Goal: Task Accomplishment & Management: Use online tool/utility

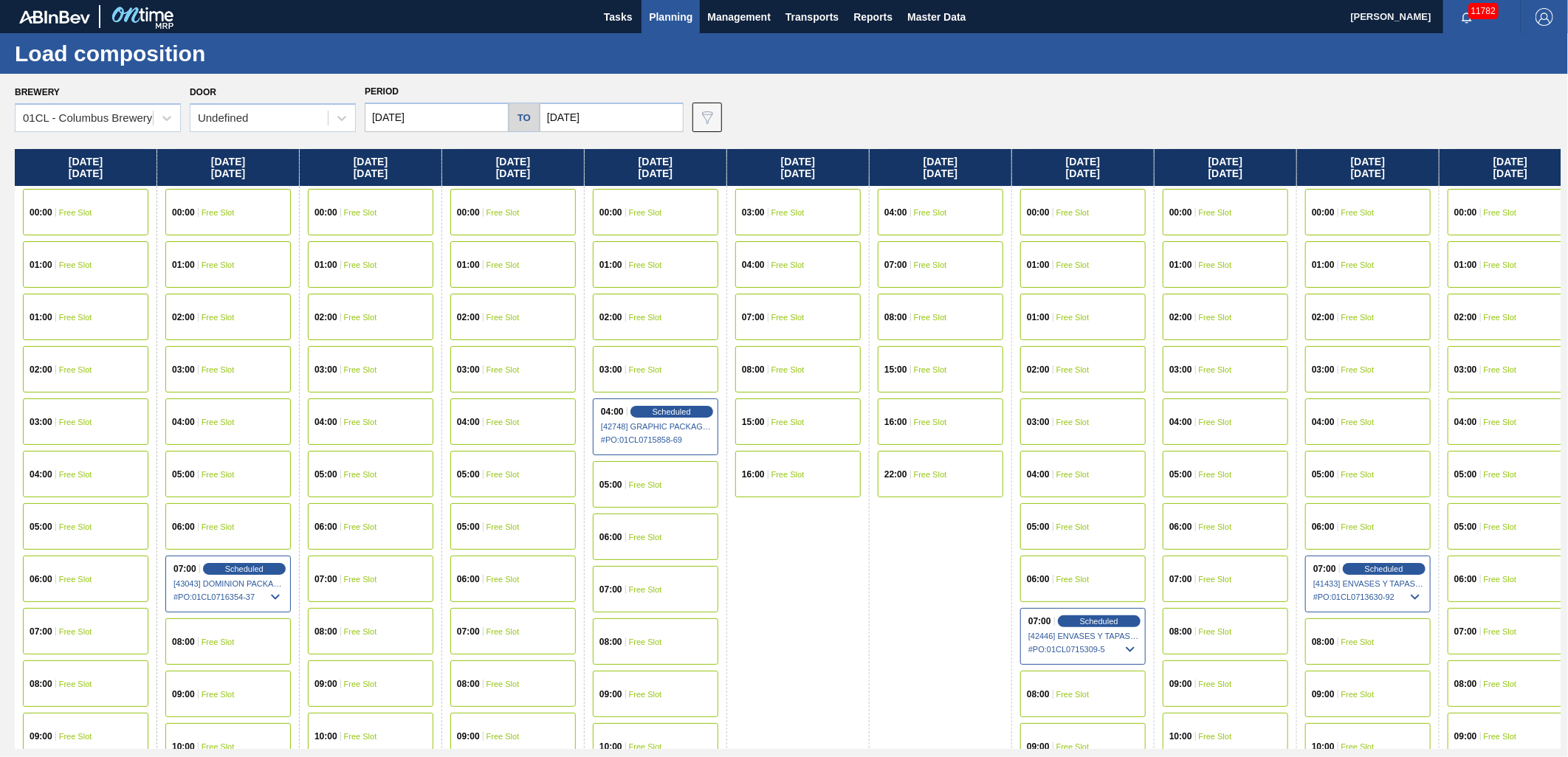
click at [676, 19] on span "Planning" at bounding box center [671, 17] width 44 height 18
click at [677, 16] on span "Planning" at bounding box center [671, 17] width 44 height 18
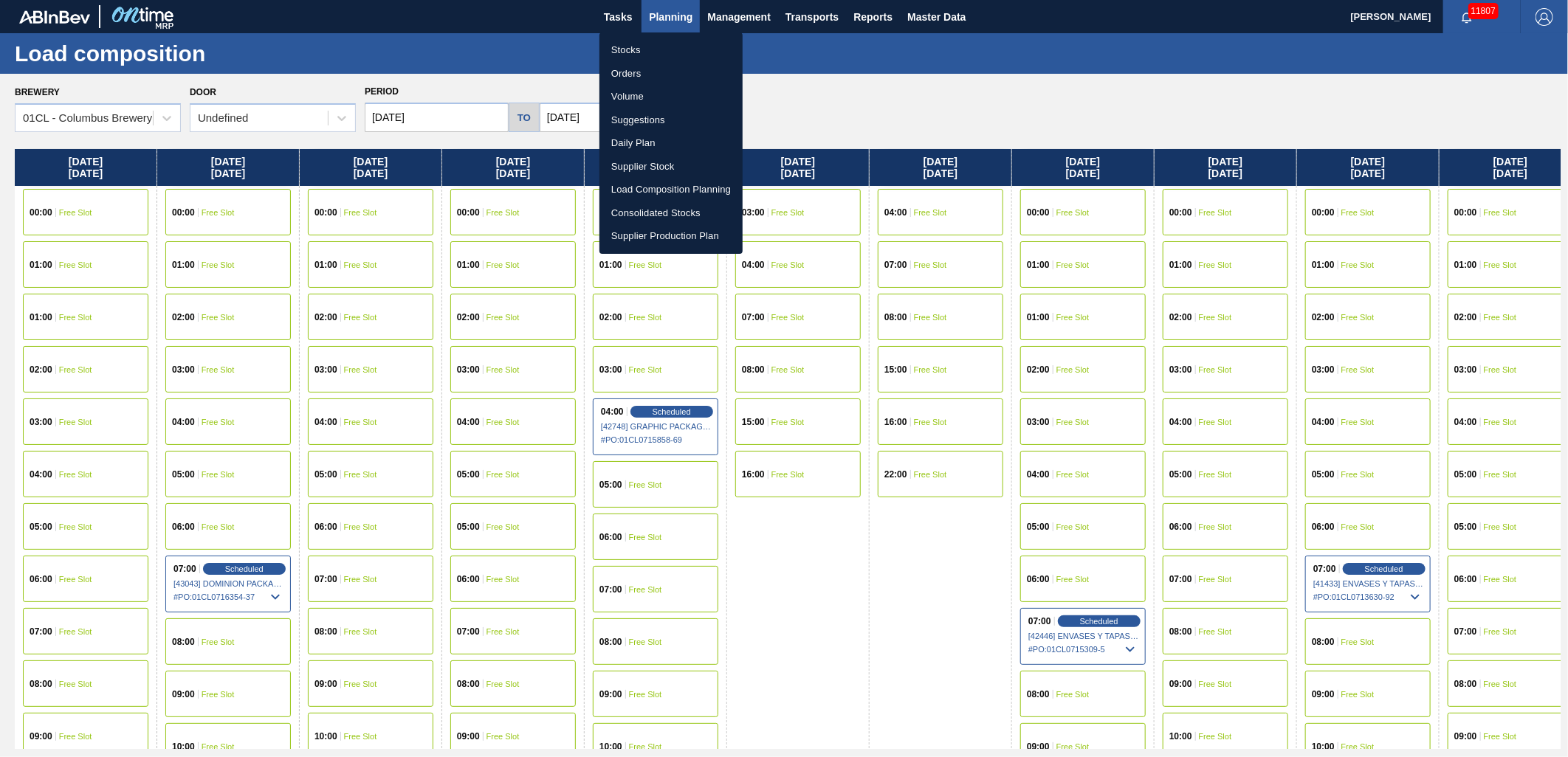
click at [654, 49] on li "Stocks" at bounding box center [671, 50] width 143 height 24
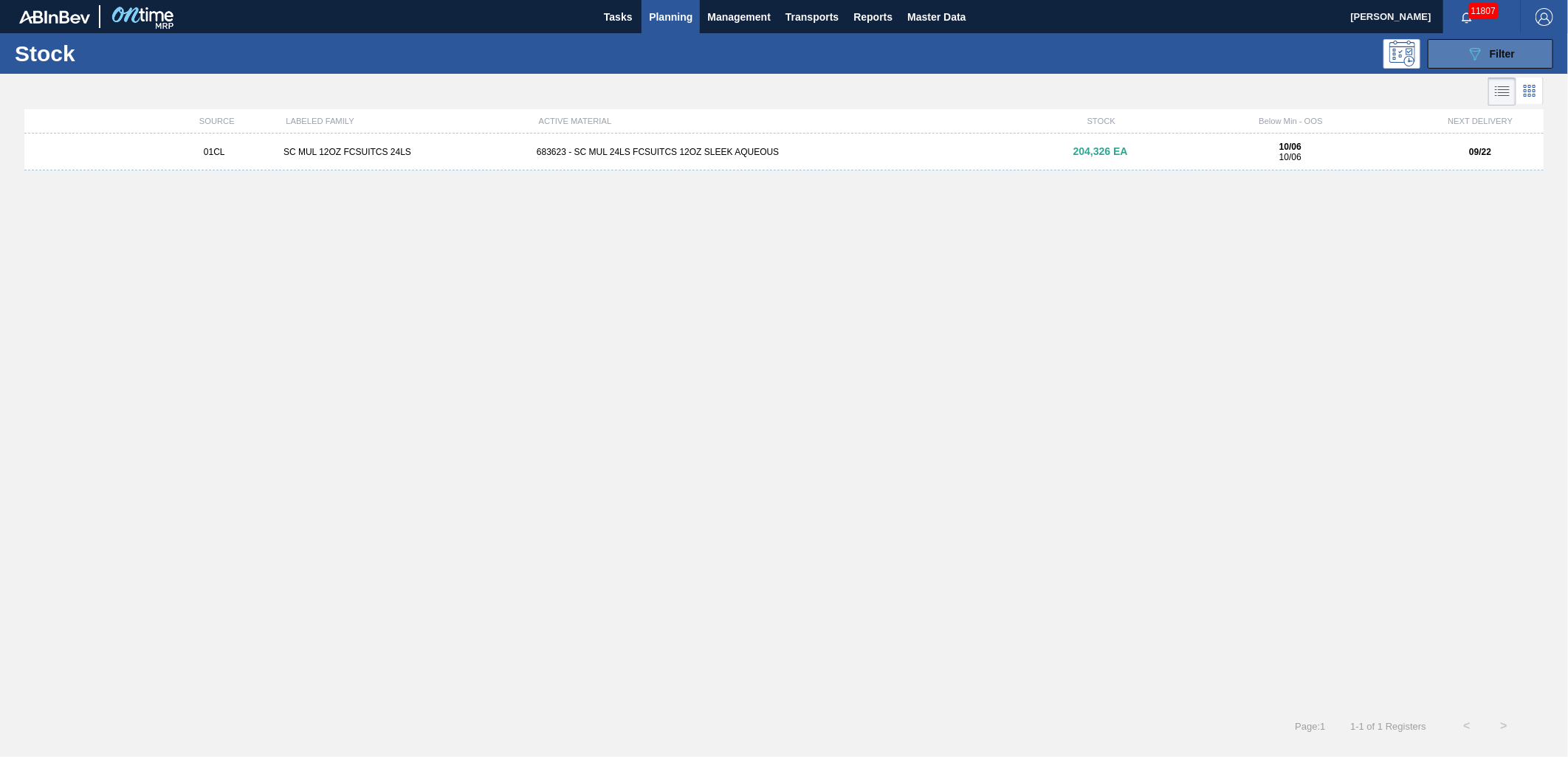
click at [1463, 61] on button "089F7B8B-B2A5-4AFE-B5C0-19BA573D28AC Filter" at bounding box center [1491, 54] width 126 height 30
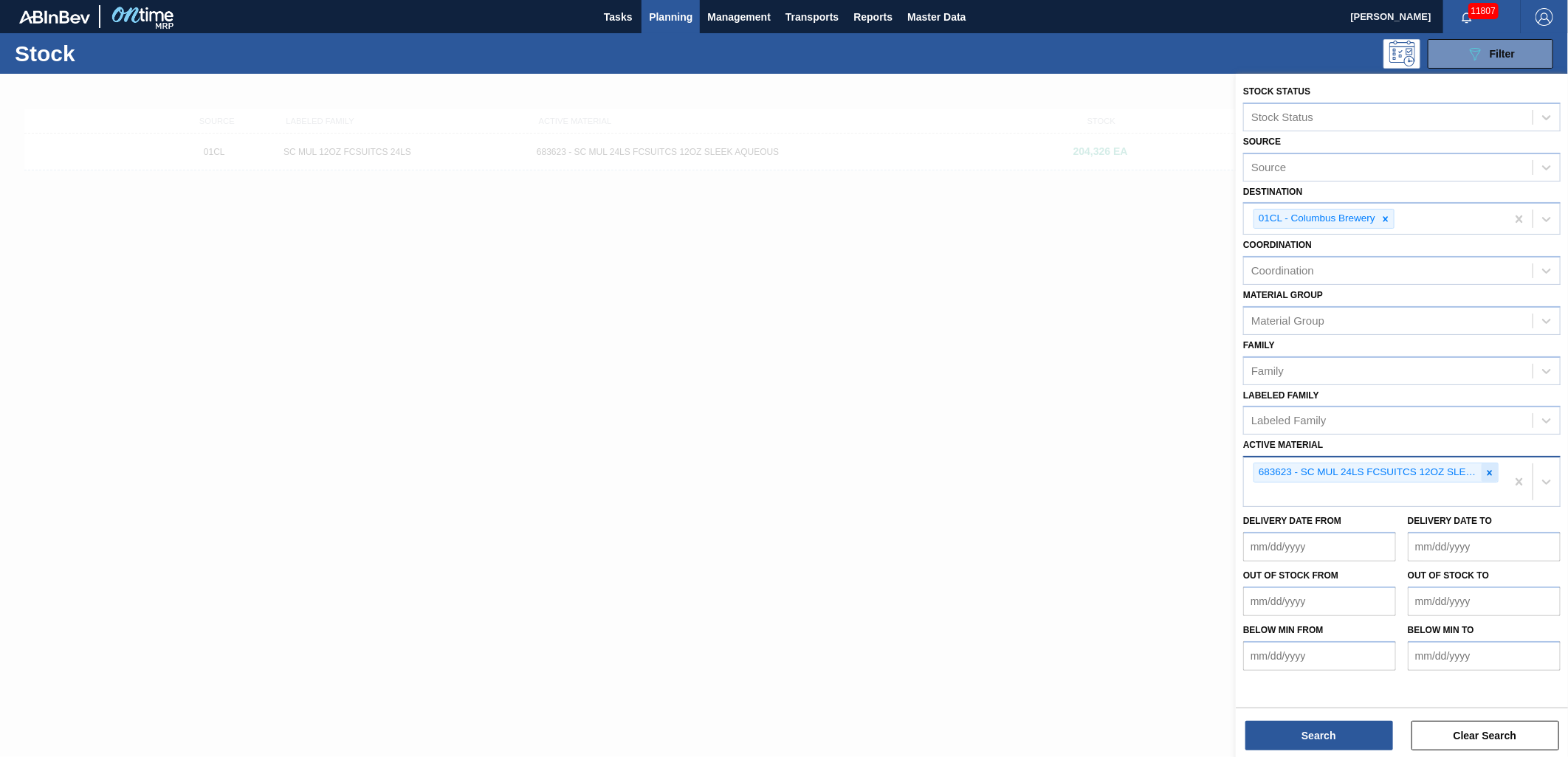
click at [1489, 470] on icon at bounding box center [1491, 472] width 5 height 5
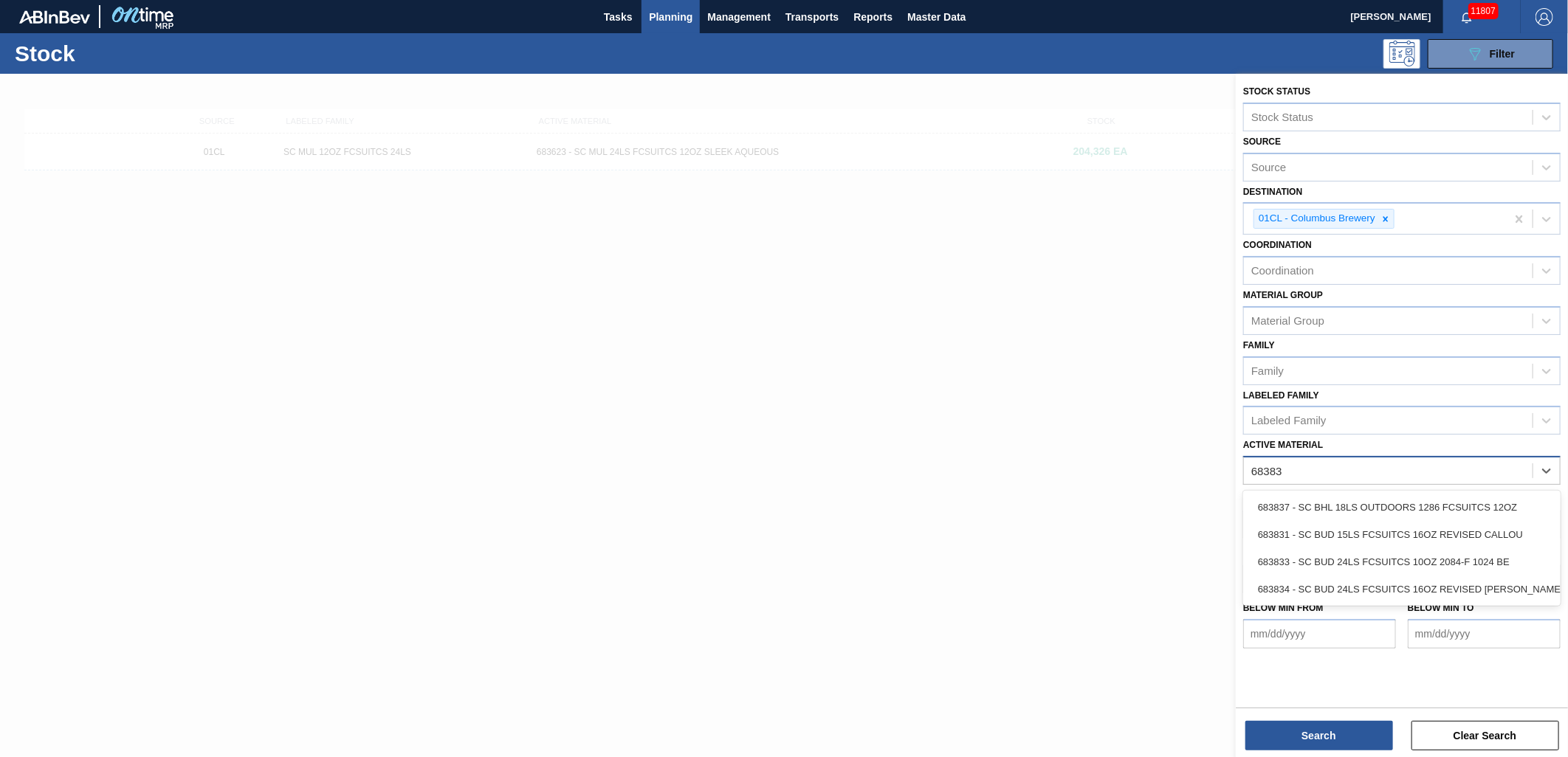
type Material "683837"
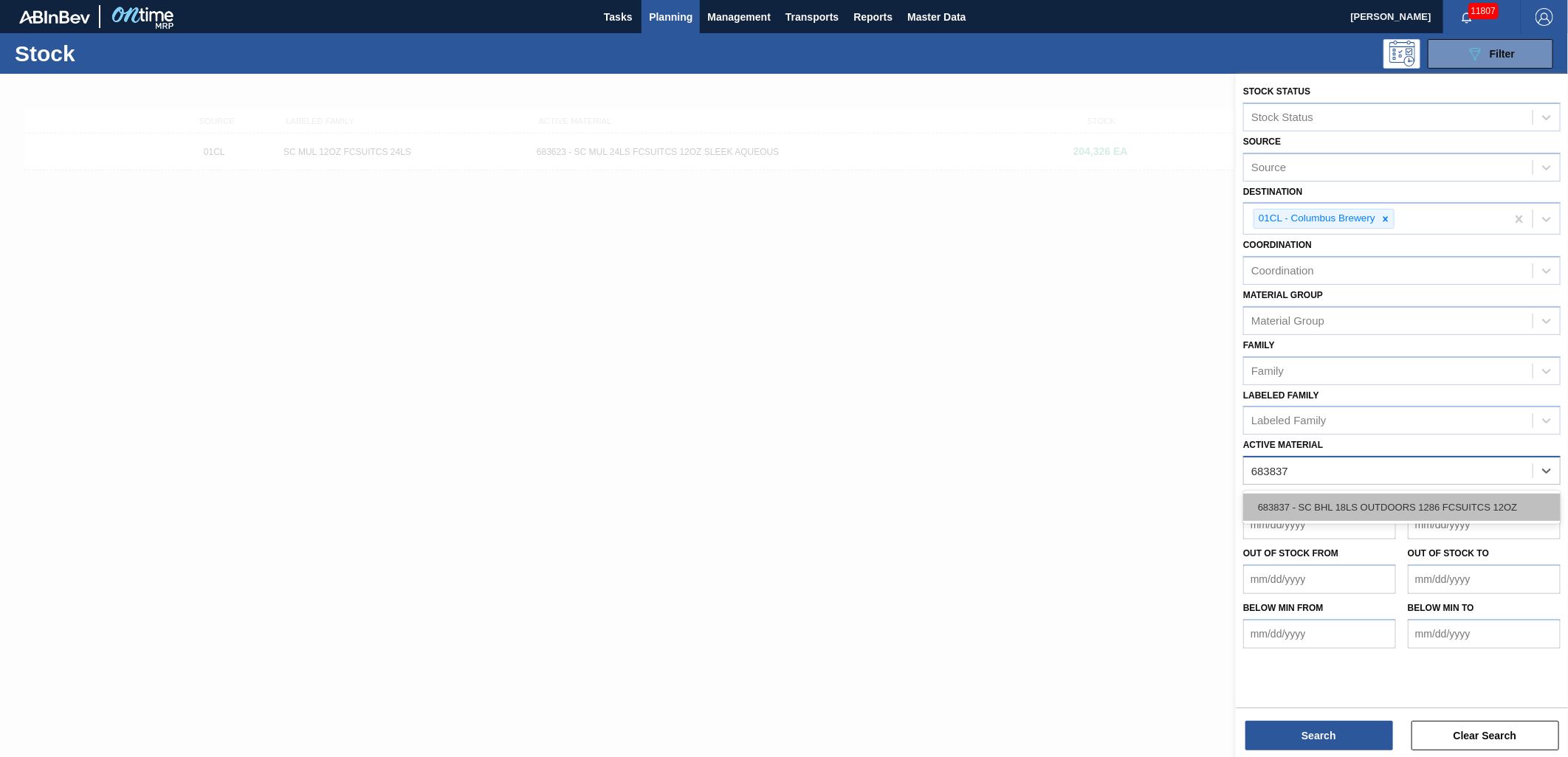
click at [1417, 499] on div "683837 - SC BHL 18LS OUTDOORS 1286 FCSUITCS 12OZ" at bounding box center [1403, 507] width 318 height 27
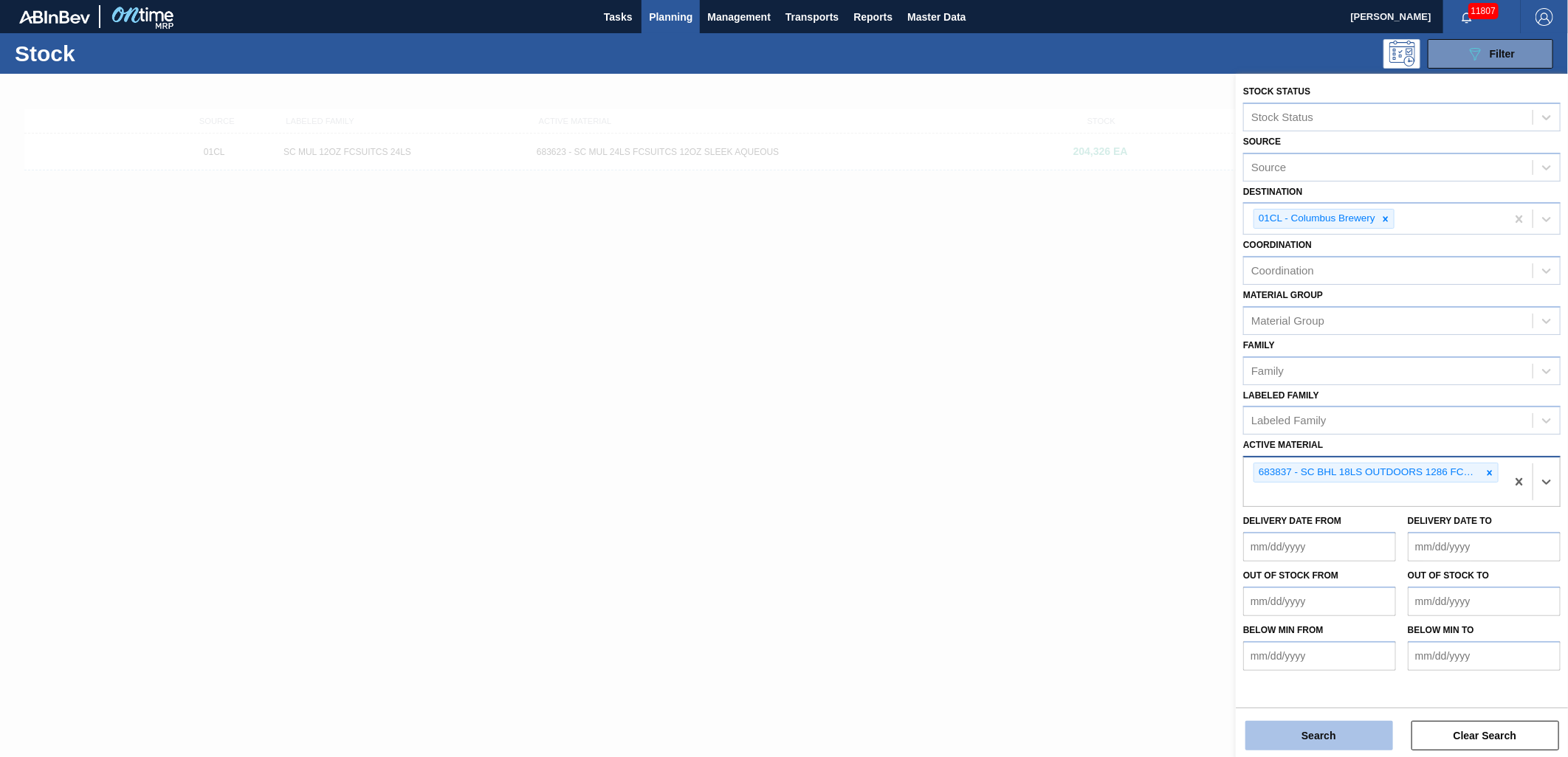
click at [1332, 734] on button "Search" at bounding box center [1319, 736] width 147 height 30
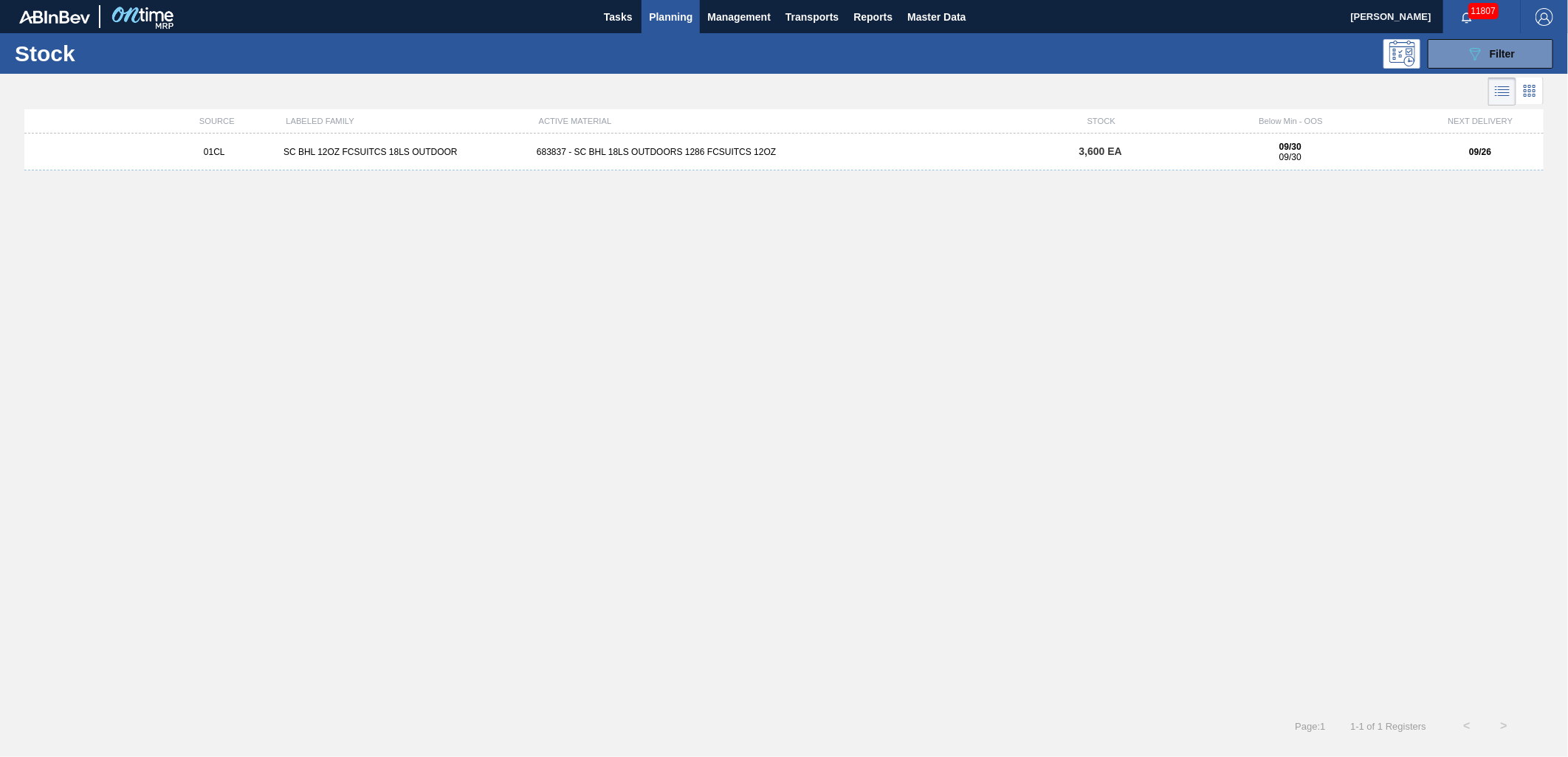
click at [622, 154] on div "683837 - SC BHL 18LS OUTDOORS 1286 FCSUITCS 12OZ" at bounding box center [784, 152] width 506 height 11
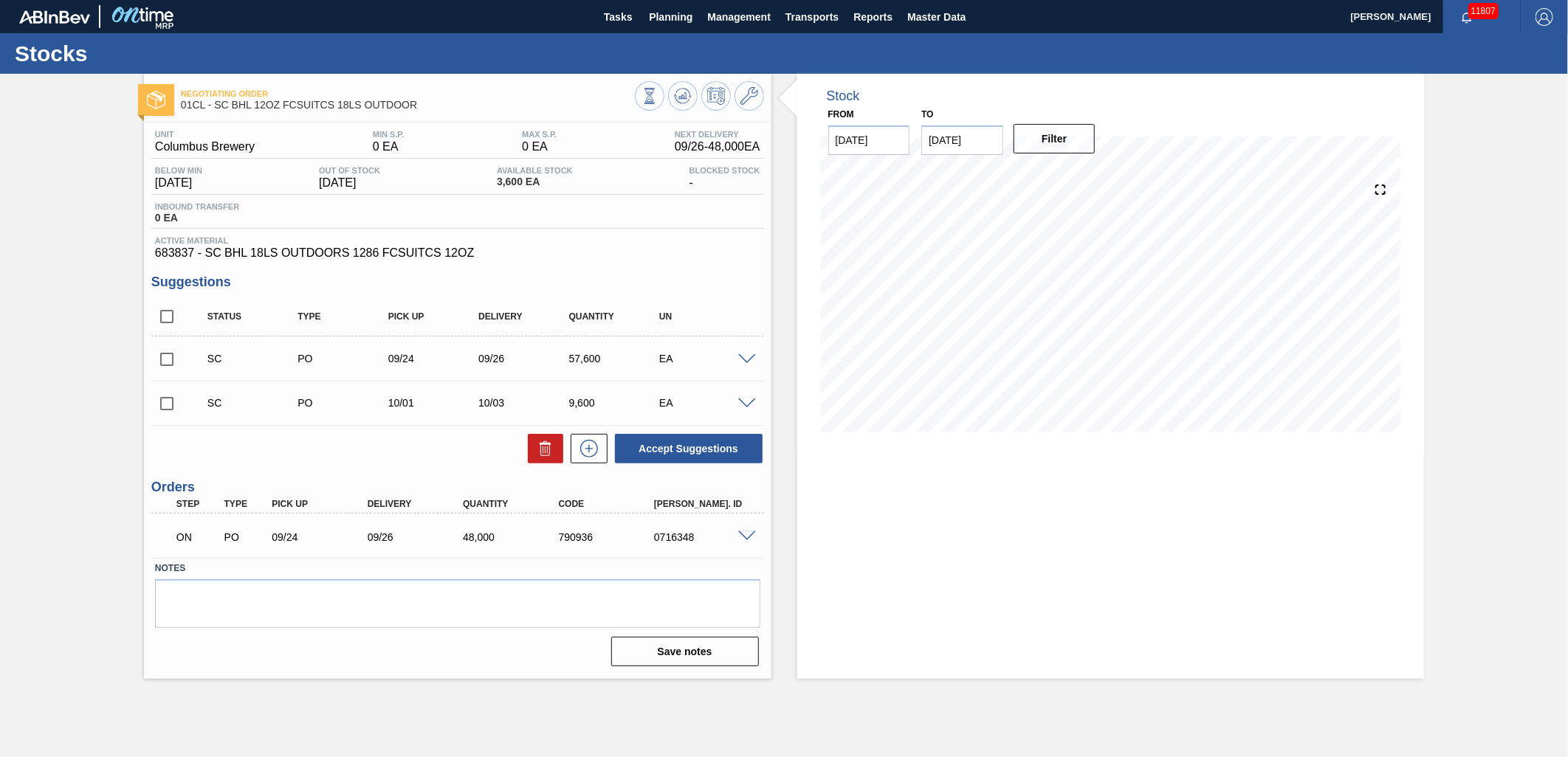
click at [741, 535] on span at bounding box center [747, 536] width 18 height 11
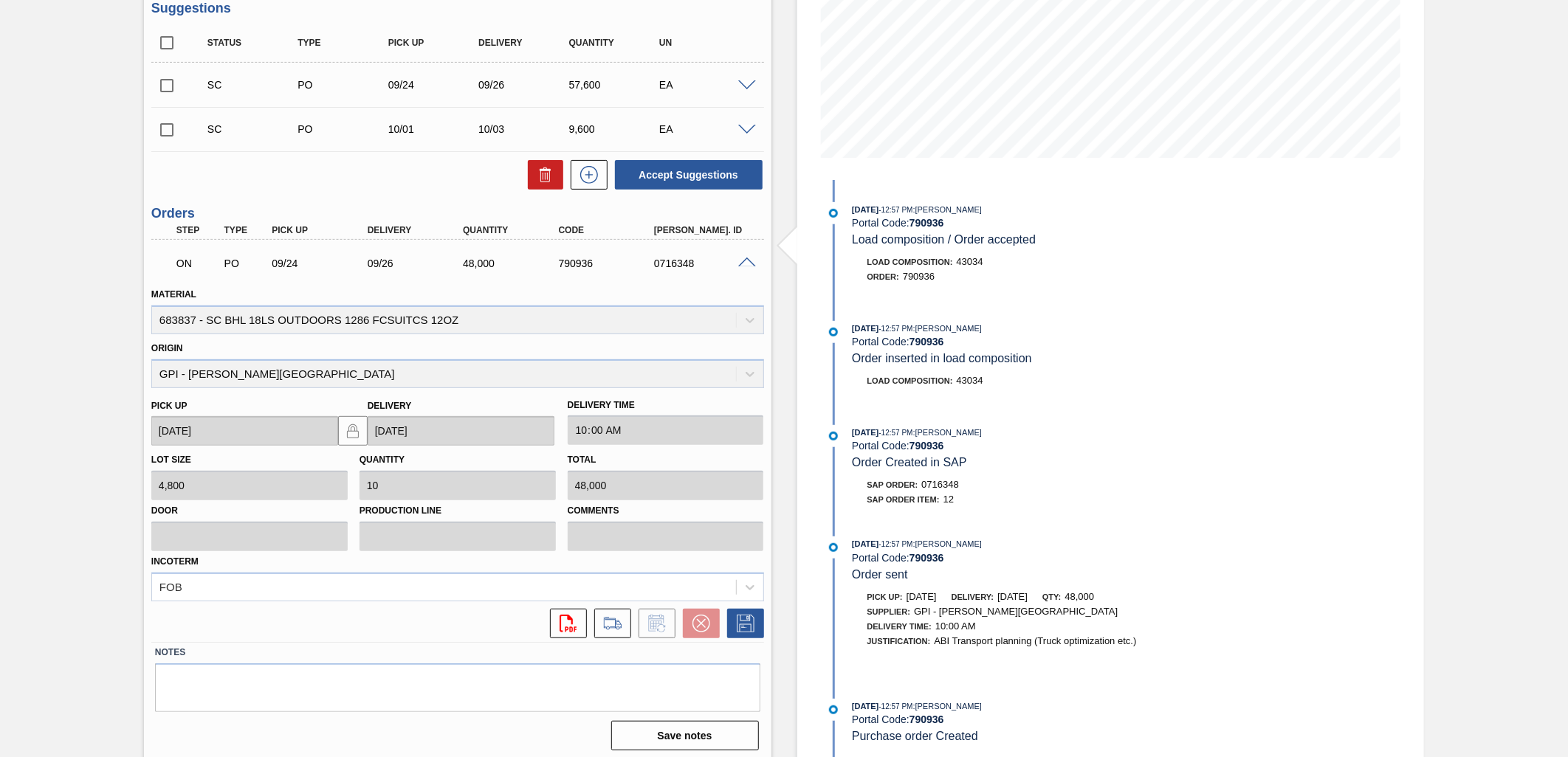
scroll to position [276, 0]
click at [621, 626] on icon at bounding box center [612, 621] width 24 height 18
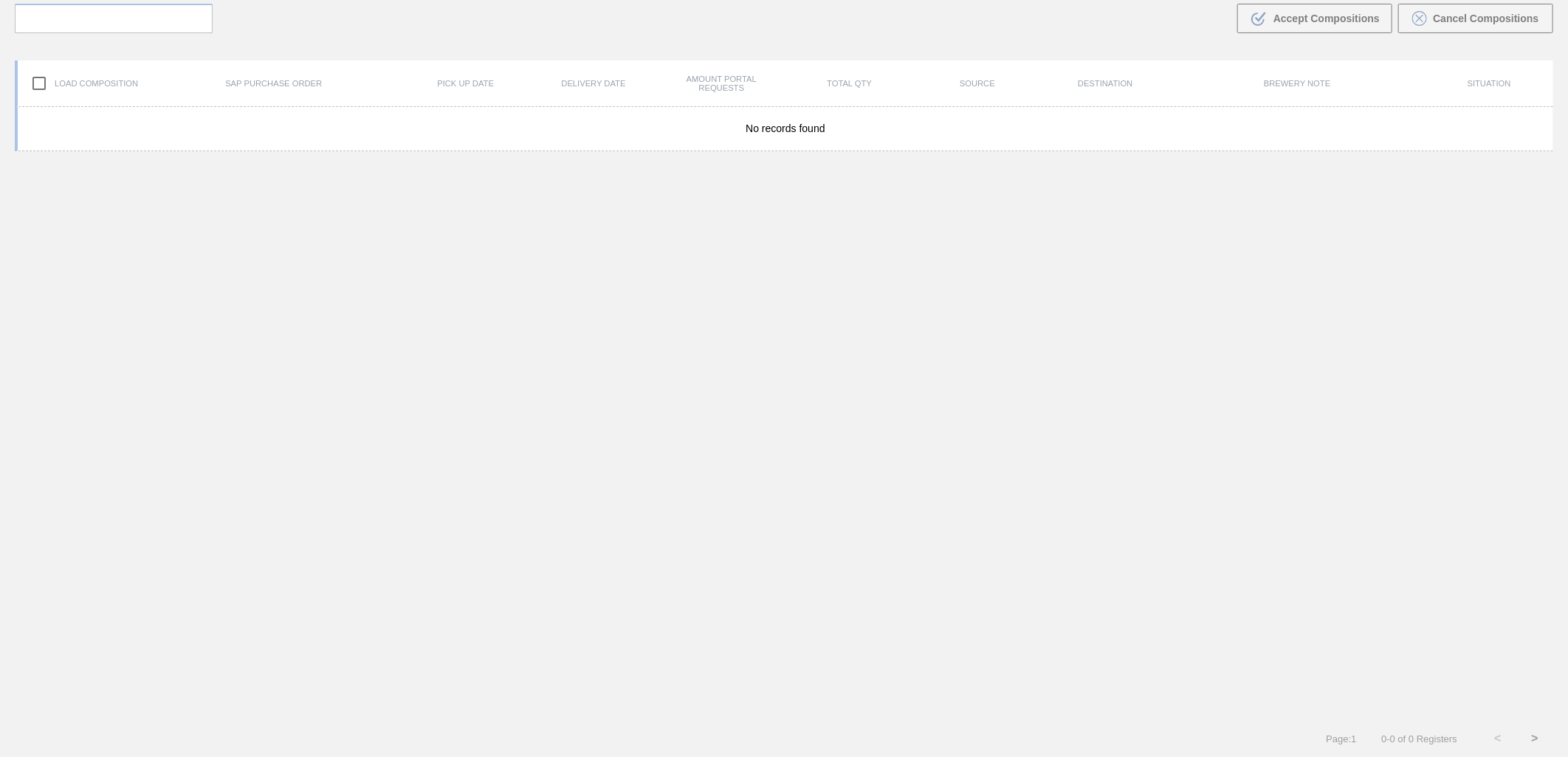
scroll to position [106, 0]
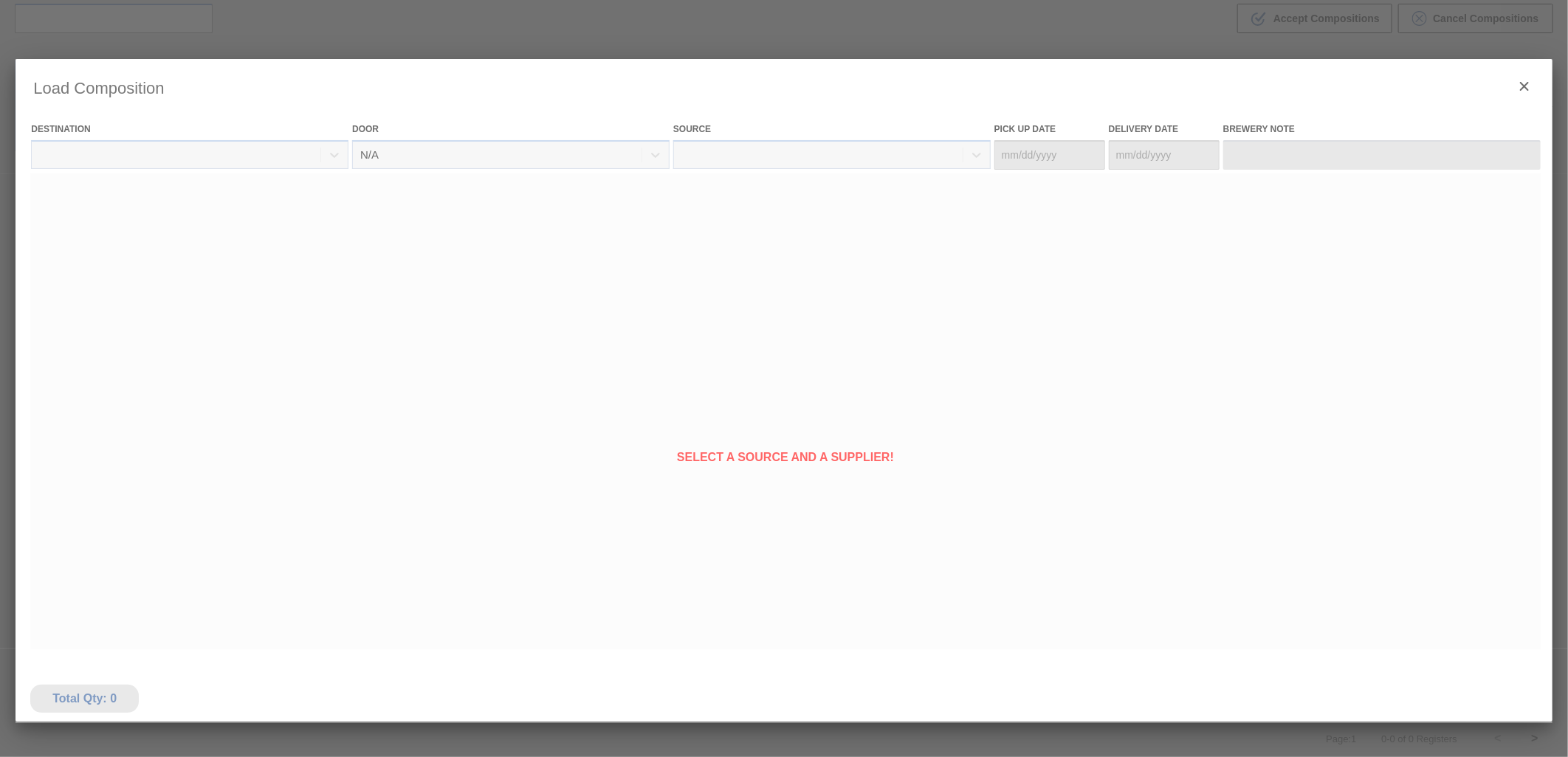
type Date "[DATE]"
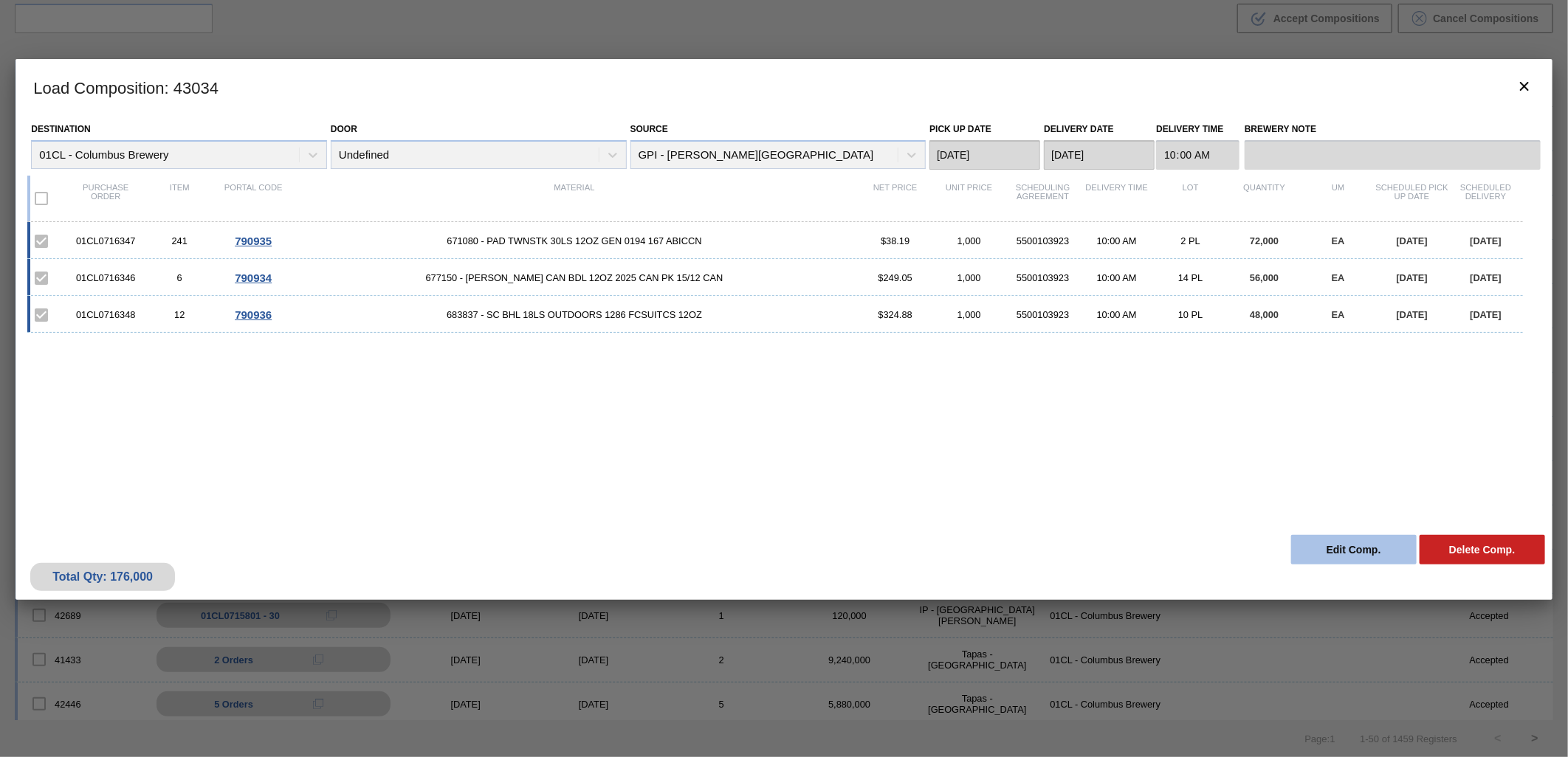
click at [1346, 549] on button "Edit Comp." at bounding box center [1354, 550] width 126 height 30
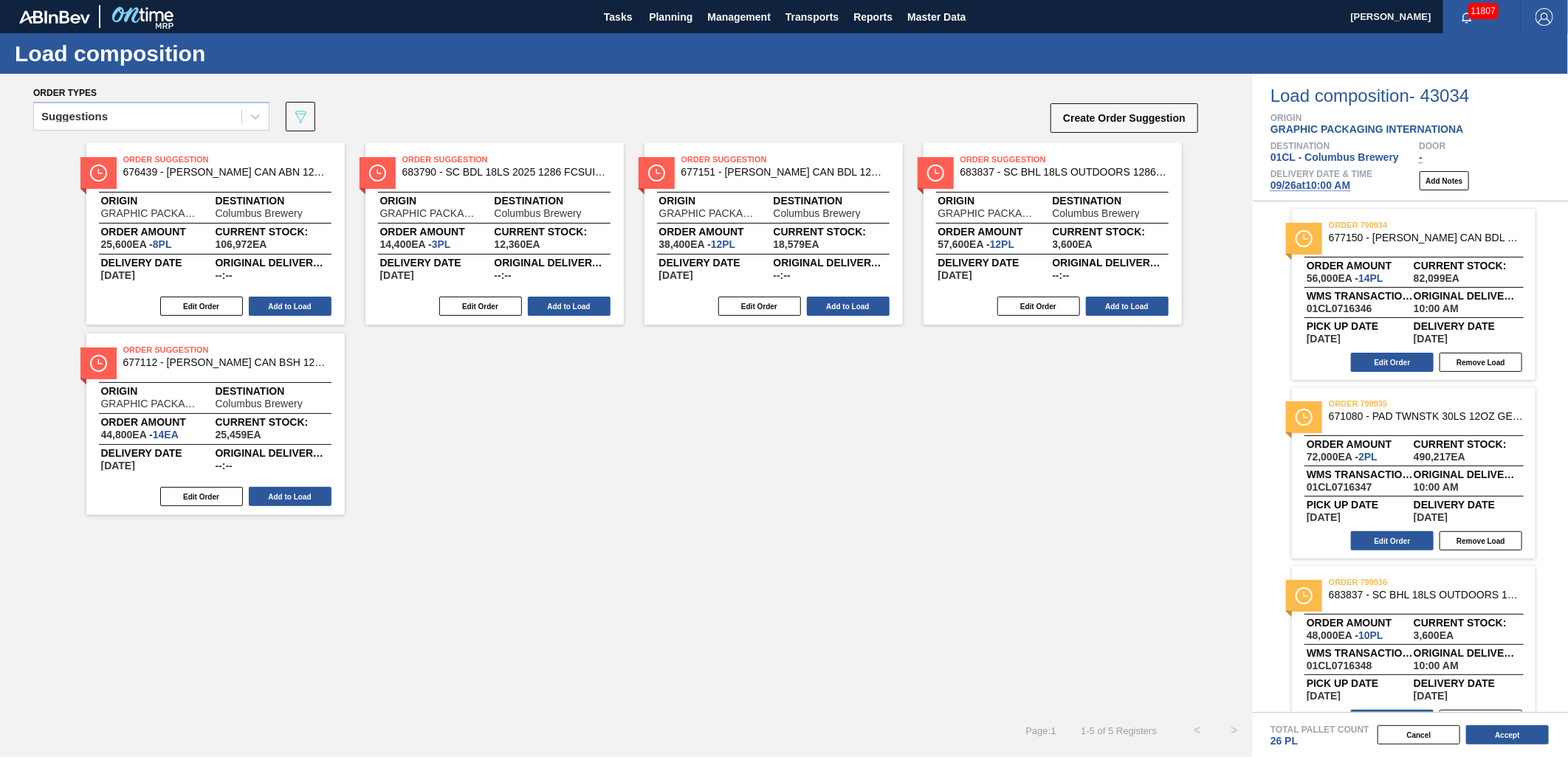
scroll to position [31, 0]
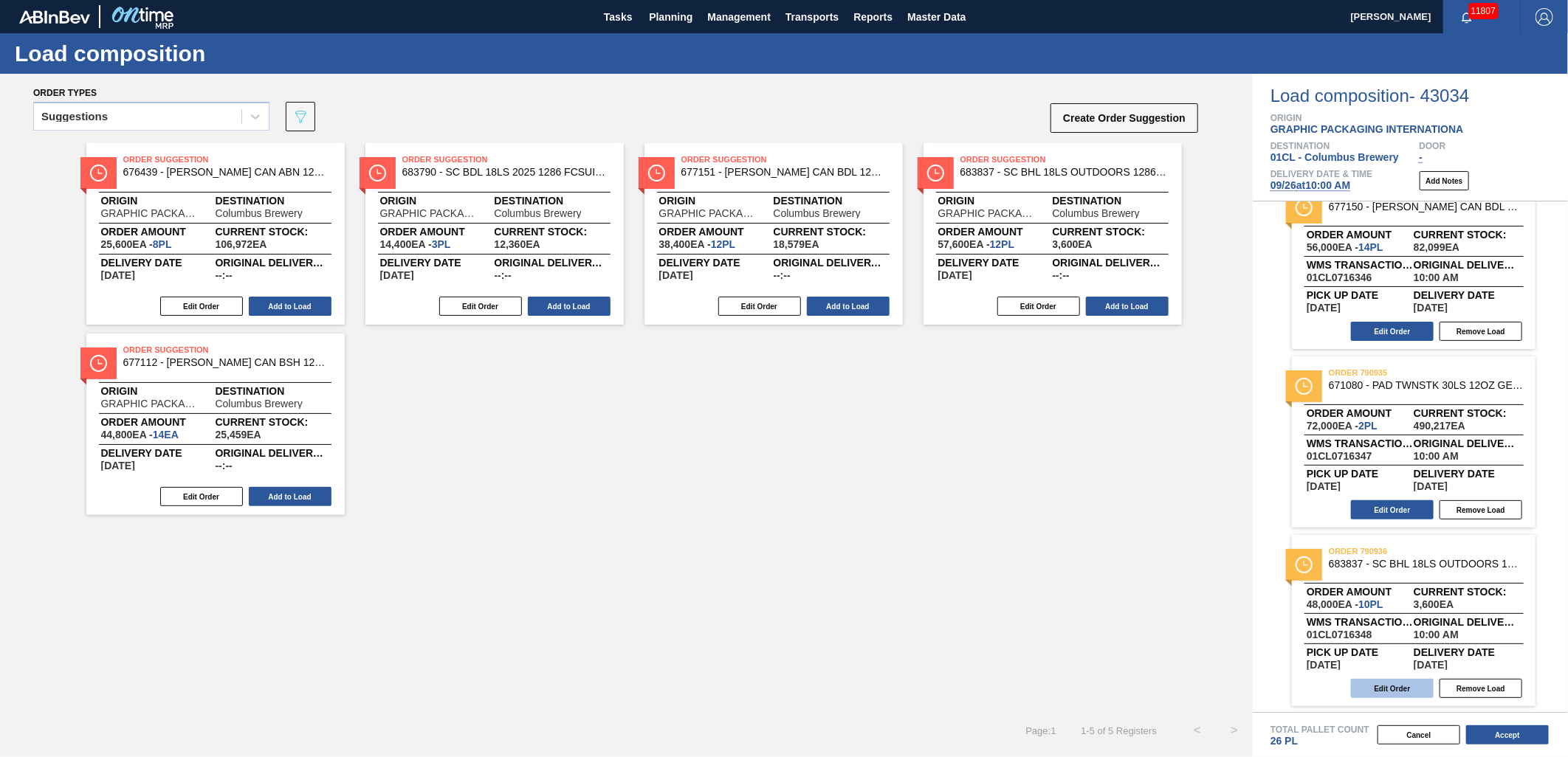
click at [1409, 690] on button "Edit Order" at bounding box center [1393, 688] width 82 height 19
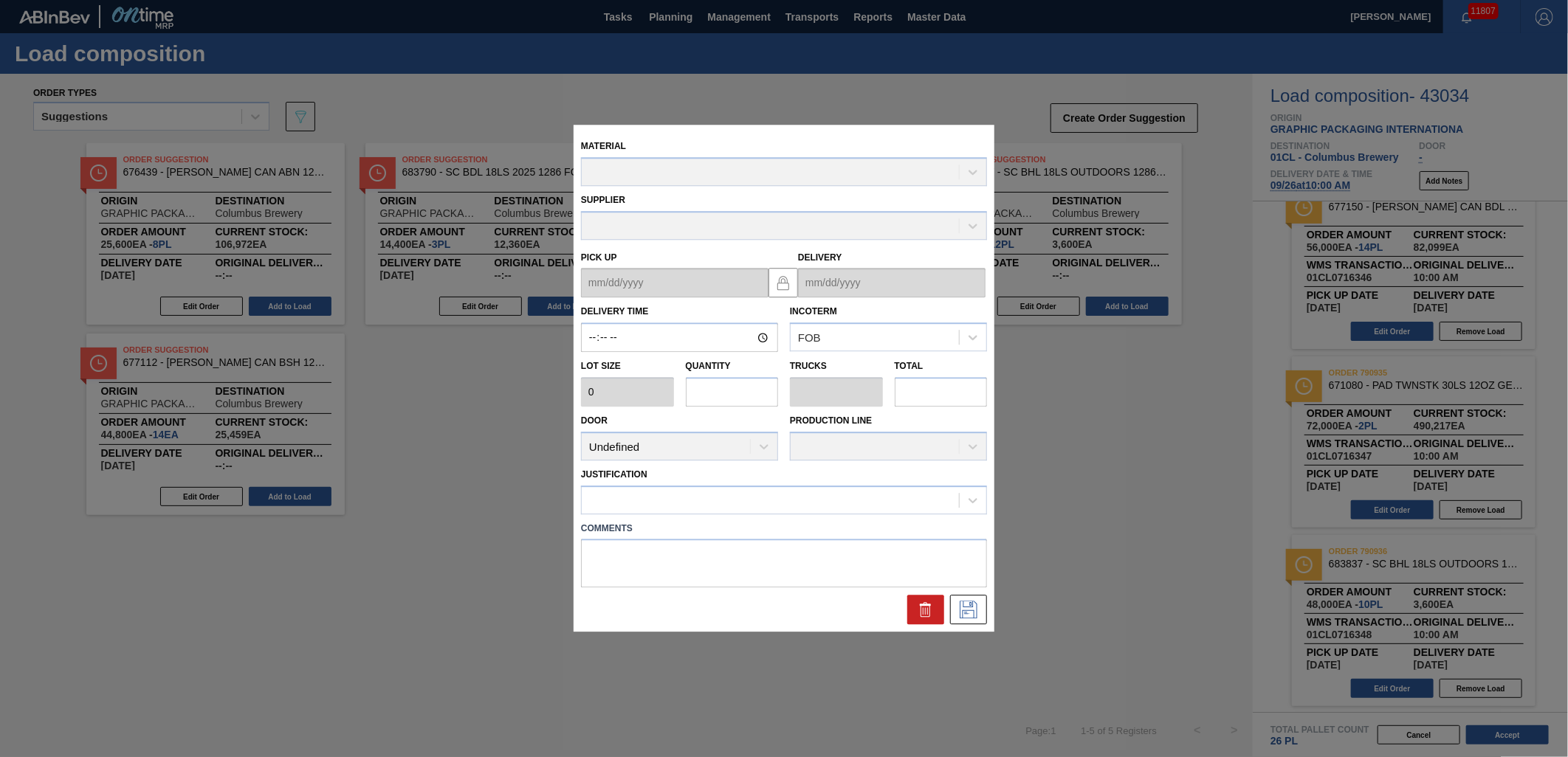
type input "10:00:00"
type input "4,800"
type input "10"
type input "0.385"
type input "48,000"
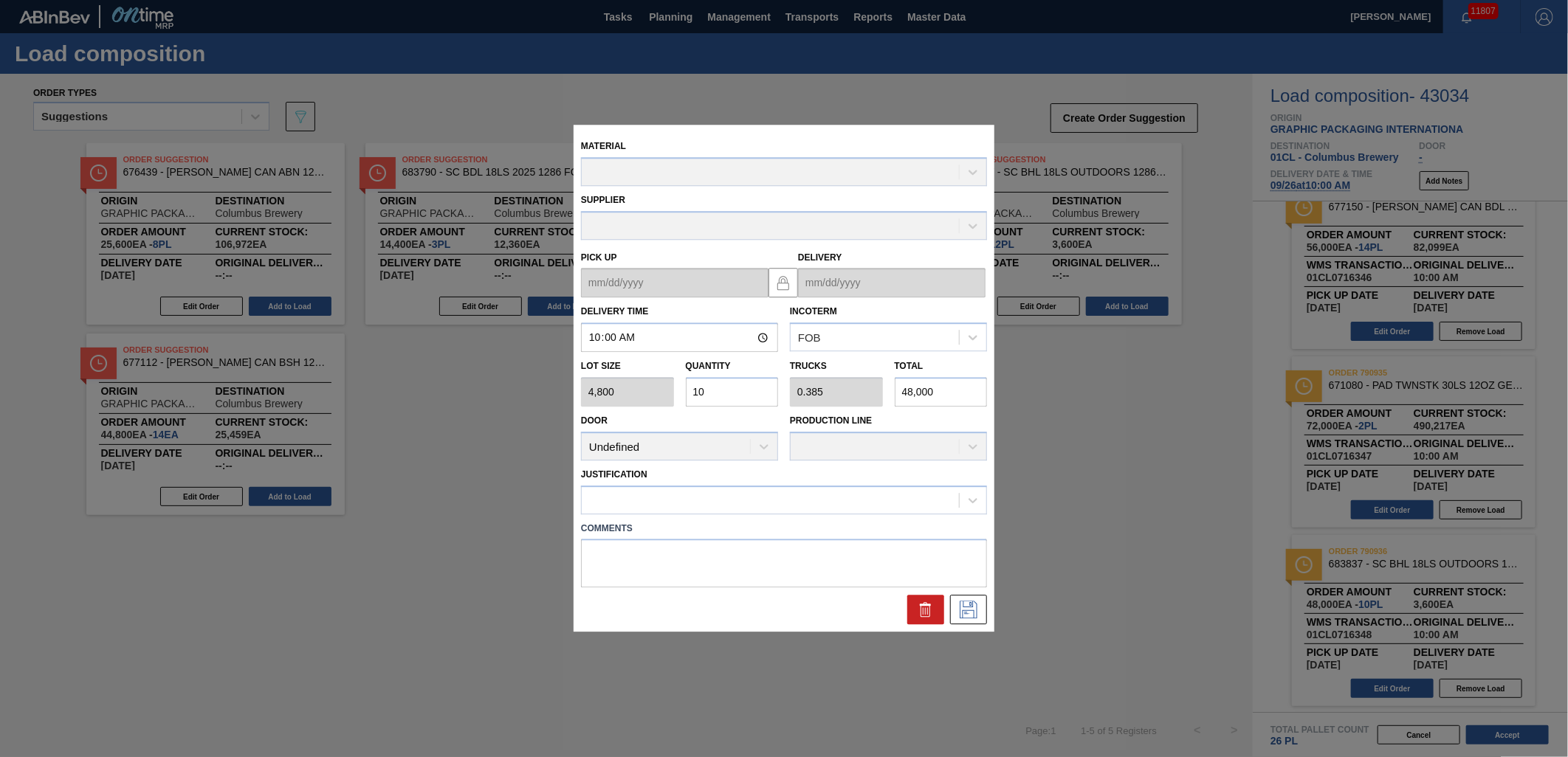
type up "[DATE]"
type input "[DATE]"
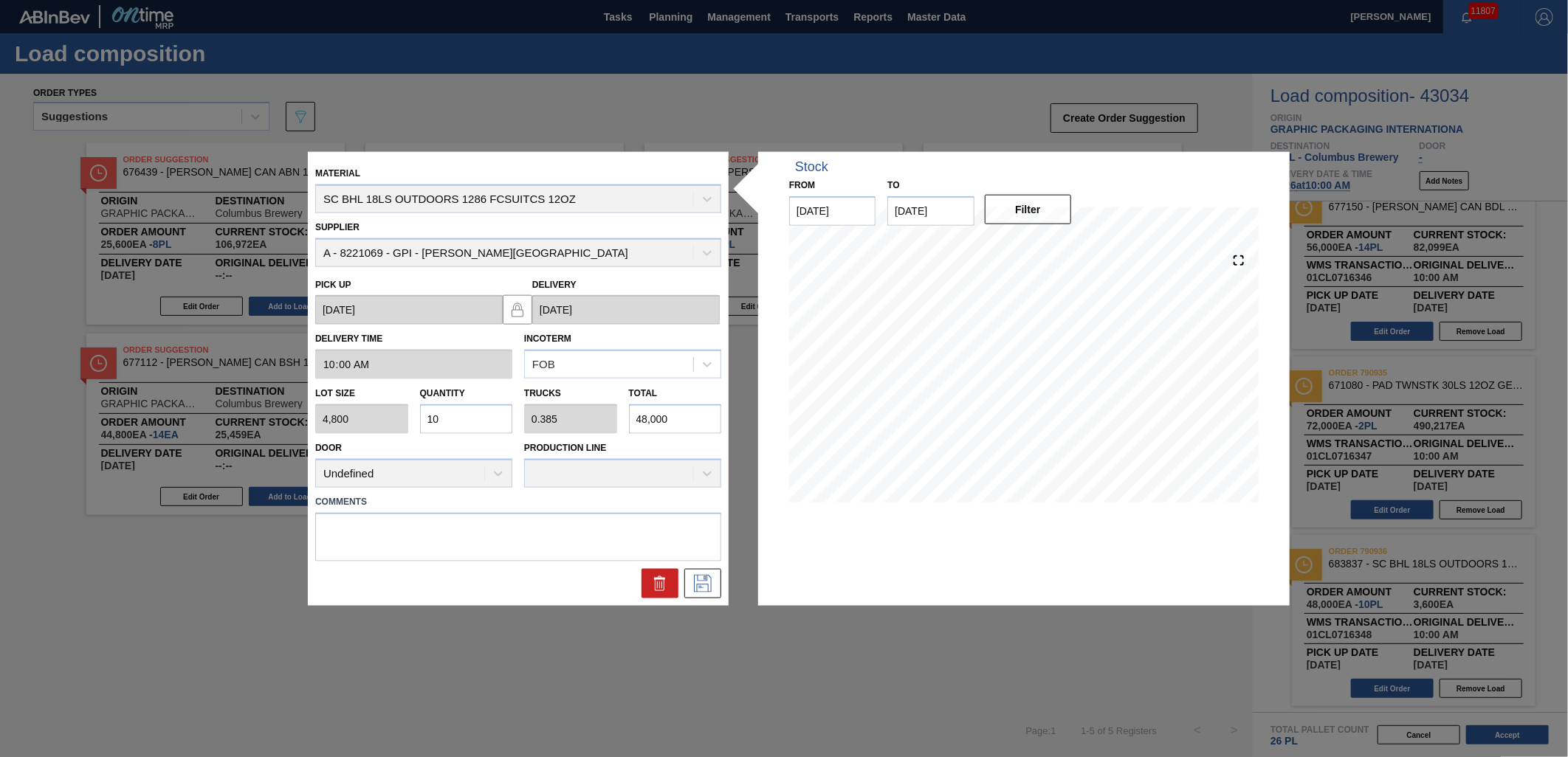
click at [616, 419] on div "Lot size 4,800 Quantity 10 Trucks 0.385 Total 48,000" at bounding box center [519, 406] width 418 height 54
type input "0.001"
type input "0"
type input "4"
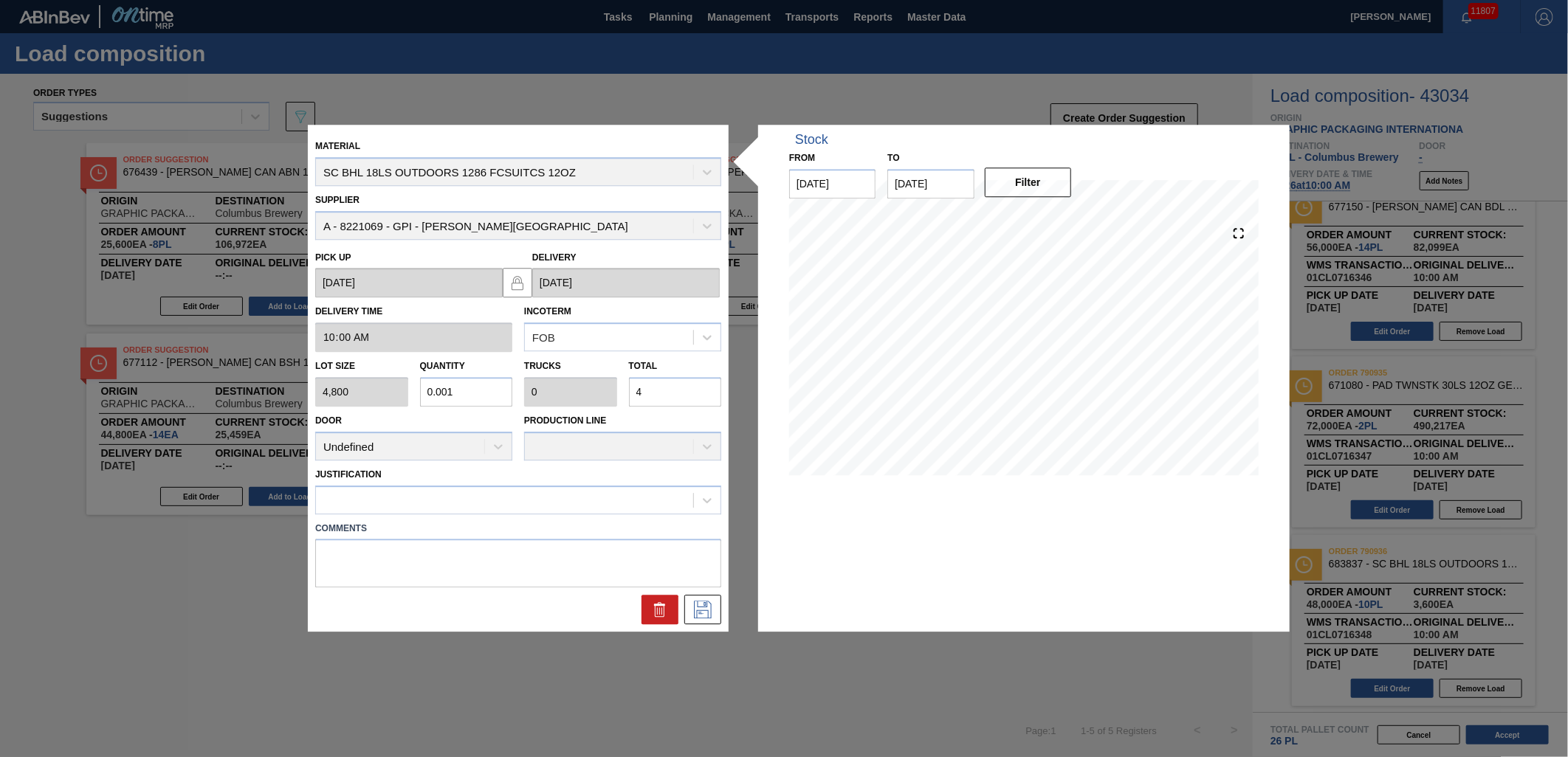
type input "0.009"
type input "43"
type input "0.09"
type input "0.003"
type input "432"
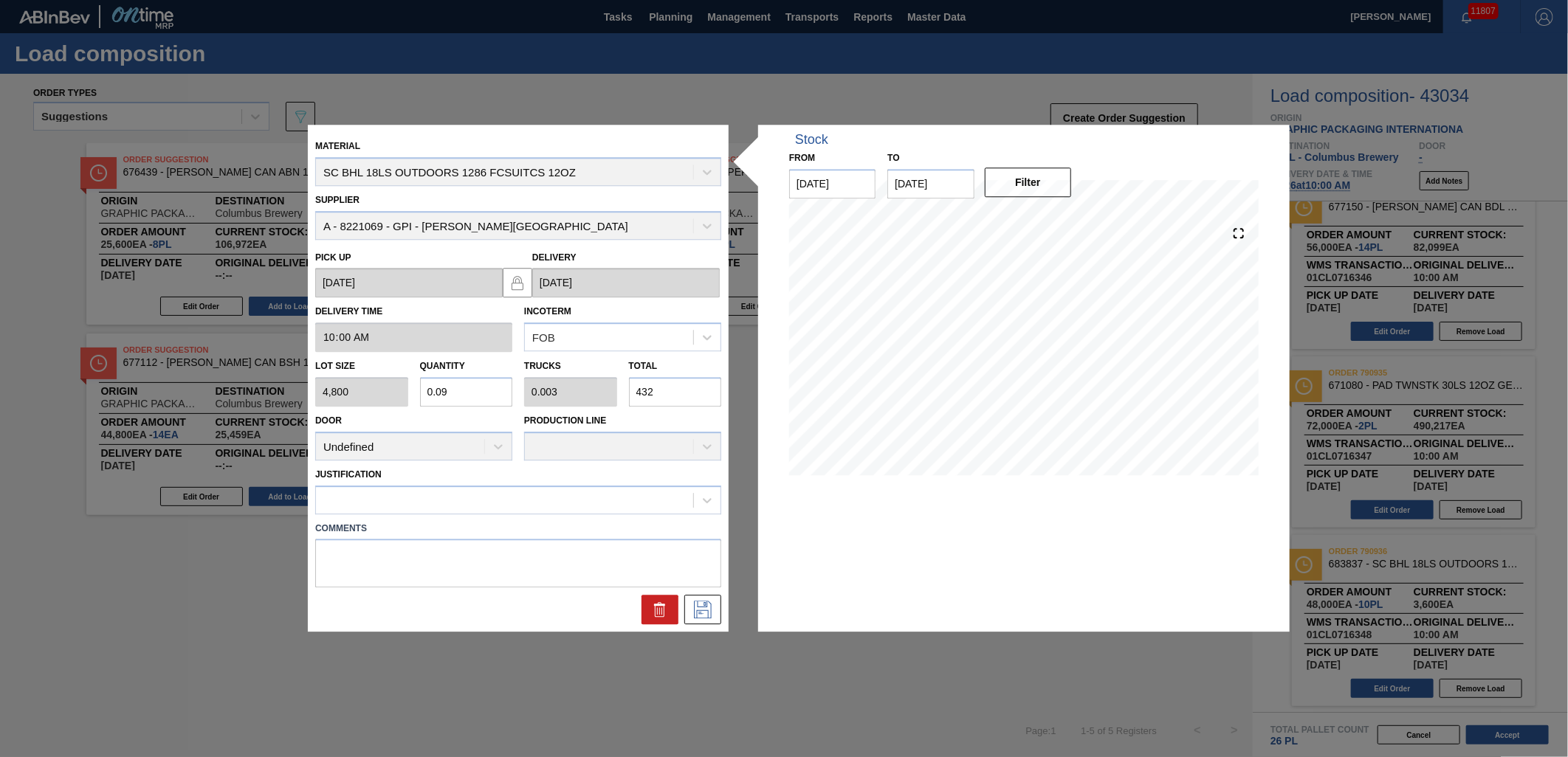
type input "0.9"
type input "0.035"
type input "4,320"
type input "9"
type input "0.346"
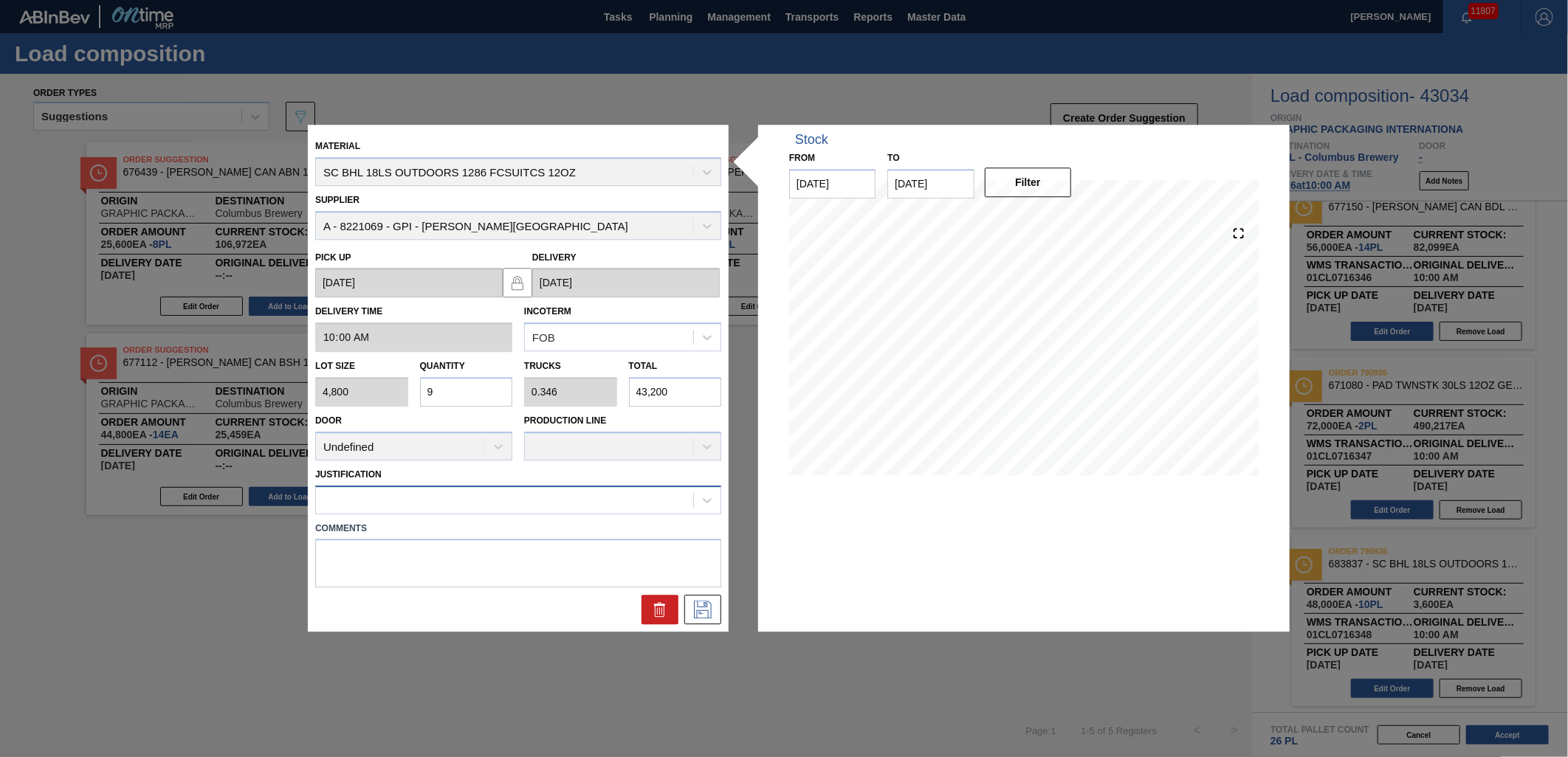
type input "43,200"
click at [670, 502] on div at bounding box center [505, 500] width 377 height 21
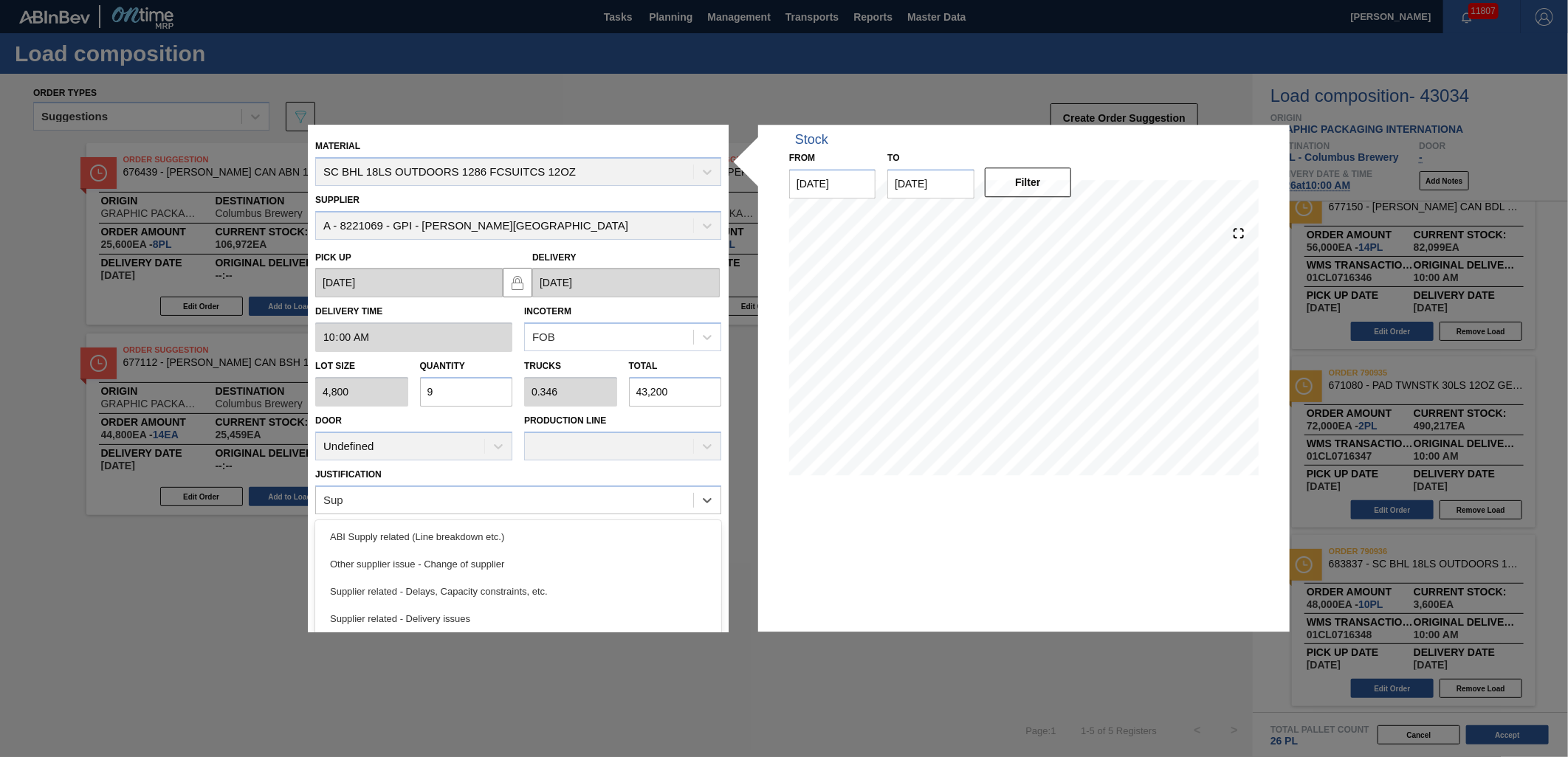
scroll to position [0, 0]
type input "Supplier"
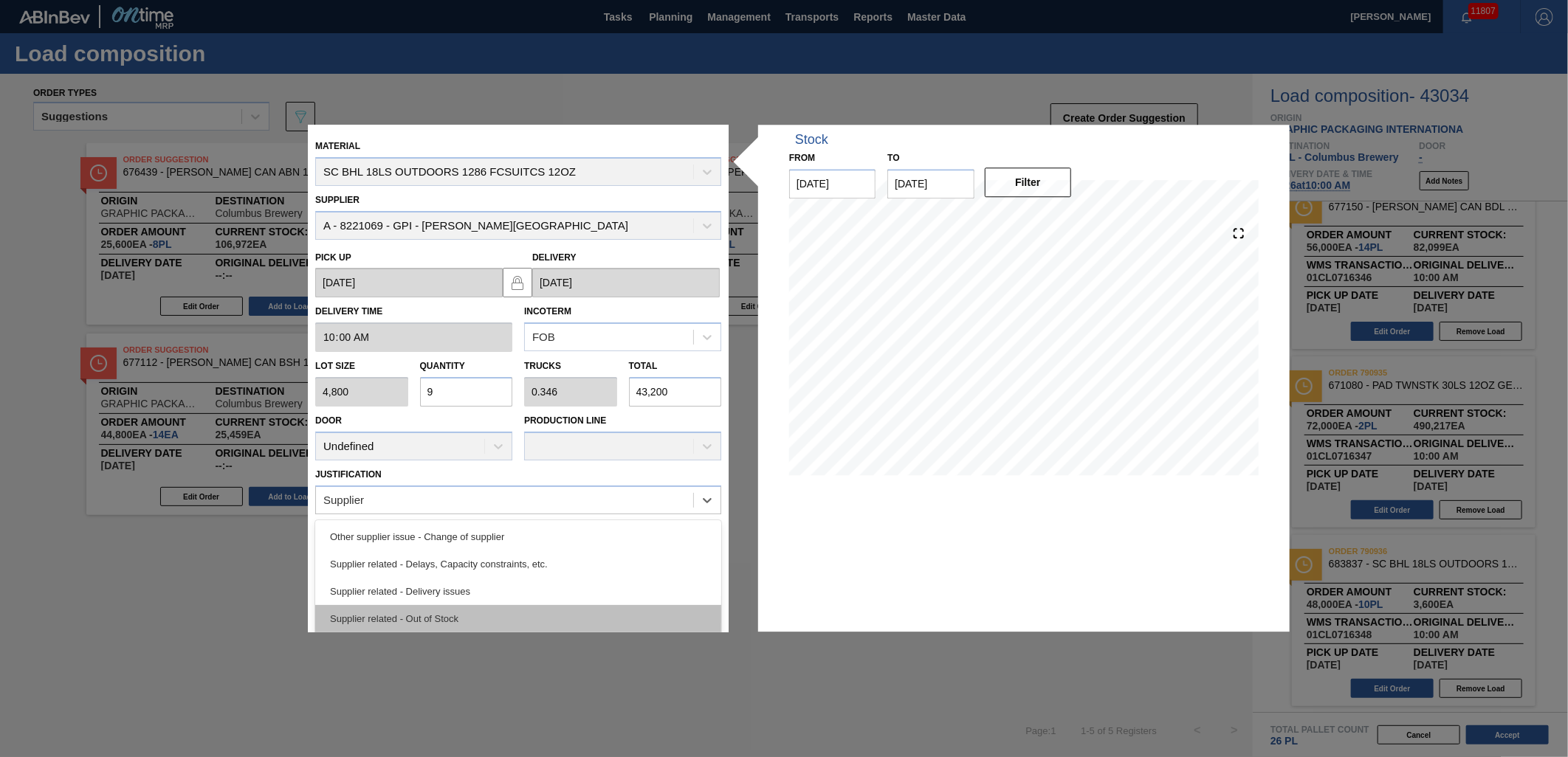
click at [485, 611] on div "Supplier related - Out of Stock" at bounding box center [518, 619] width 406 height 27
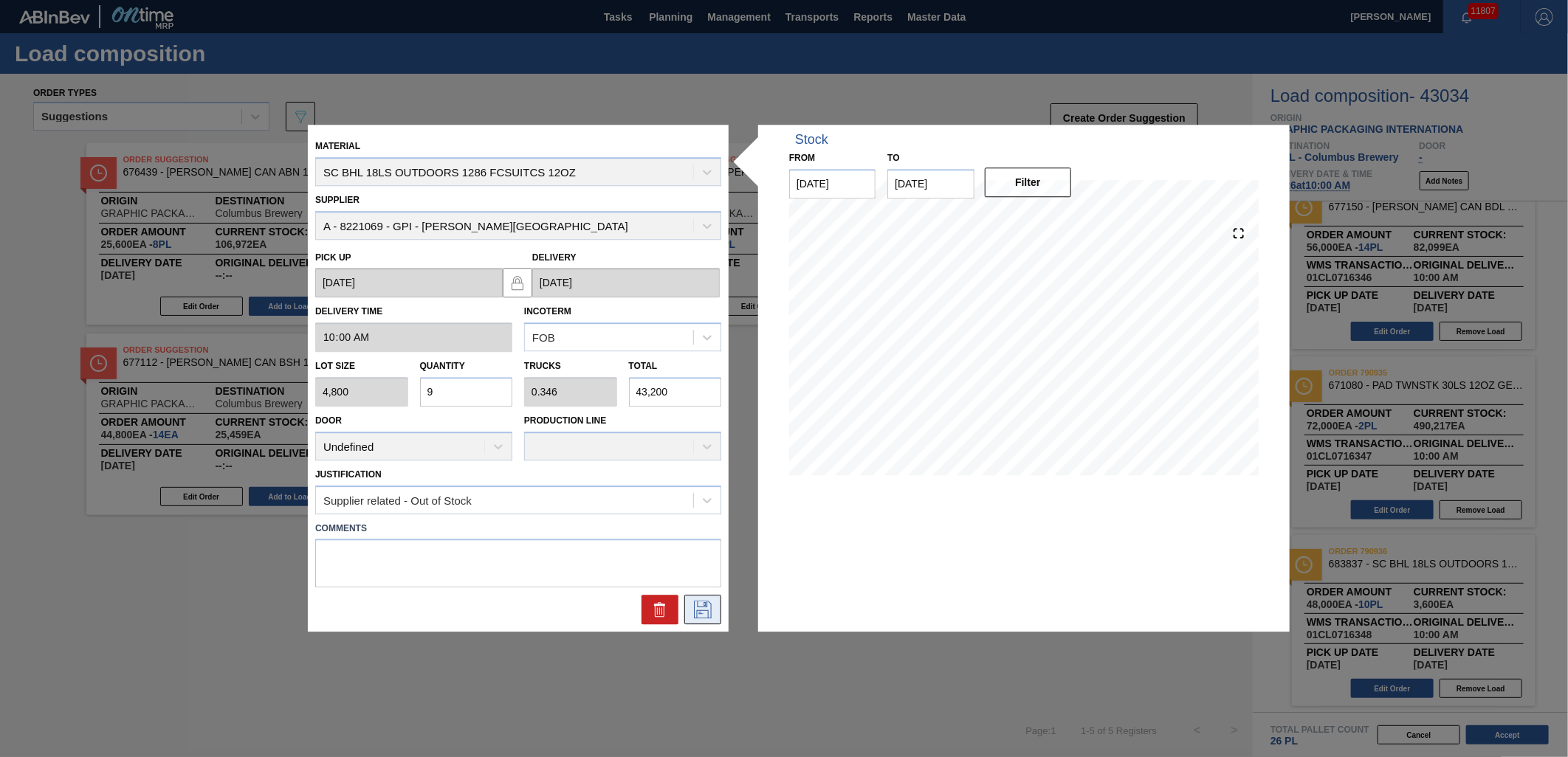
click at [710, 606] on icon at bounding box center [703, 611] width 24 height 18
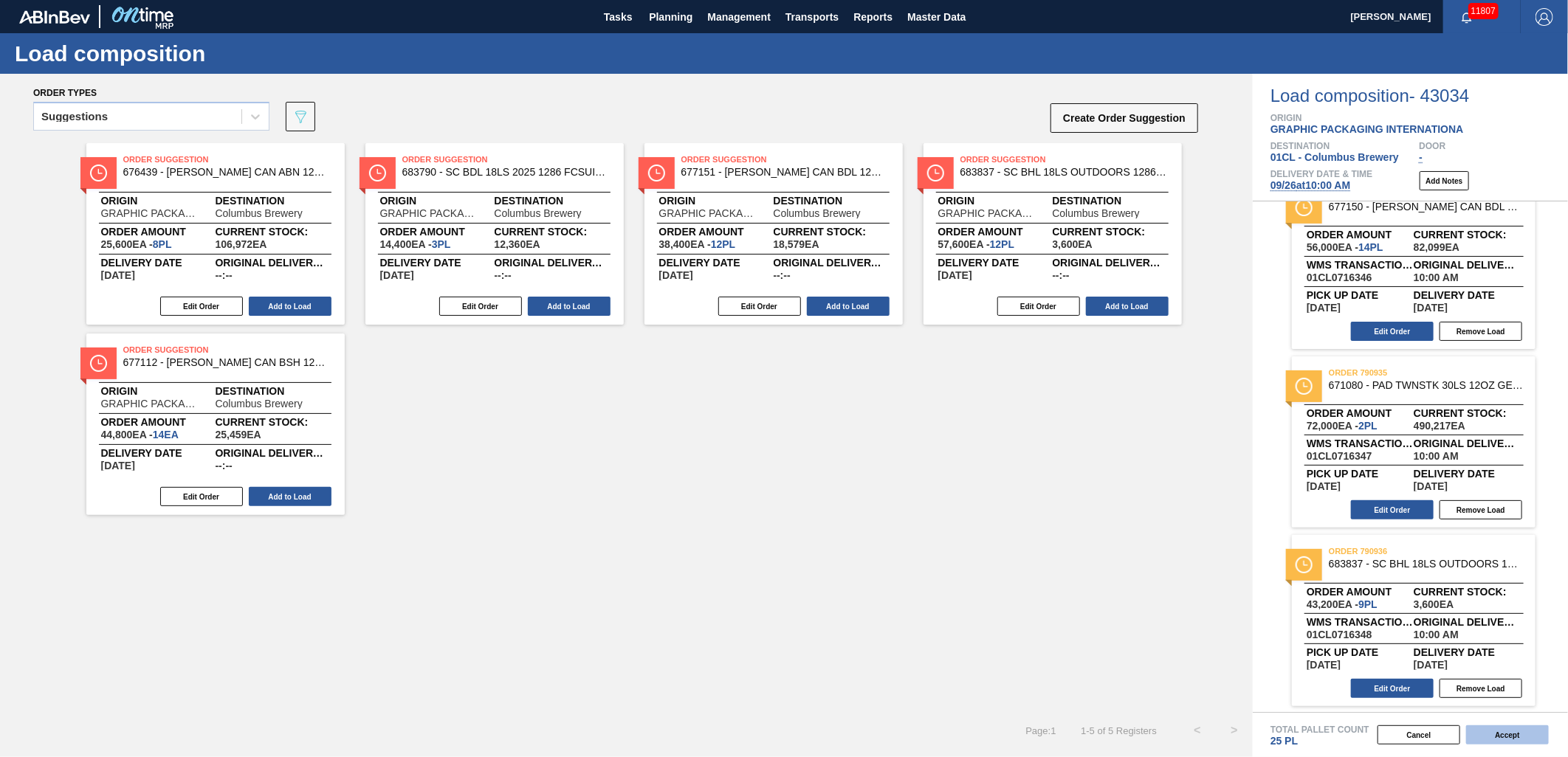
click at [1529, 734] on button "Accept" at bounding box center [1508, 735] width 82 height 19
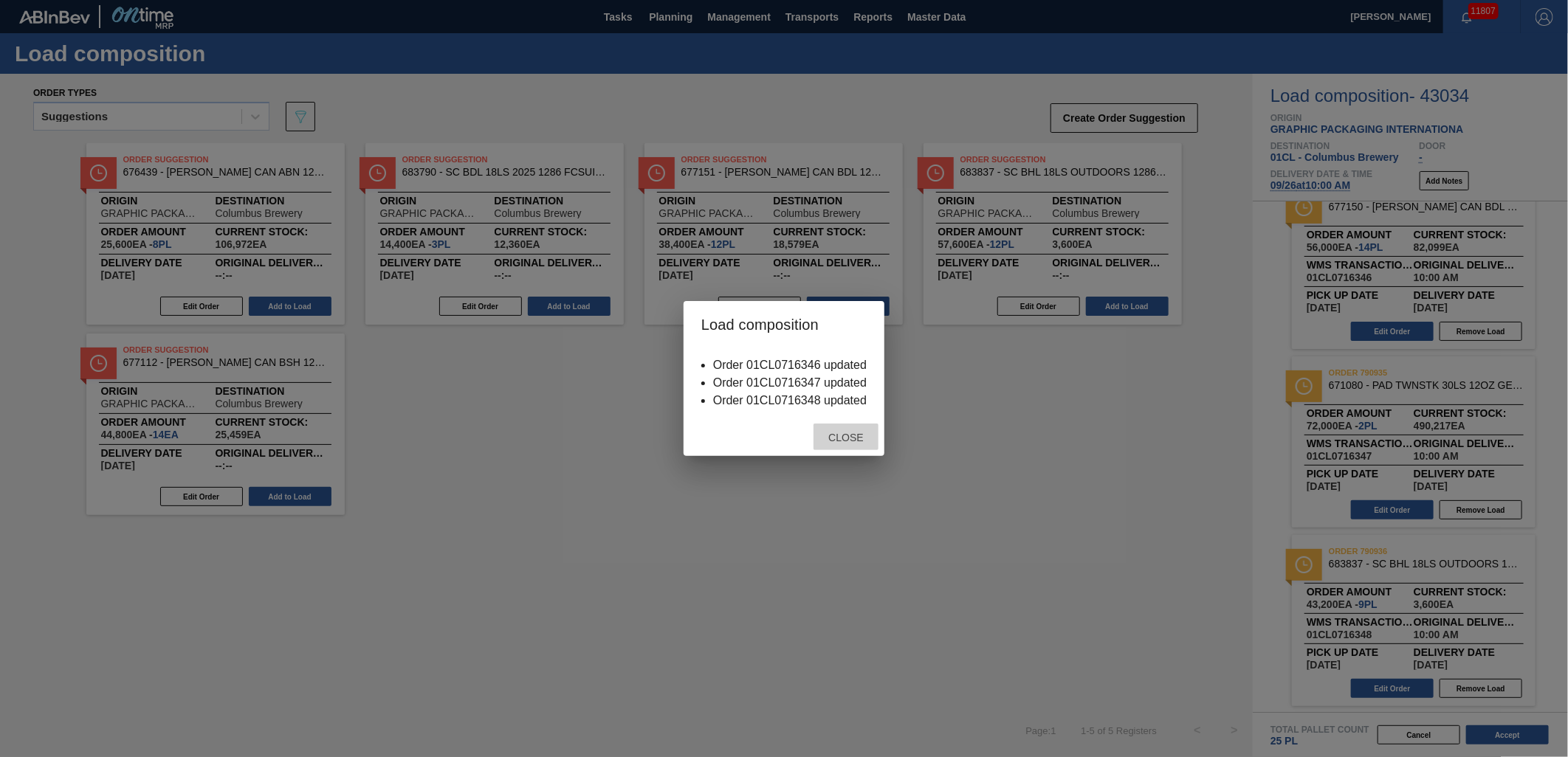
click at [837, 439] on span "Close" at bounding box center [845, 438] width 58 height 12
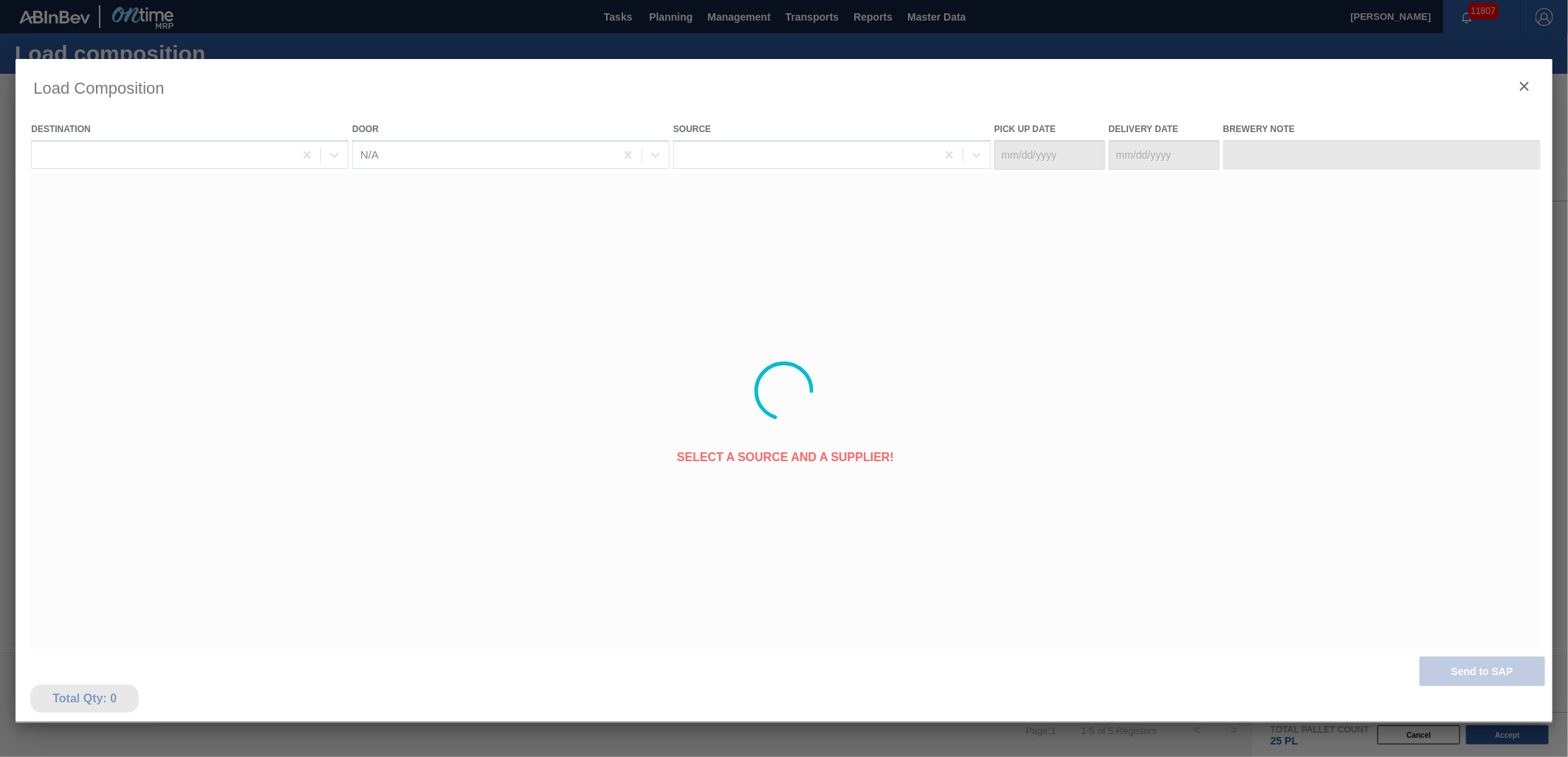
type Date "[DATE]"
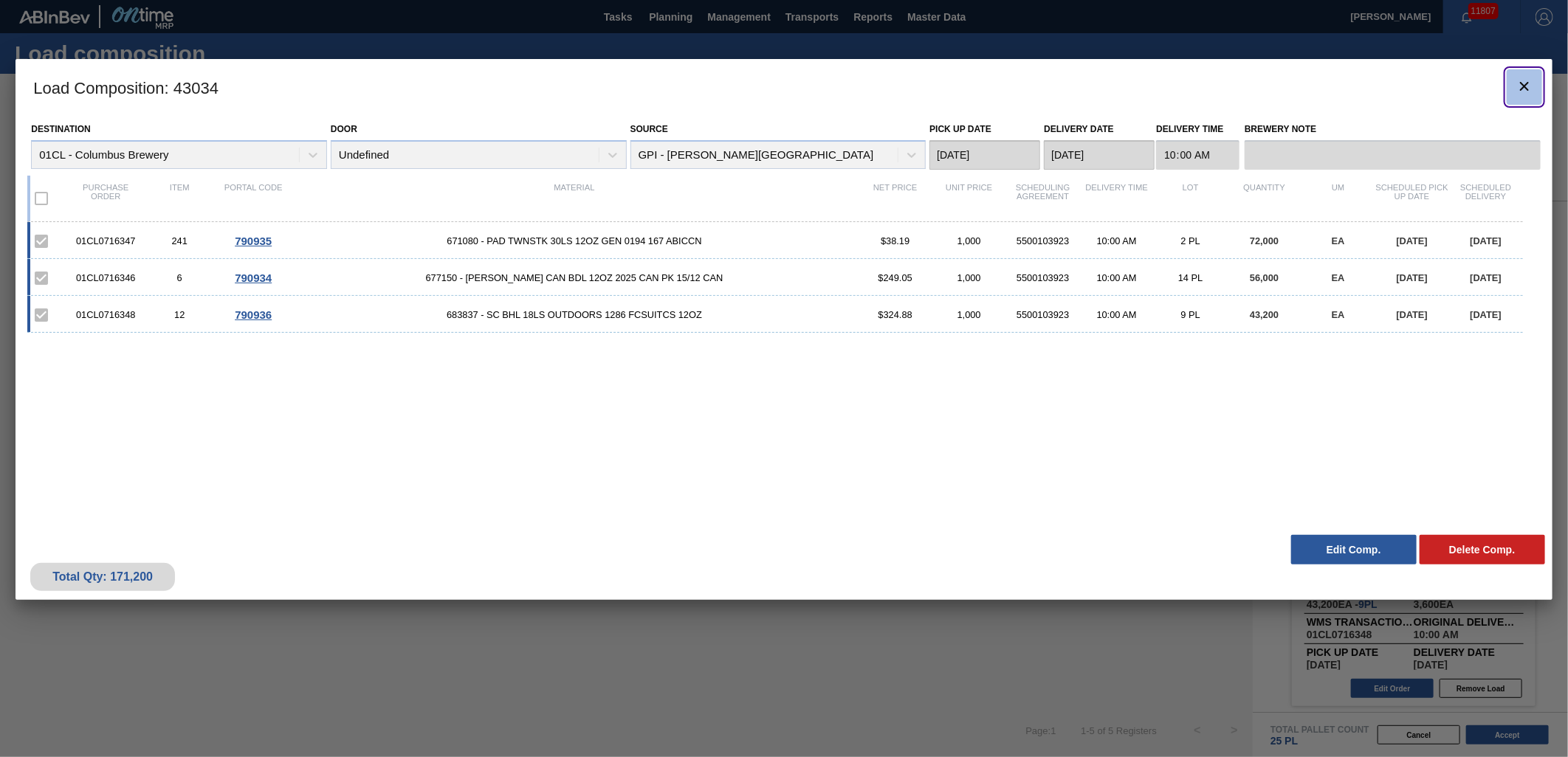
click at [1531, 82] on icon "botão de ícone" at bounding box center [1525, 86] width 18 height 18
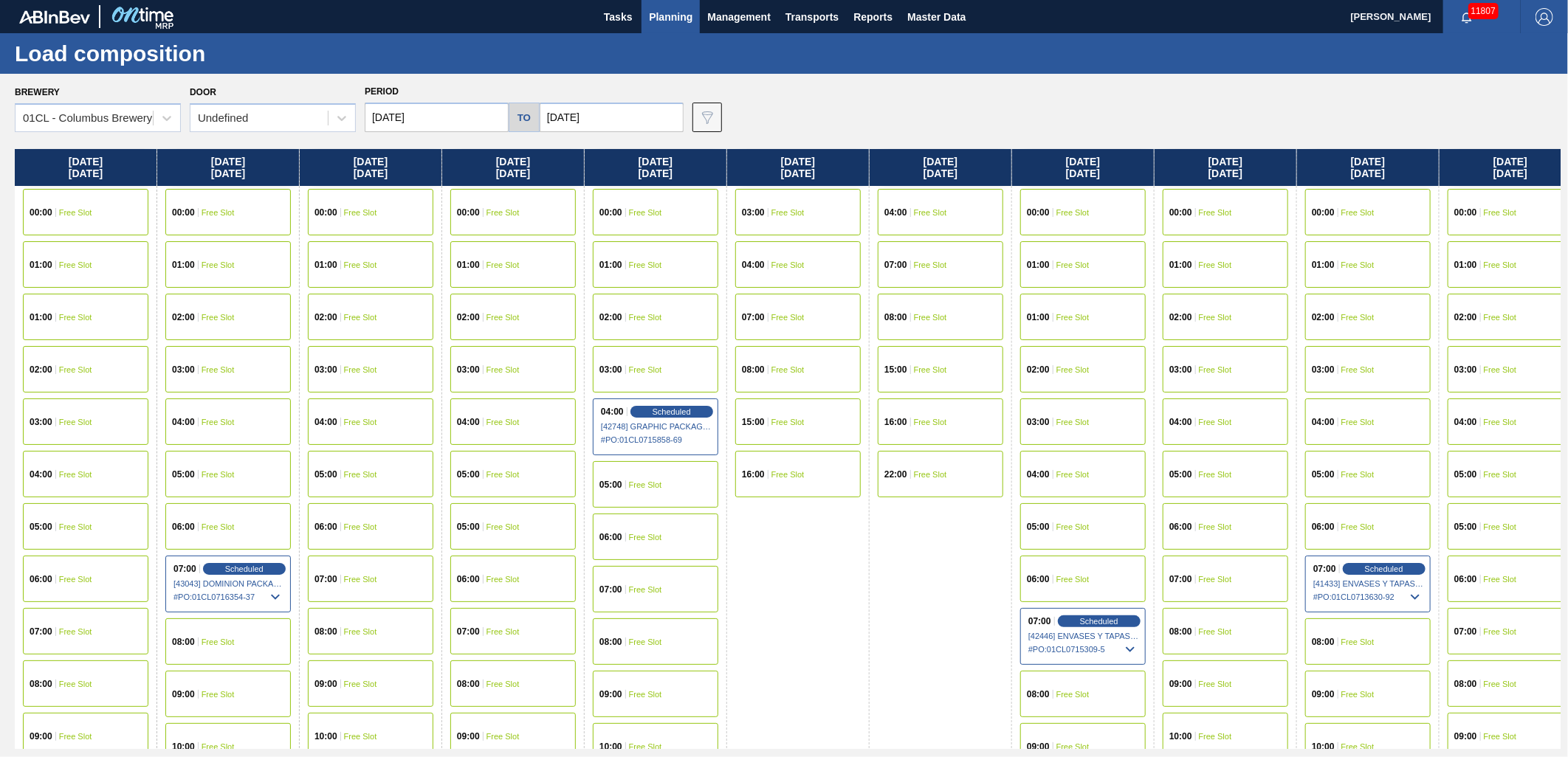
click at [452, 116] on input "[DATE]" at bounding box center [436, 118] width 144 height 30
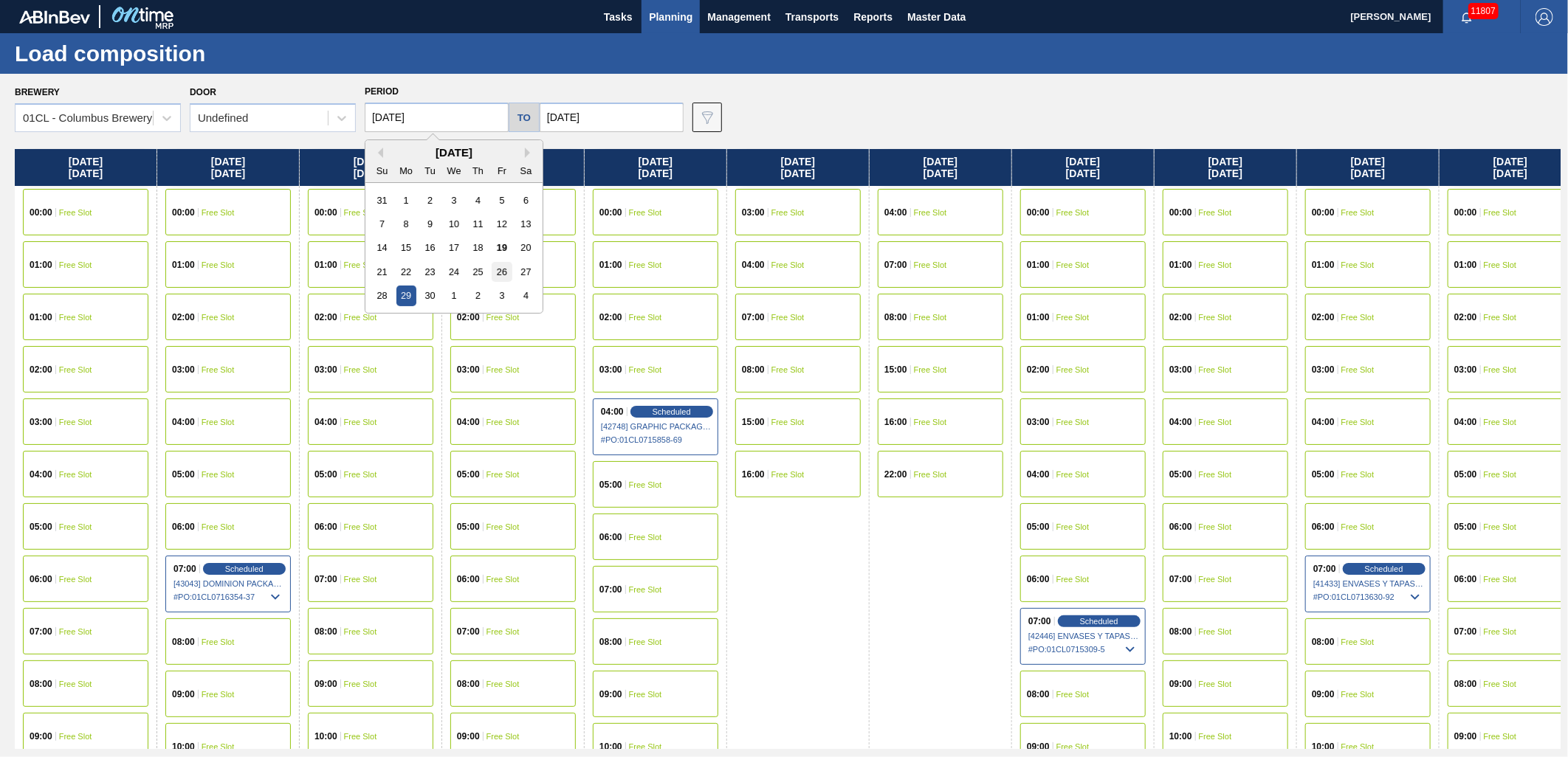
click at [499, 276] on div "26" at bounding box center [501, 272] width 20 height 20
type input "[DATE]"
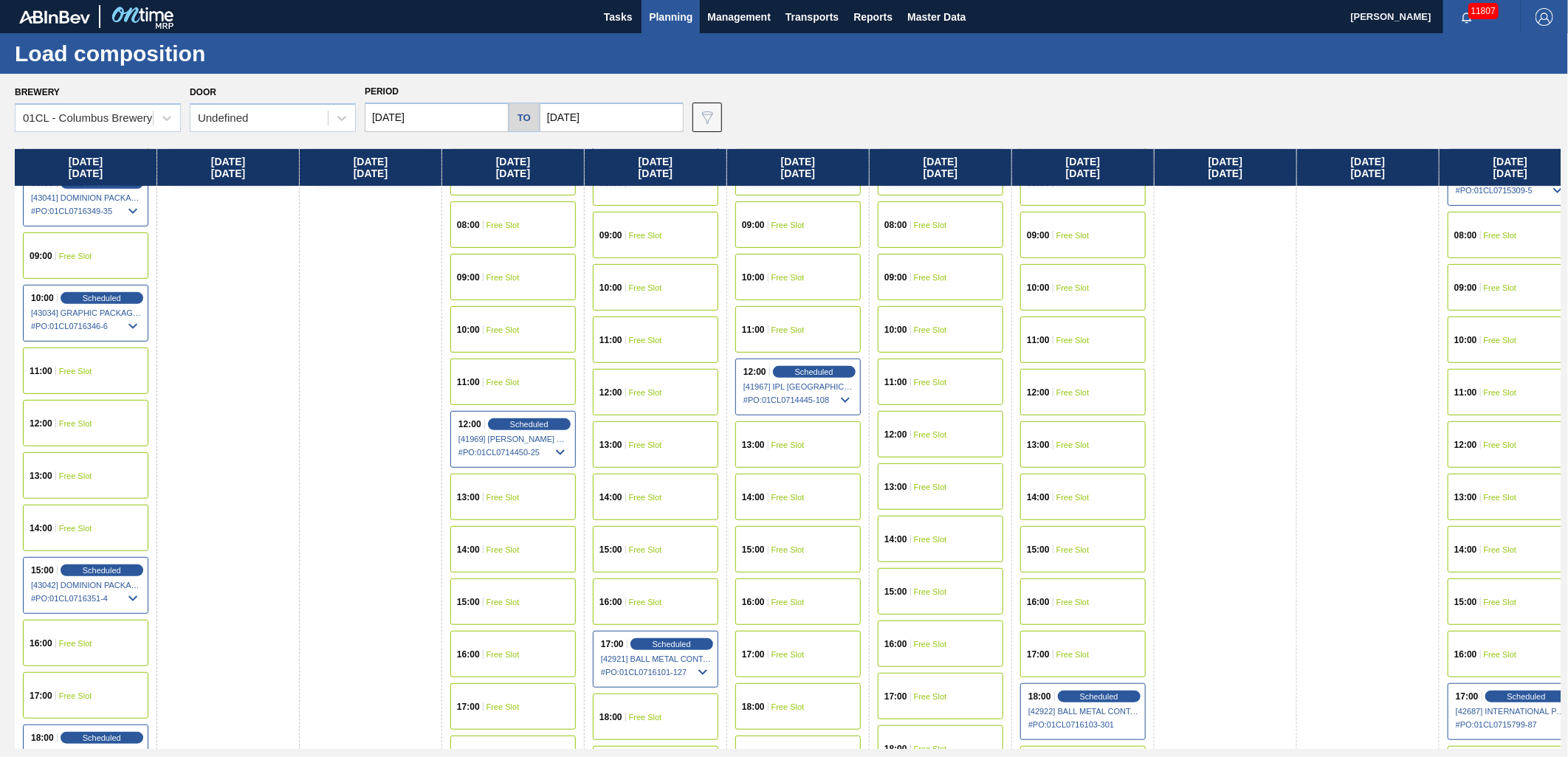
scroll to position [377, 0]
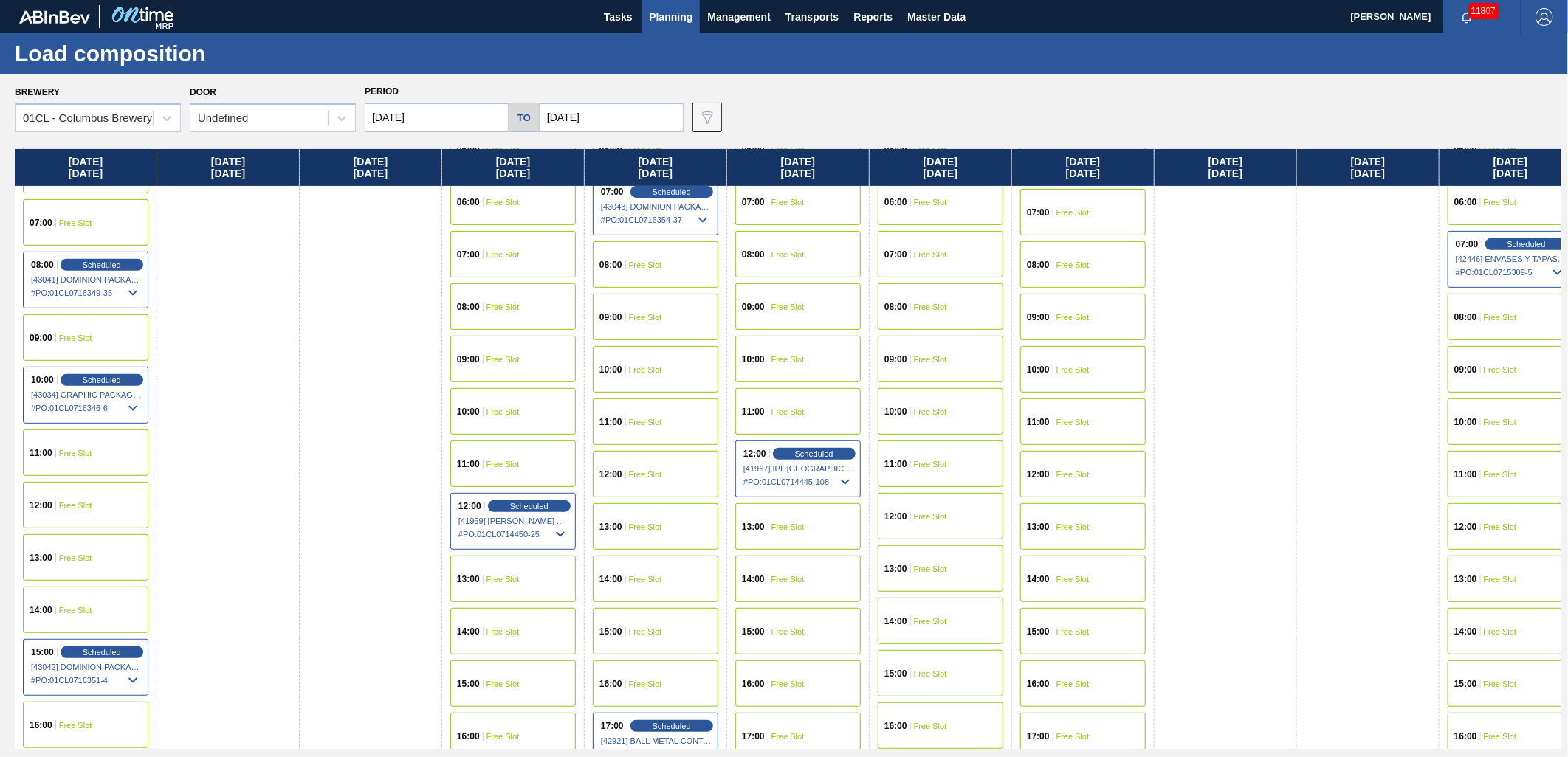
click at [84, 458] on div "11:00 Free Slot" at bounding box center [86, 453] width 126 height 47
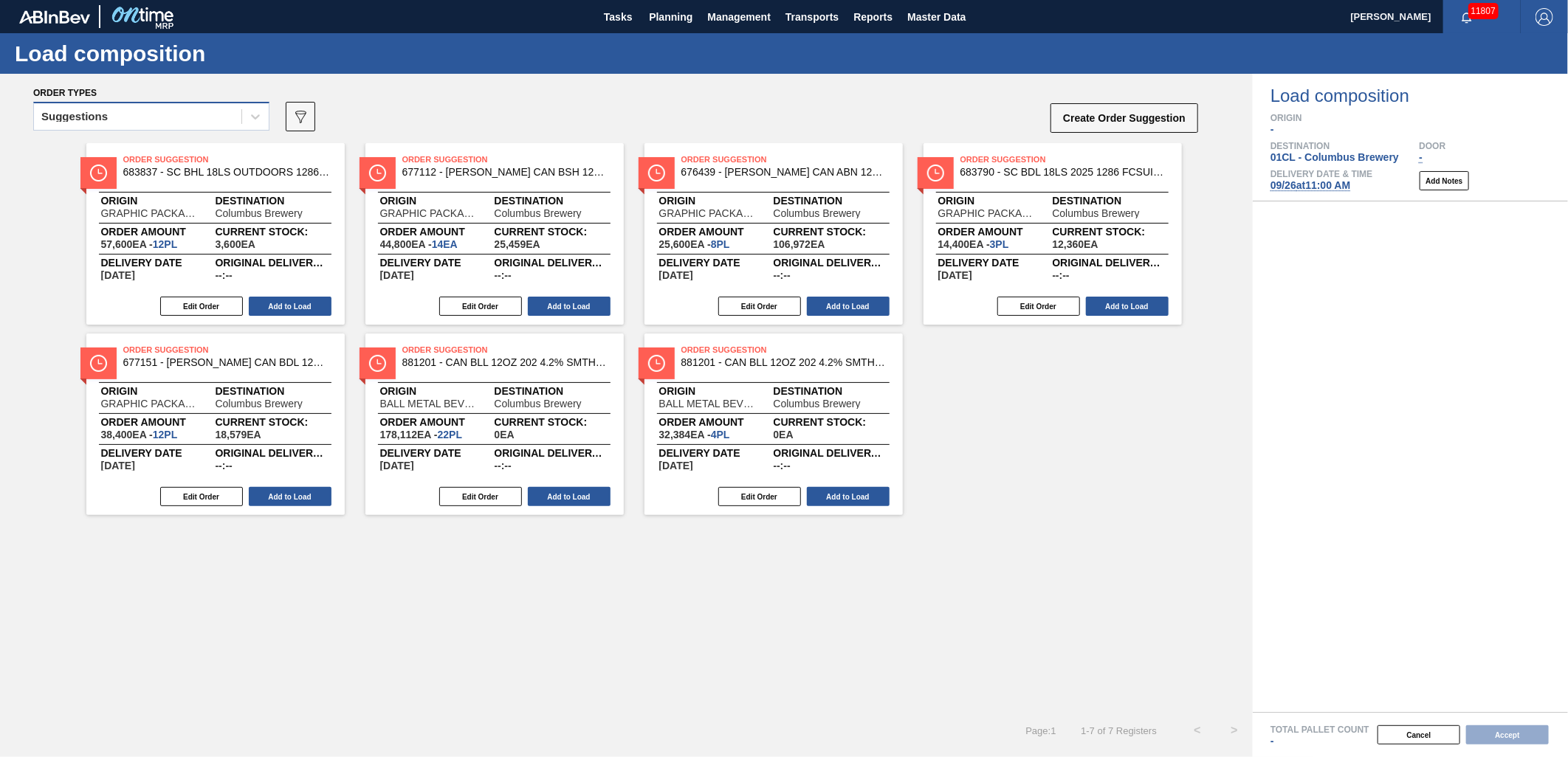
click at [234, 123] on div "Suggestions" at bounding box center [137, 117] width 207 height 21
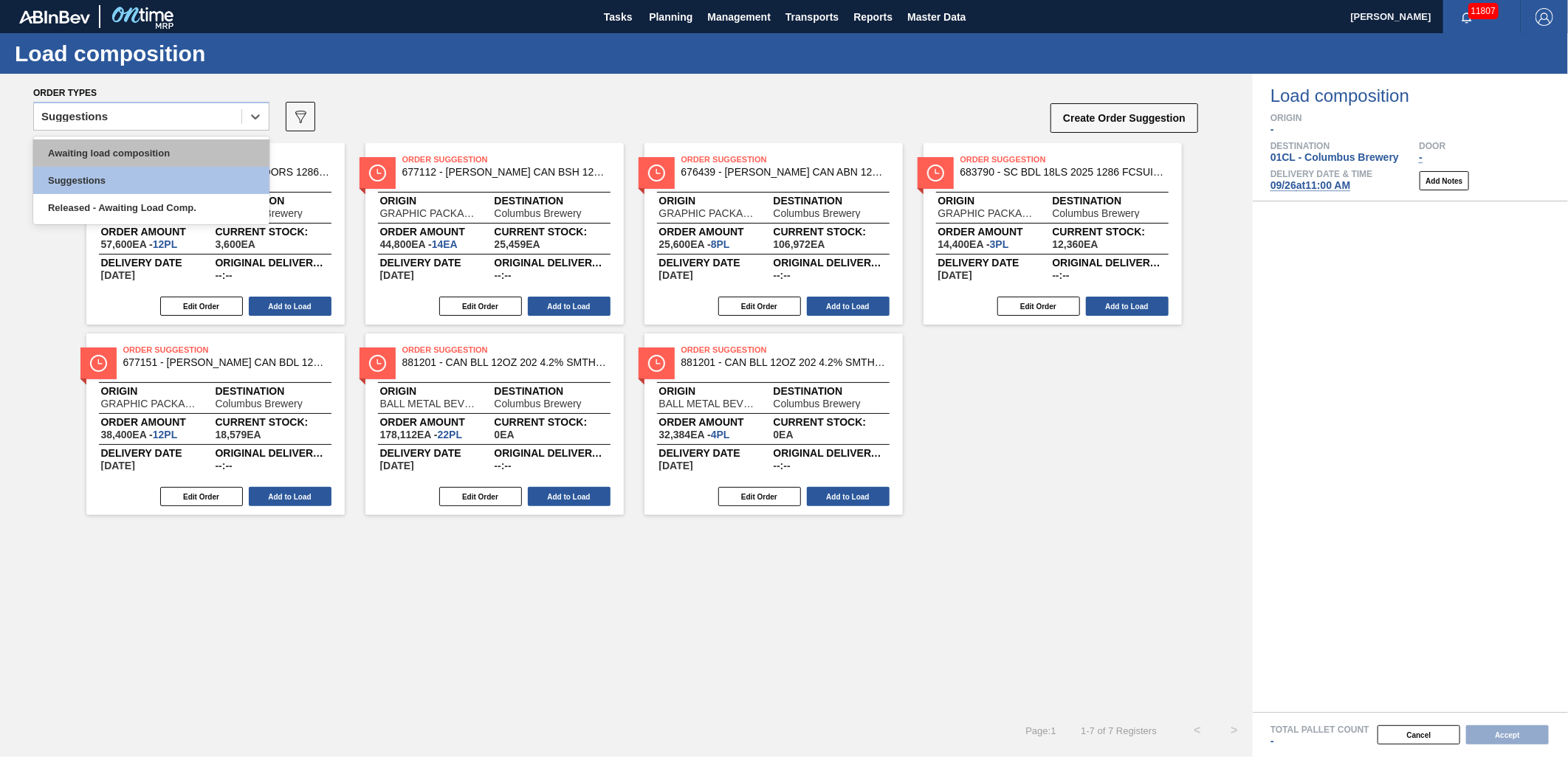
click at [202, 153] on div "Awaiting load composition" at bounding box center [151, 153] width 236 height 27
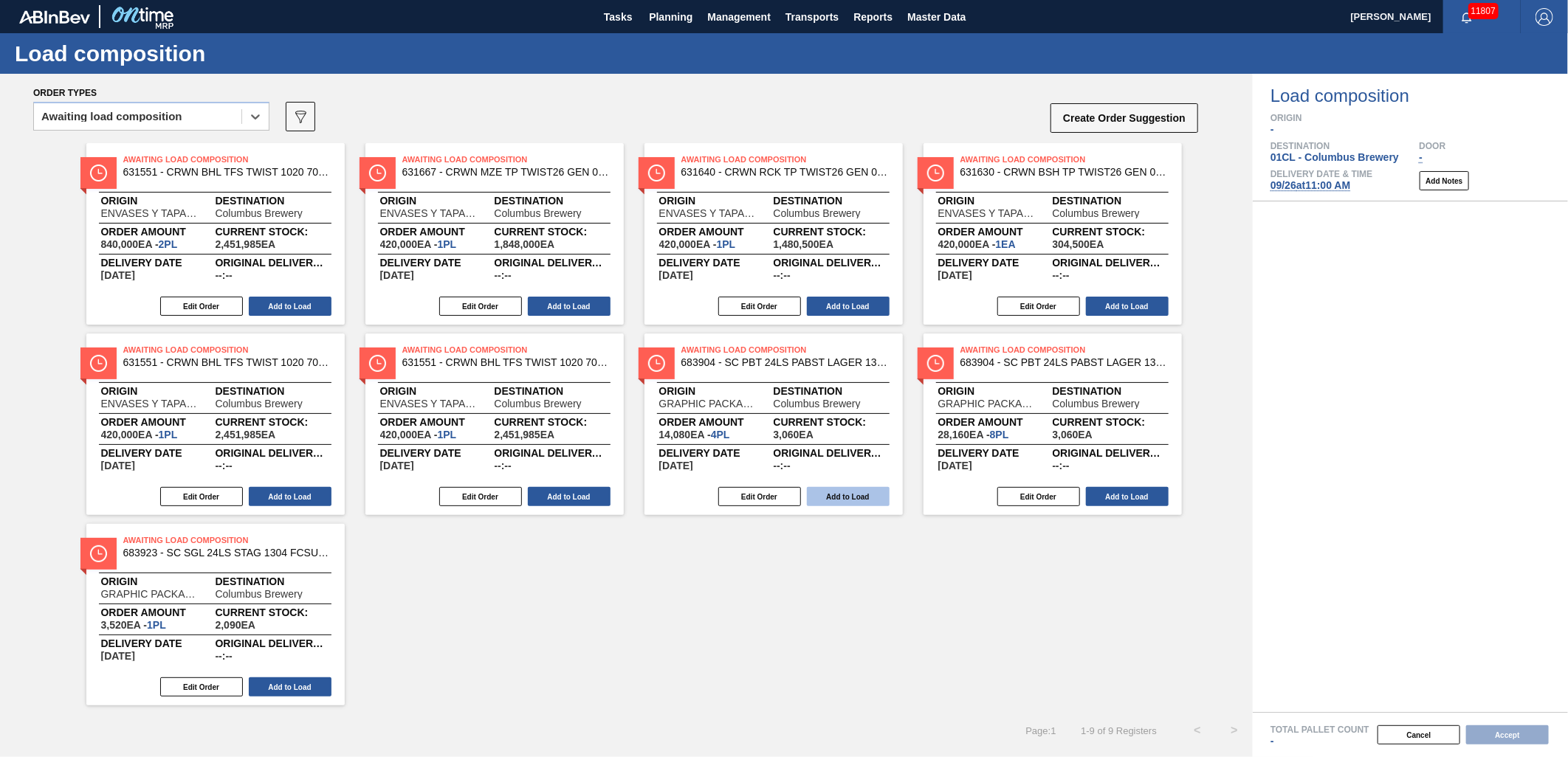
click at [844, 496] on button "Add to Load" at bounding box center [849, 496] width 82 height 19
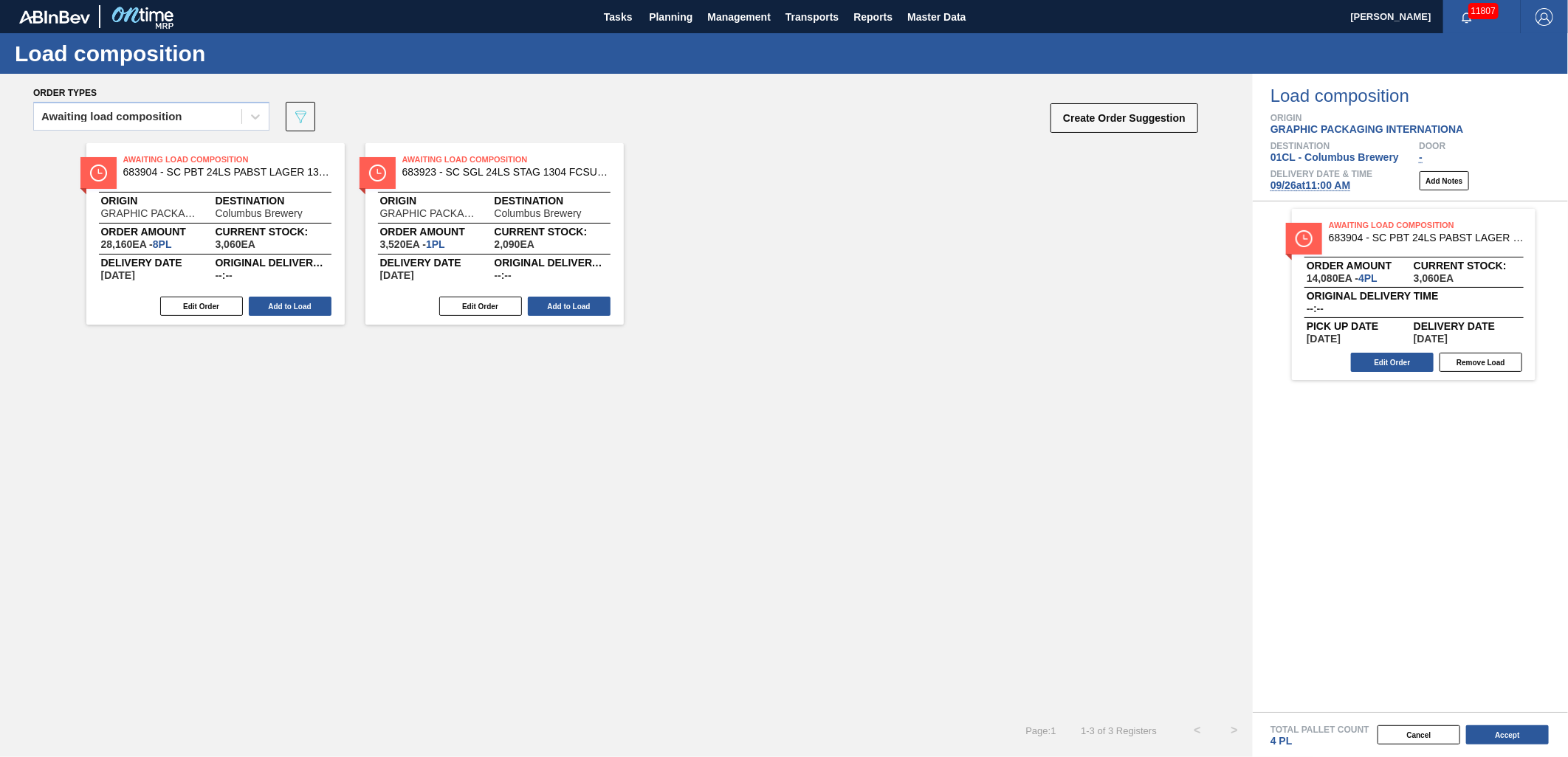
drag, startPoint x: 577, startPoint y: 310, endPoint x: 475, endPoint y: 309, distance: 102.0
click at [578, 310] on button "Add to Load" at bounding box center [569, 306] width 82 height 19
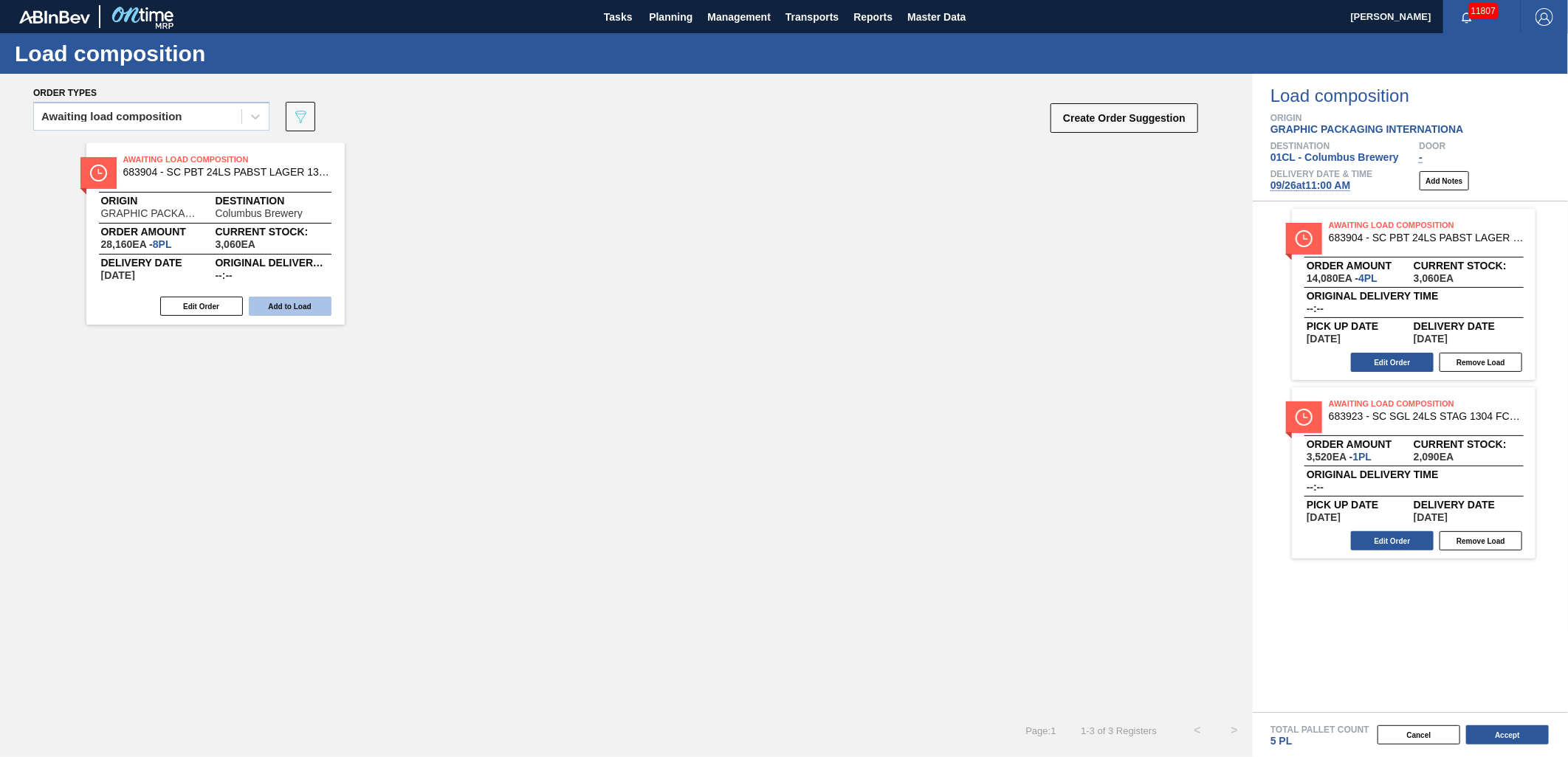
click at [314, 304] on button "Add to Load" at bounding box center [290, 306] width 82 height 19
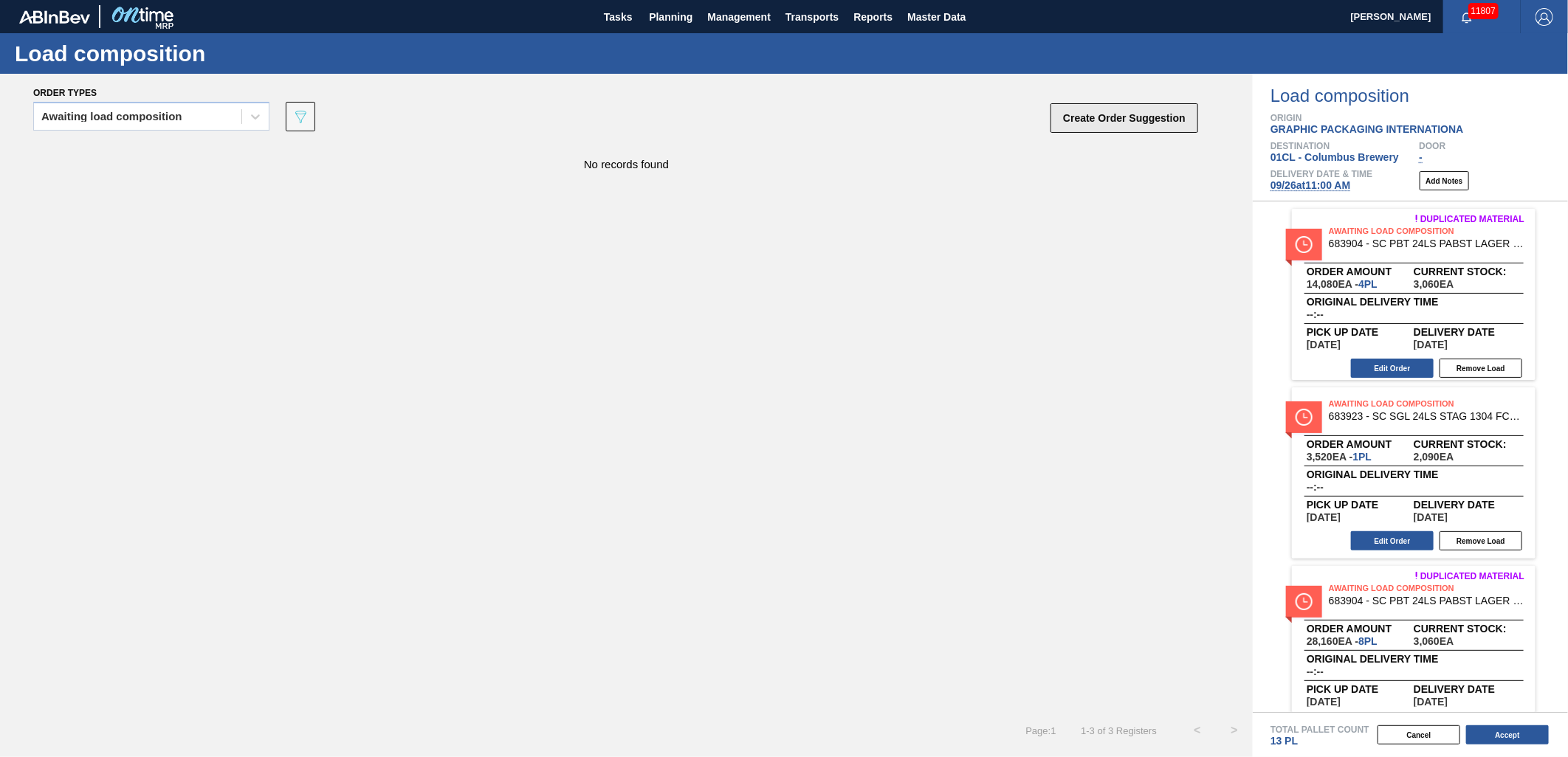
click at [1073, 126] on button "Create Order Suggestion" at bounding box center [1124, 118] width 147 height 30
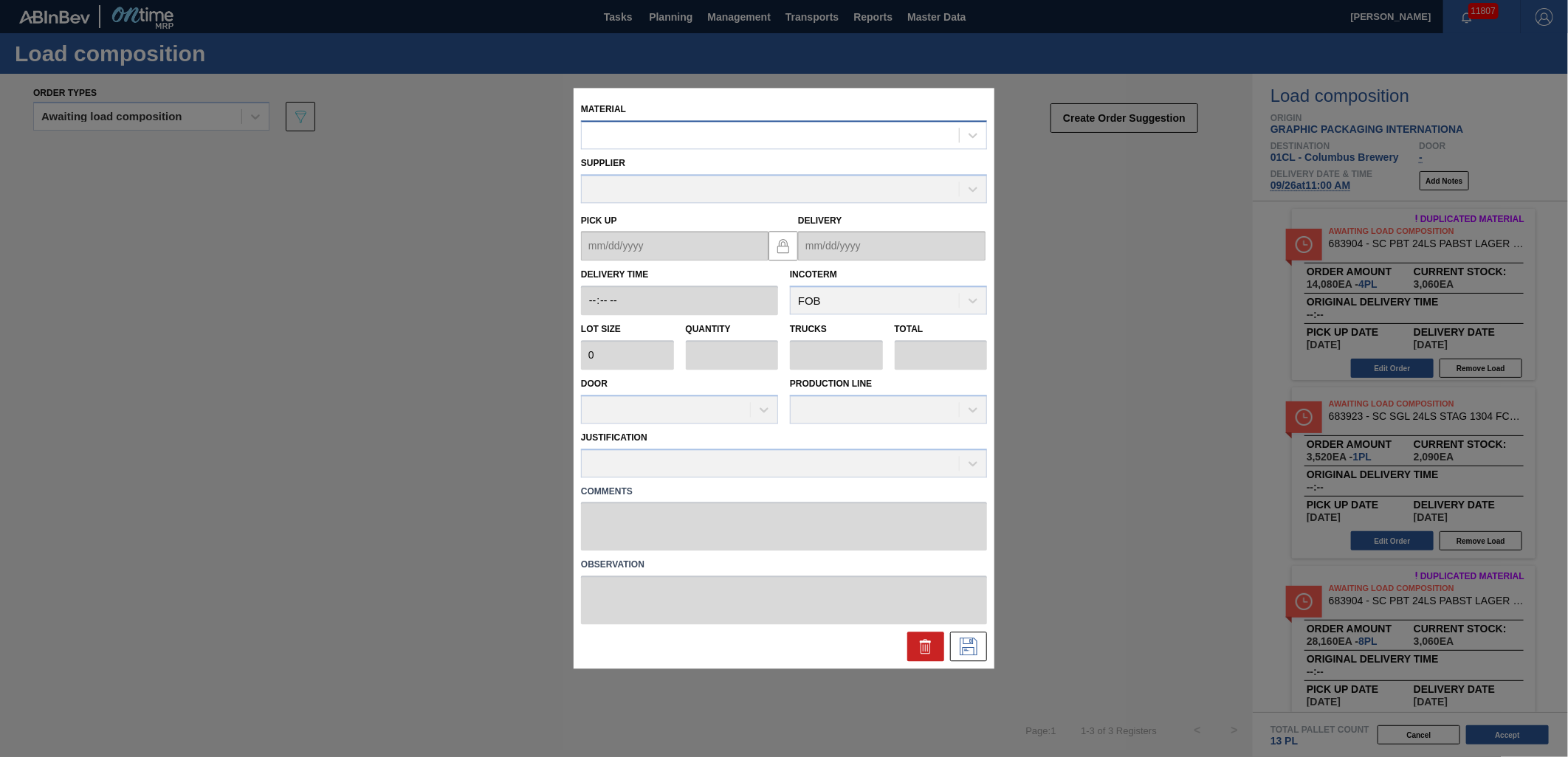
click at [682, 137] on div at bounding box center [770, 136] width 377 height 21
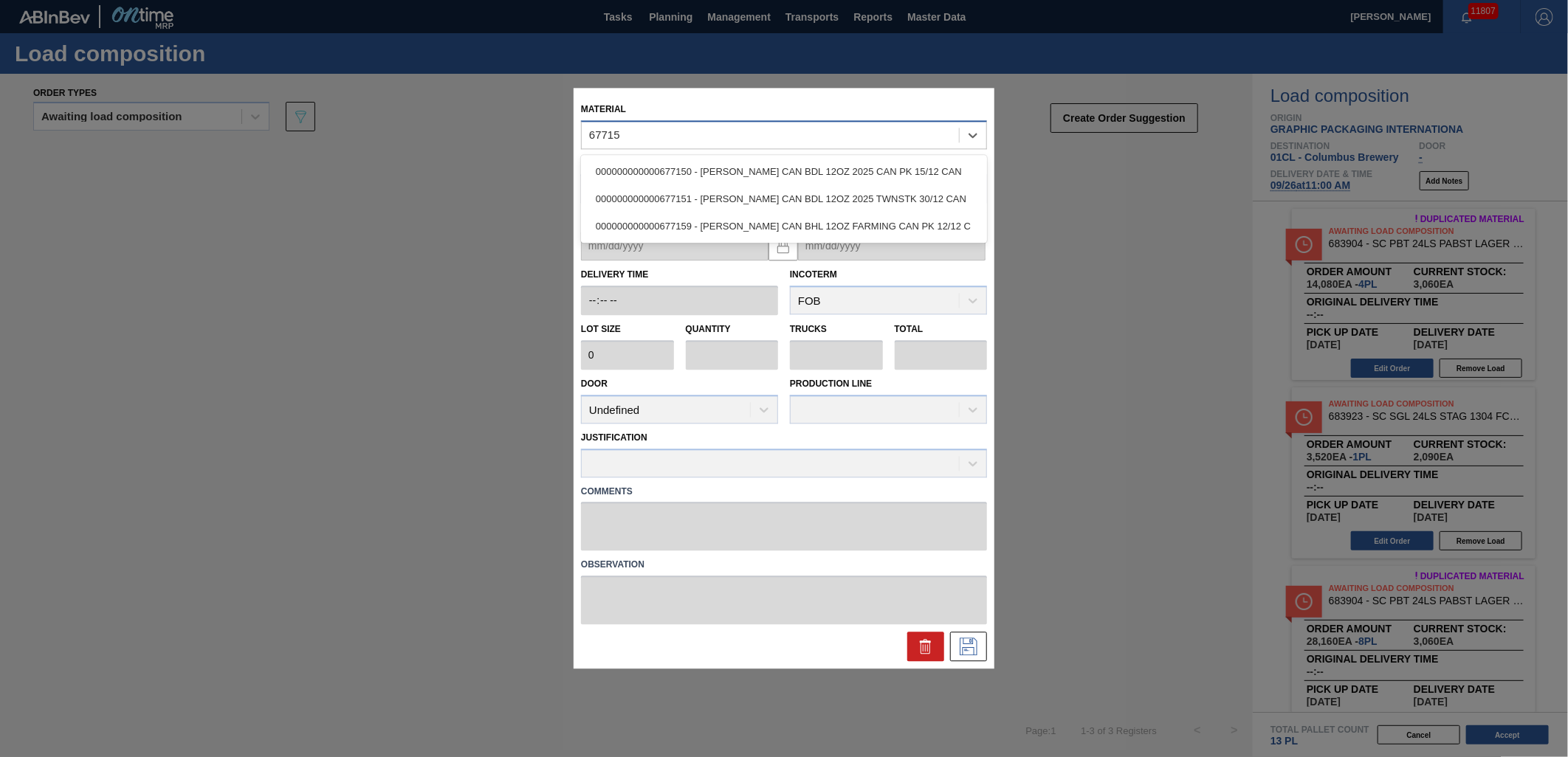
type input "677150"
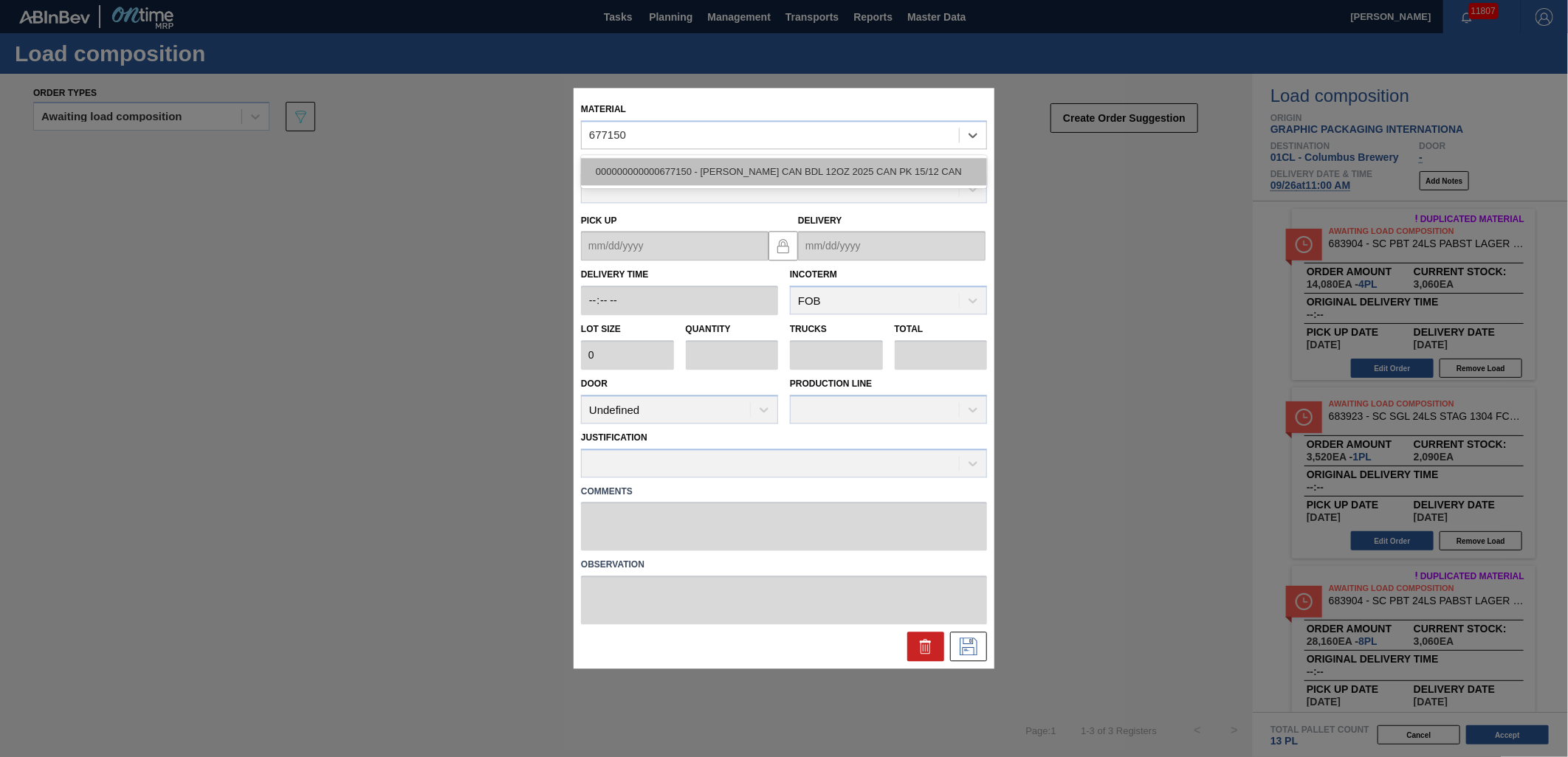
click at [728, 179] on div "000000000000677150 - [PERSON_NAME] CAN BDL 12OZ 2025 CAN PK 15/12 CAN" at bounding box center [784, 171] width 406 height 27
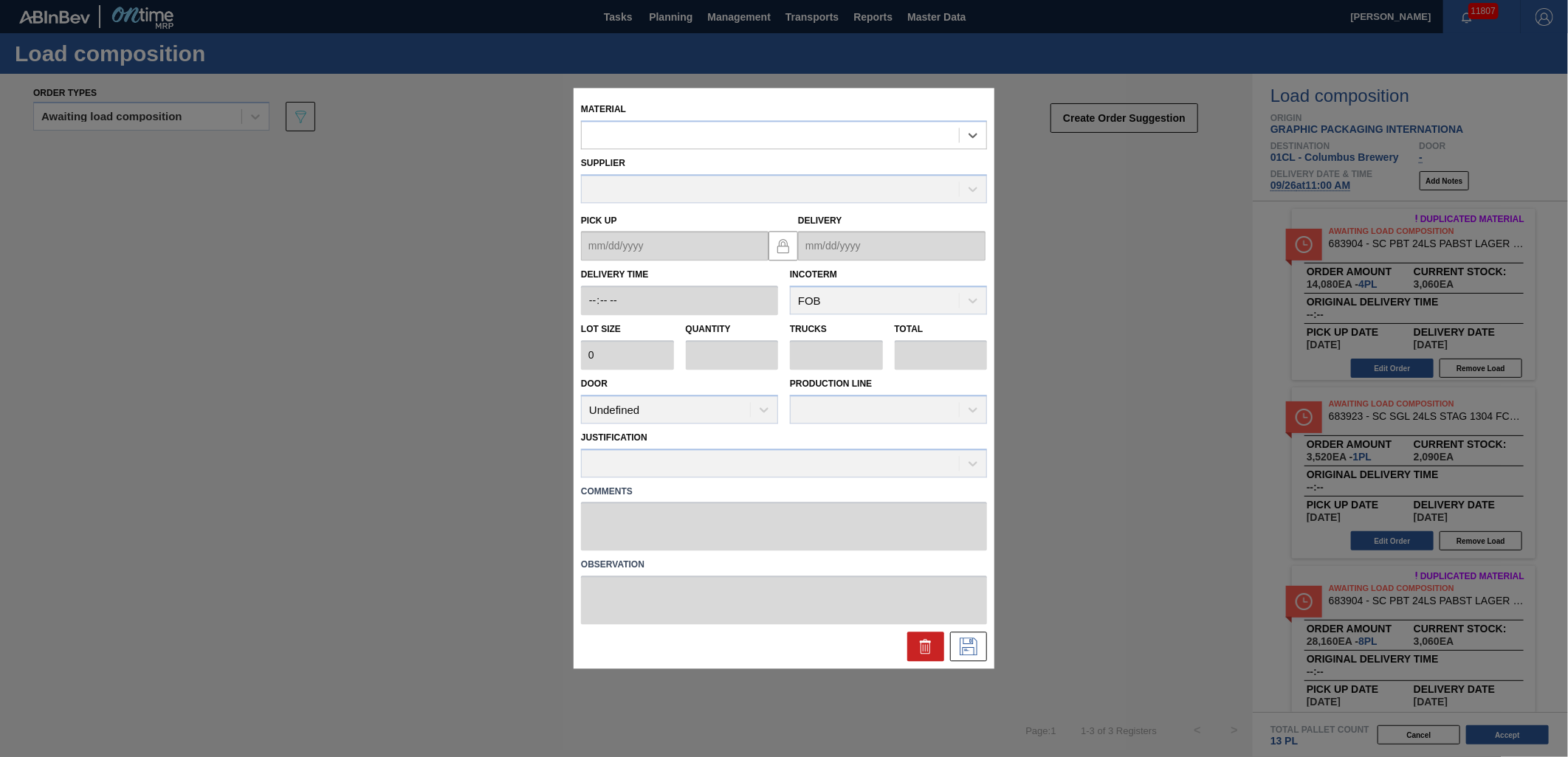
type input "4,000"
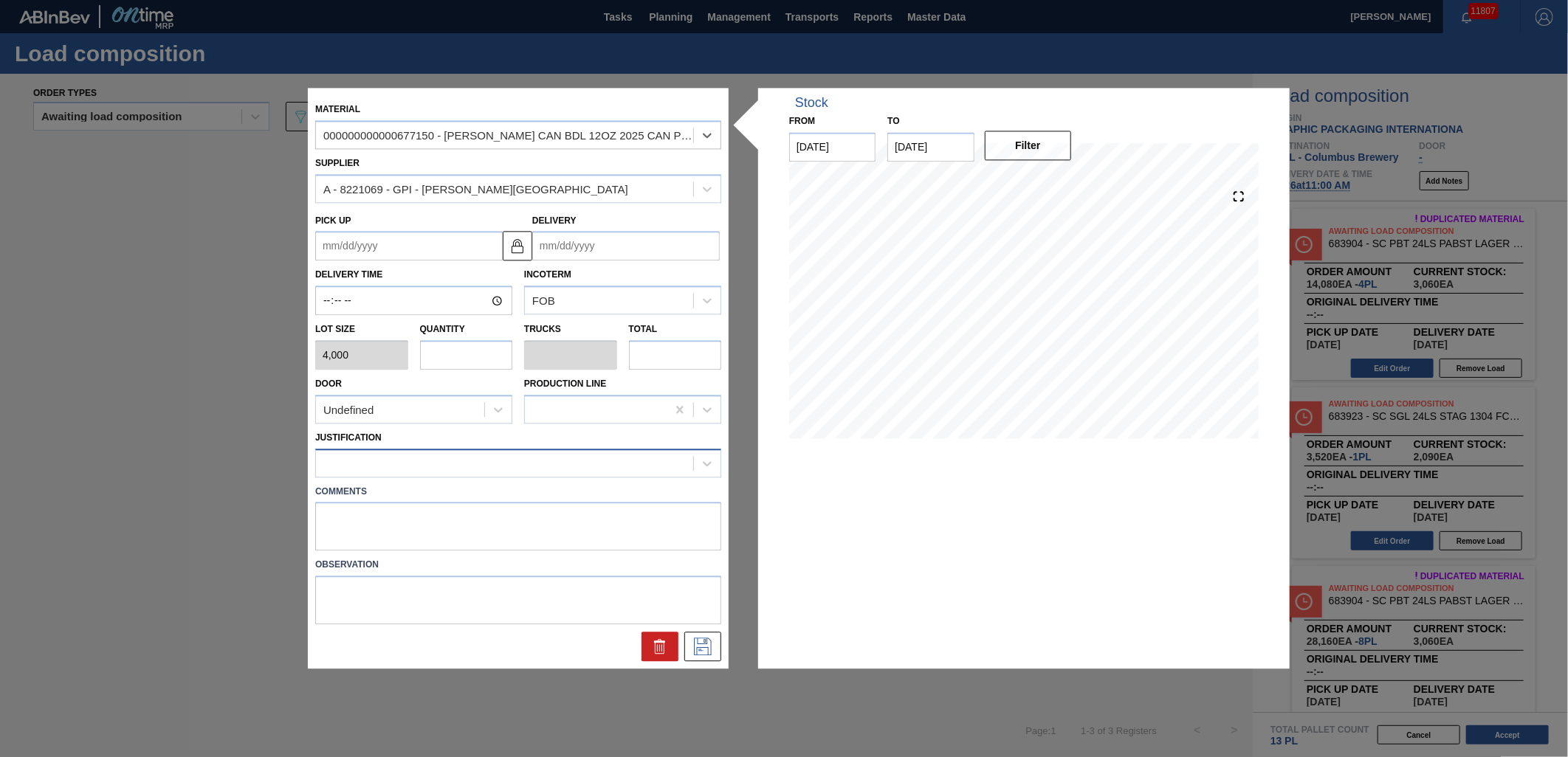
click at [482, 462] on div at bounding box center [505, 463] width 377 height 21
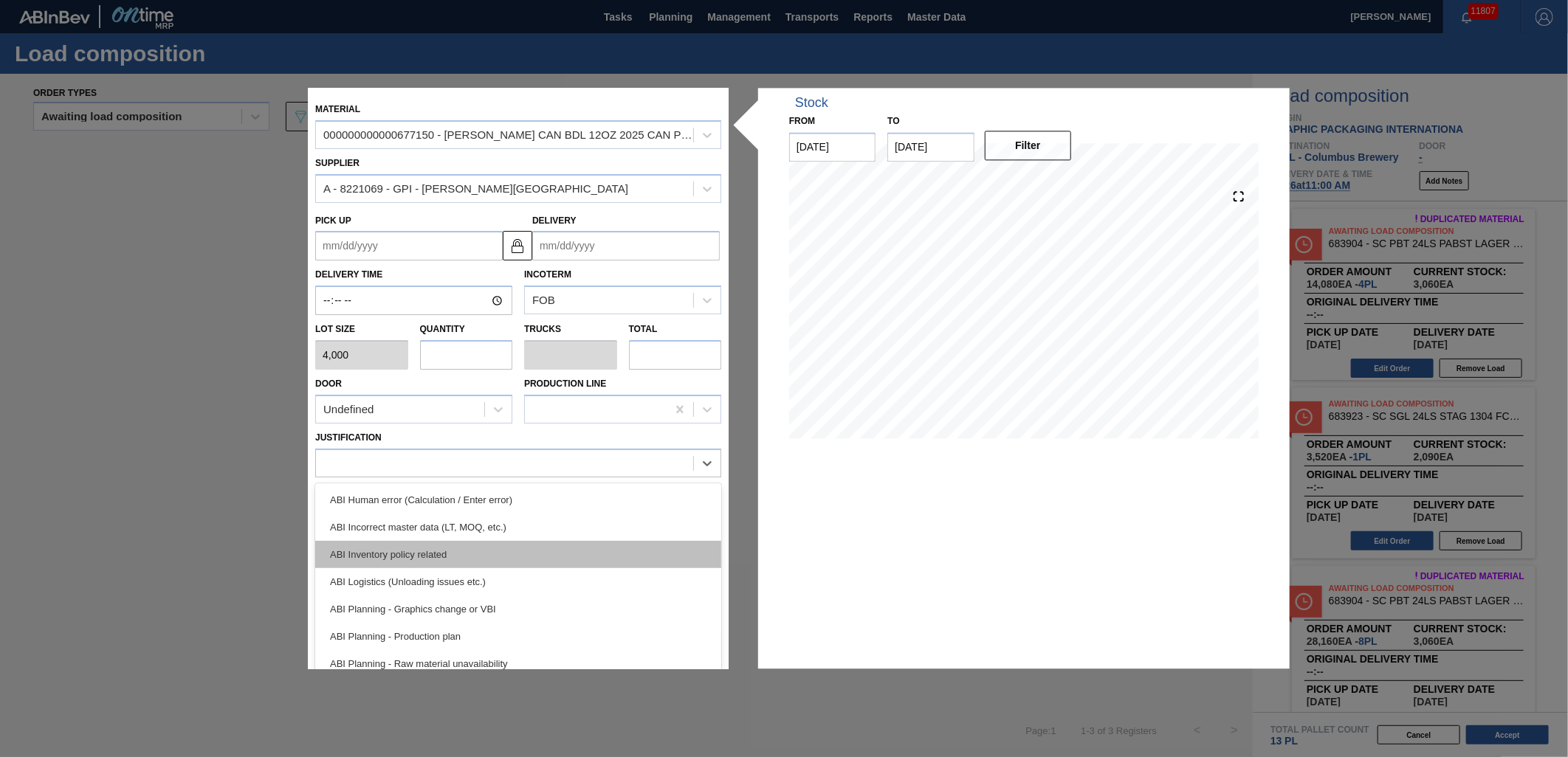
click at [498, 557] on div "ABI Inventory policy related" at bounding box center [518, 555] width 406 height 27
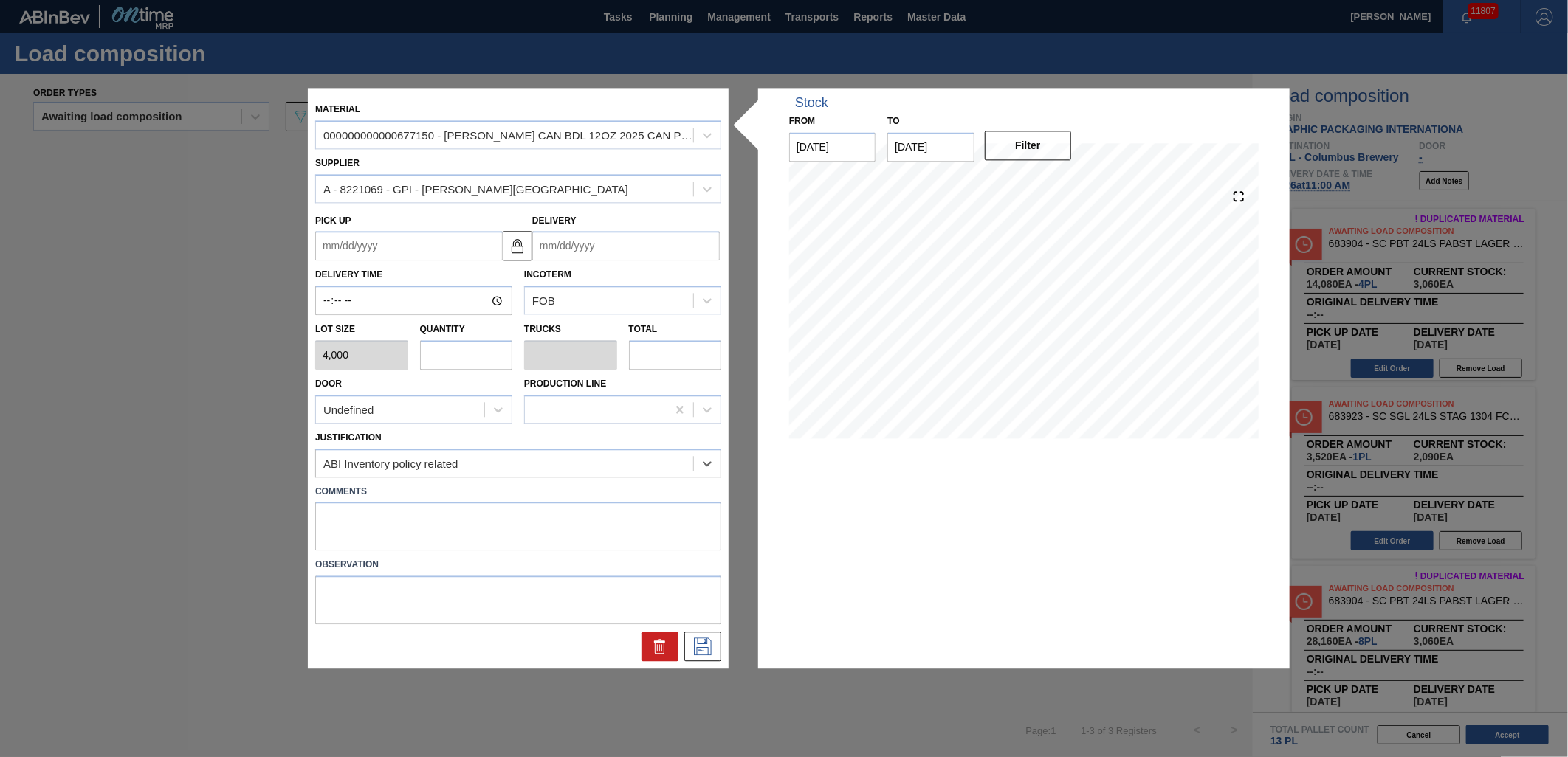
click at [477, 367] on input "text" at bounding box center [466, 355] width 93 height 30
click at [624, 247] on input "Delivery" at bounding box center [626, 247] width 188 height 30
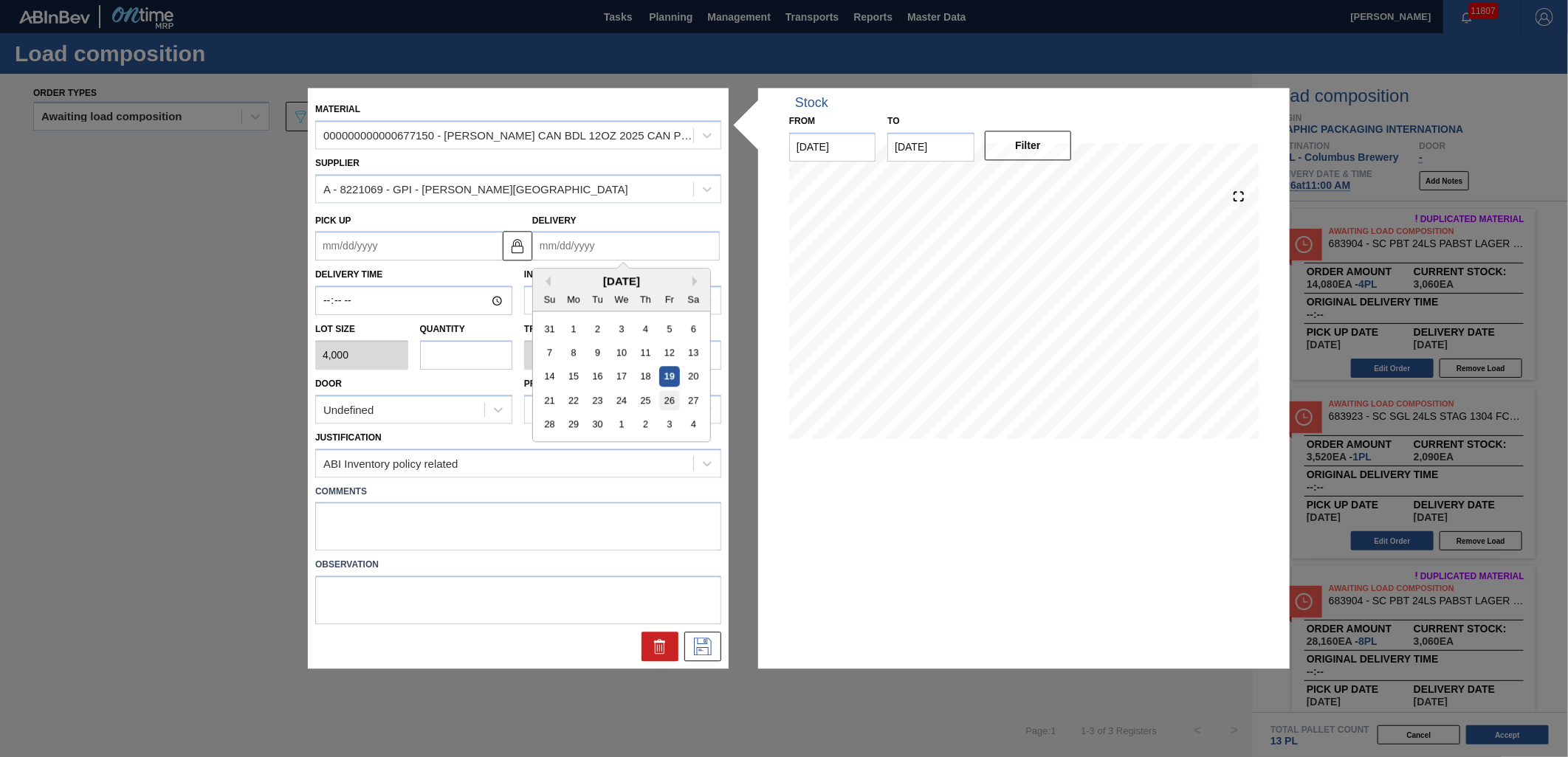
click at [667, 401] on div "26" at bounding box center [669, 401] width 20 height 20
type up "[DATE]"
type input "[DATE]"
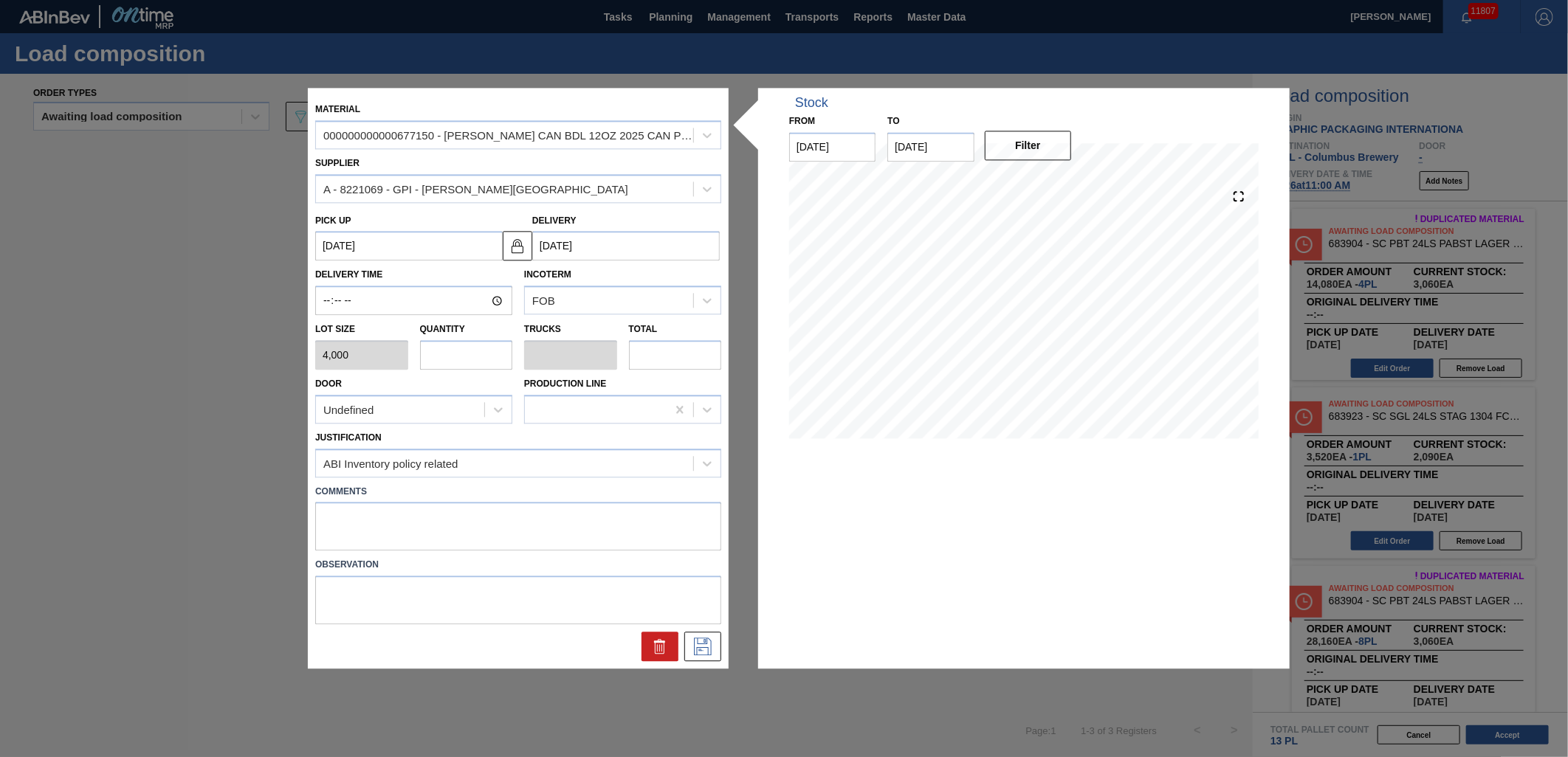
click at [466, 362] on input "text" at bounding box center [466, 355] width 93 height 30
type input "2"
type input "0.091"
type input "8,000"
type input "2"
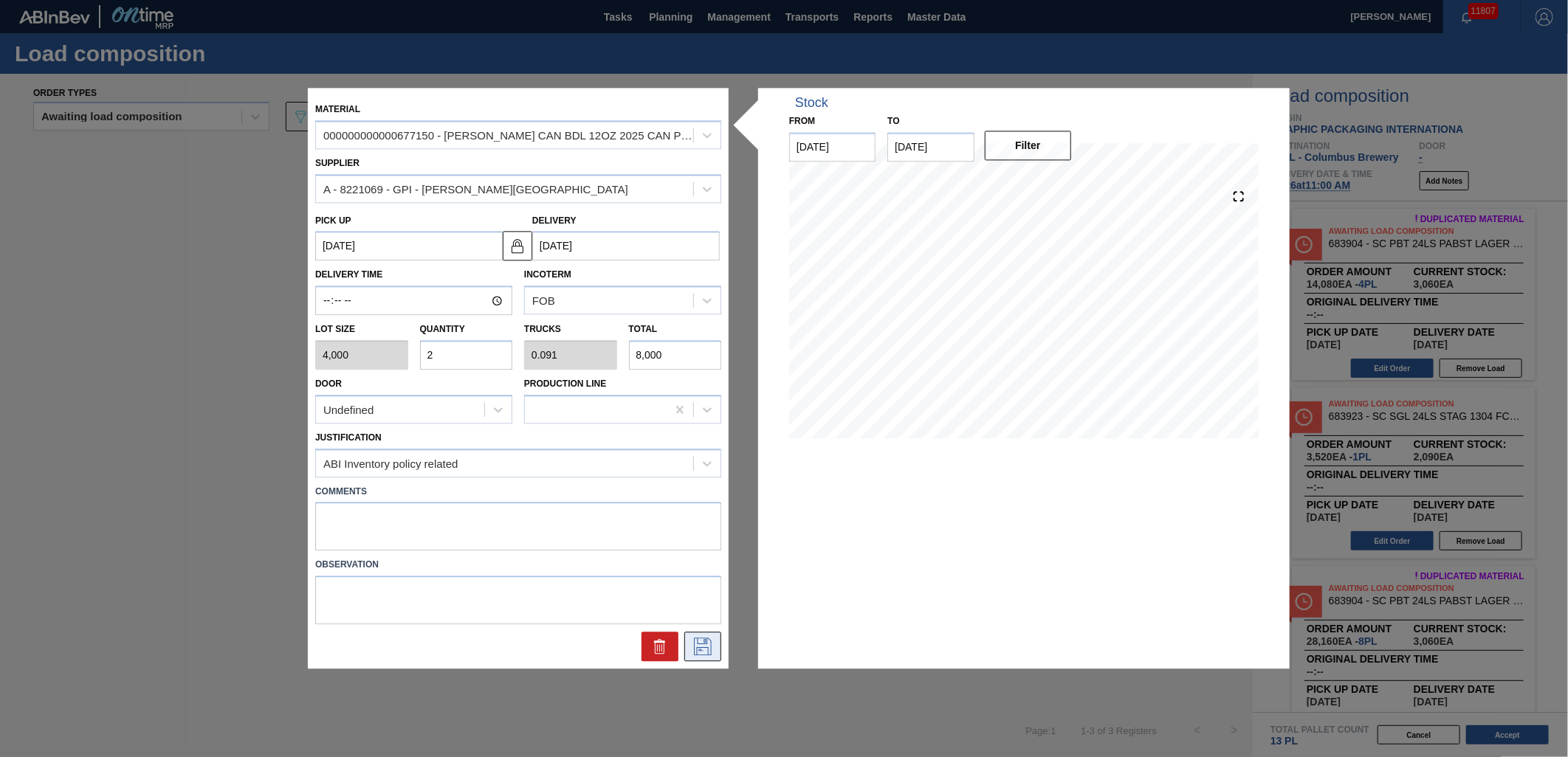
click at [709, 648] on icon at bounding box center [703, 648] width 18 height 18
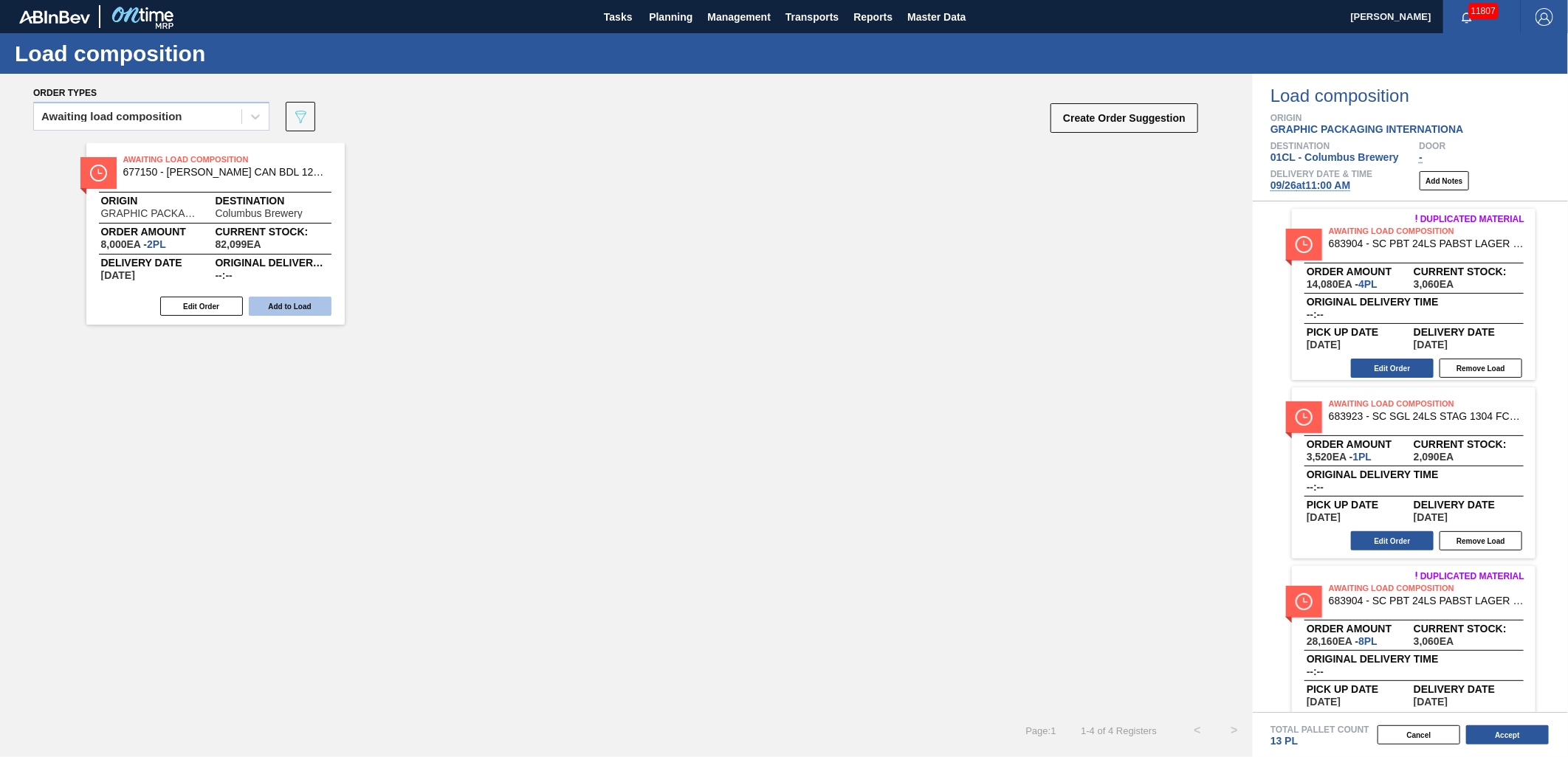
click at [303, 310] on button "Add to Load" at bounding box center [290, 306] width 82 height 19
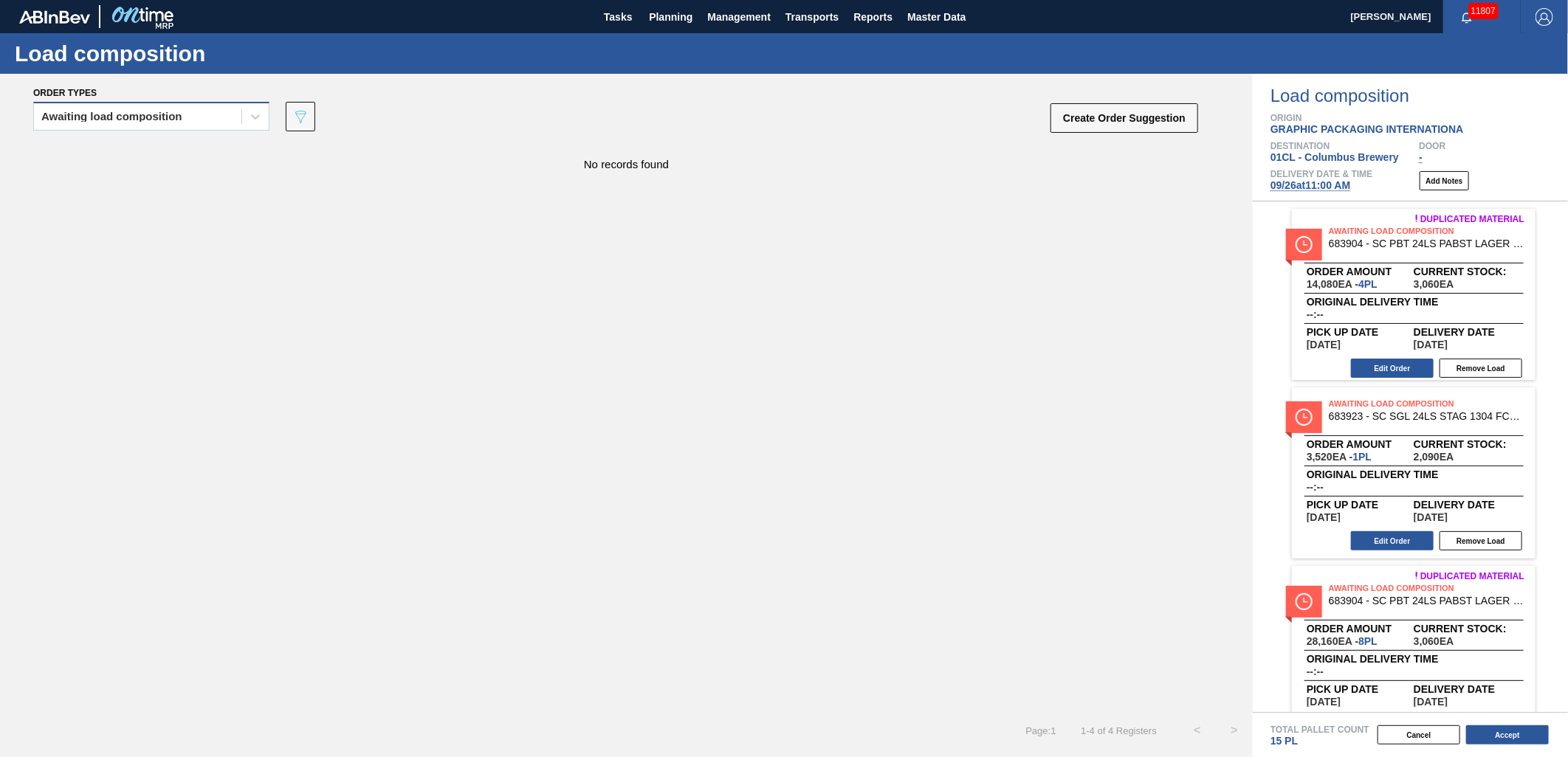
click at [193, 102] on div "Awaiting load composition" at bounding box center [151, 116] width 236 height 29
click at [174, 146] on div "Awaiting load composition" at bounding box center [151, 153] width 236 height 27
click at [117, 118] on div "Awaiting load composition" at bounding box center [111, 116] width 141 height 11
click at [119, 151] on div "Awaiting load composition" at bounding box center [151, 153] width 236 height 27
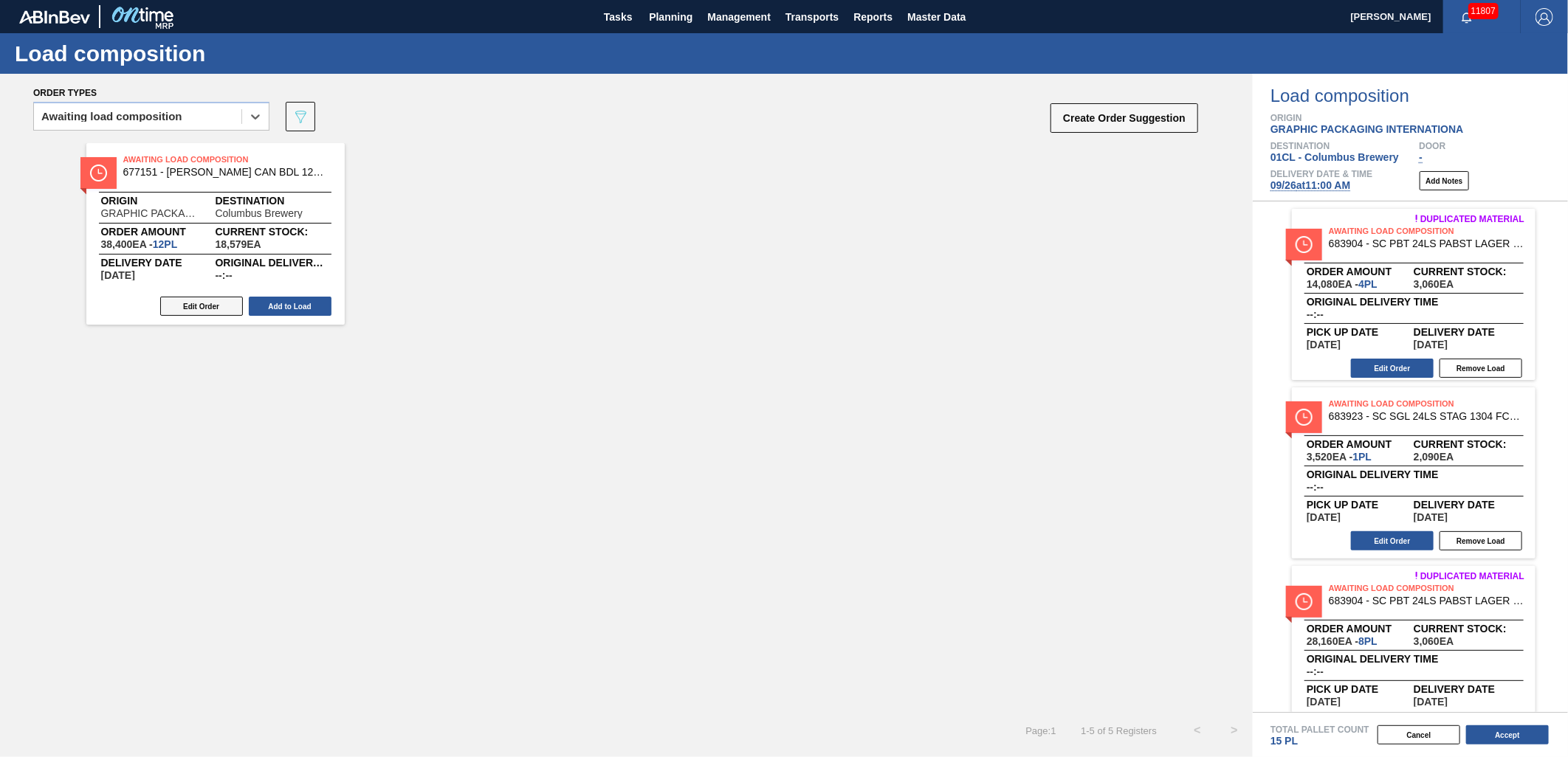
click at [217, 304] on button "Edit Order" at bounding box center [202, 306] width 82 height 19
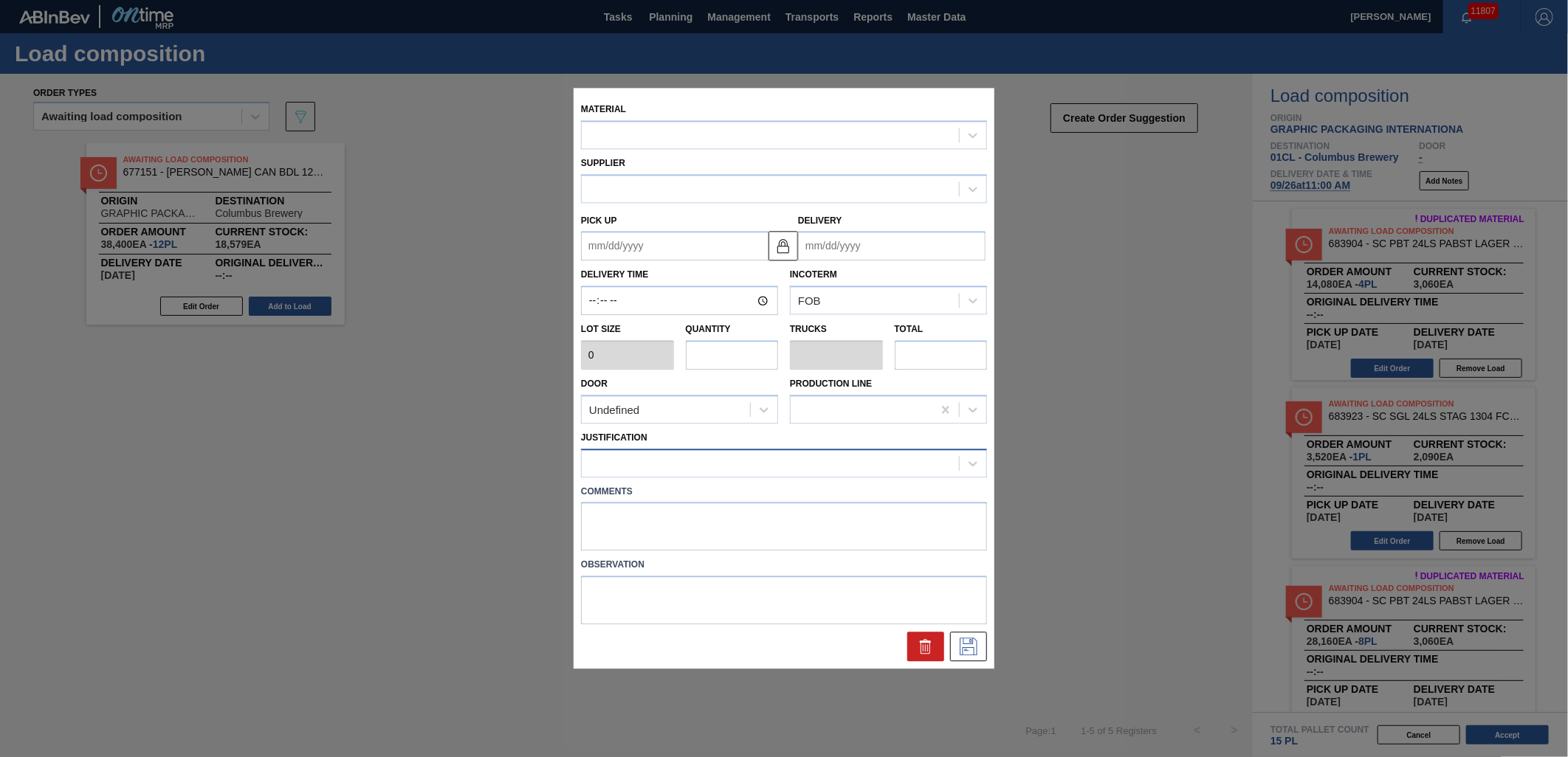
type input "3,200"
type input "12"
type input "0.462"
type input "38,400"
type up "[DATE]"
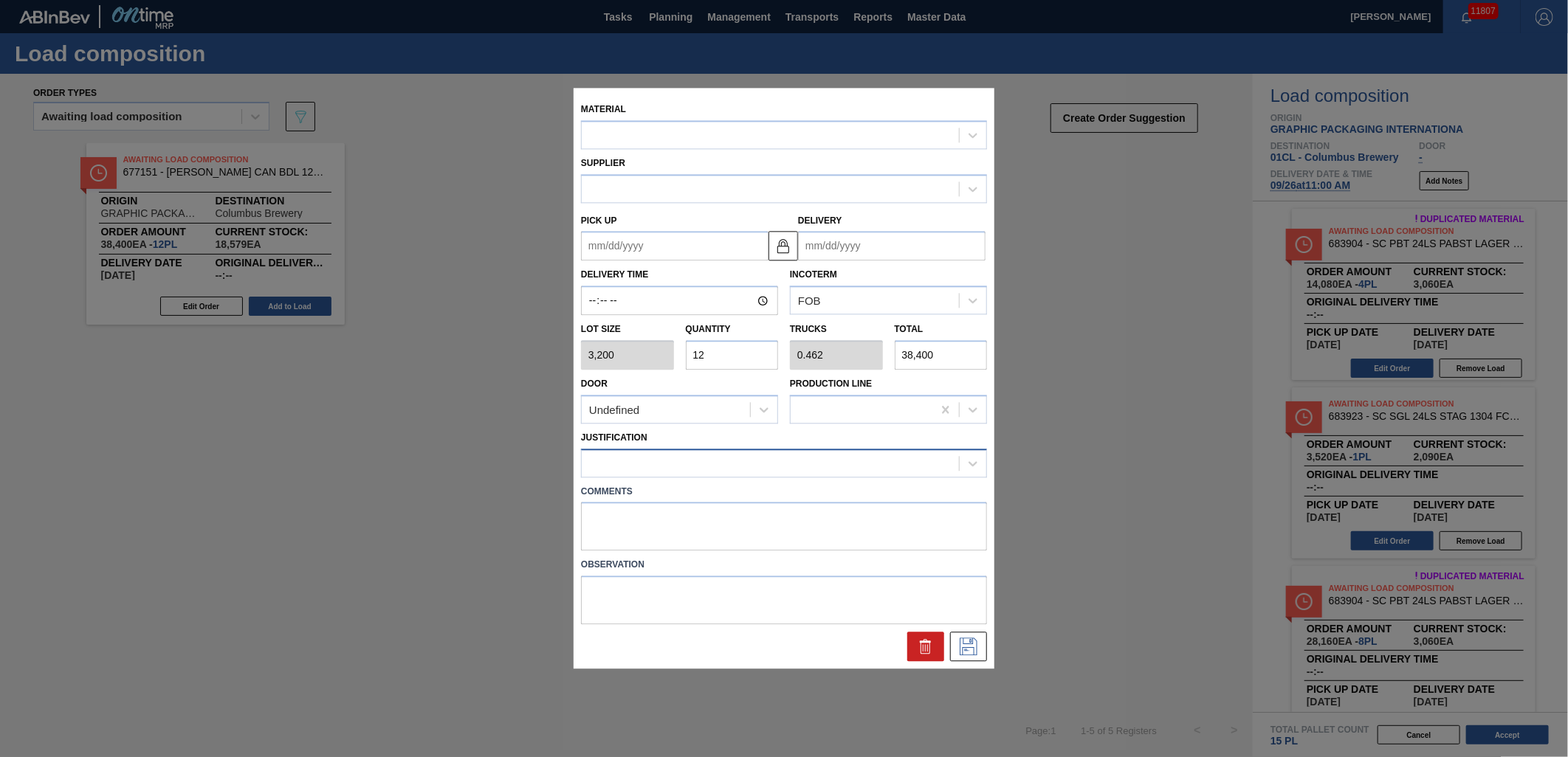
type input "[DATE]"
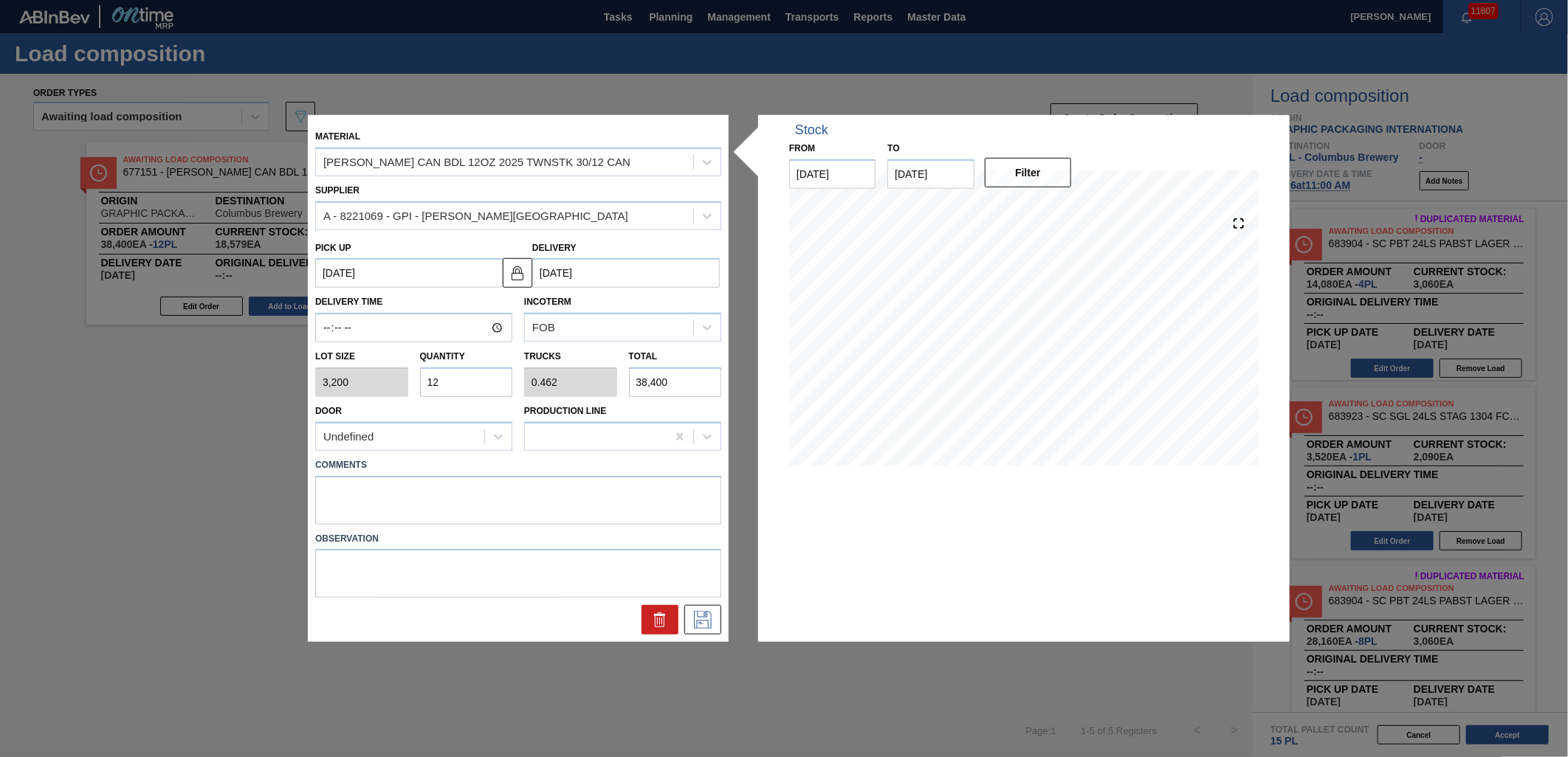
click at [469, 384] on input "12" at bounding box center [466, 383] width 93 height 30
type input "1"
type input "0.038"
type input "3,200"
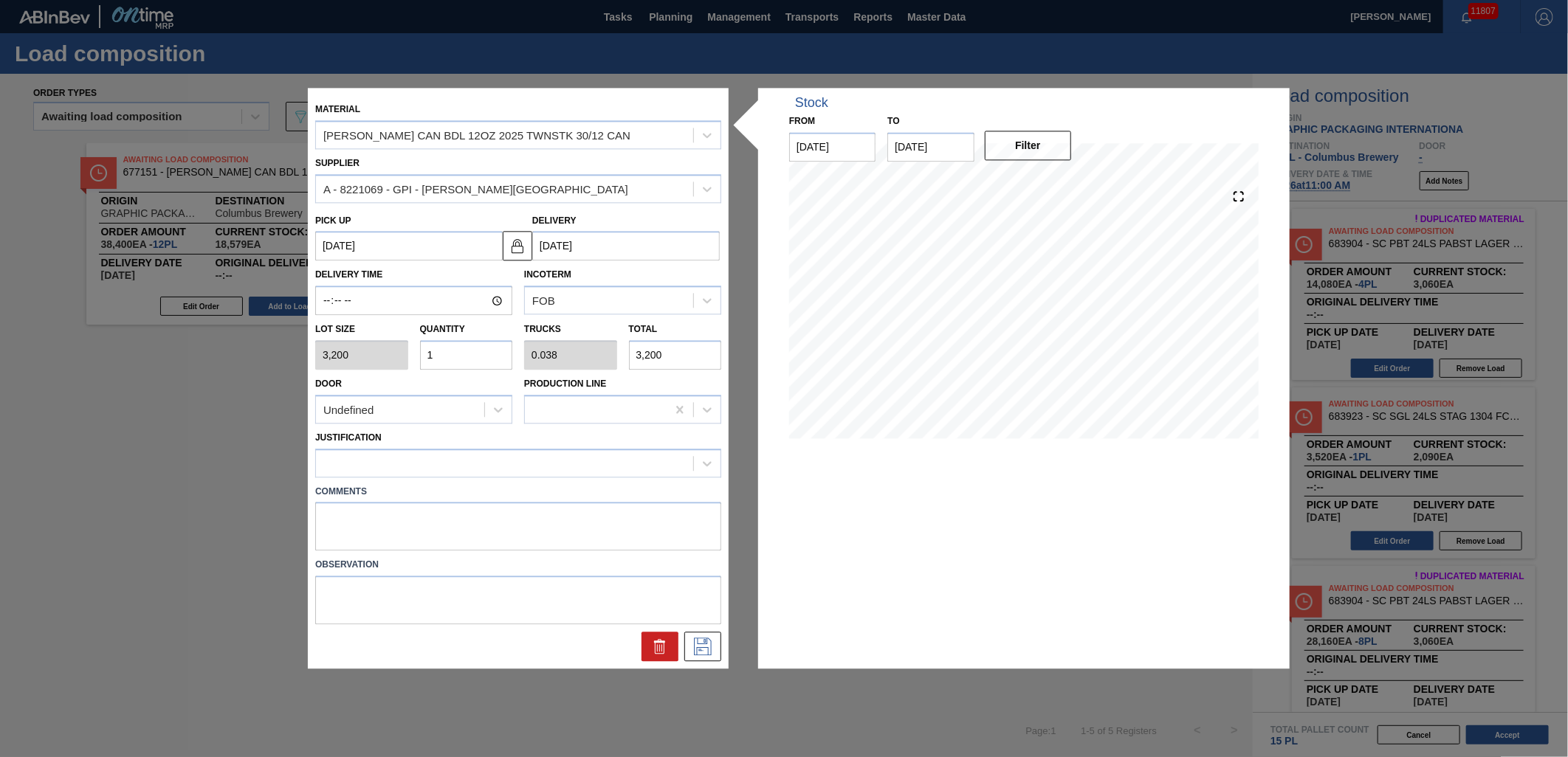
type input "11"
type input "0.423"
type input "35,200"
type input "11"
click at [470, 456] on div at bounding box center [505, 463] width 377 height 21
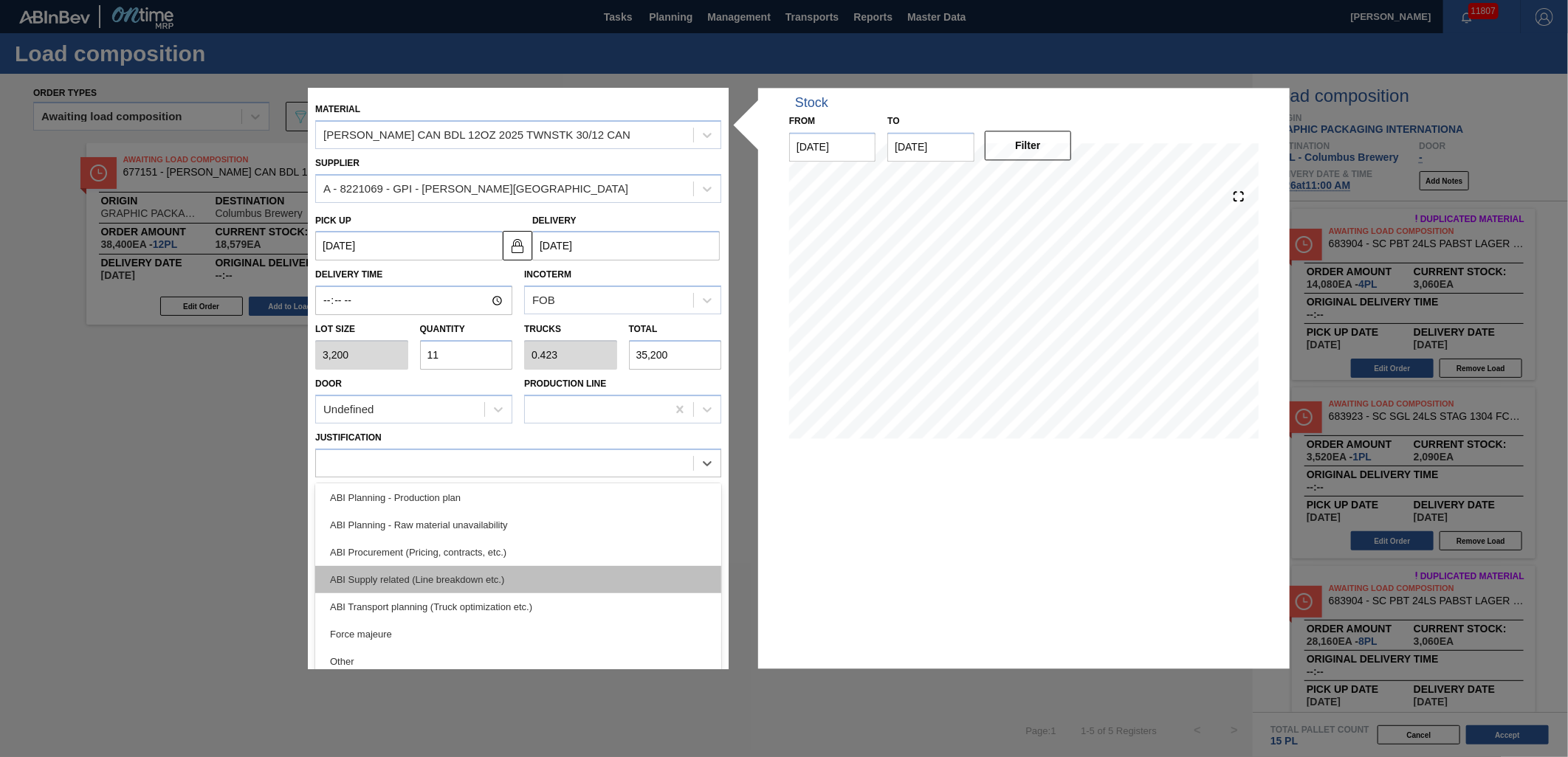
scroll to position [164, 0]
click at [513, 578] on div "ABI Transport planning (Truck optimization etc.)" at bounding box center [518, 582] width 406 height 27
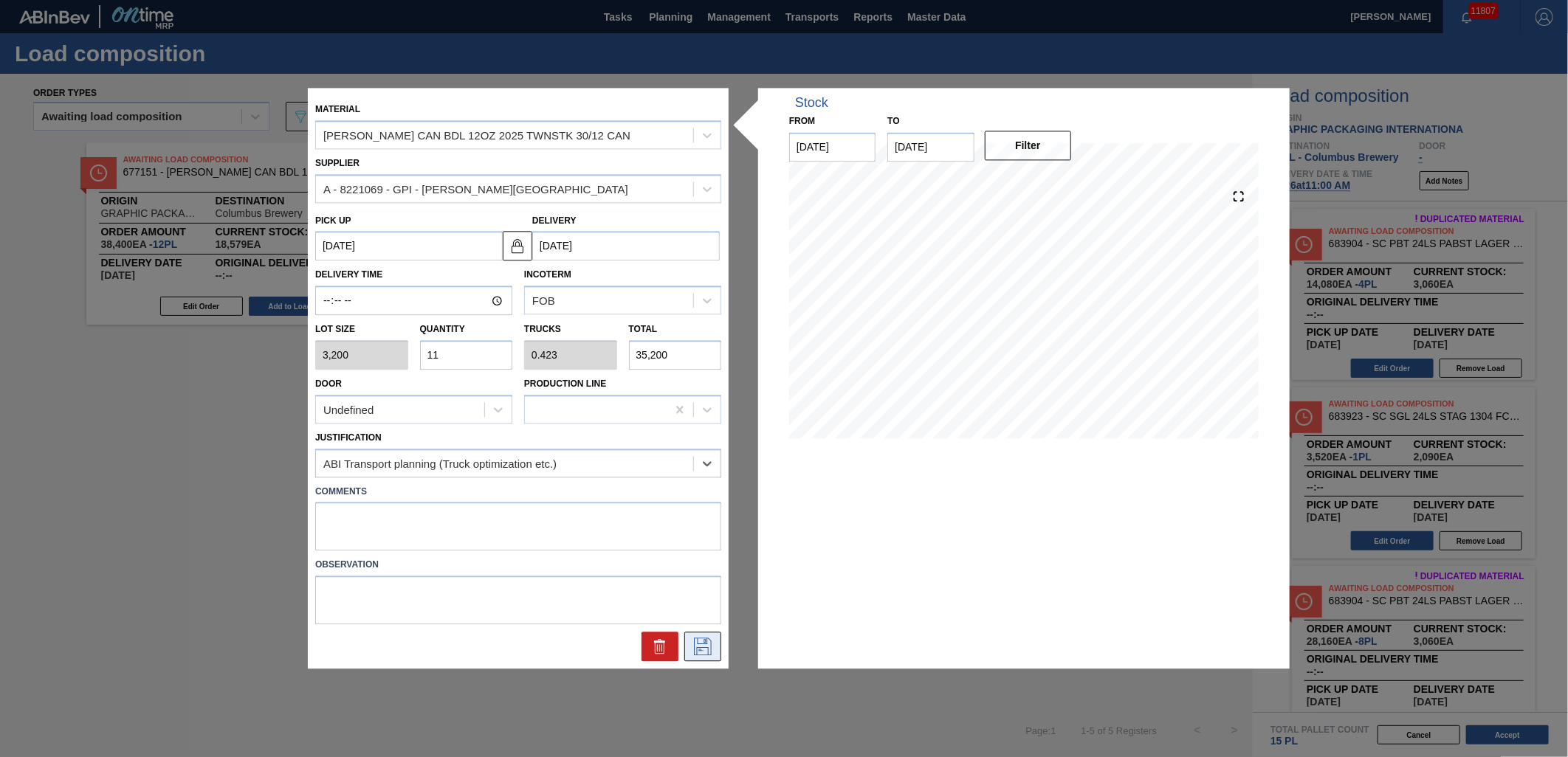
click at [714, 645] on icon at bounding box center [703, 648] width 24 height 18
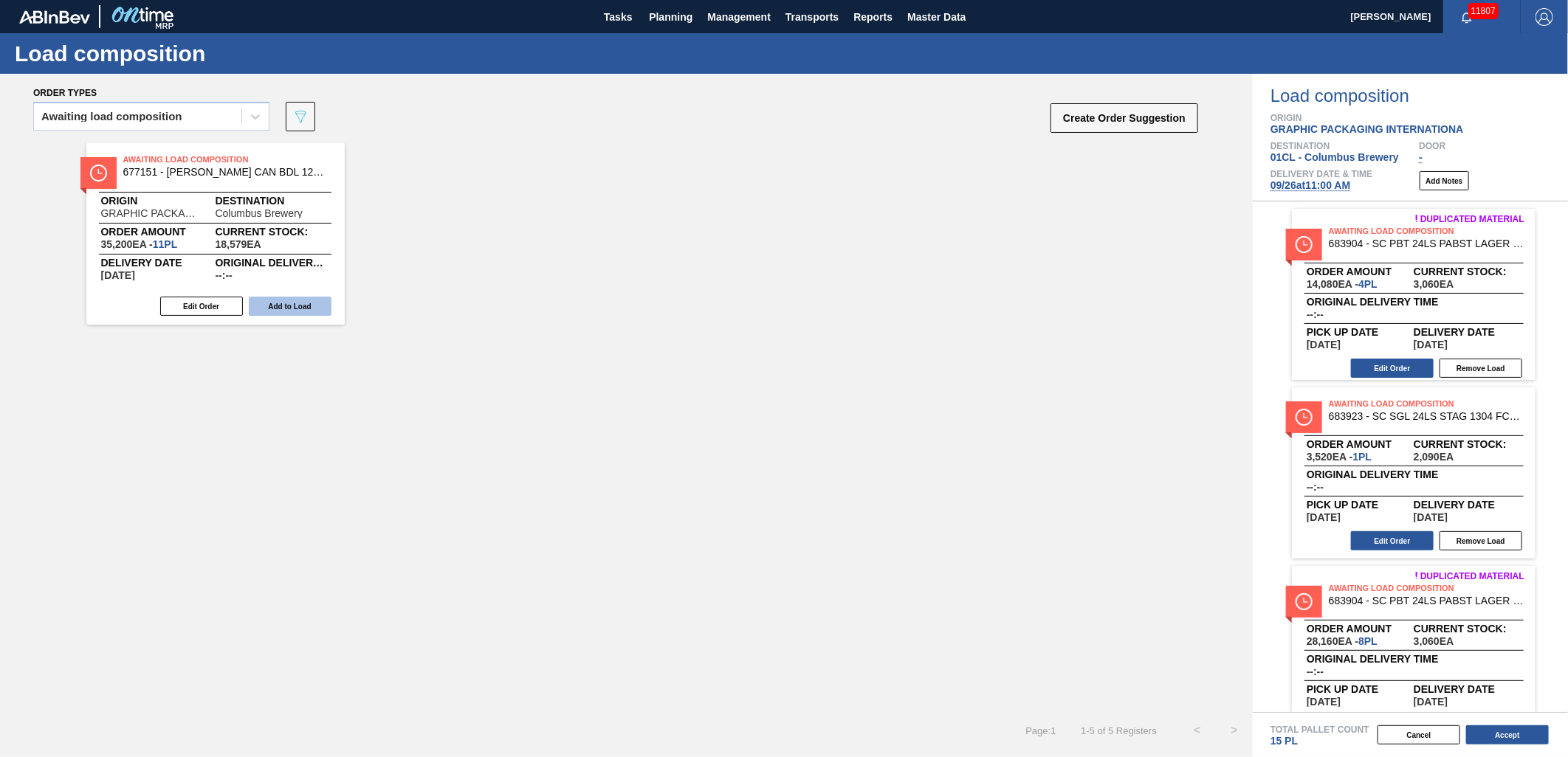
click at [295, 308] on button "Add to Load" at bounding box center [290, 306] width 82 height 19
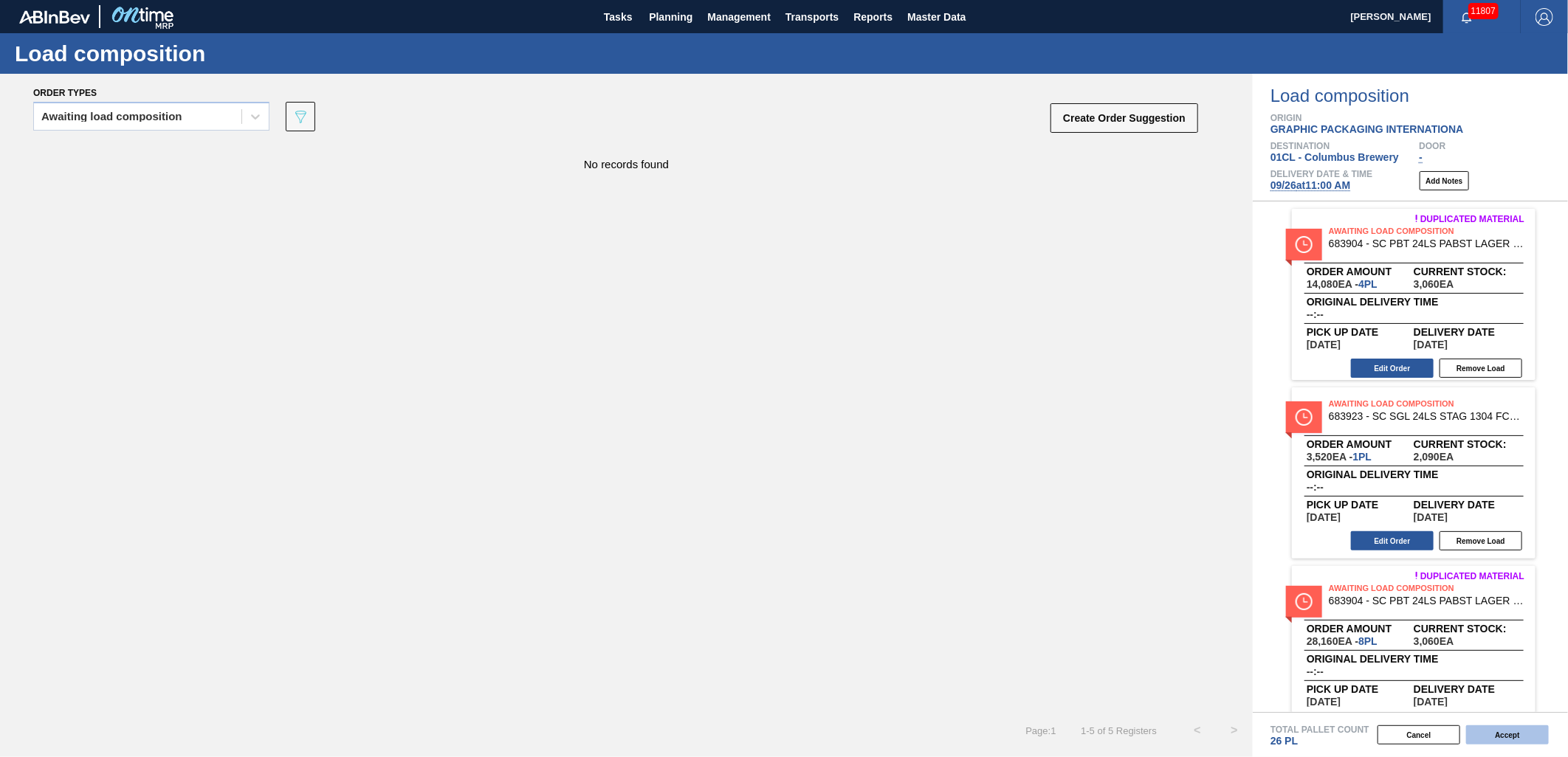
click at [1512, 736] on button "Accept" at bounding box center [1508, 735] width 82 height 19
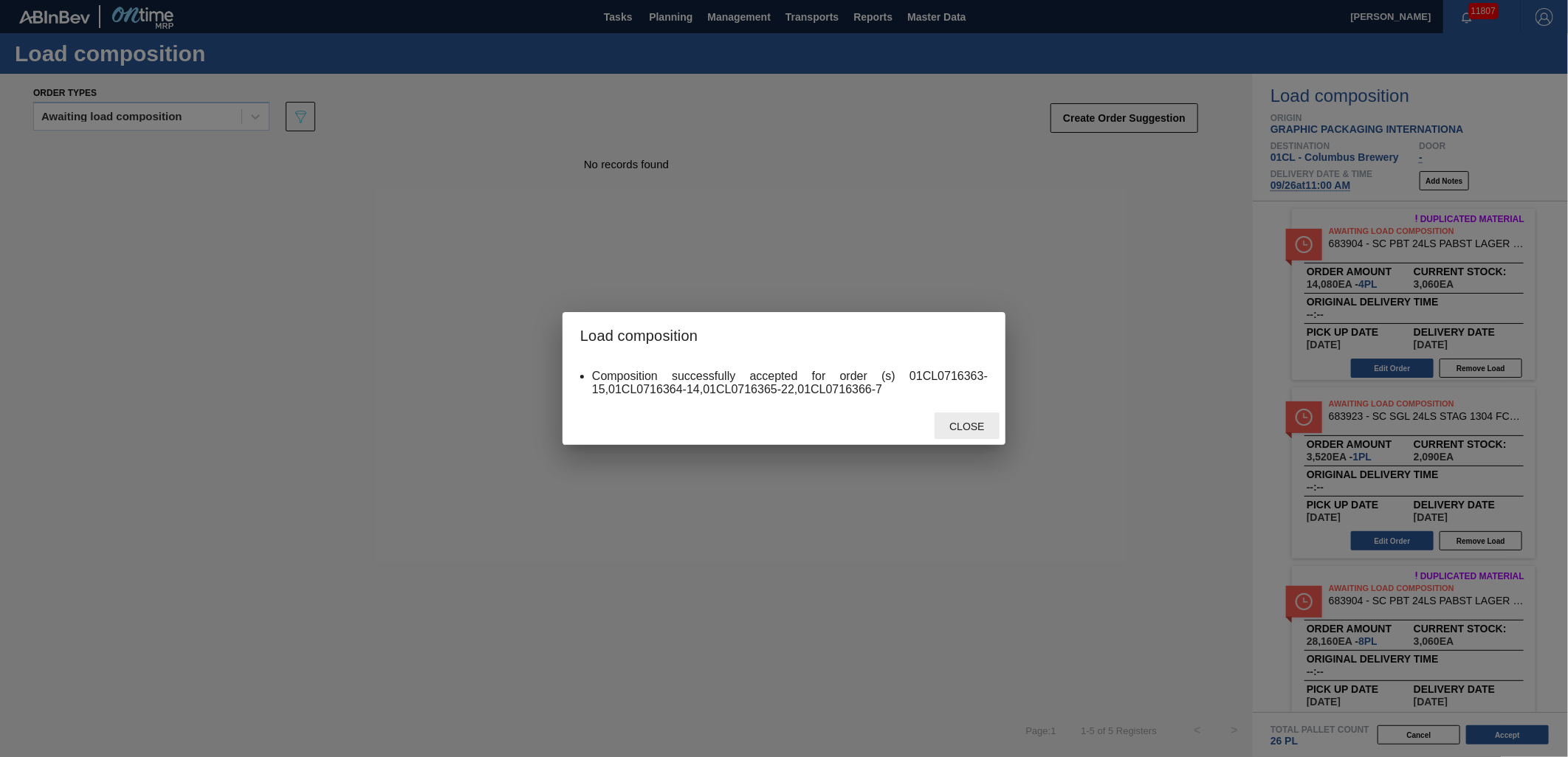
click at [965, 427] on span "Close" at bounding box center [966, 426] width 58 height 12
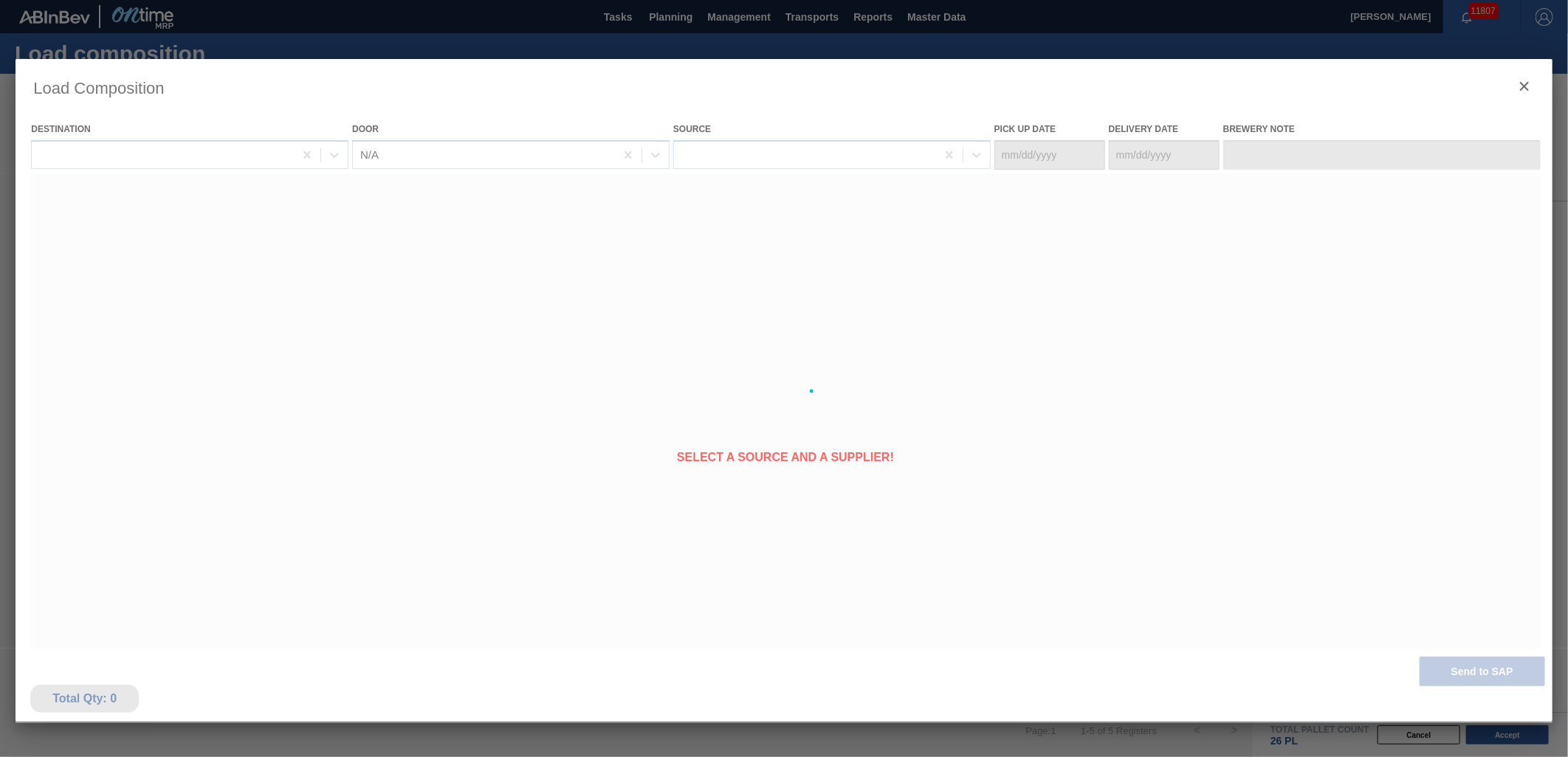
type Date "[DATE]"
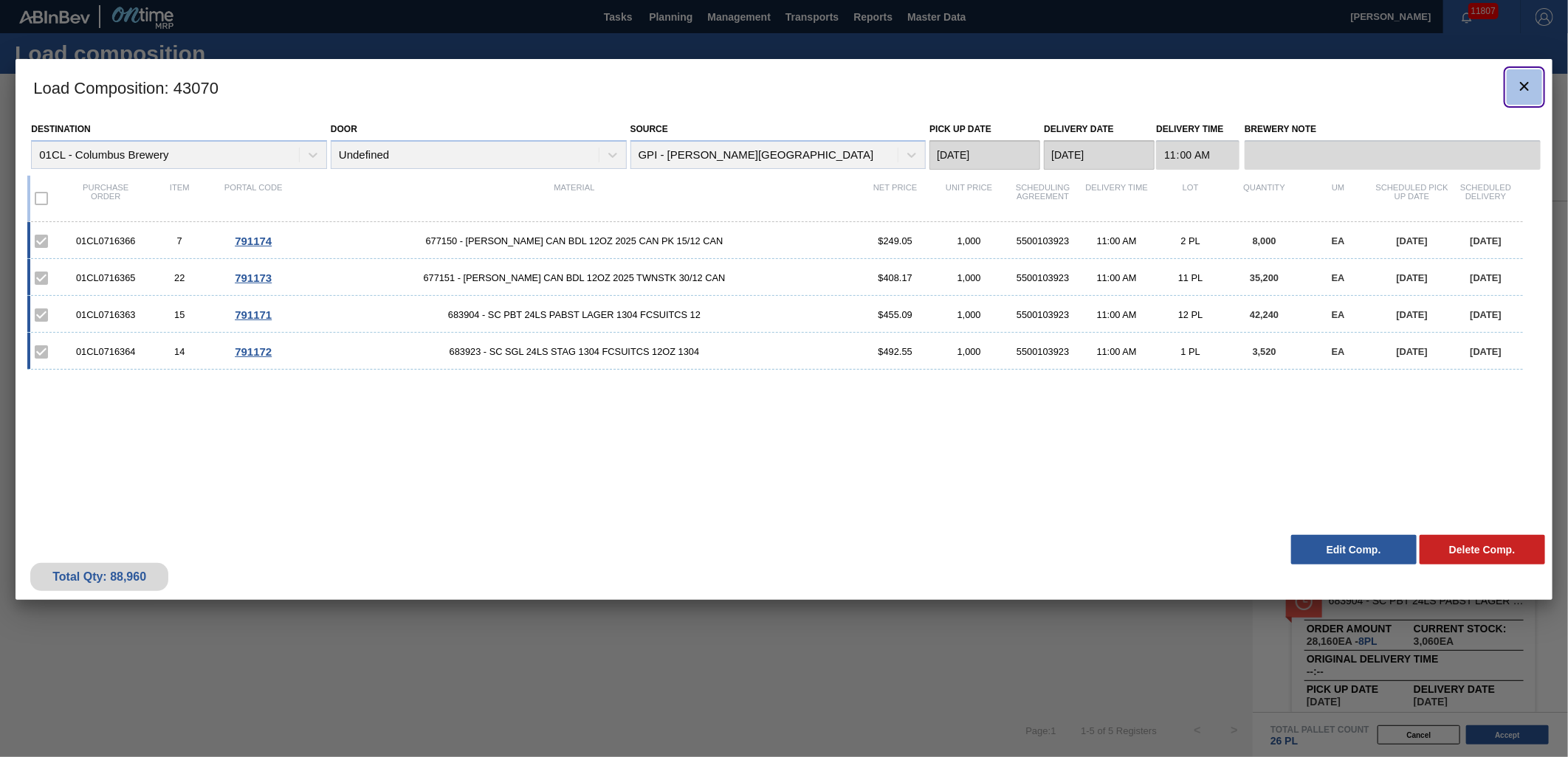
click at [1528, 86] on icon "botão de ícone" at bounding box center [1525, 86] width 18 height 18
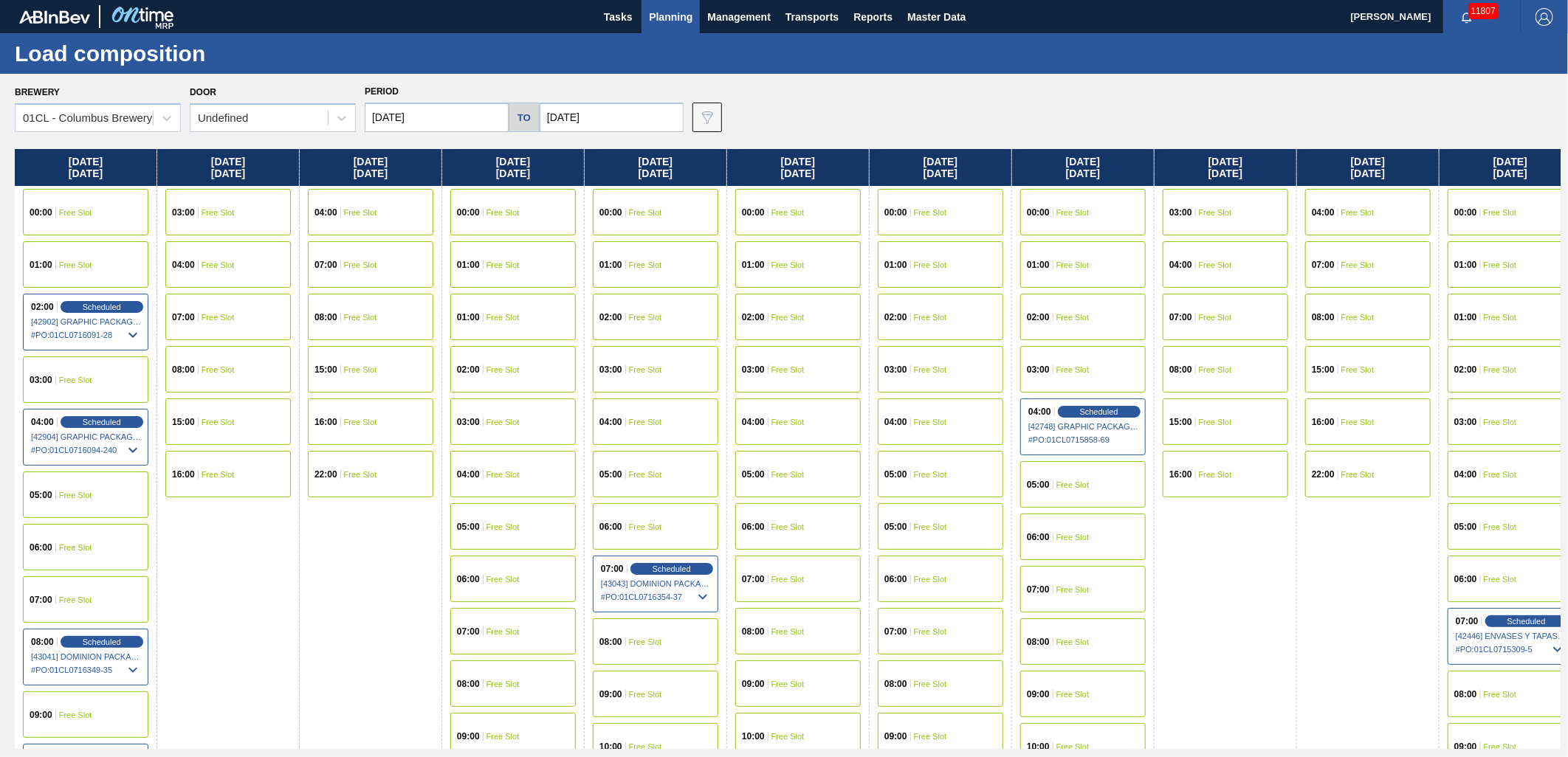
click at [900, 481] on div "05:00 Free Slot" at bounding box center [941, 474] width 126 height 47
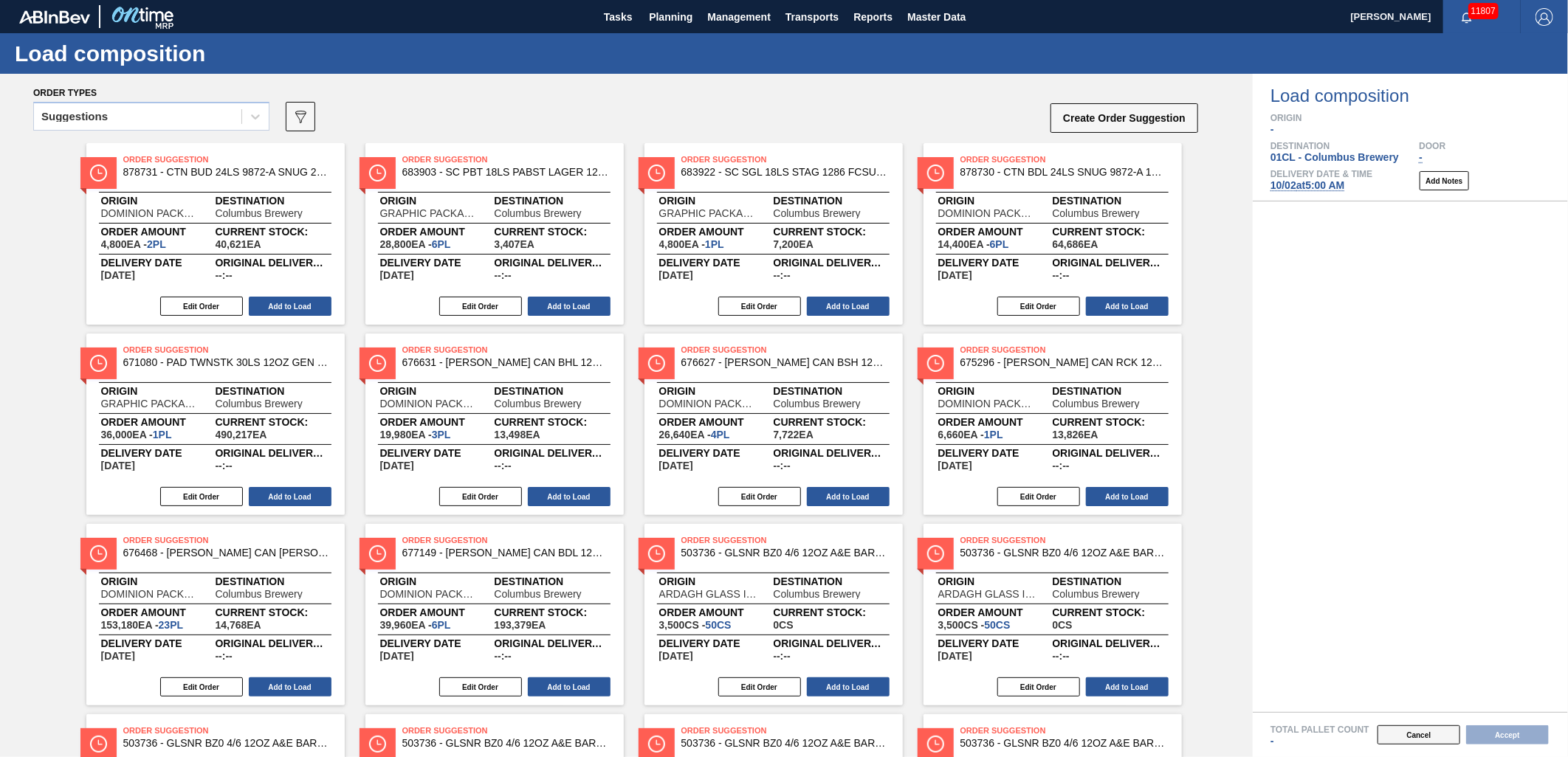
click at [1429, 734] on button "Cancel" at bounding box center [1419, 735] width 82 height 19
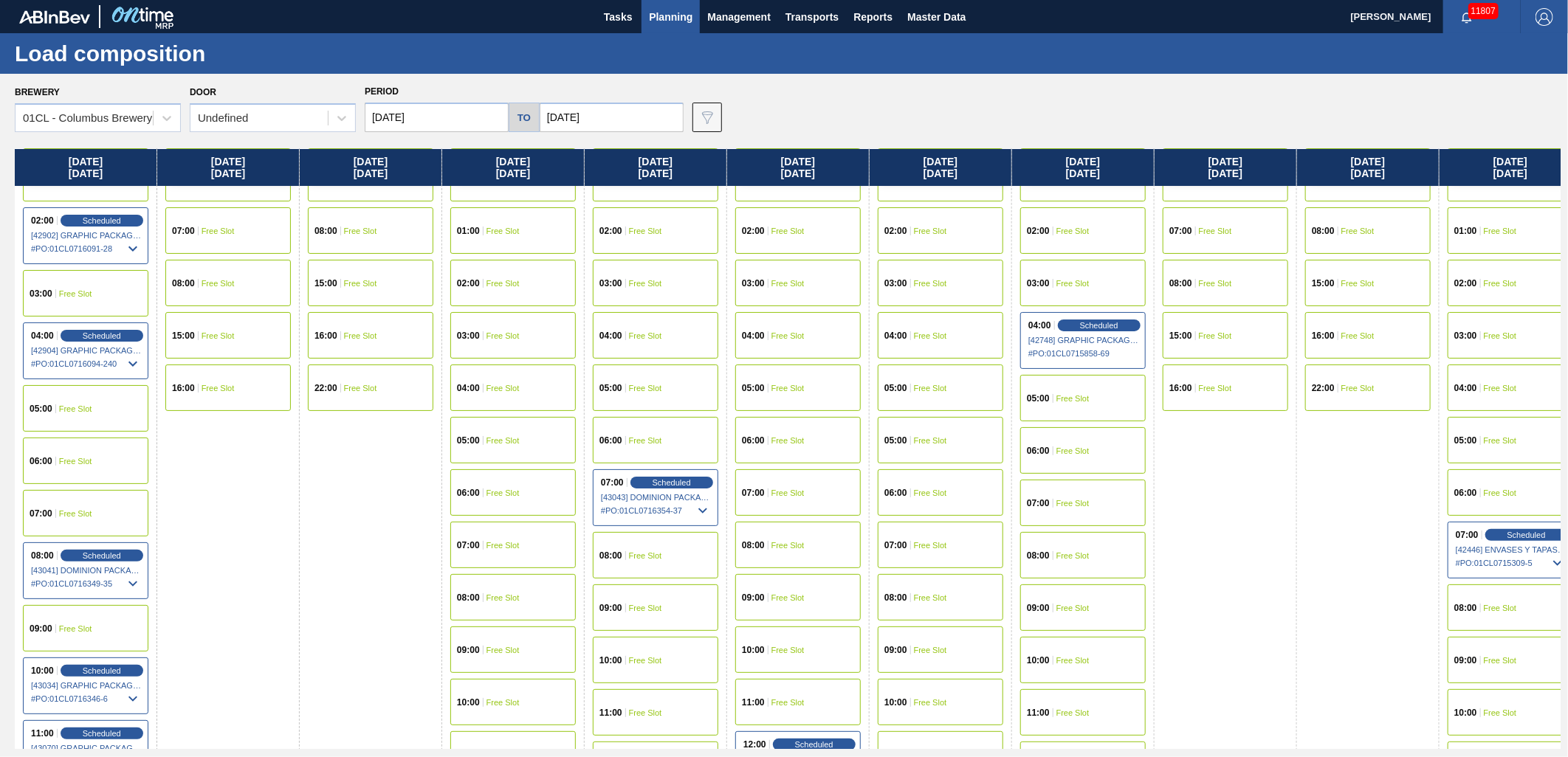
scroll to position [49, 0]
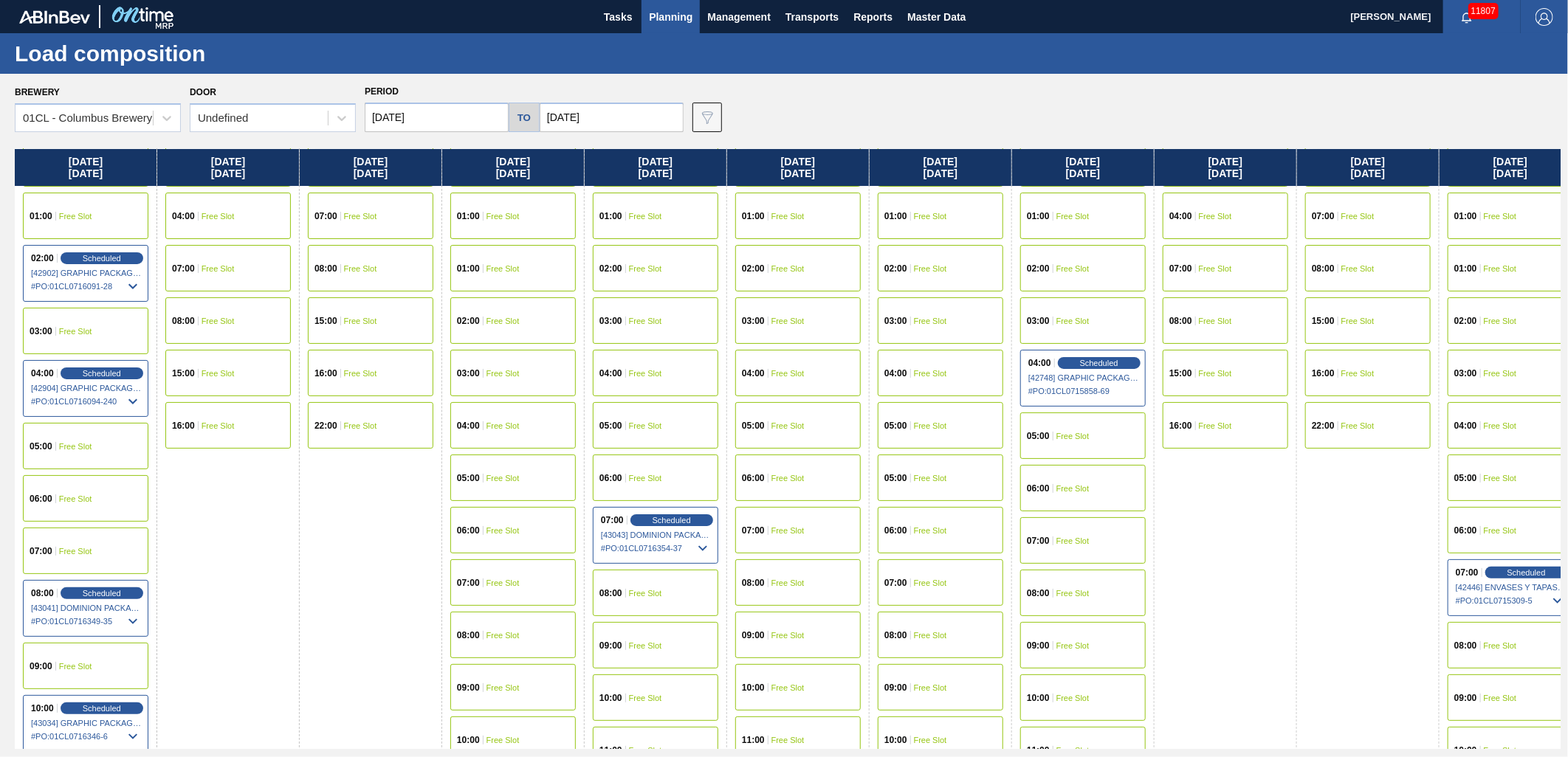
click at [522, 311] on div "02:00 Free Slot" at bounding box center [513, 321] width 126 height 47
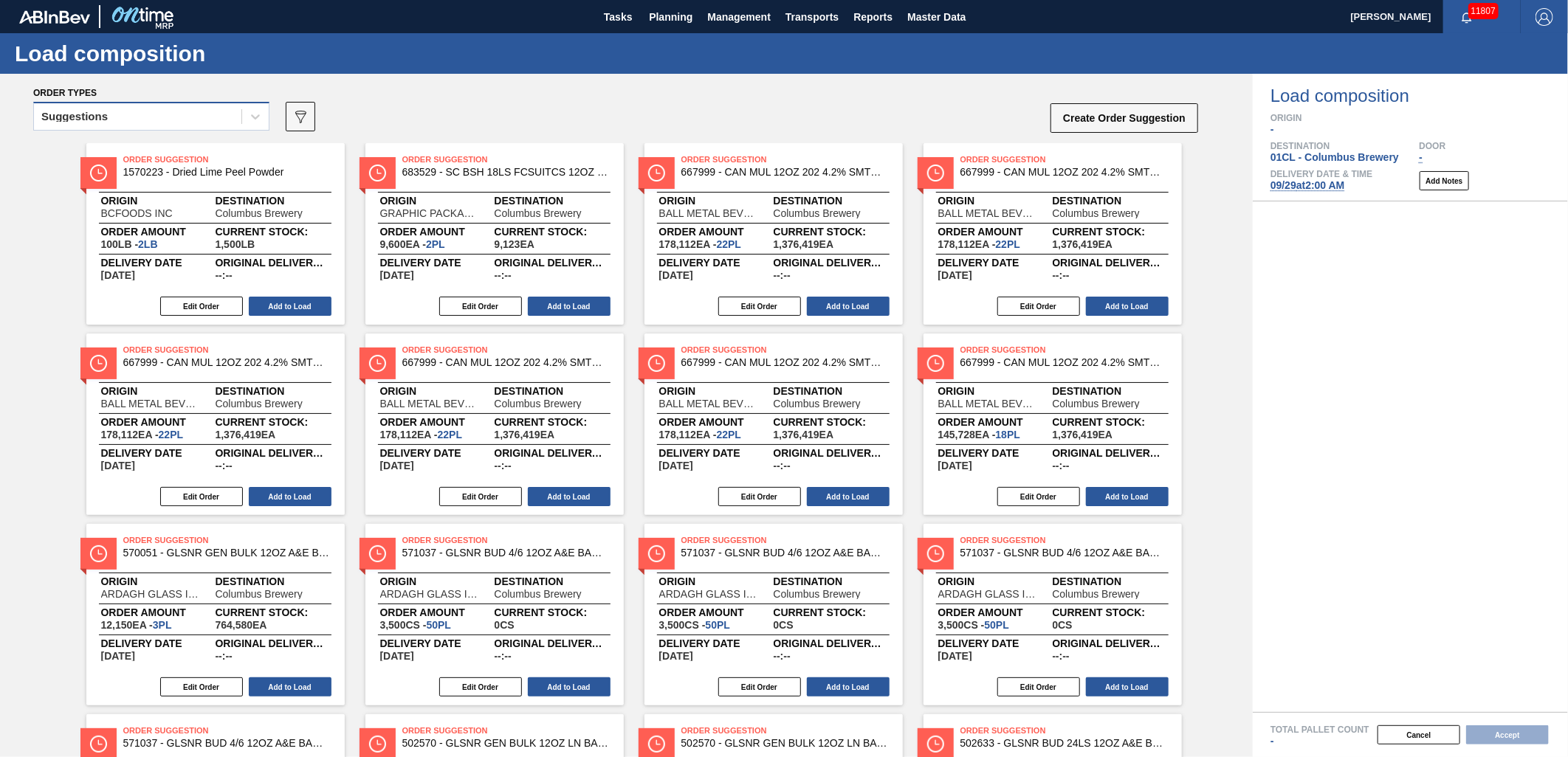
click at [215, 122] on div "Suggestions" at bounding box center [137, 117] width 207 height 21
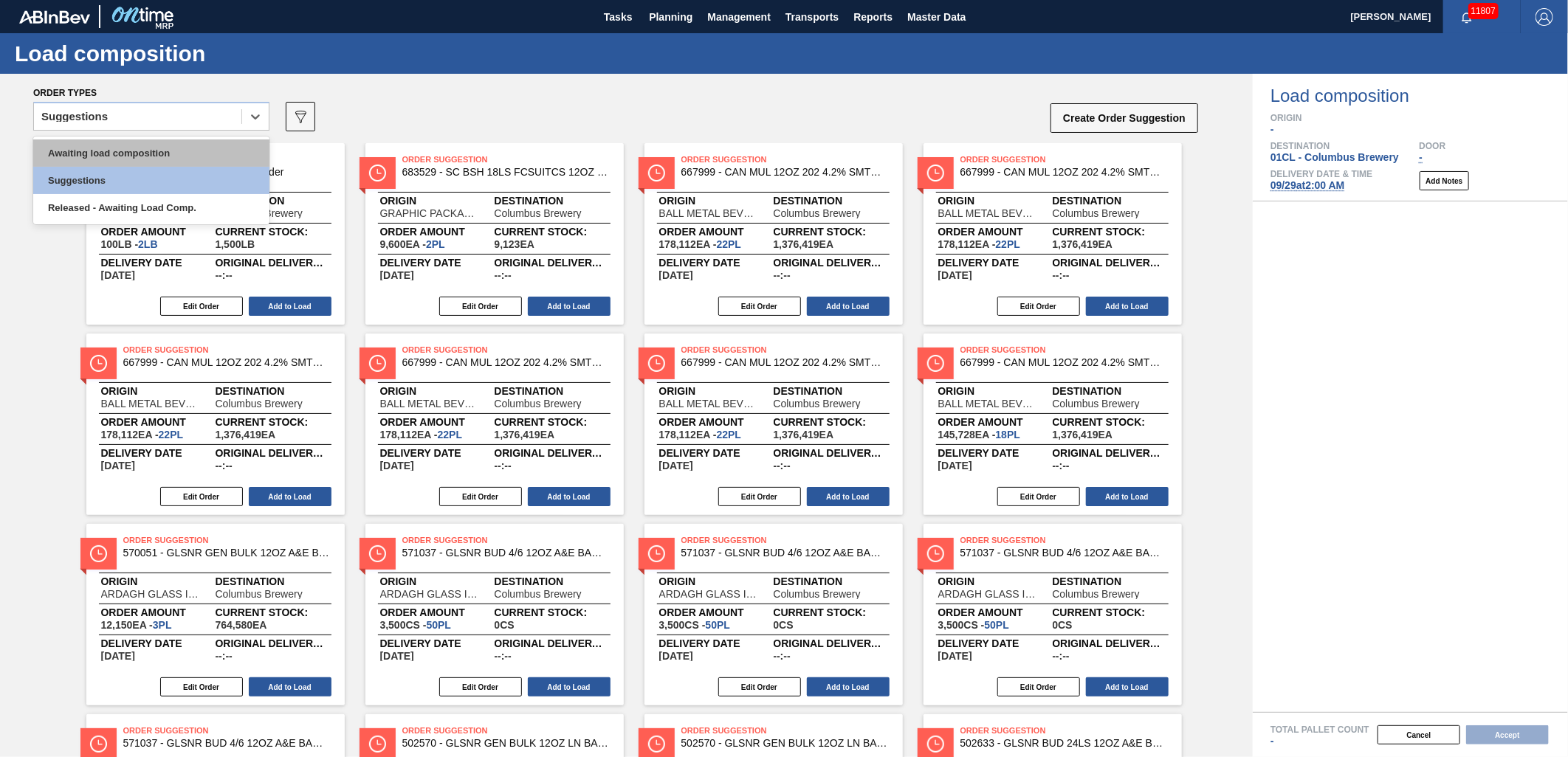
click at [190, 158] on div "Awaiting load composition" at bounding box center [151, 153] width 236 height 27
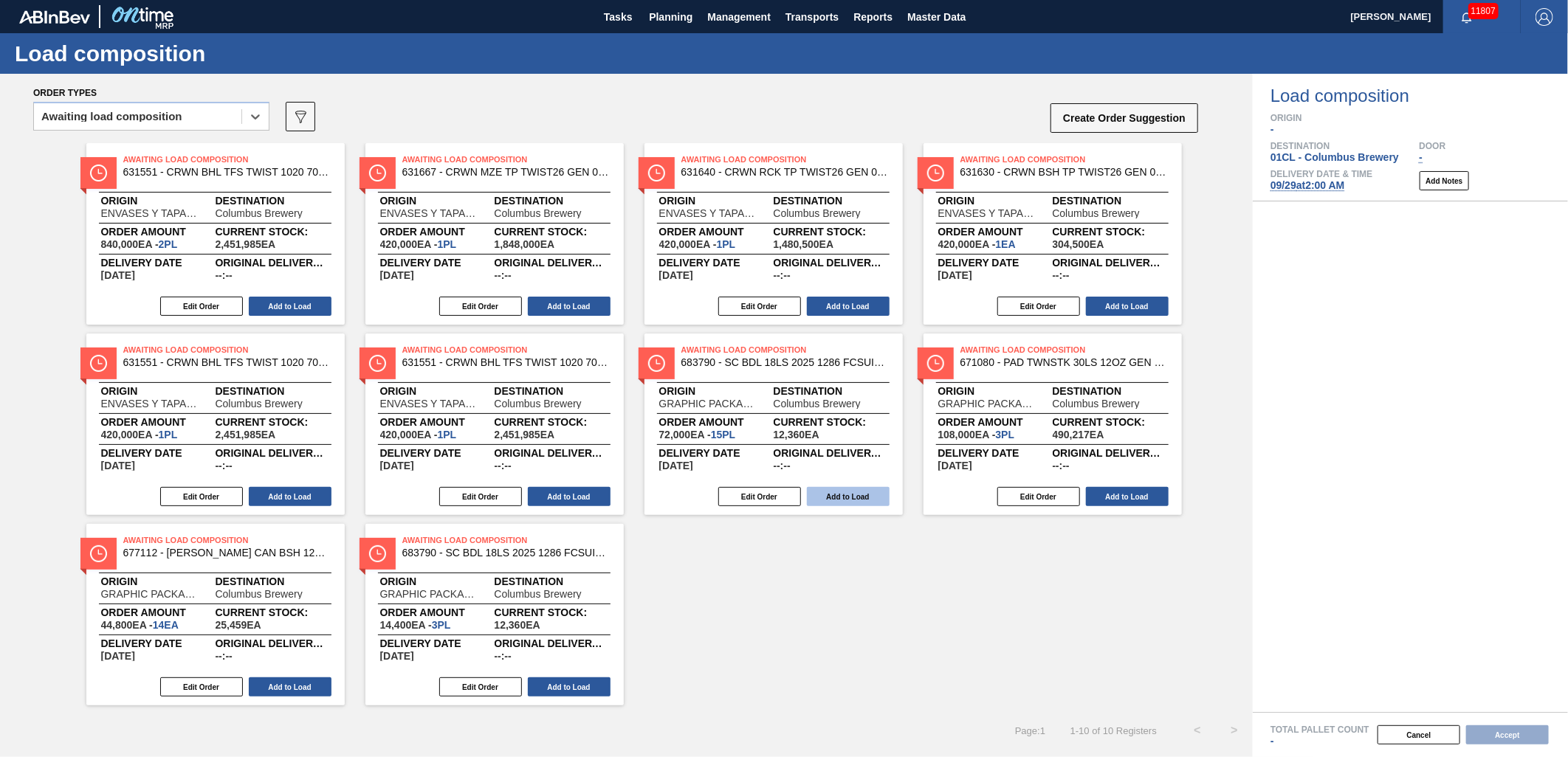
click at [854, 491] on button "Add to Load" at bounding box center [849, 496] width 82 height 19
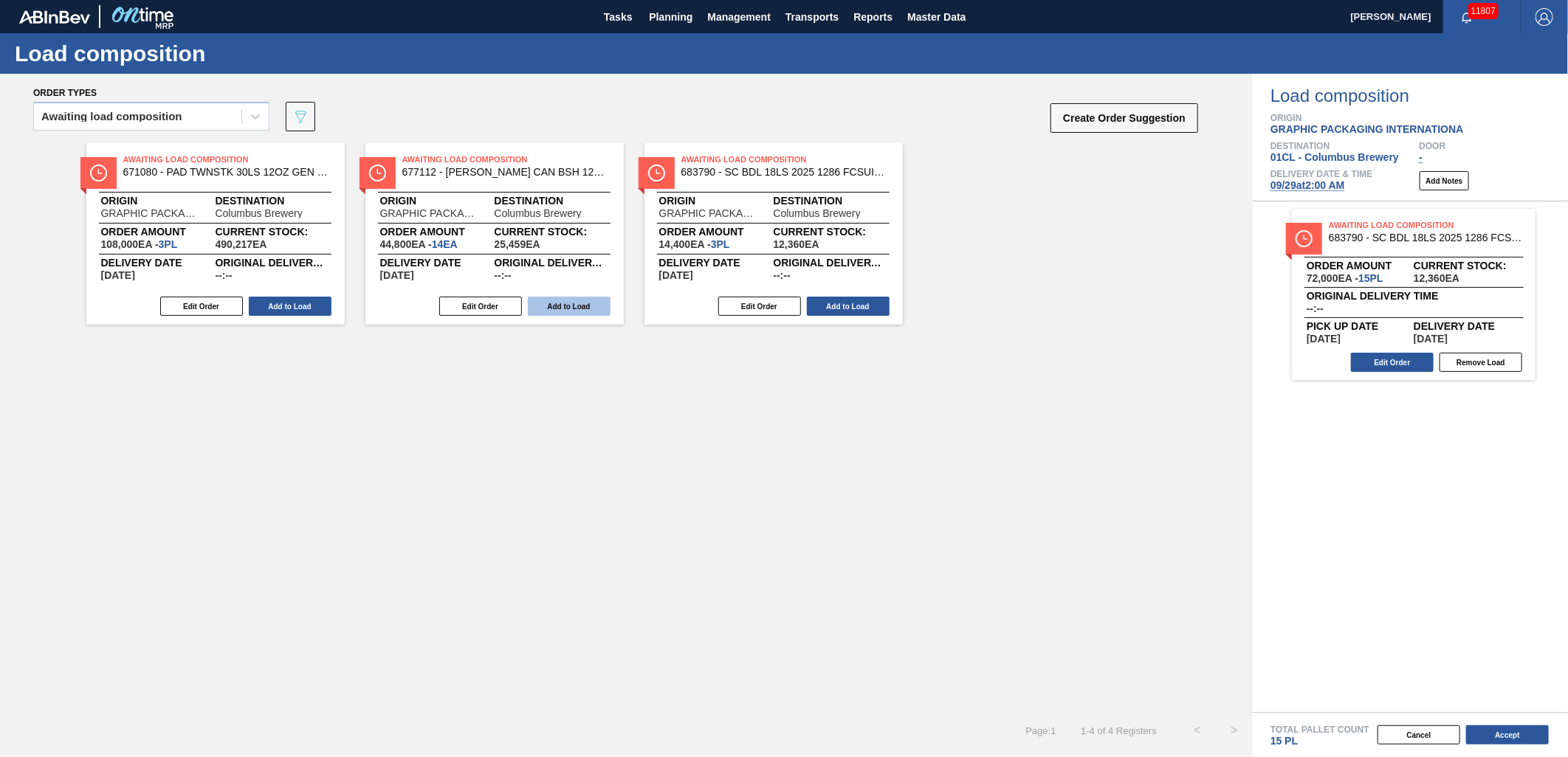
click at [586, 304] on button "Add to Load" at bounding box center [569, 306] width 82 height 19
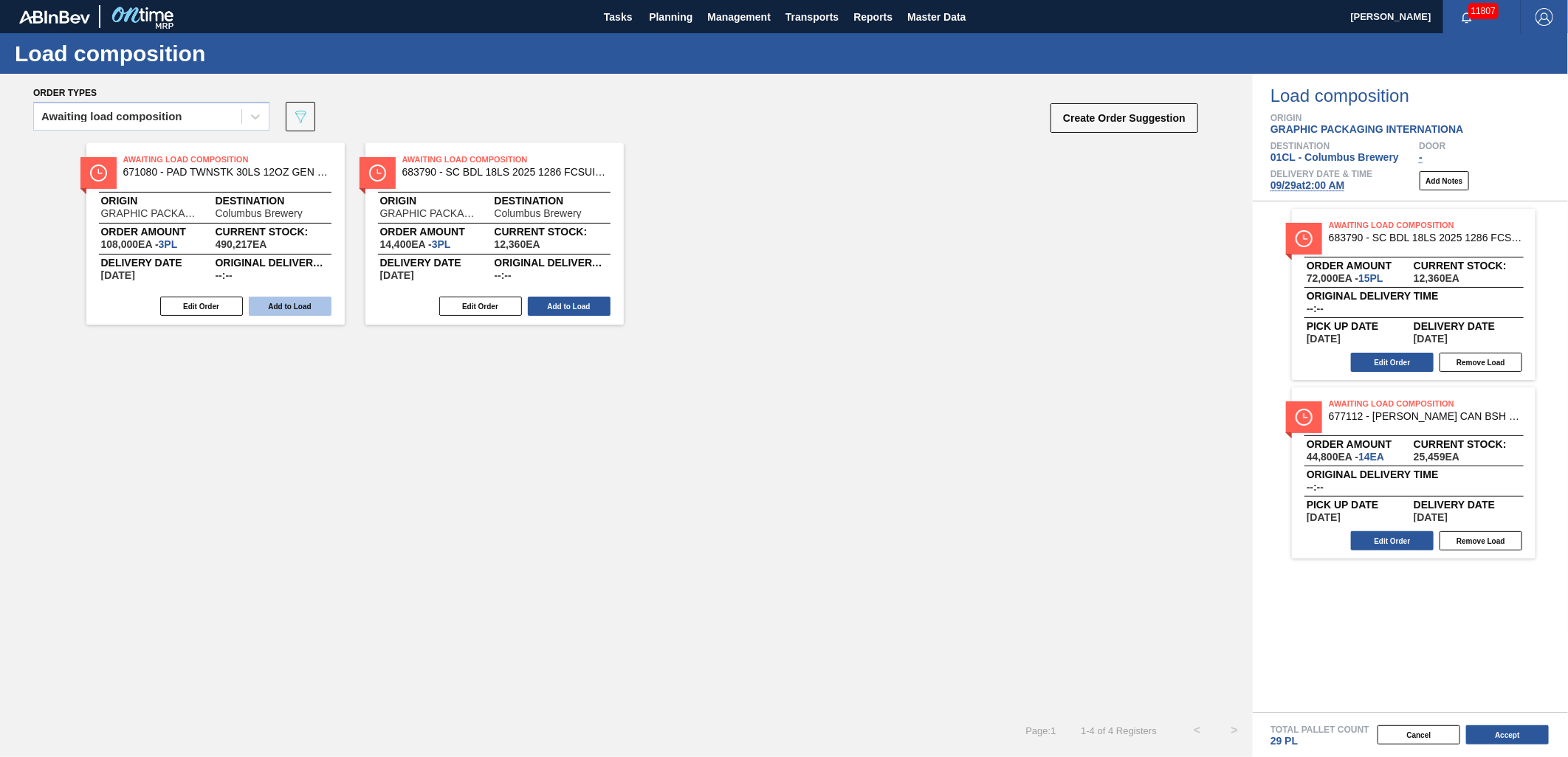
click at [282, 301] on button "Add to Load" at bounding box center [290, 306] width 82 height 19
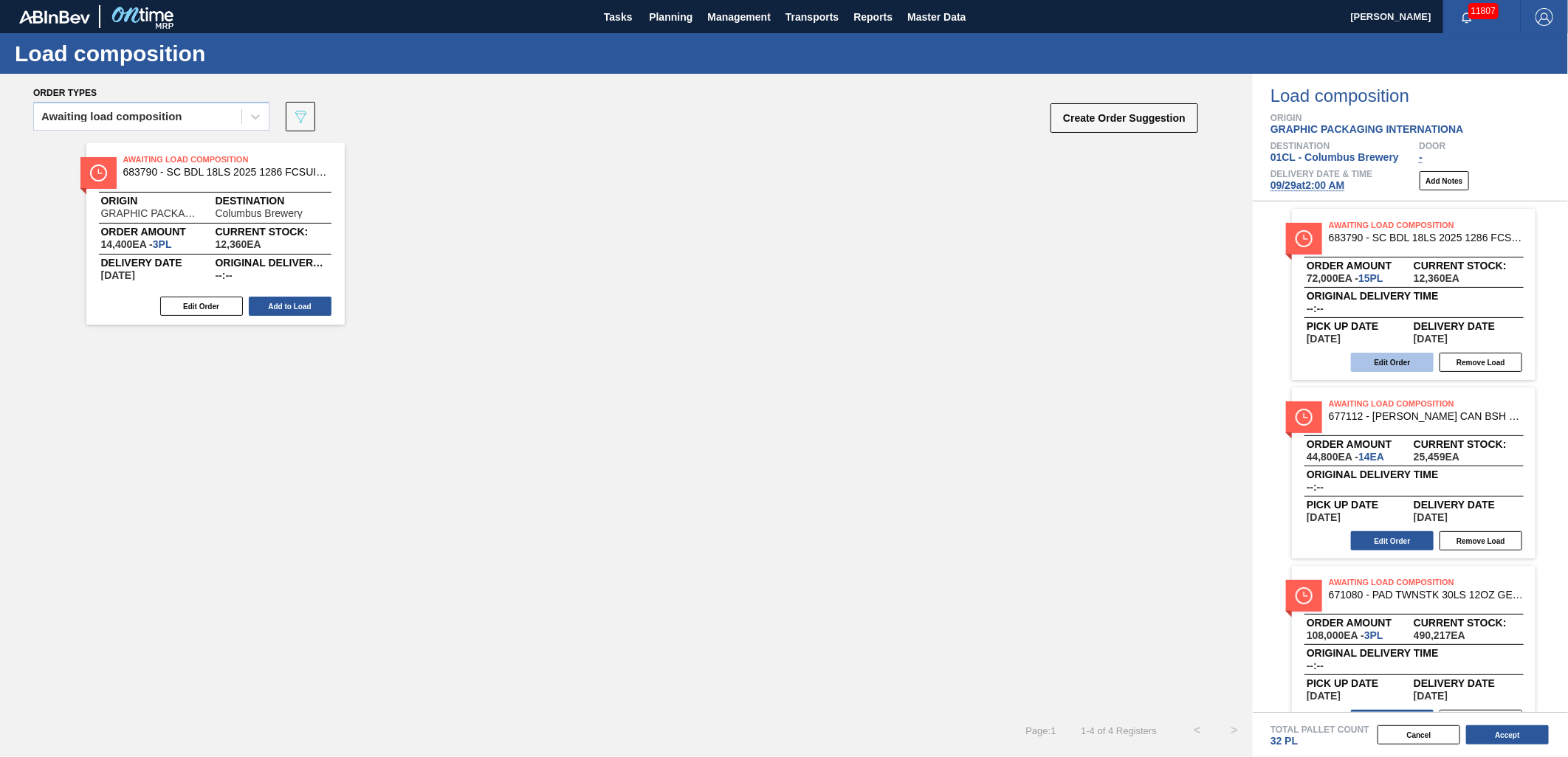
click at [1394, 366] on button "Edit Order" at bounding box center [1393, 362] width 82 height 19
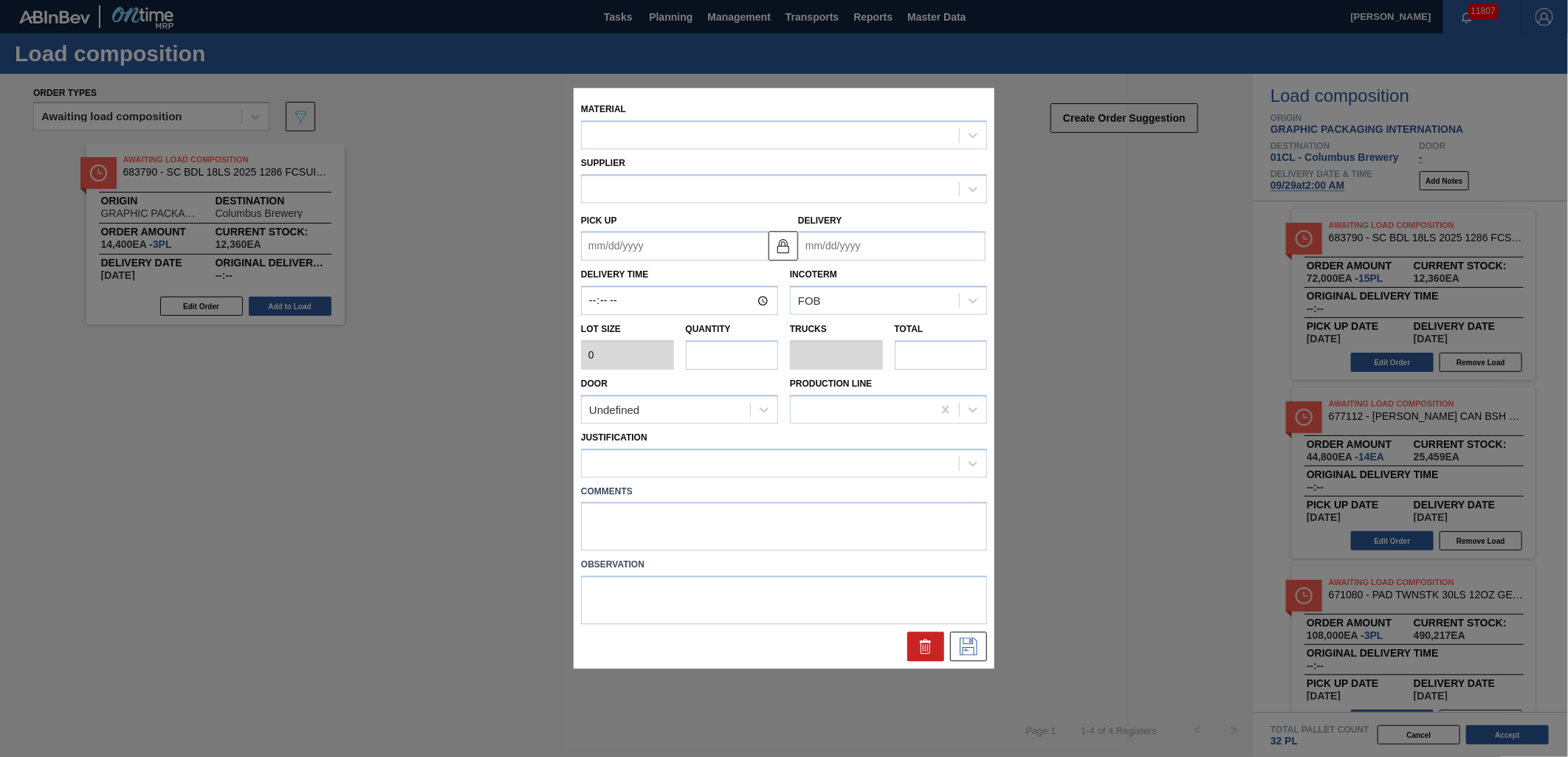
type input "4,800"
type input "15"
type input "0.577"
type input "72,000"
type up "[DATE]"
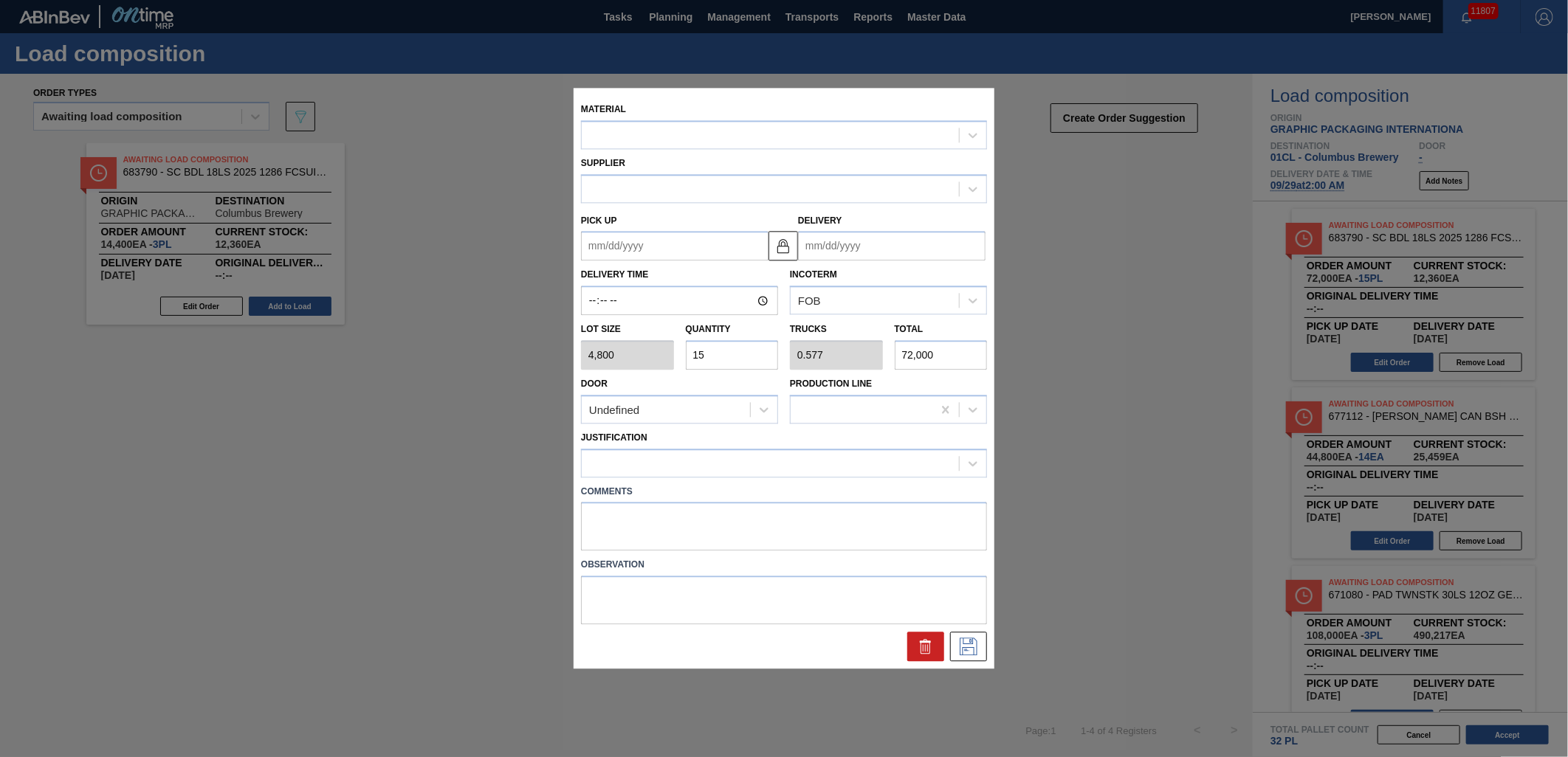
type input "[DATE]"
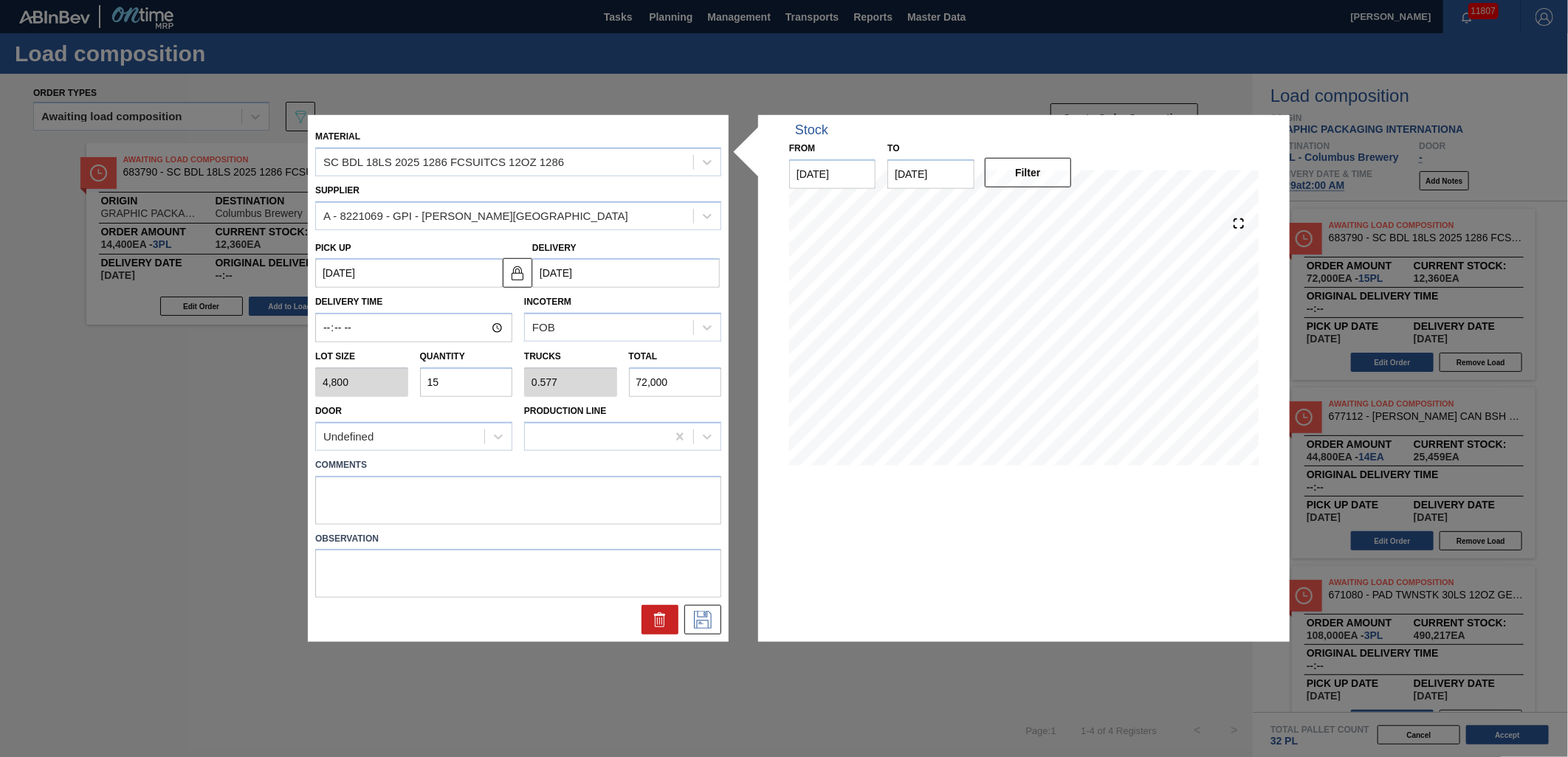
click at [456, 384] on input "15" at bounding box center [466, 383] width 93 height 30
type input "1"
type input "0.038"
type input "4,800"
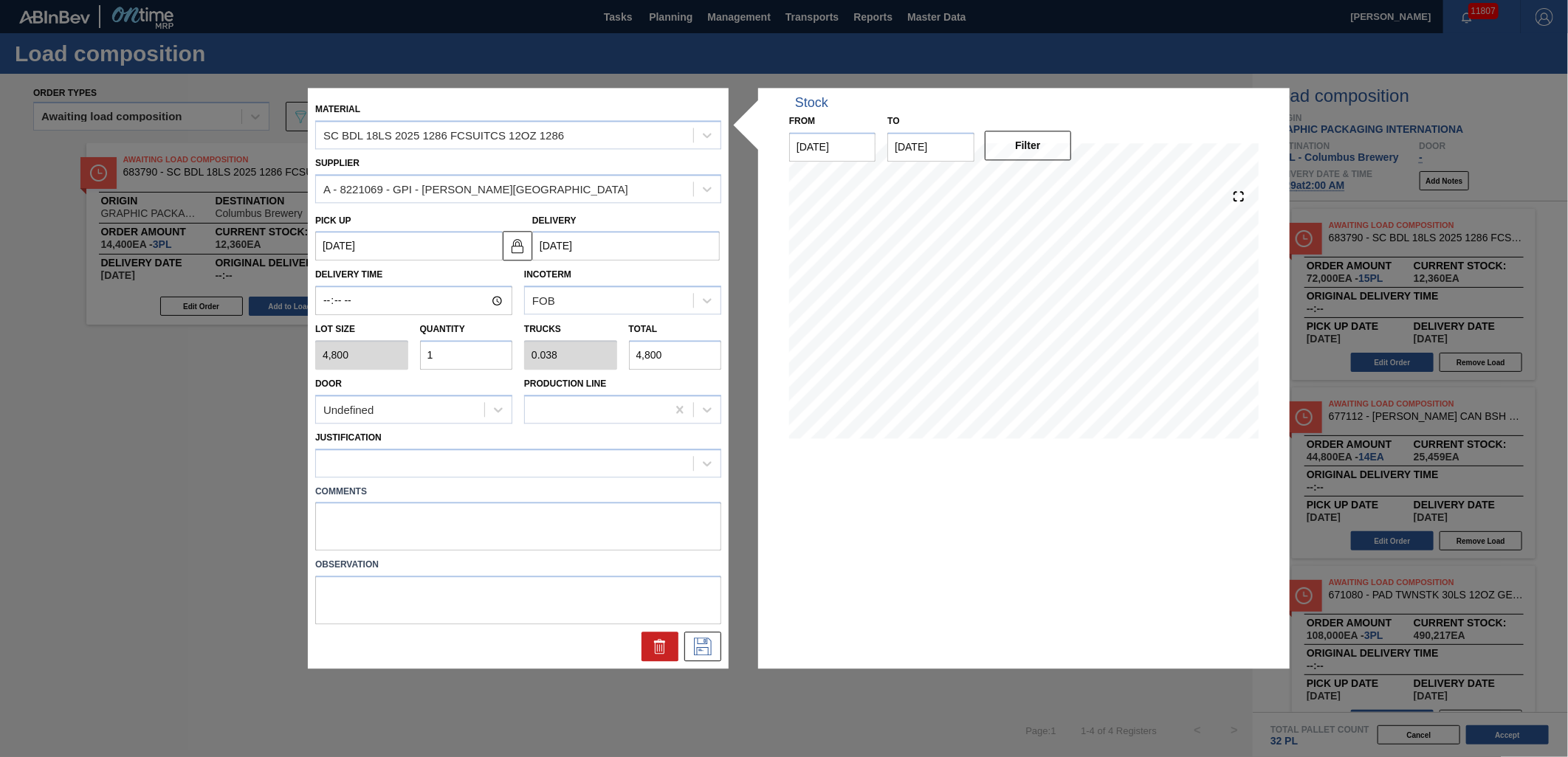
type input "10"
type input "0.385"
type input "48,000"
type input "10"
click at [624, 457] on div at bounding box center [505, 463] width 377 height 21
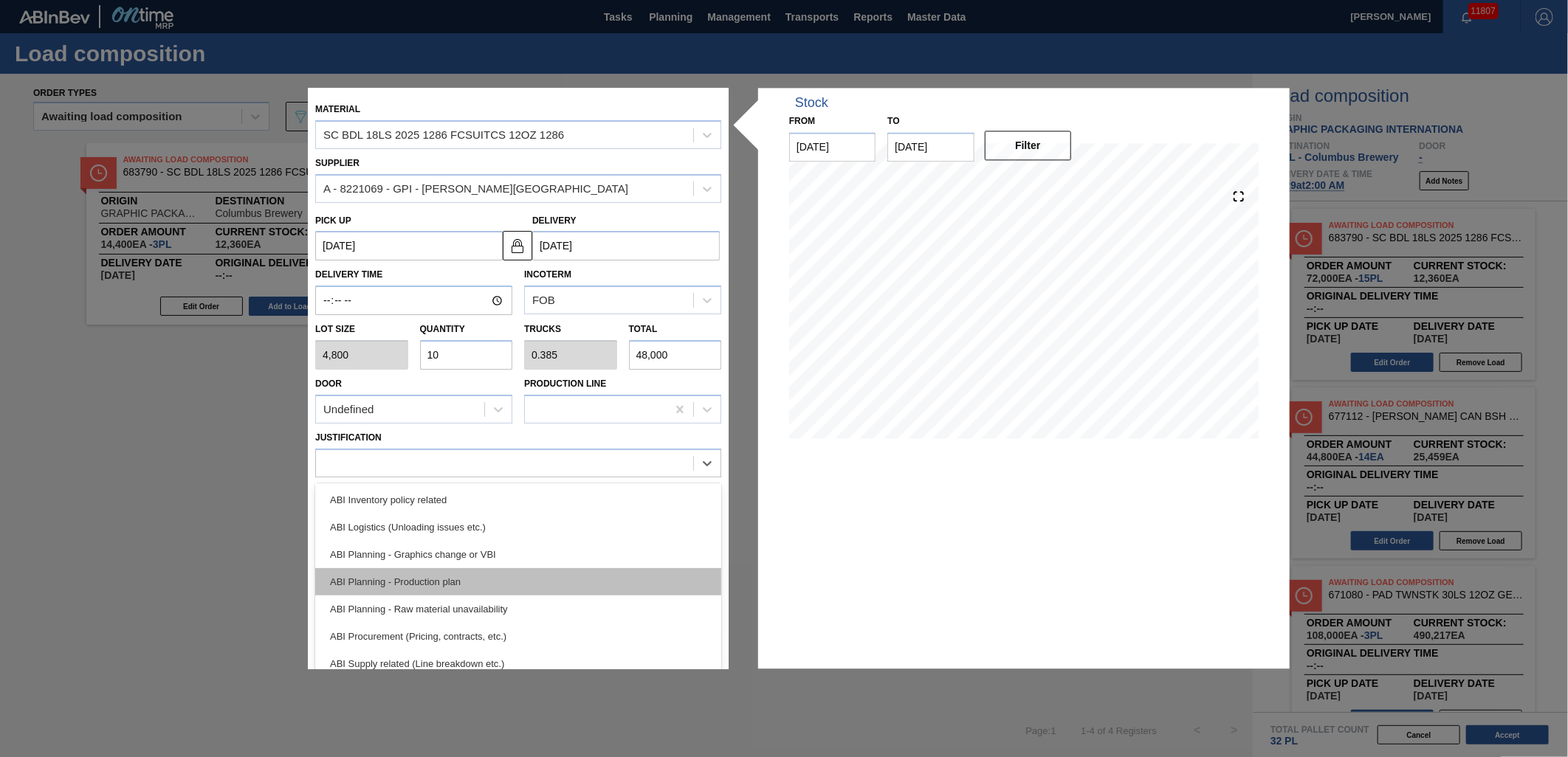
scroll to position [82, 0]
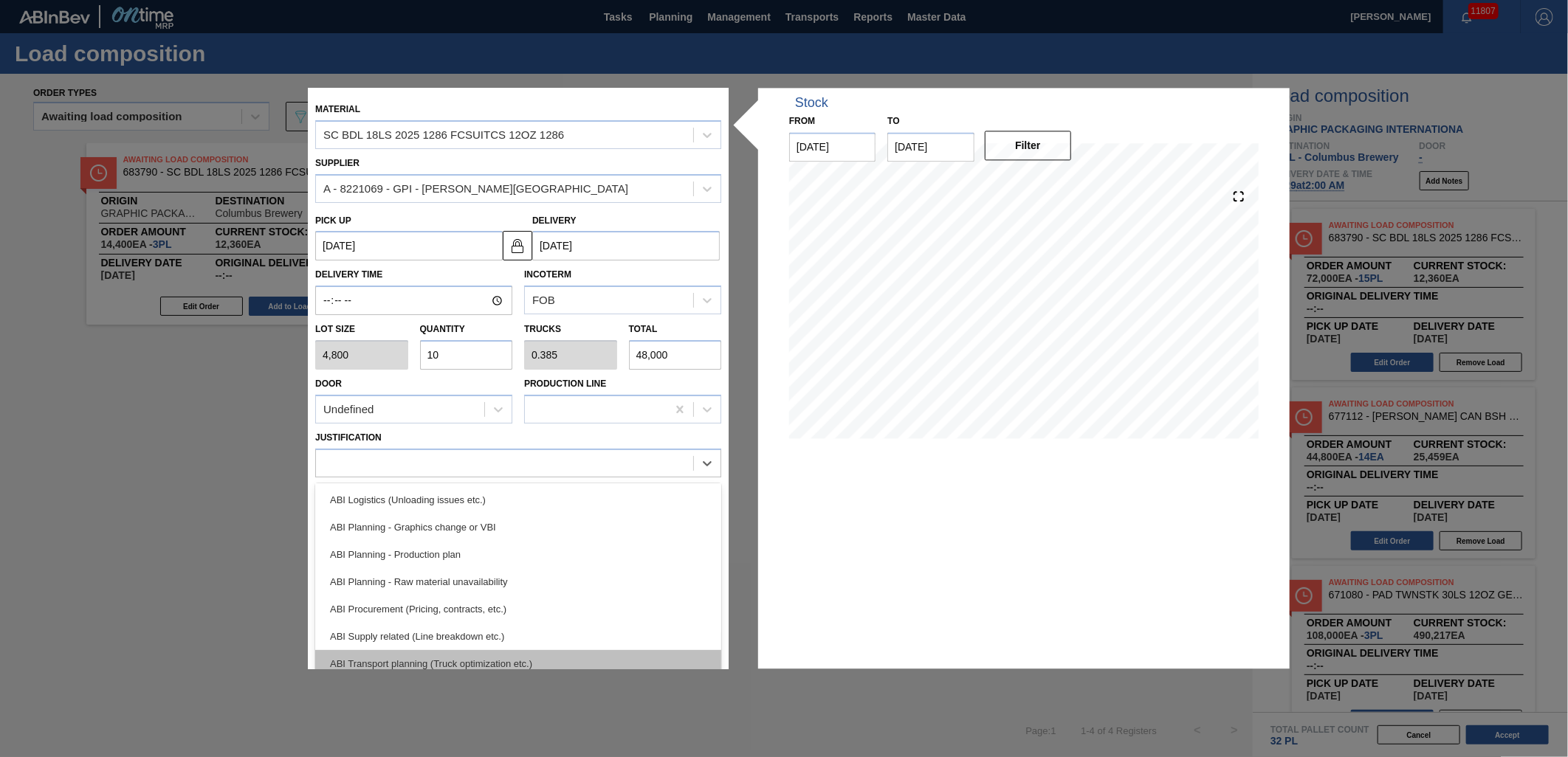
click at [592, 654] on div "ABI Transport planning (Truck optimization etc.)" at bounding box center [518, 663] width 406 height 27
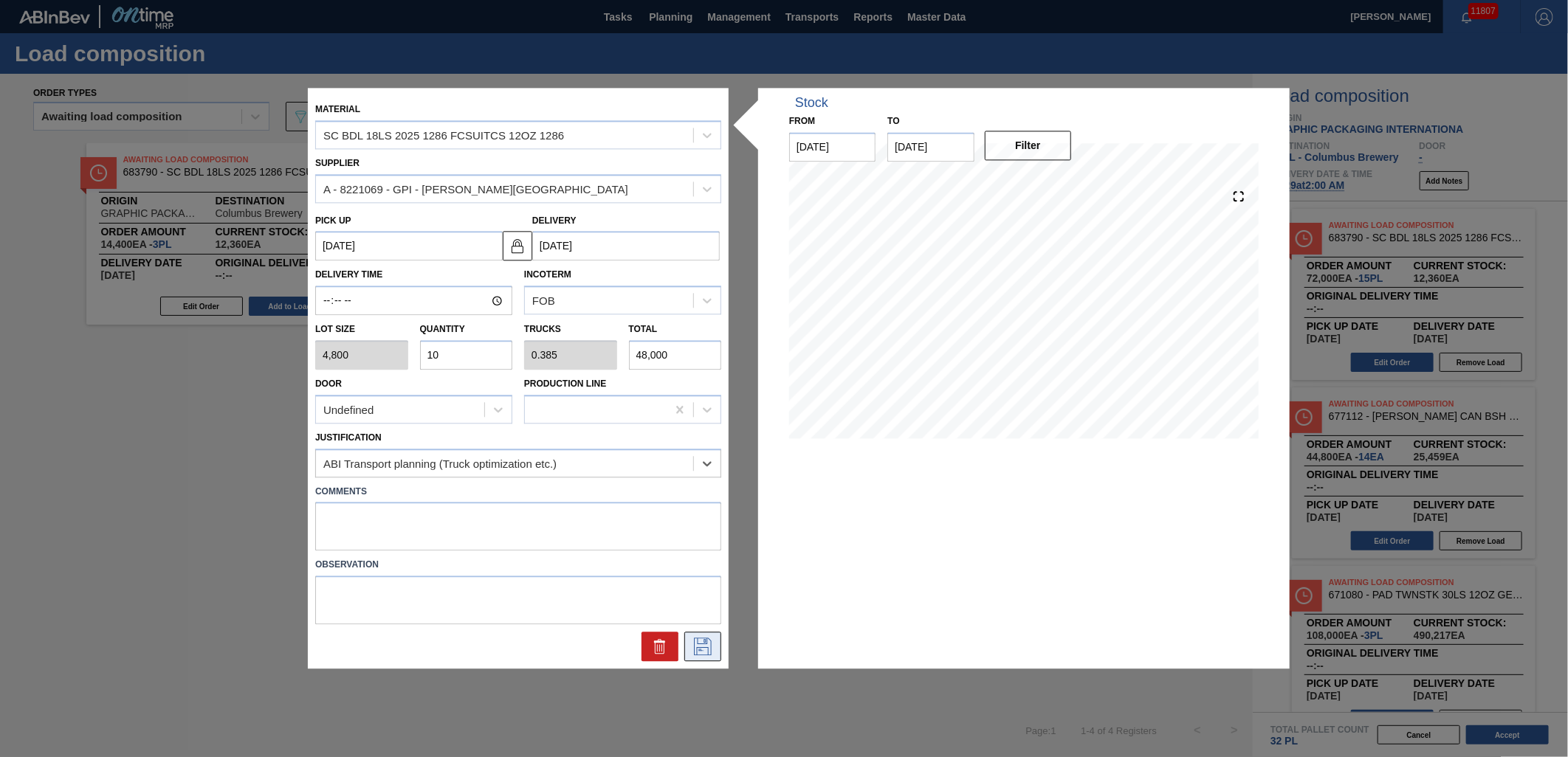
click at [699, 643] on icon at bounding box center [703, 648] width 24 height 18
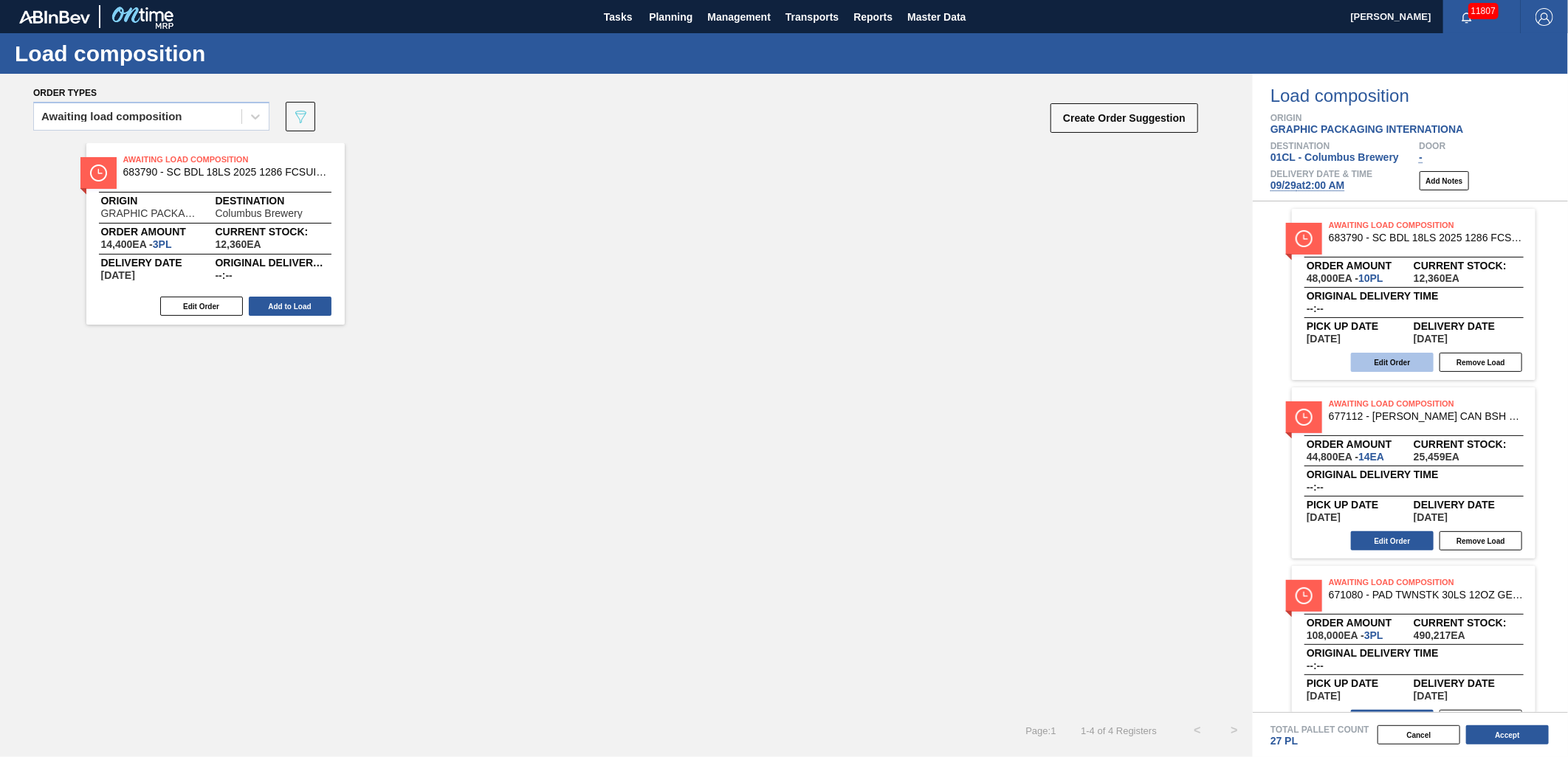
click at [1391, 360] on button "Edit Order" at bounding box center [1393, 362] width 82 height 19
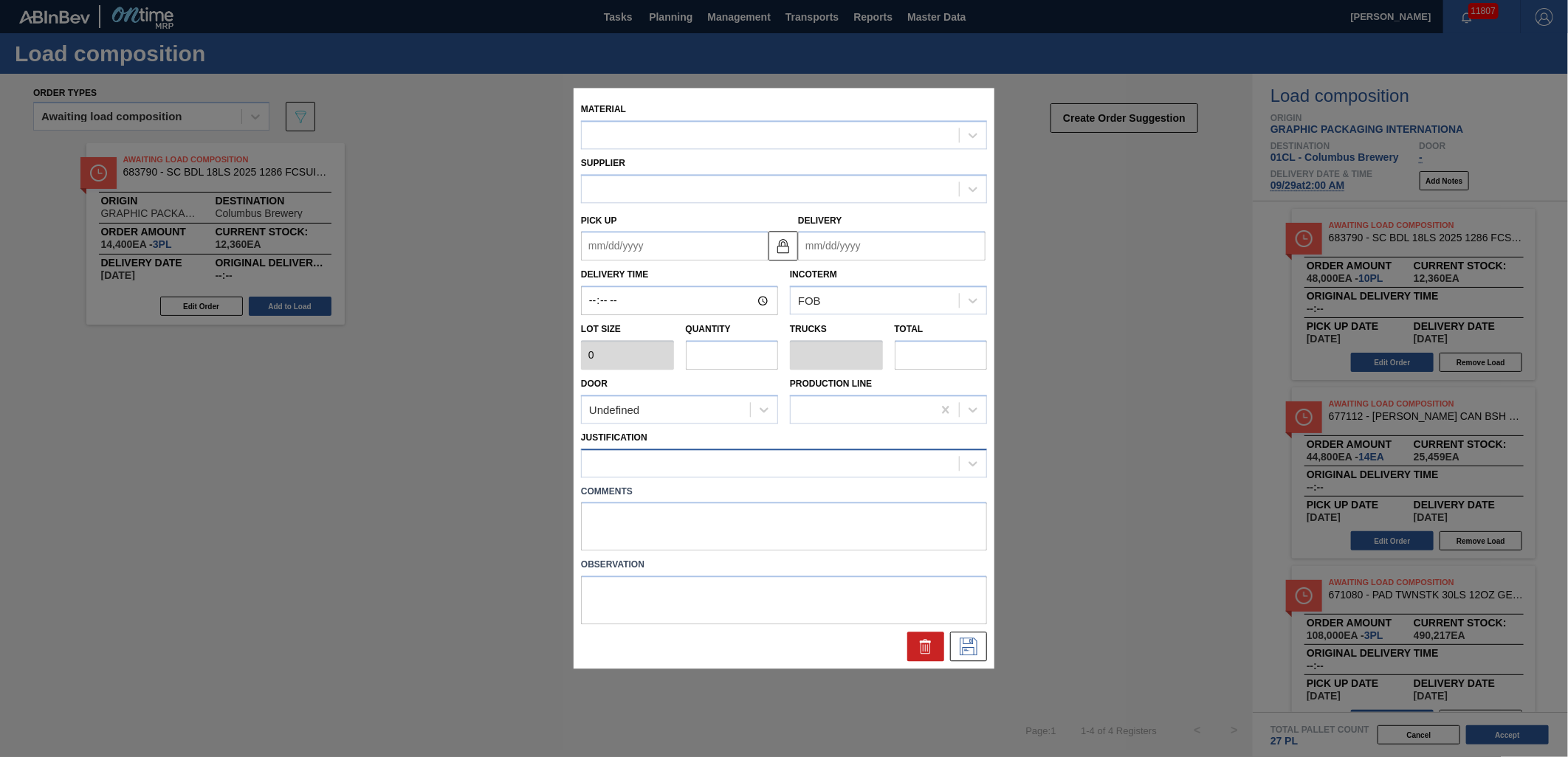
type input "4,800"
type input "10"
type input "0.385"
type input "48,000"
type up "[DATE]"
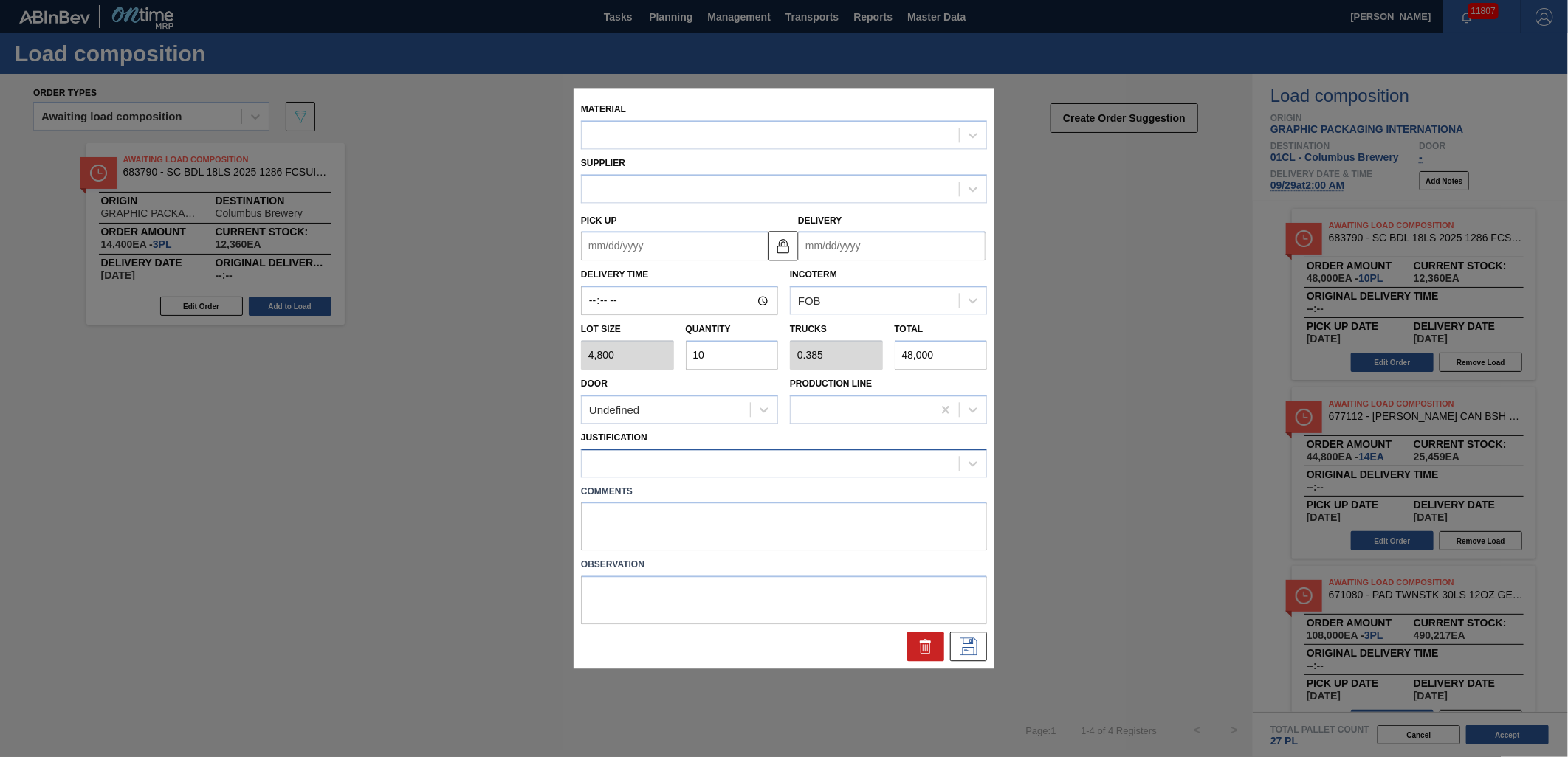
type input "[DATE]"
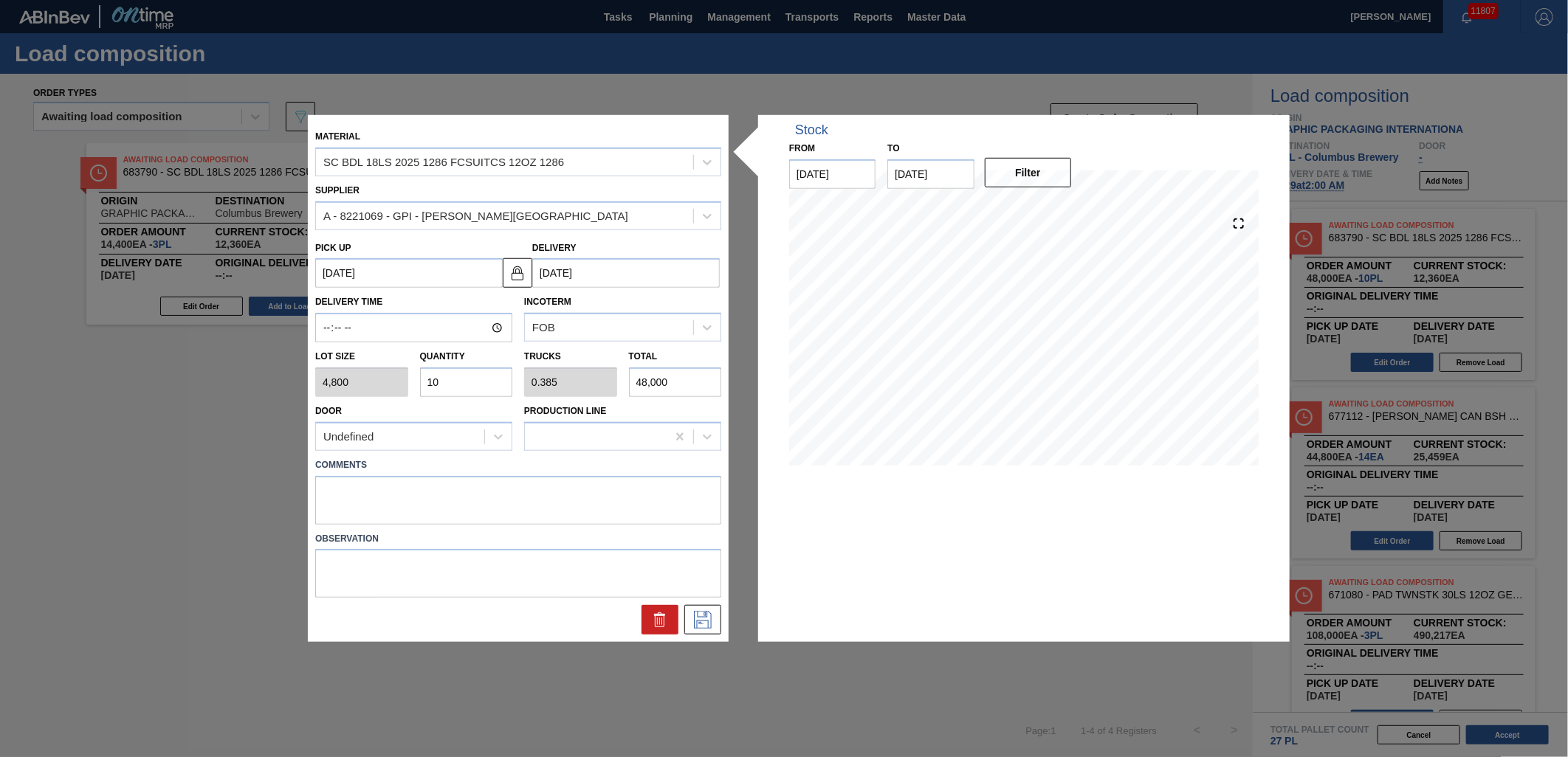
click at [485, 384] on input "10" at bounding box center [466, 383] width 93 height 30
type input "1"
type input "0.038"
type input "4,800"
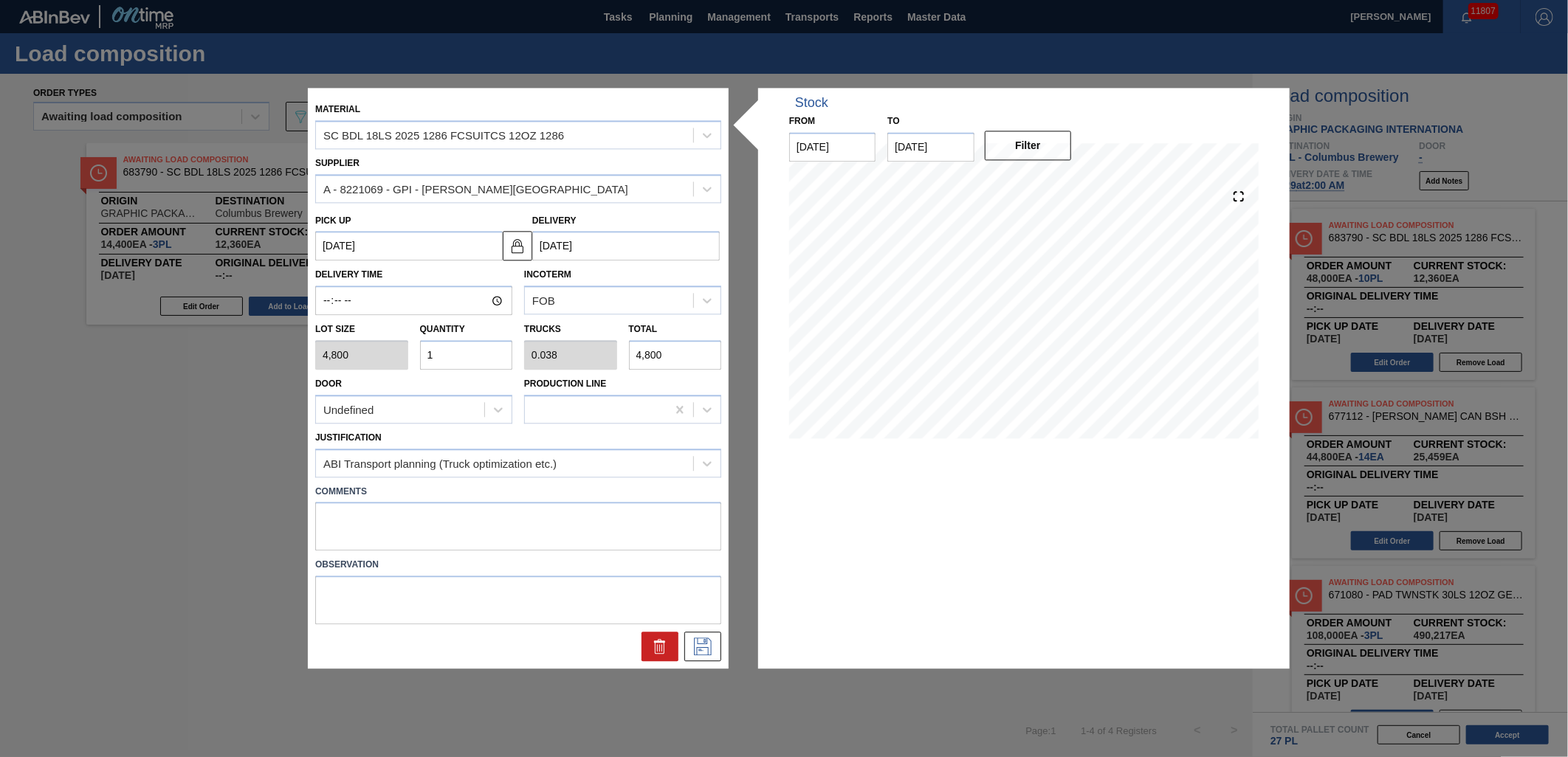
type input "0"
type input "9"
type input "0.346"
type input "43,200"
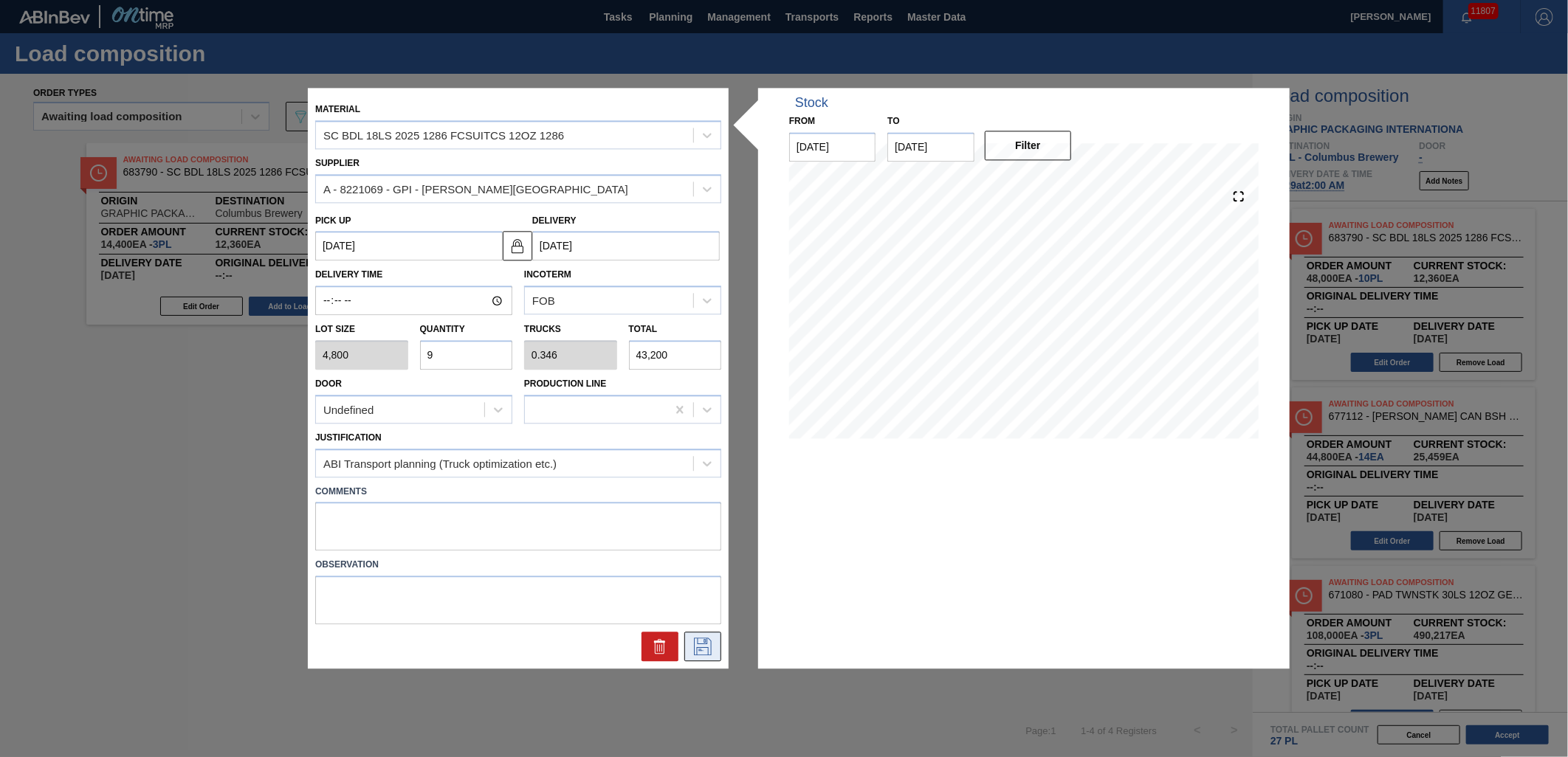
type input "9"
click at [709, 651] on icon at bounding box center [703, 648] width 18 height 18
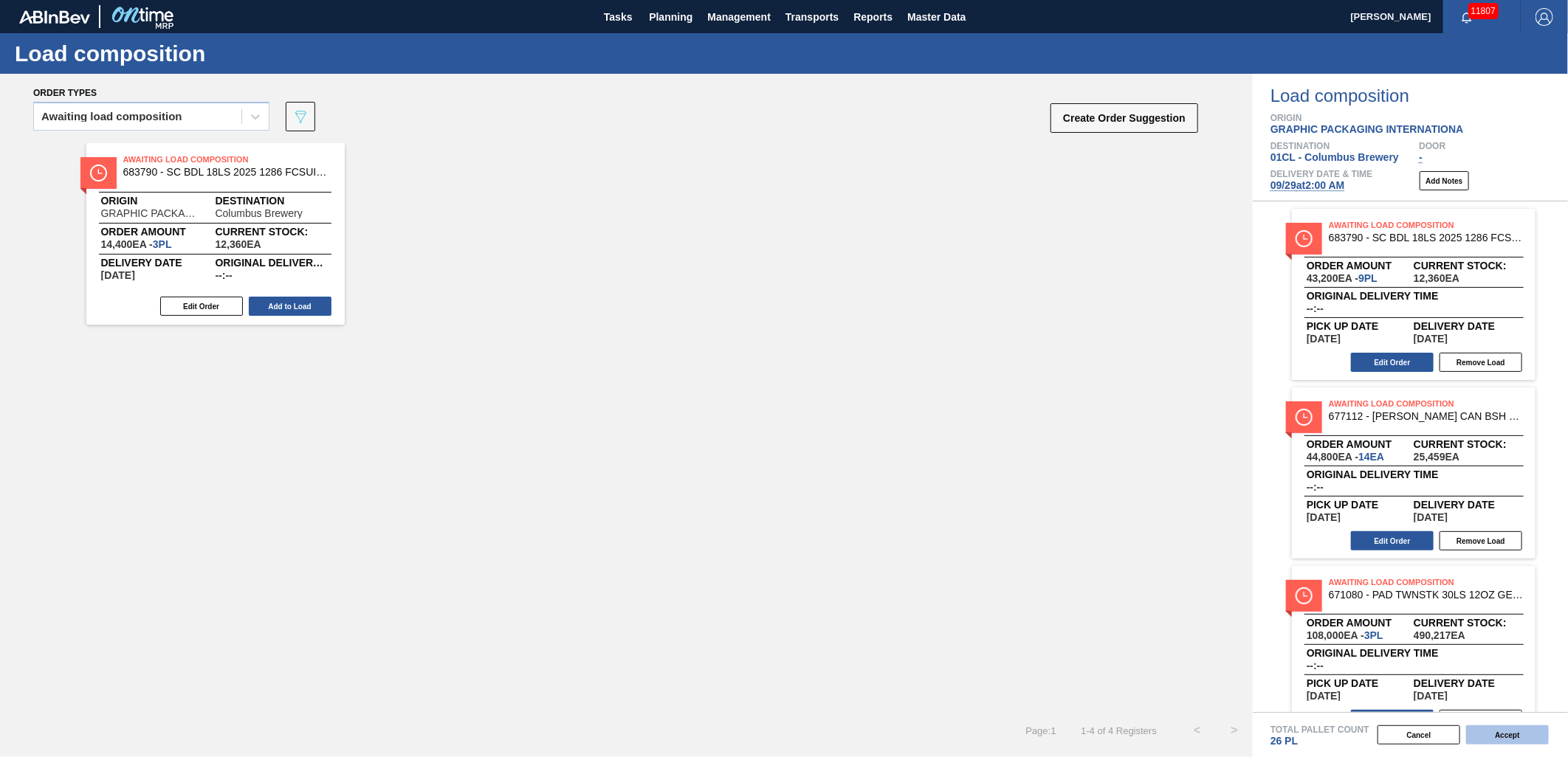
click at [1505, 733] on button "Accept" at bounding box center [1508, 735] width 82 height 19
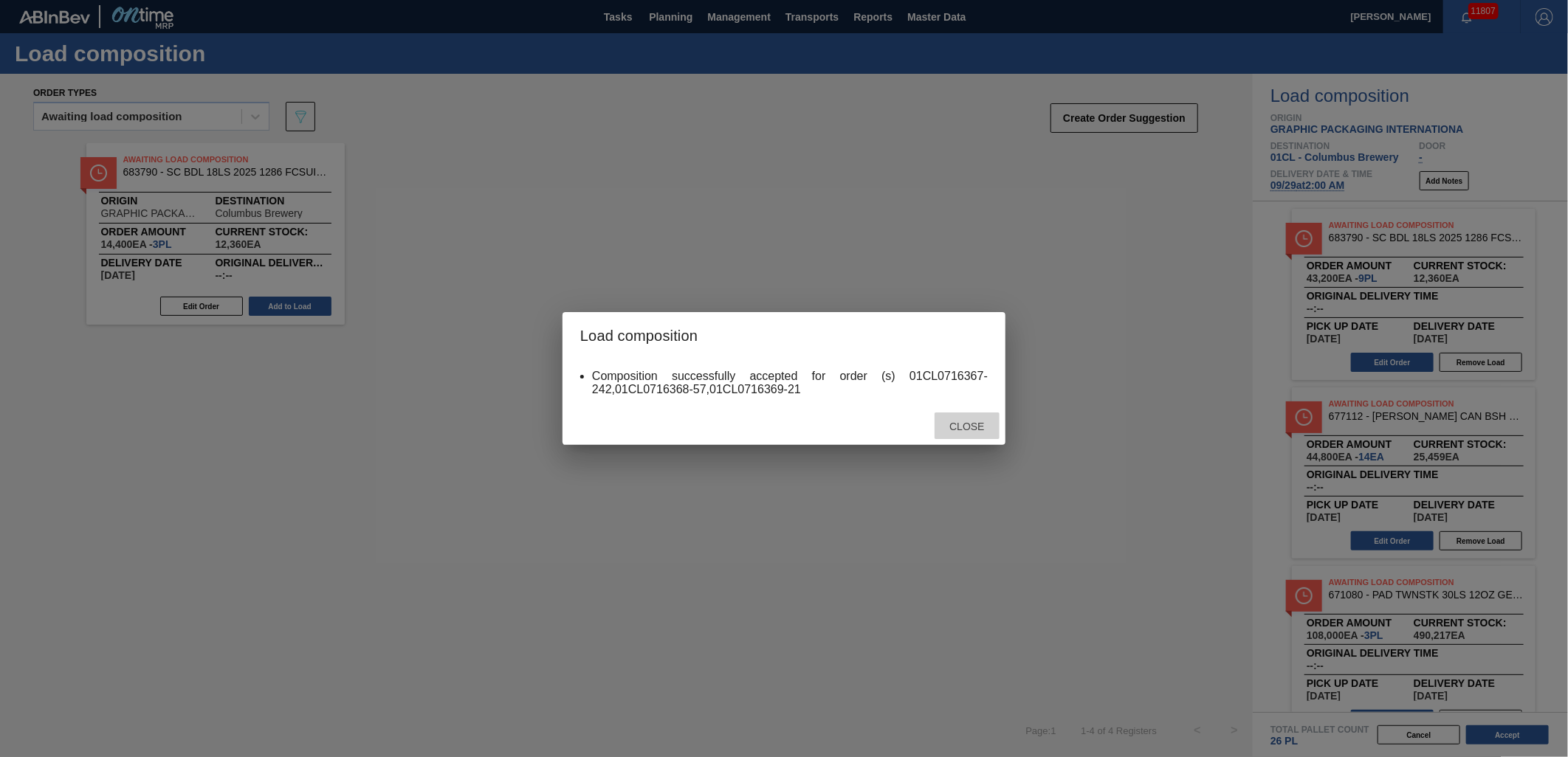
click at [972, 435] on div "Close" at bounding box center [967, 425] width 65 height 27
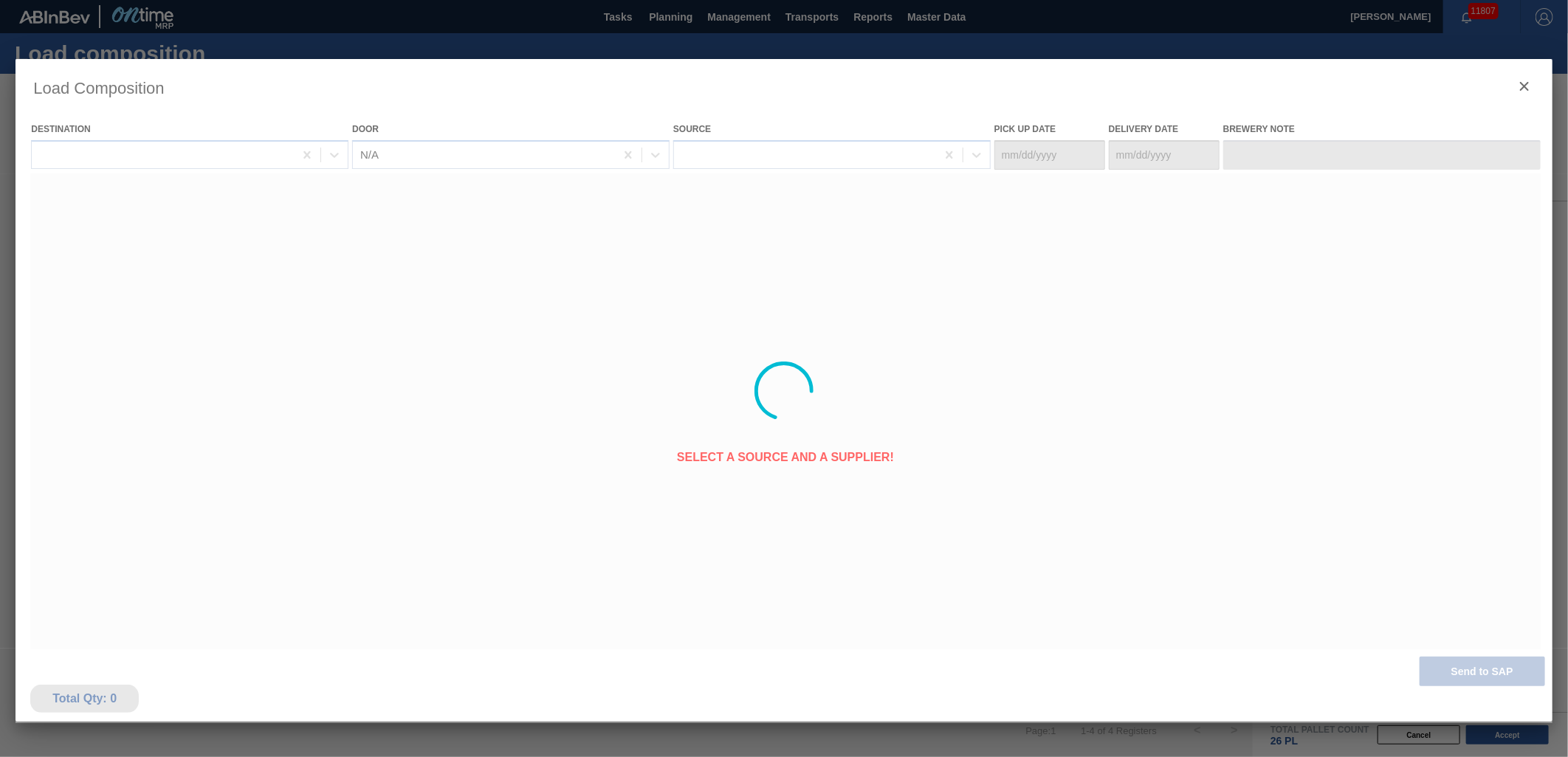
type Date "[DATE]"
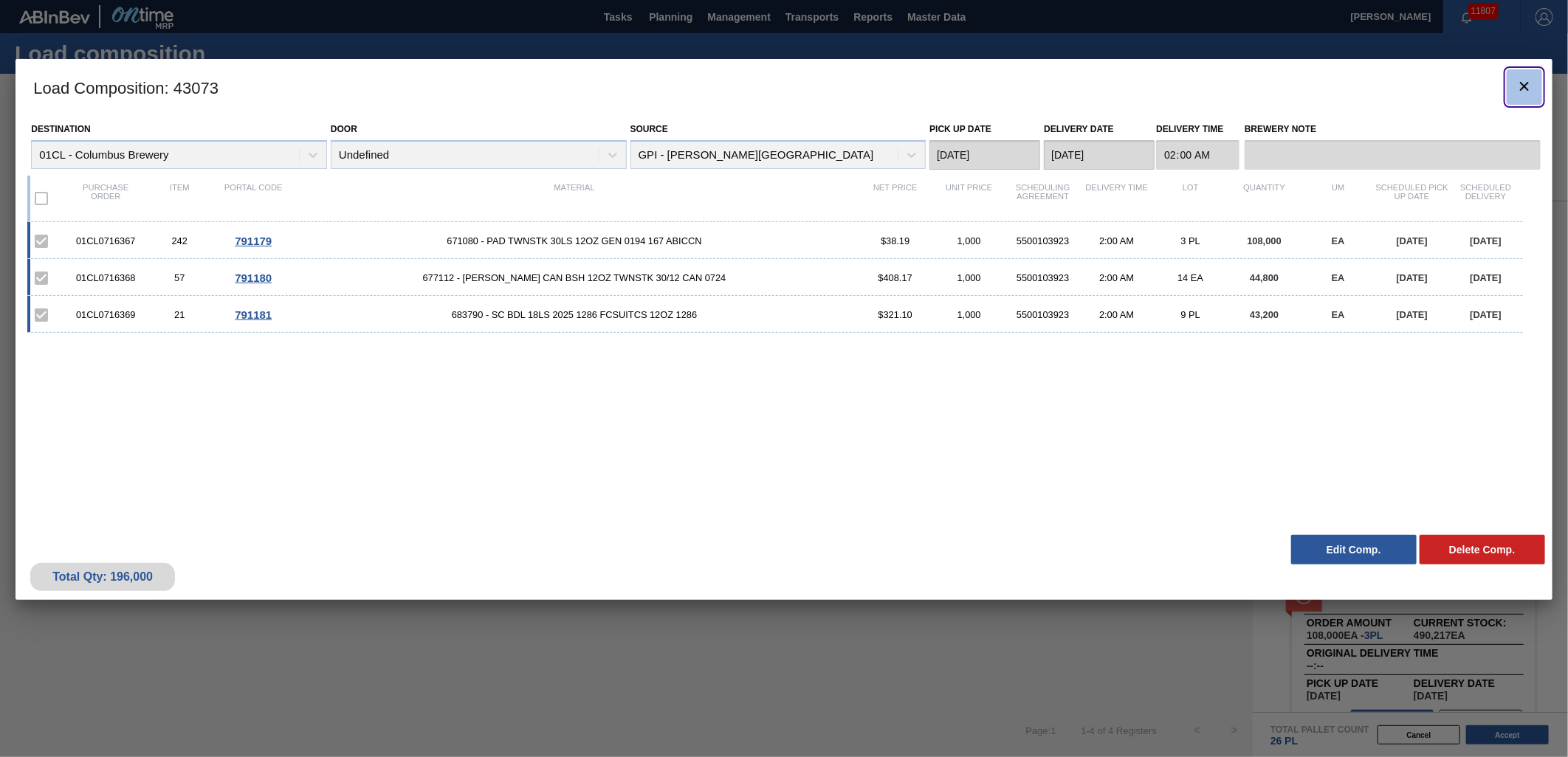
click at [1532, 89] on icon "botão de ícone" at bounding box center [1525, 86] width 18 height 18
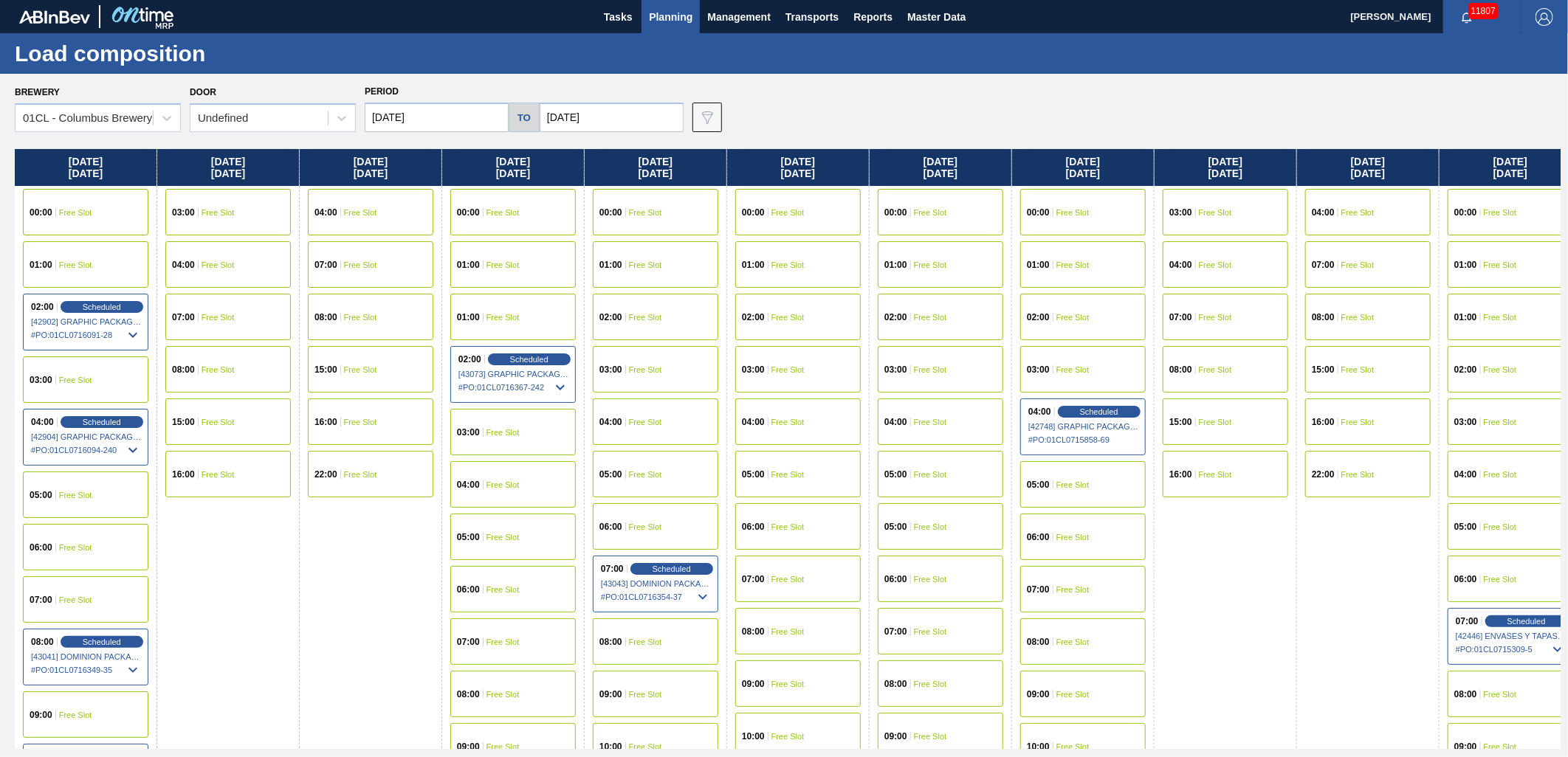
click at [626, 254] on div "01:00 Free Slot" at bounding box center [655, 264] width 126 height 47
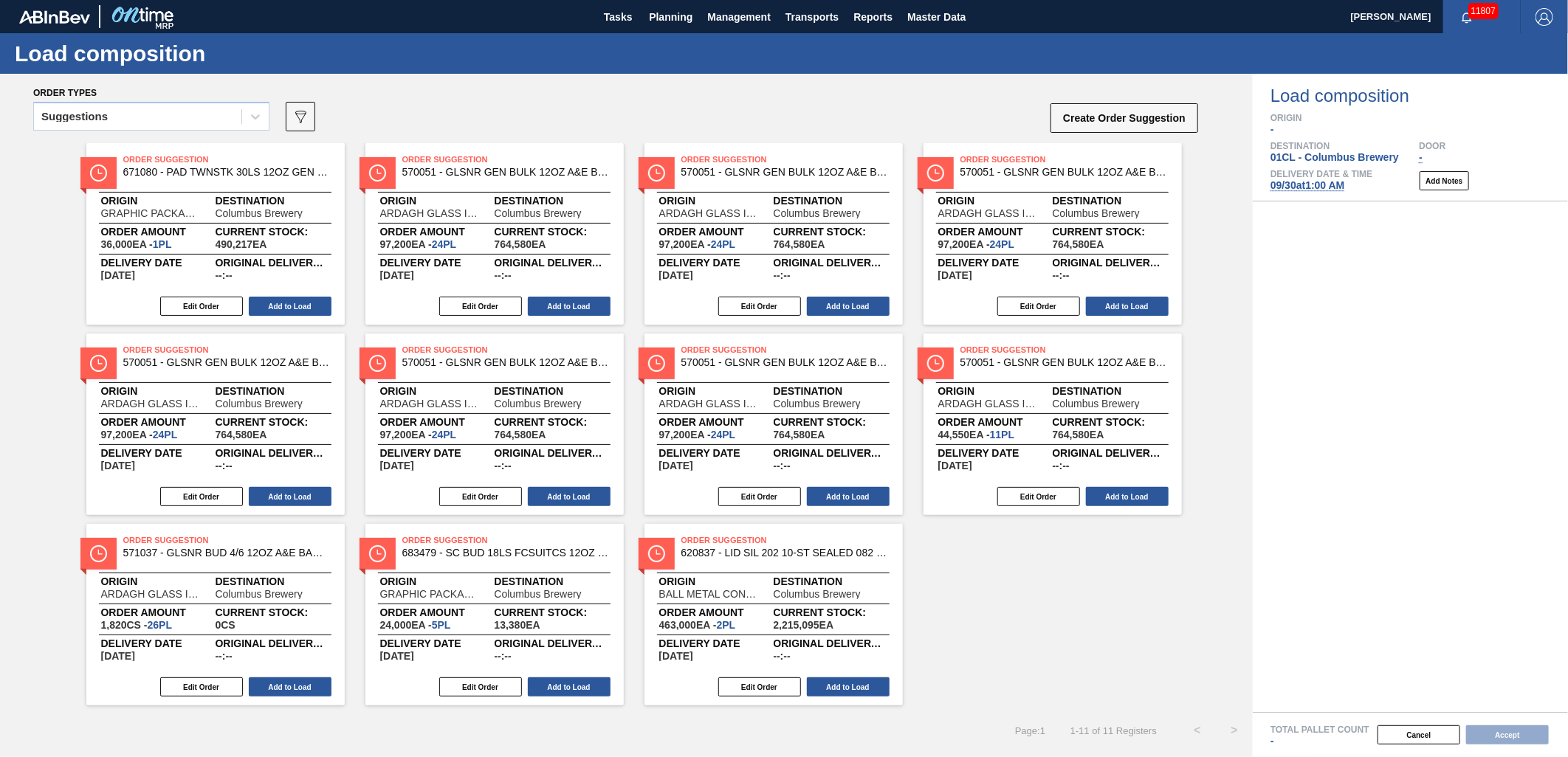
click at [231, 118] on div "Suggestions" at bounding box center [137, 117] width 207 height 21
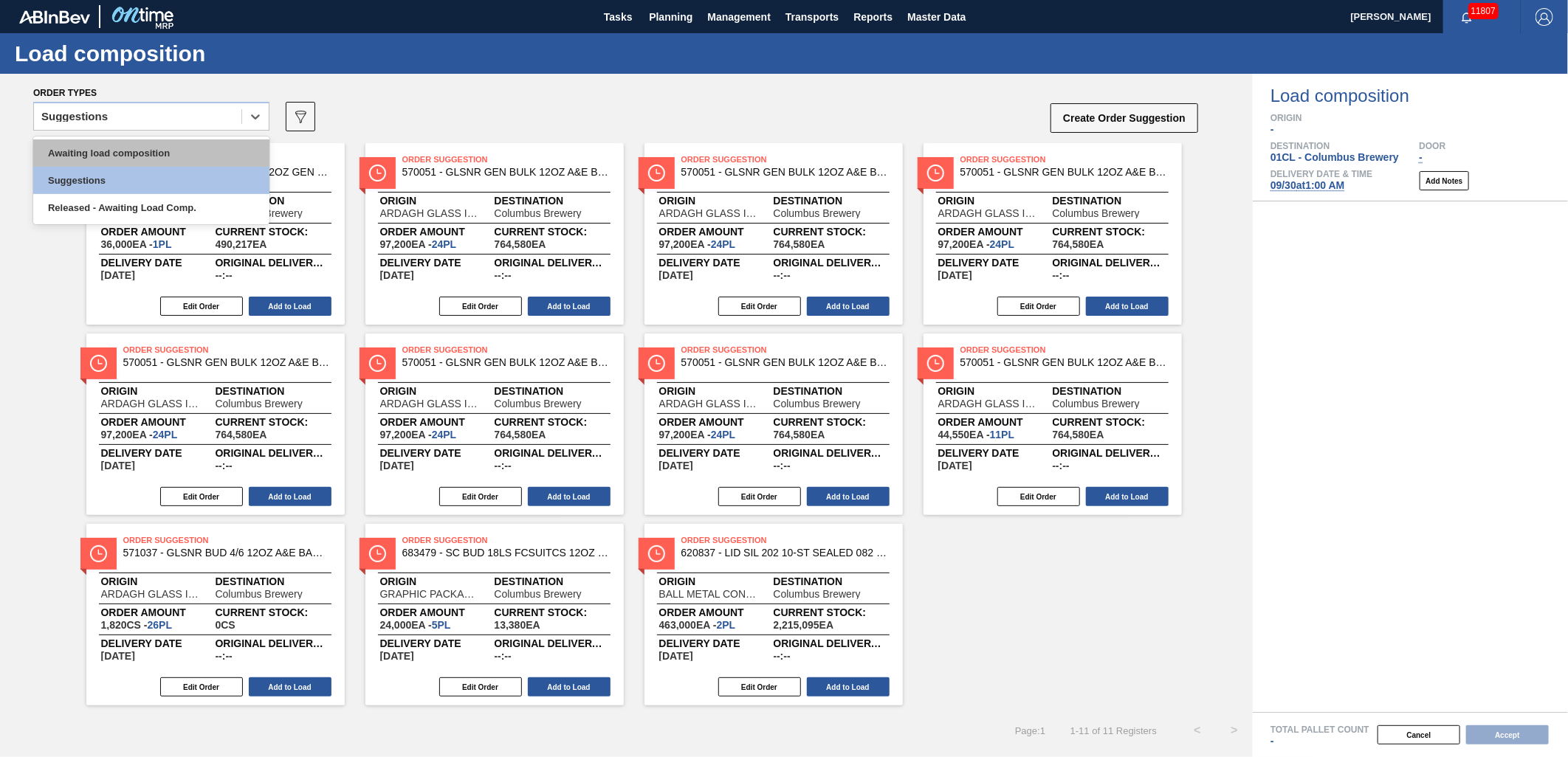
click at [195, 146] on div "Awaiting load composition" at bounding box center [151, 153] width 236 height 27
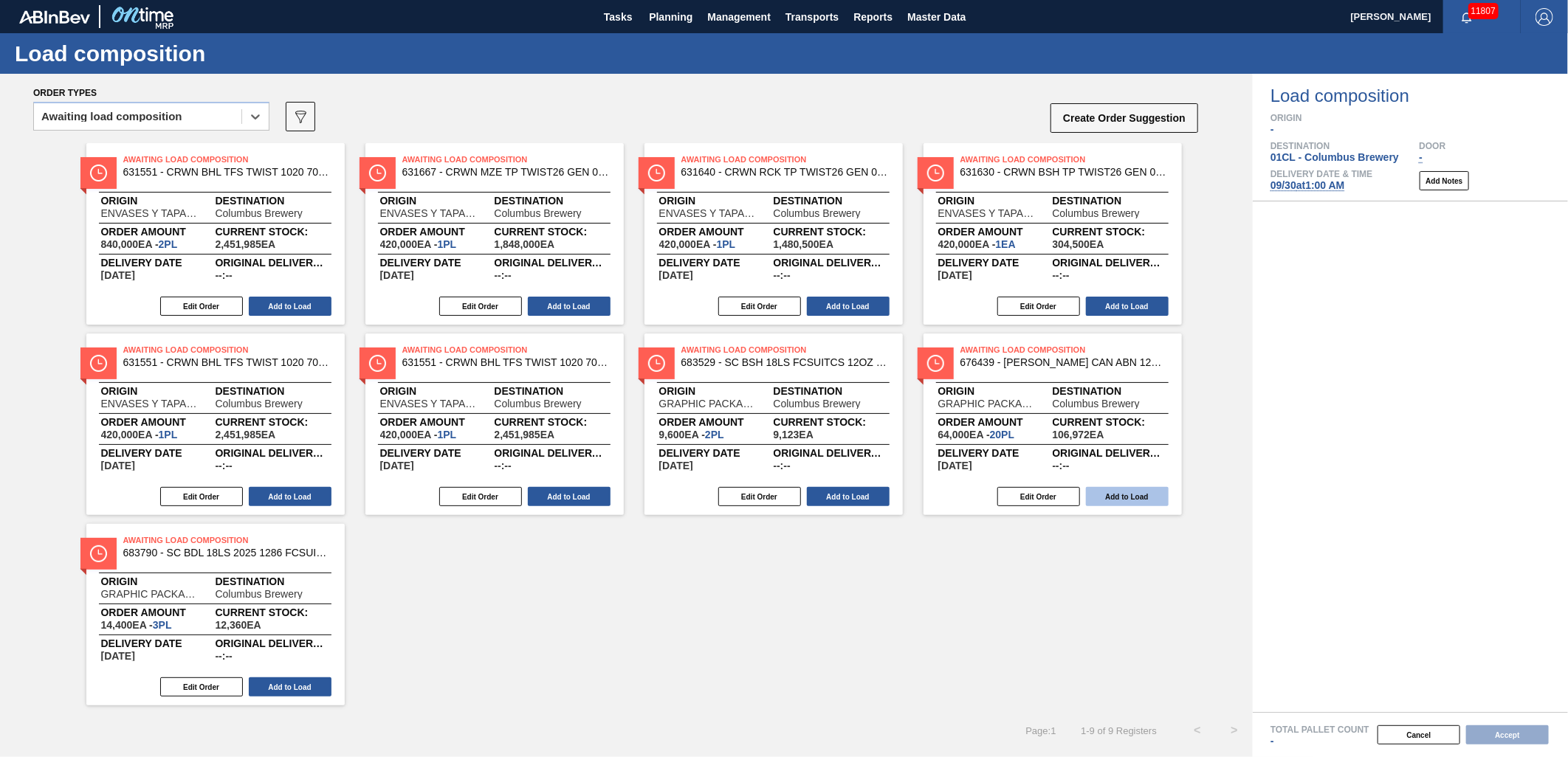
click at [1120, 490] on button "Add to Load" at bounding box center [1128, 496] width 82 height 19
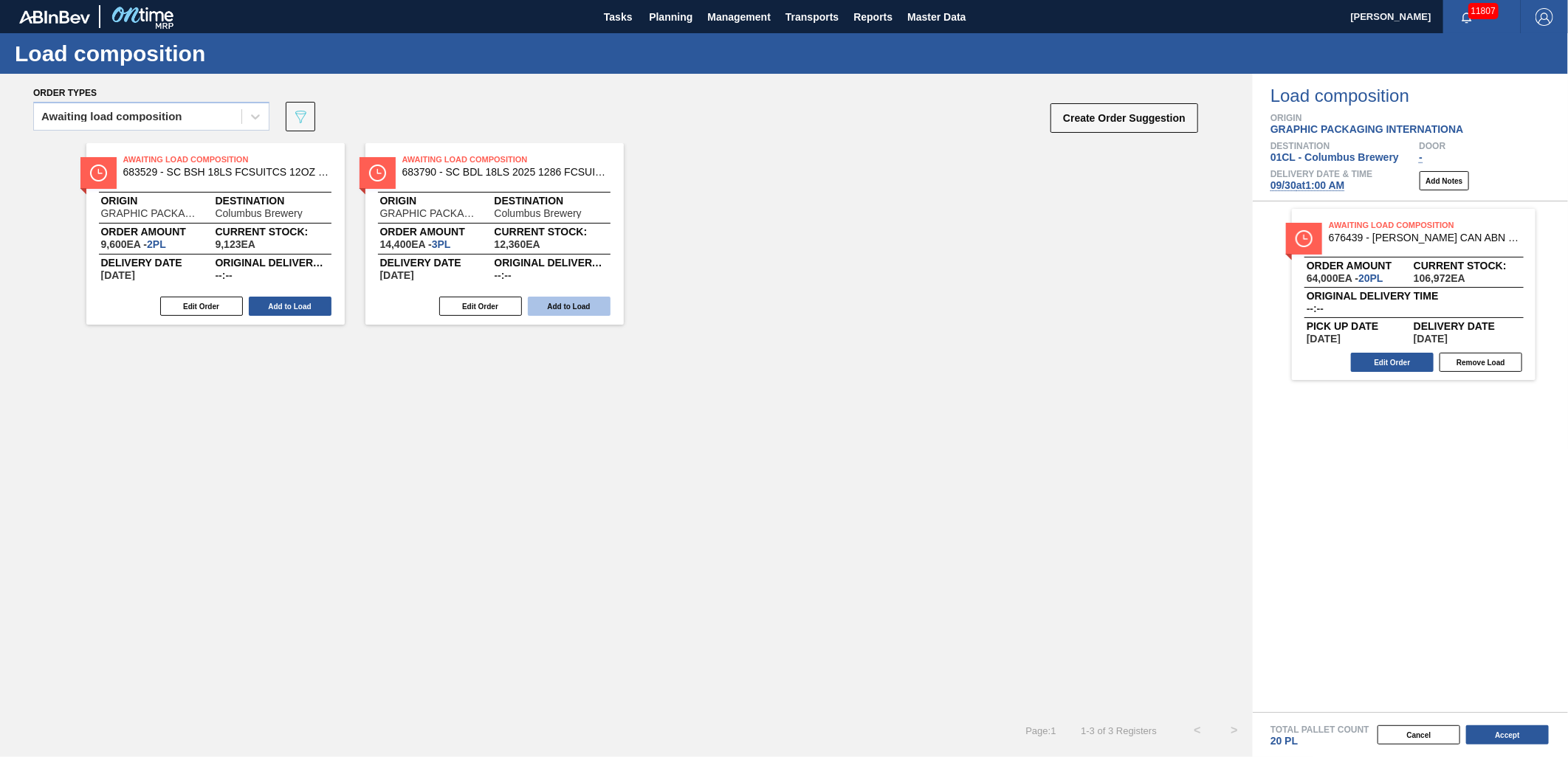
click at [576, 306] on button "Add to Load" at bounding box center [569, 306] width 82 height 19
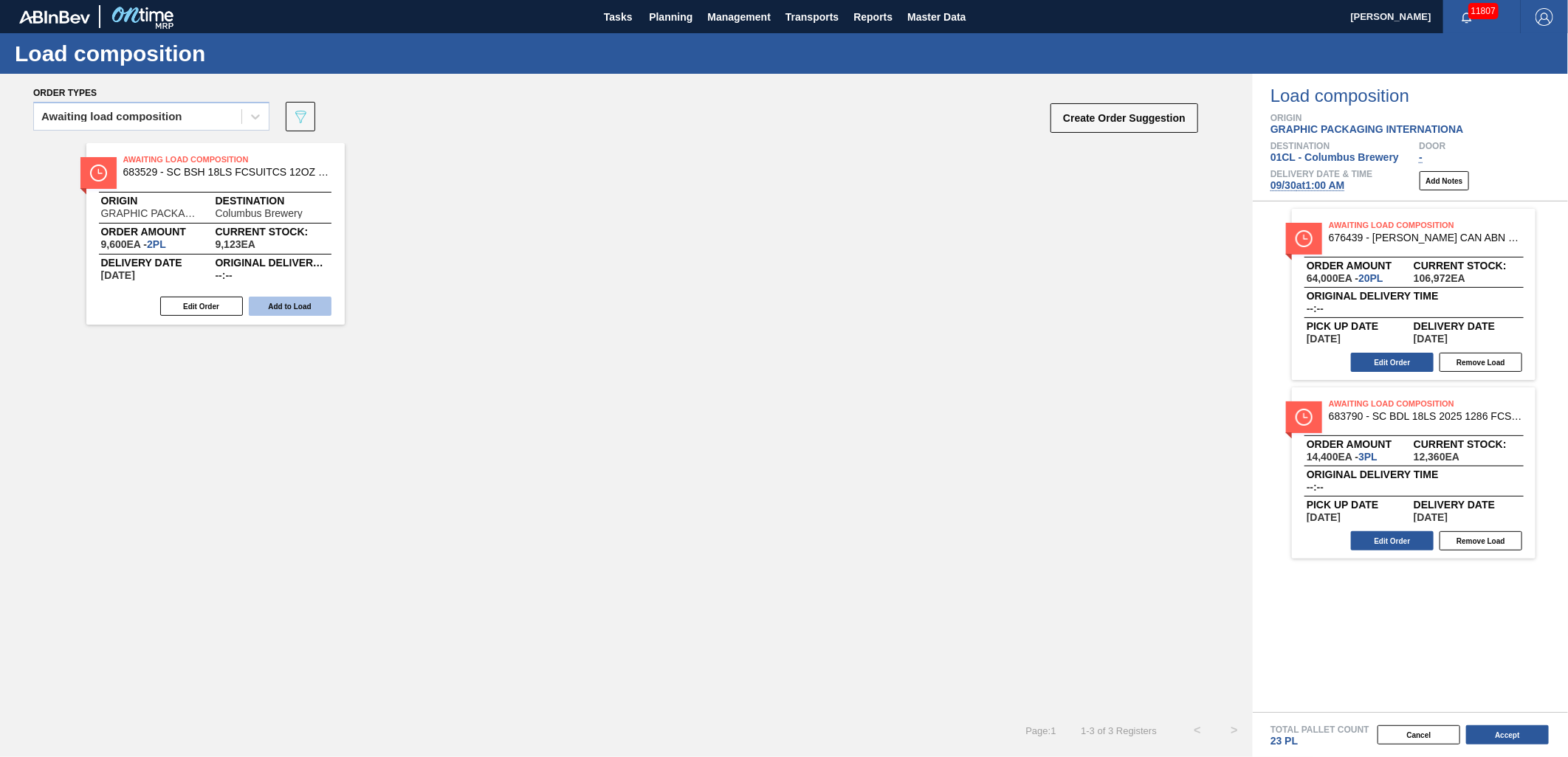
click at [298, 305] on button "Add to Load" at bounding box center [290, 306] width 82 height 19
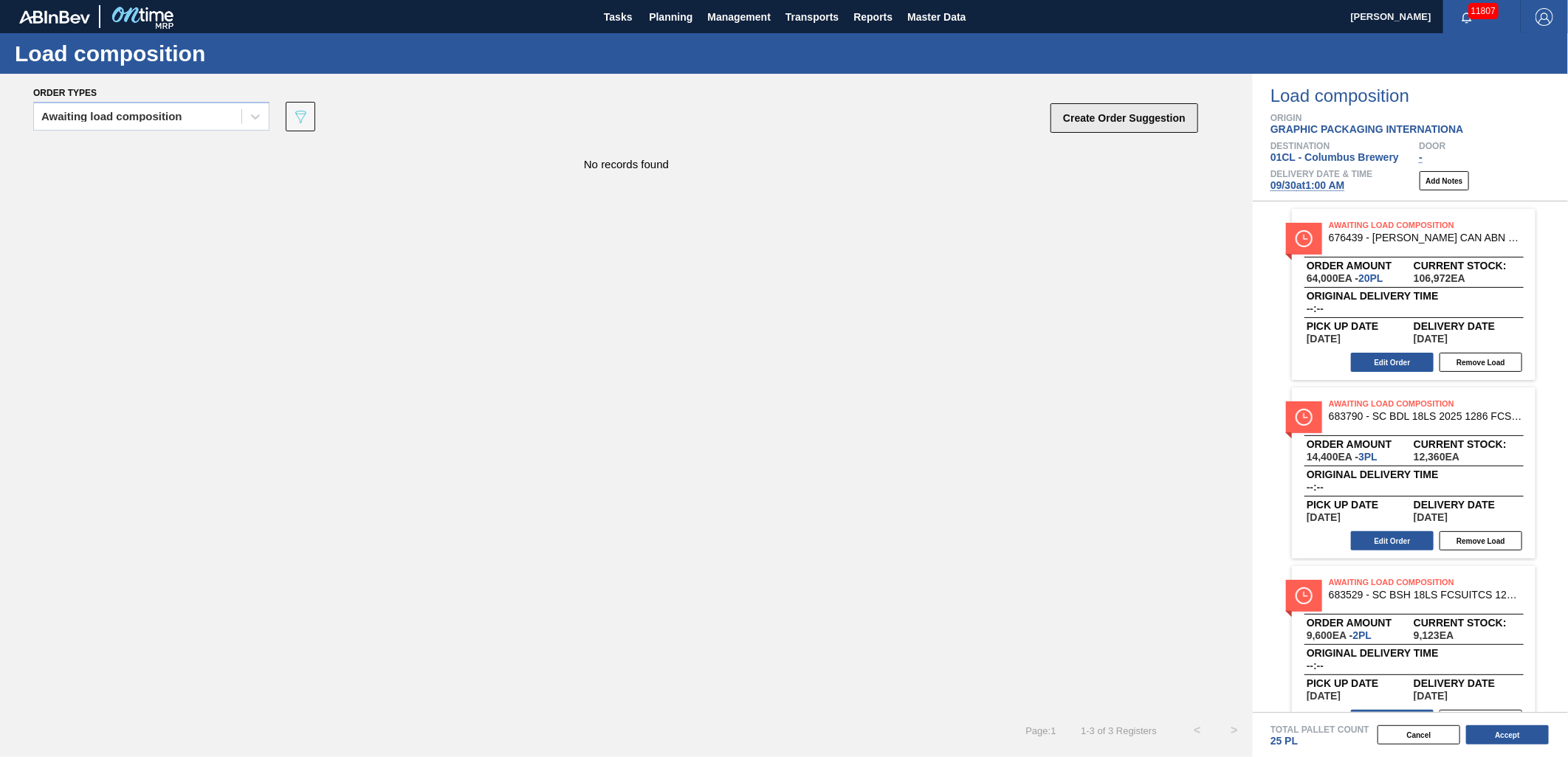
click at [1095, 118] on button "Create Order Suggestion" at bounding box center [1124, 118] width 147 height 30
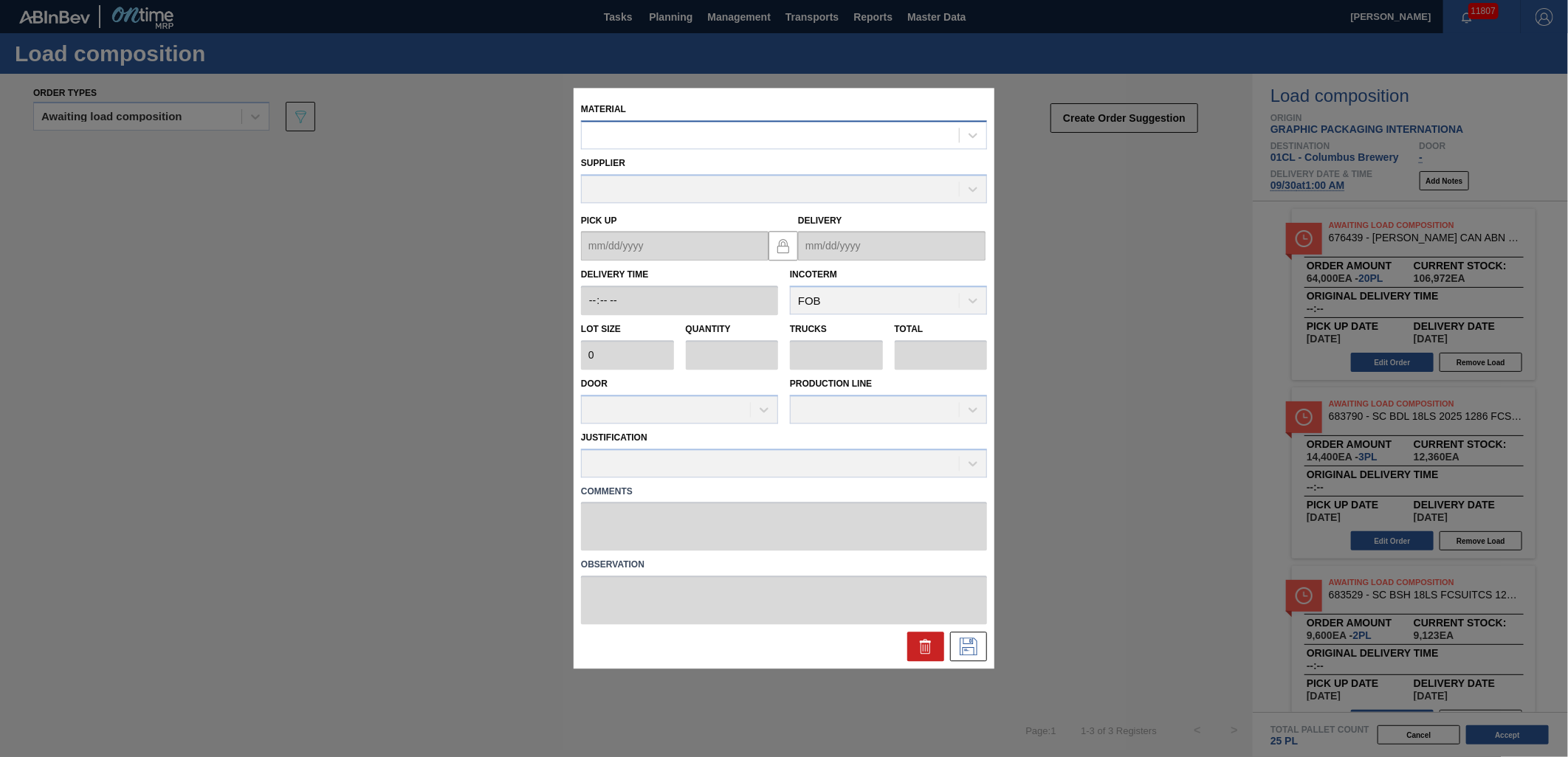
click at [679, 143] on div at bounding box center [770, 136] width 377 height 21
type input "677151"
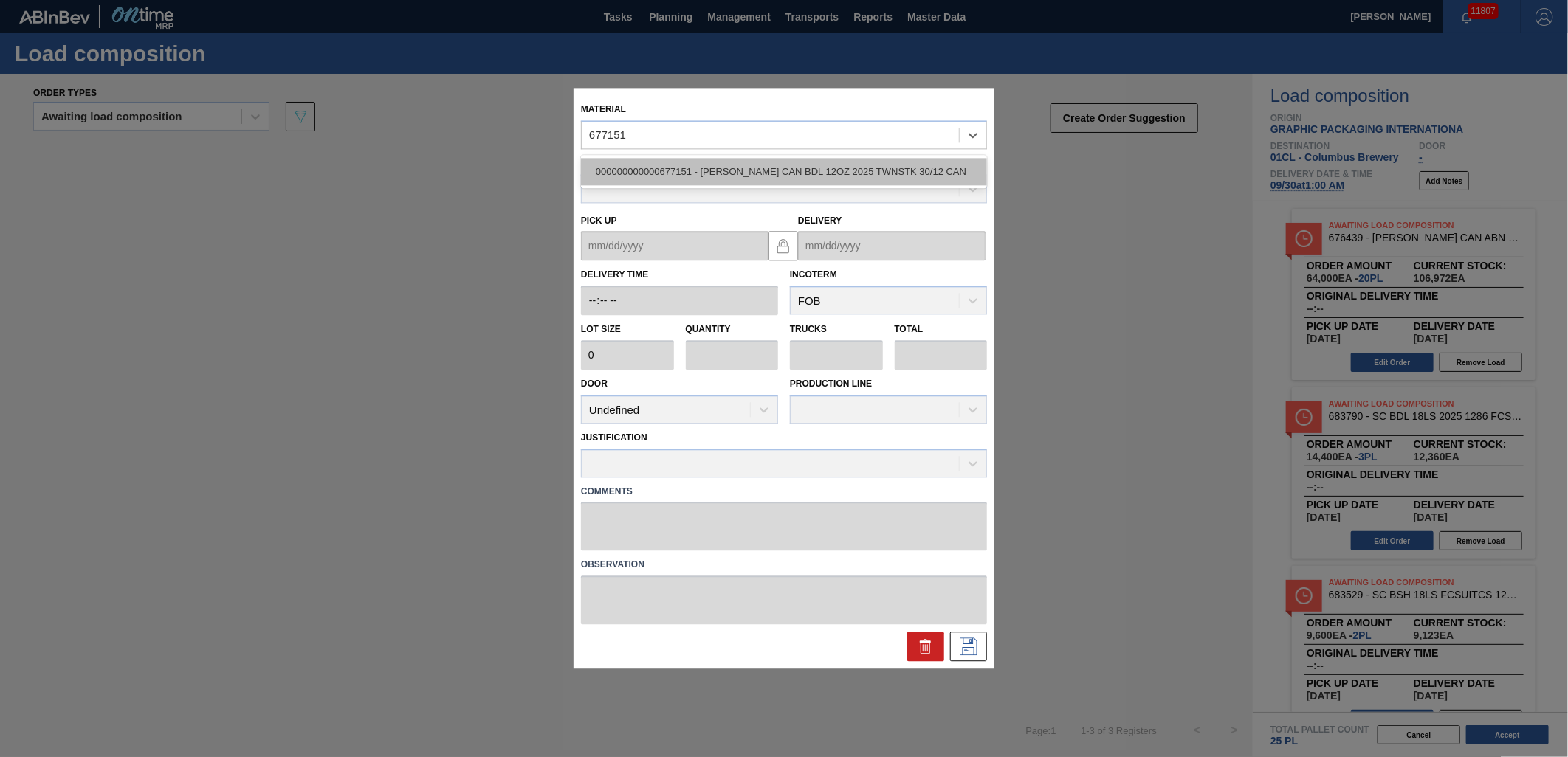
click at [778, 181] on div "000000000000677151 - [PERSON_NAME] CAN BDL 12OZ 2025 TWNSTK 30/12 CAN" at bounding box center [784, 171] width 406 height 27
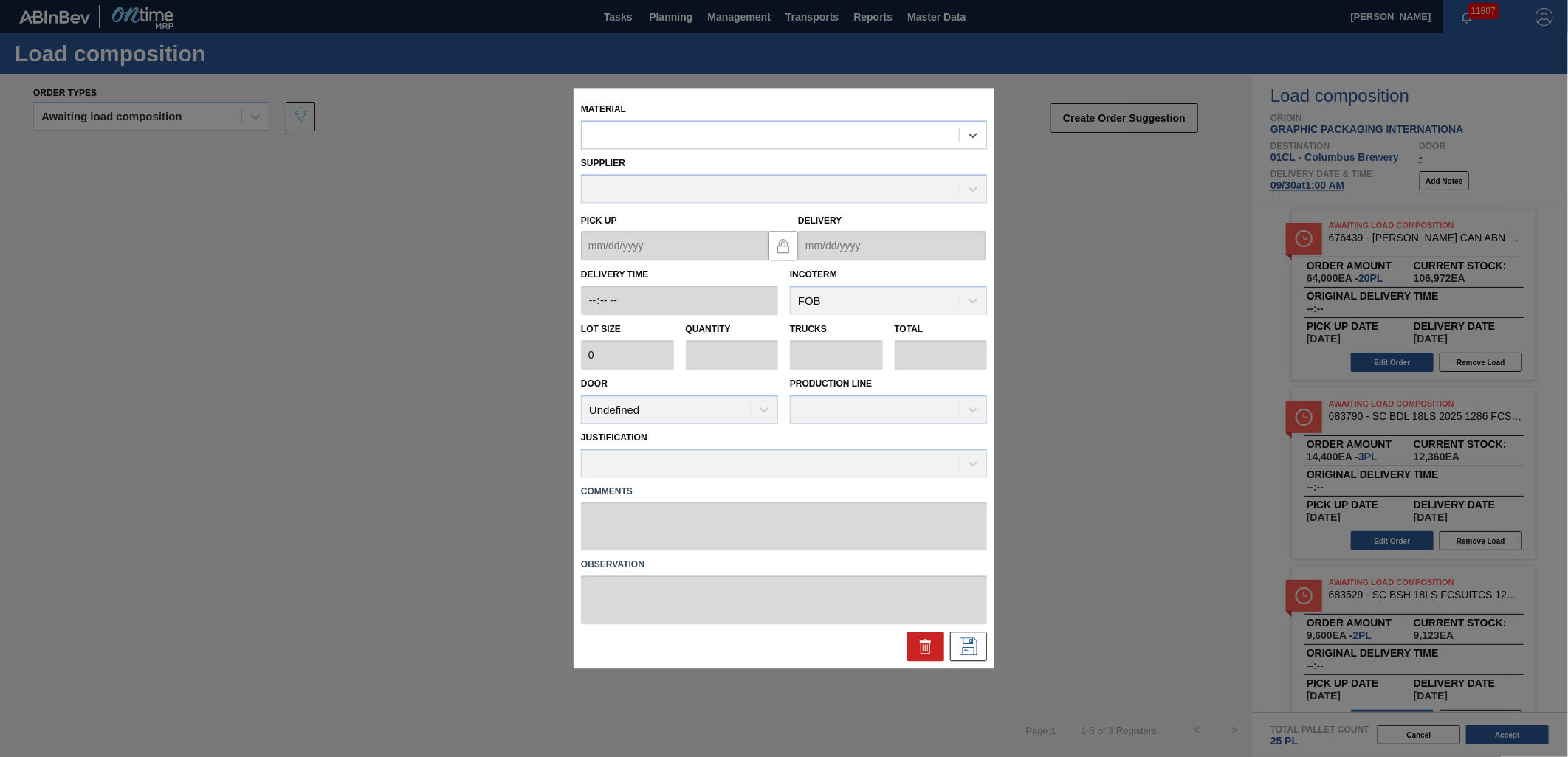
type input "3,200"
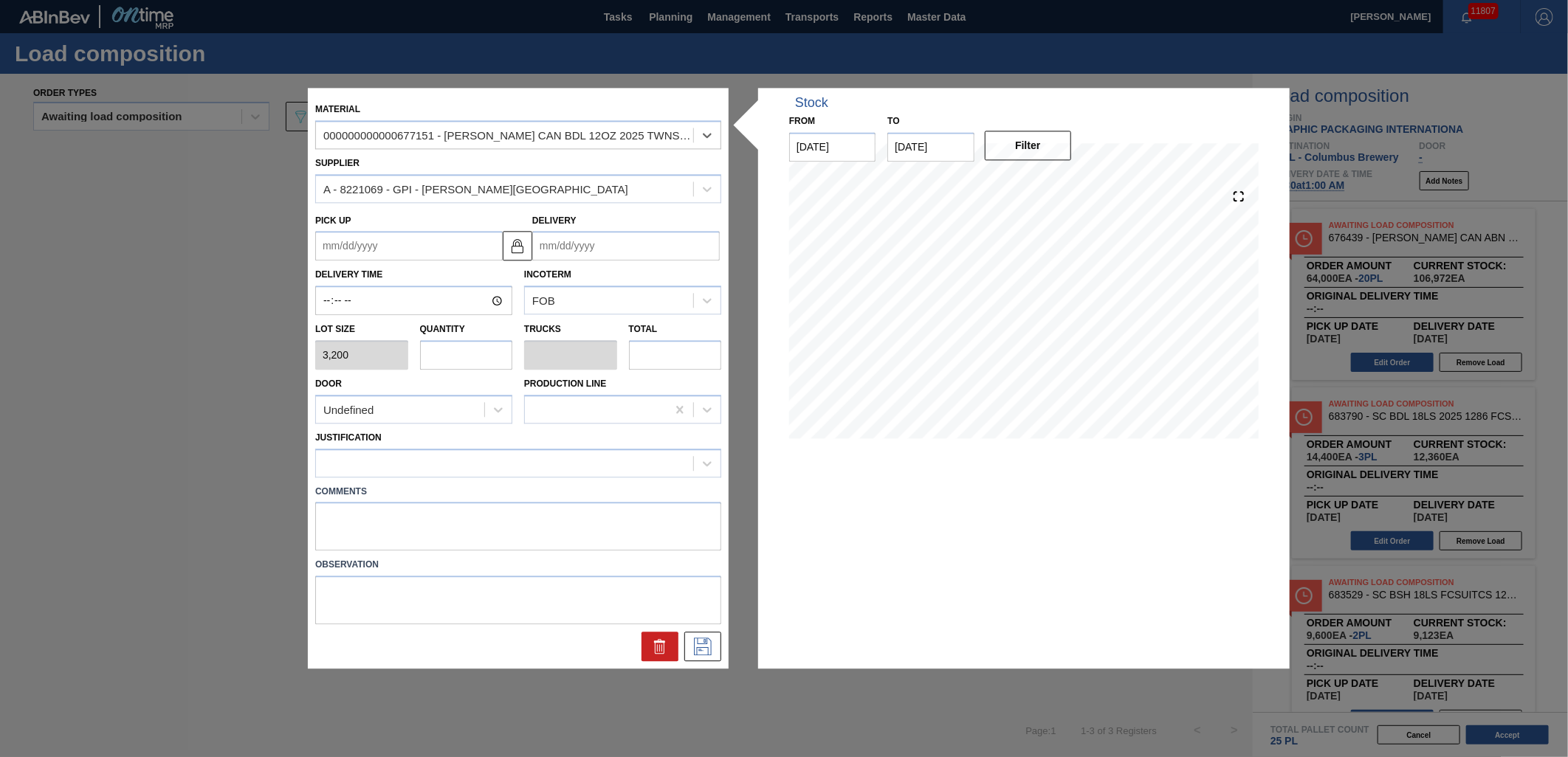
click at [595, 248] on input "Delivery" at bounding box center [626, 247] width 188 height 30
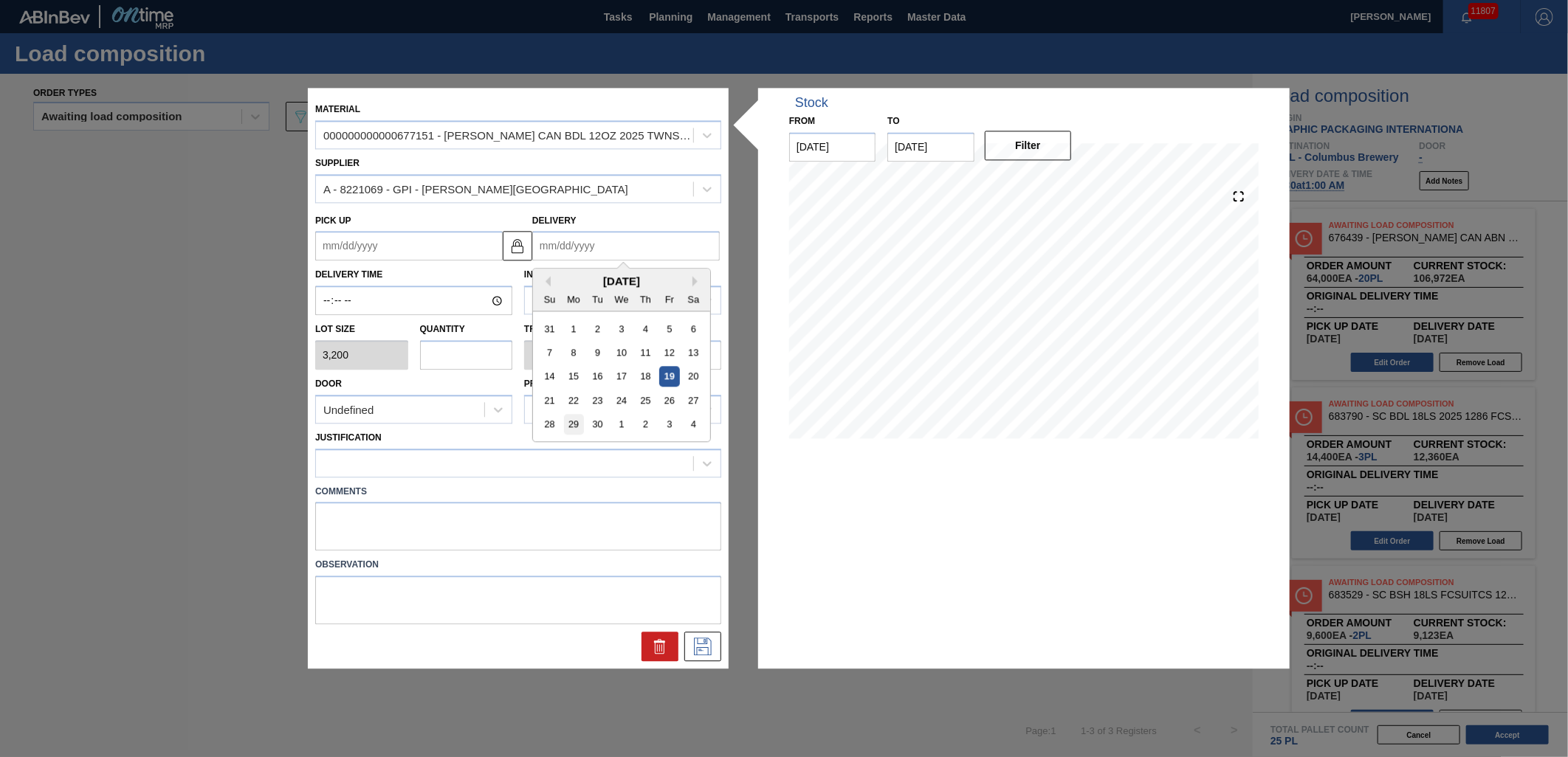
click at [574, 425] on div "29" at bounding box center [574, 425] width 20 height 20
type up "[DATE]"
type input "[DATE]"
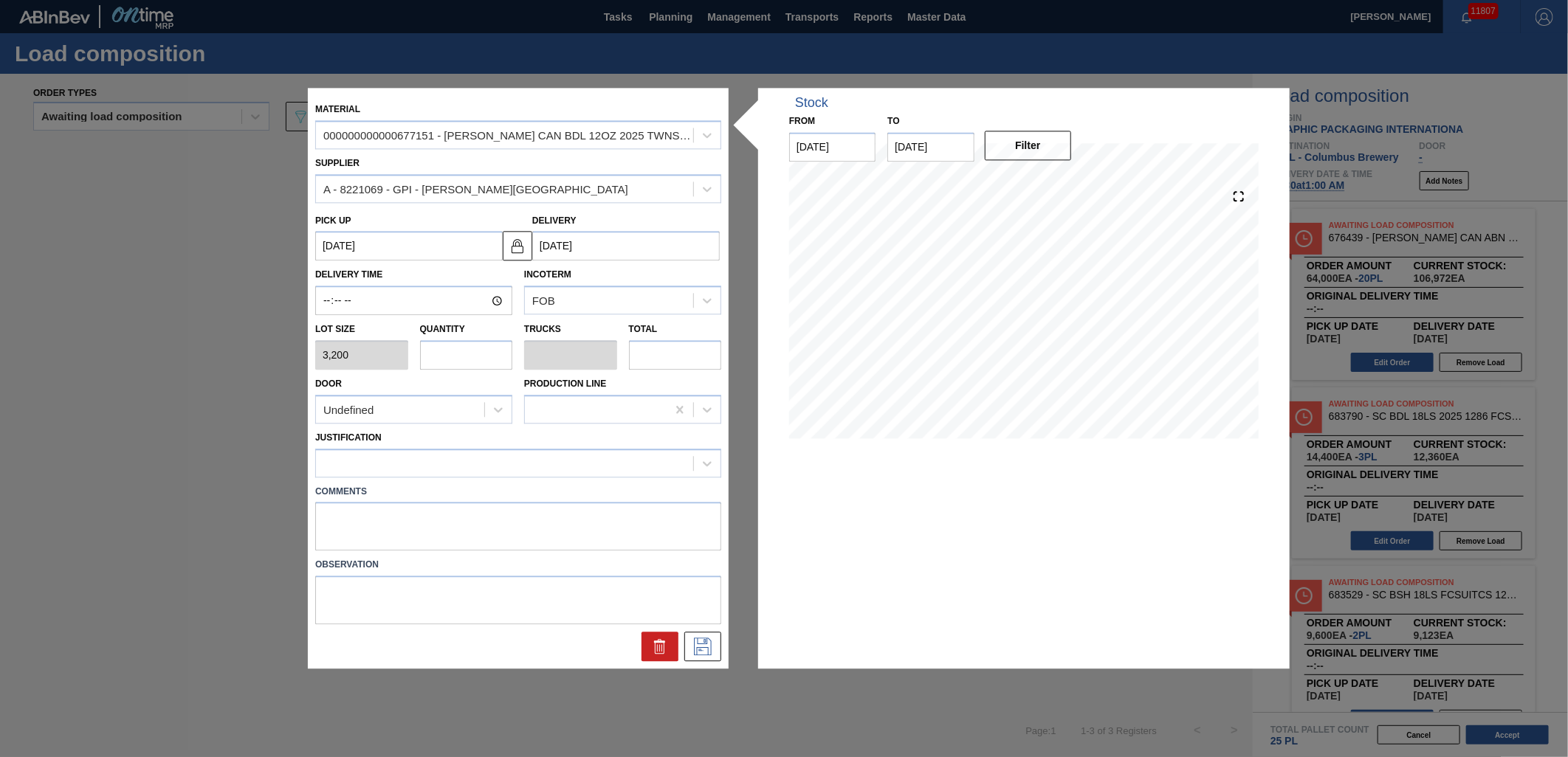
click at [449, 362] on input "text" at bounding box center [466, 355] width 93 height 30
type input "1"
type input "0.038"
type input "3,200"
type input "1"
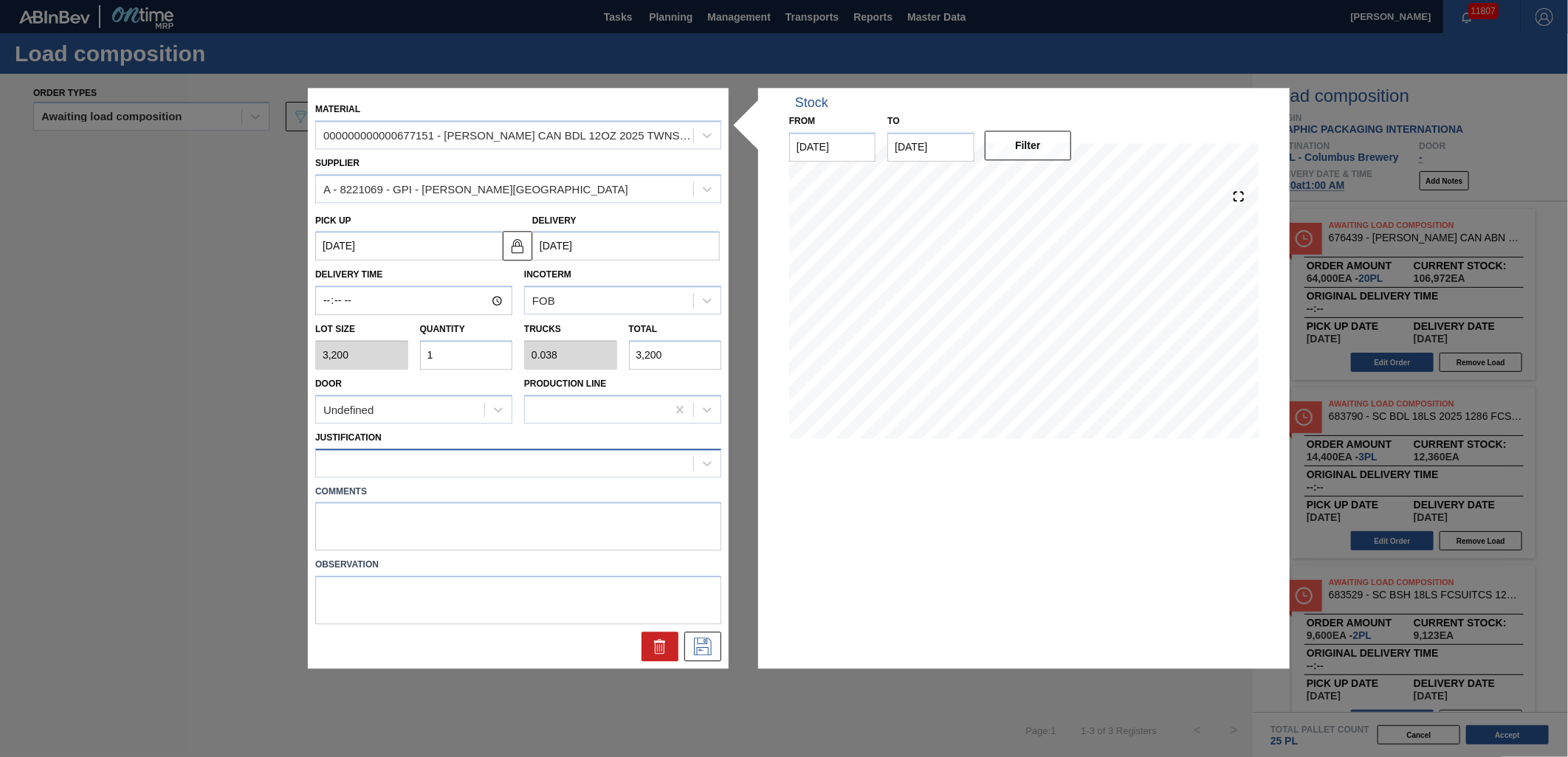
click at [470, 474] on div at bounding box center [518, 462] width 406 height 29
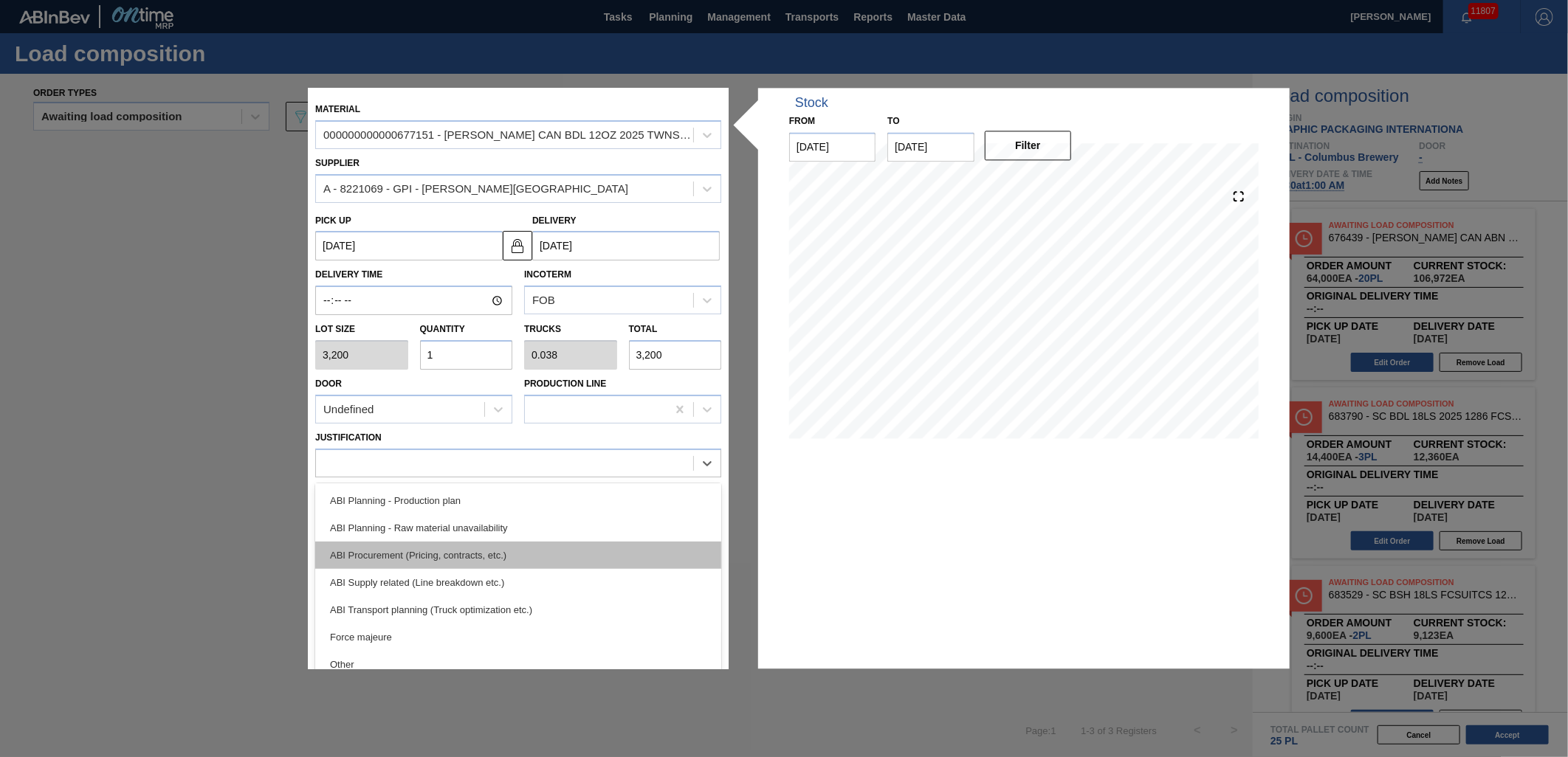
scroll to position [164, 0]
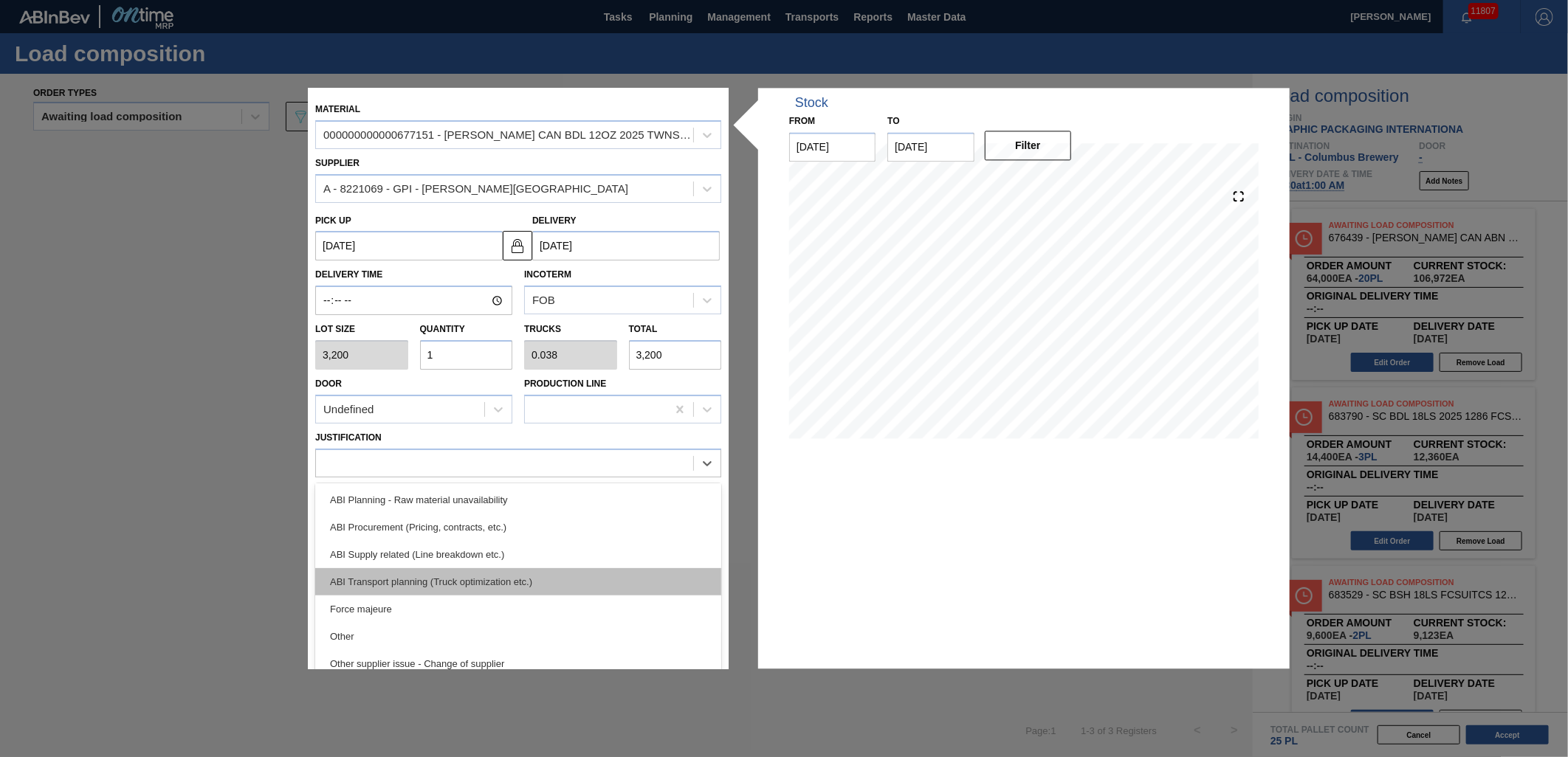
click at [528, 582] on div "ABI Transport planning (Truck optimization etc.)" at bounding box center [518, 582] width 406 height 27
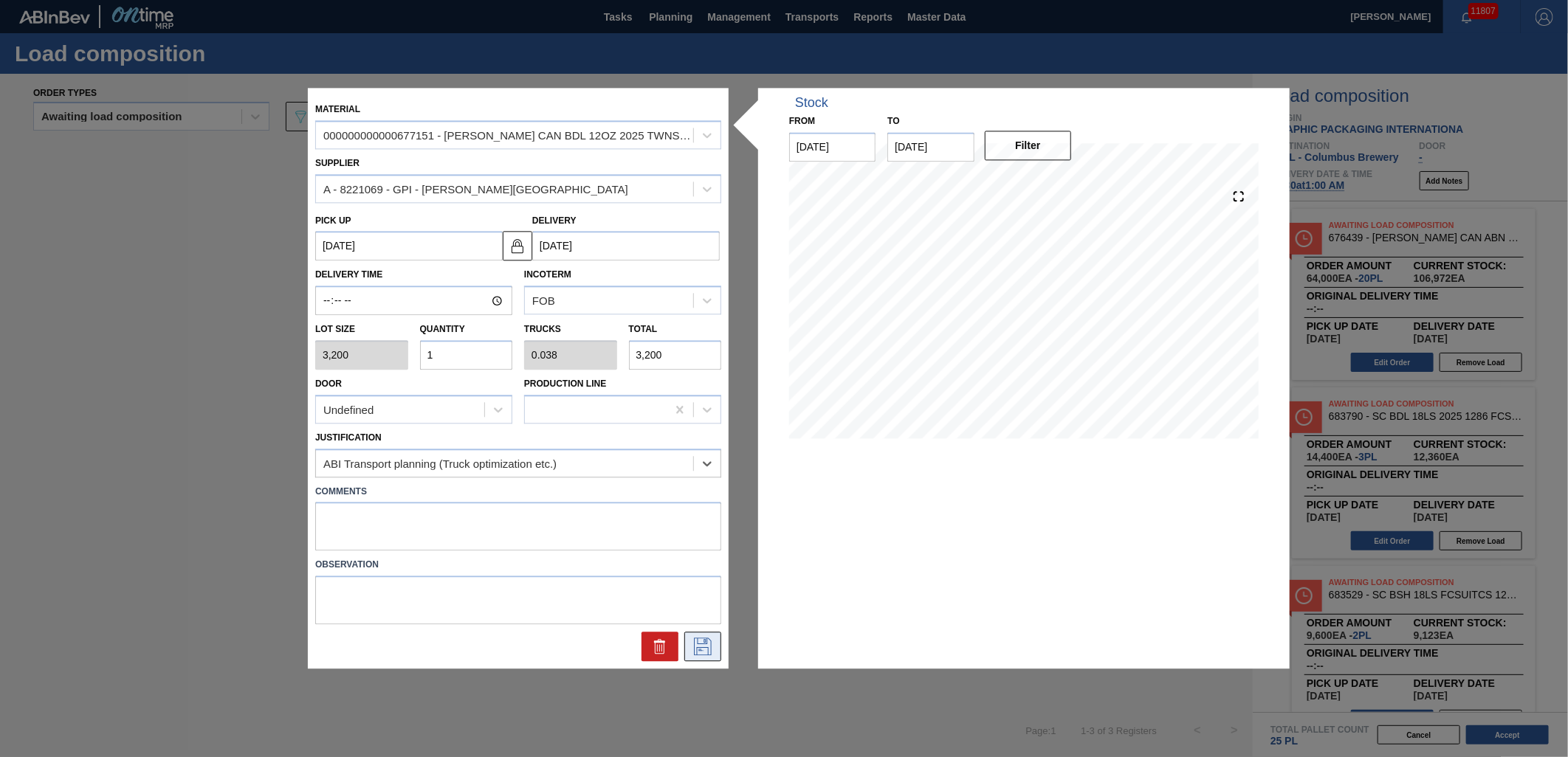
click at [703, 648] on icon at bounding box center [703, 648] width 24 height 18
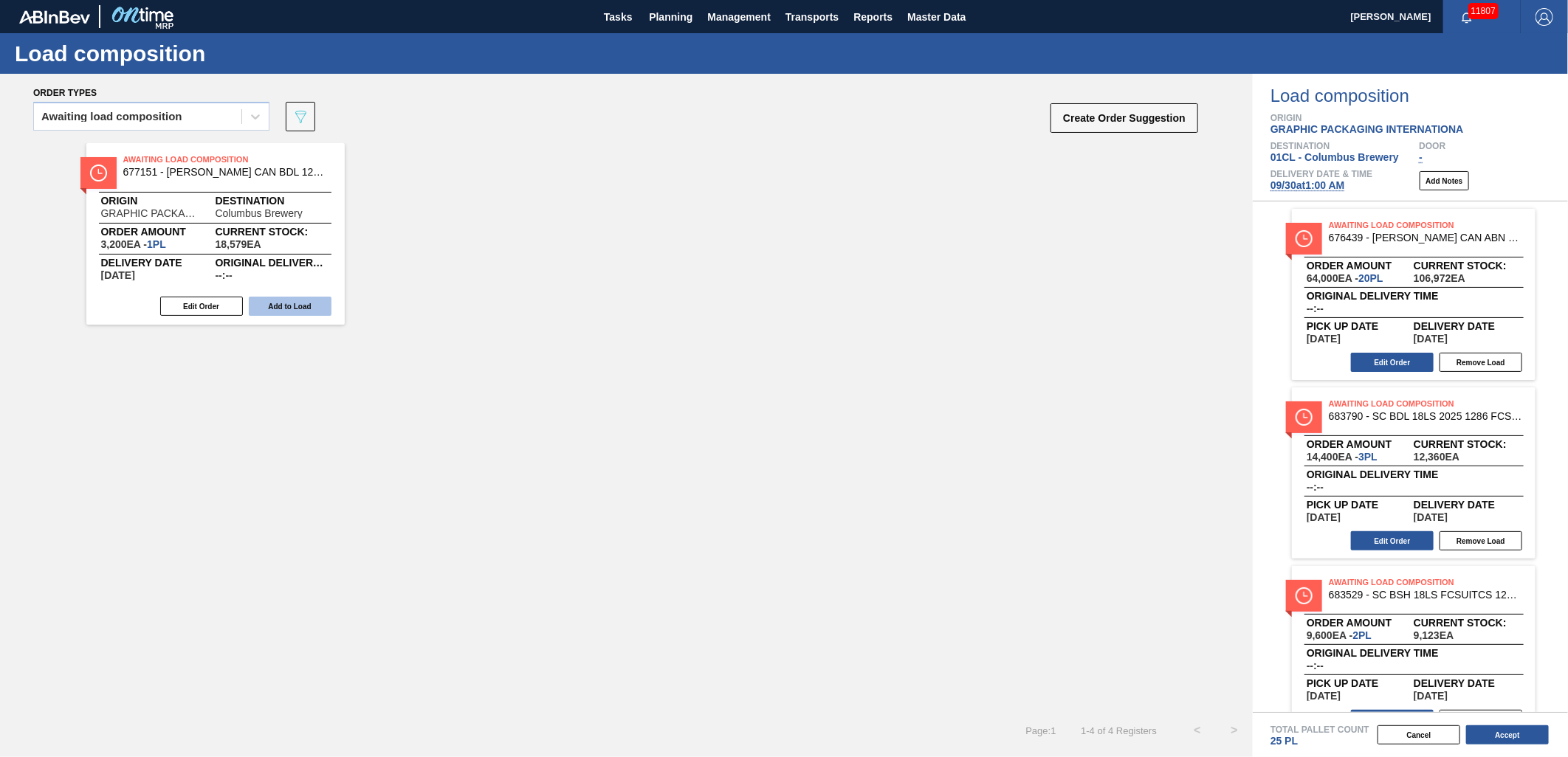
click at [285, 304] on button "Add to Load" at bounding box center [290, 306] width 82 height 19
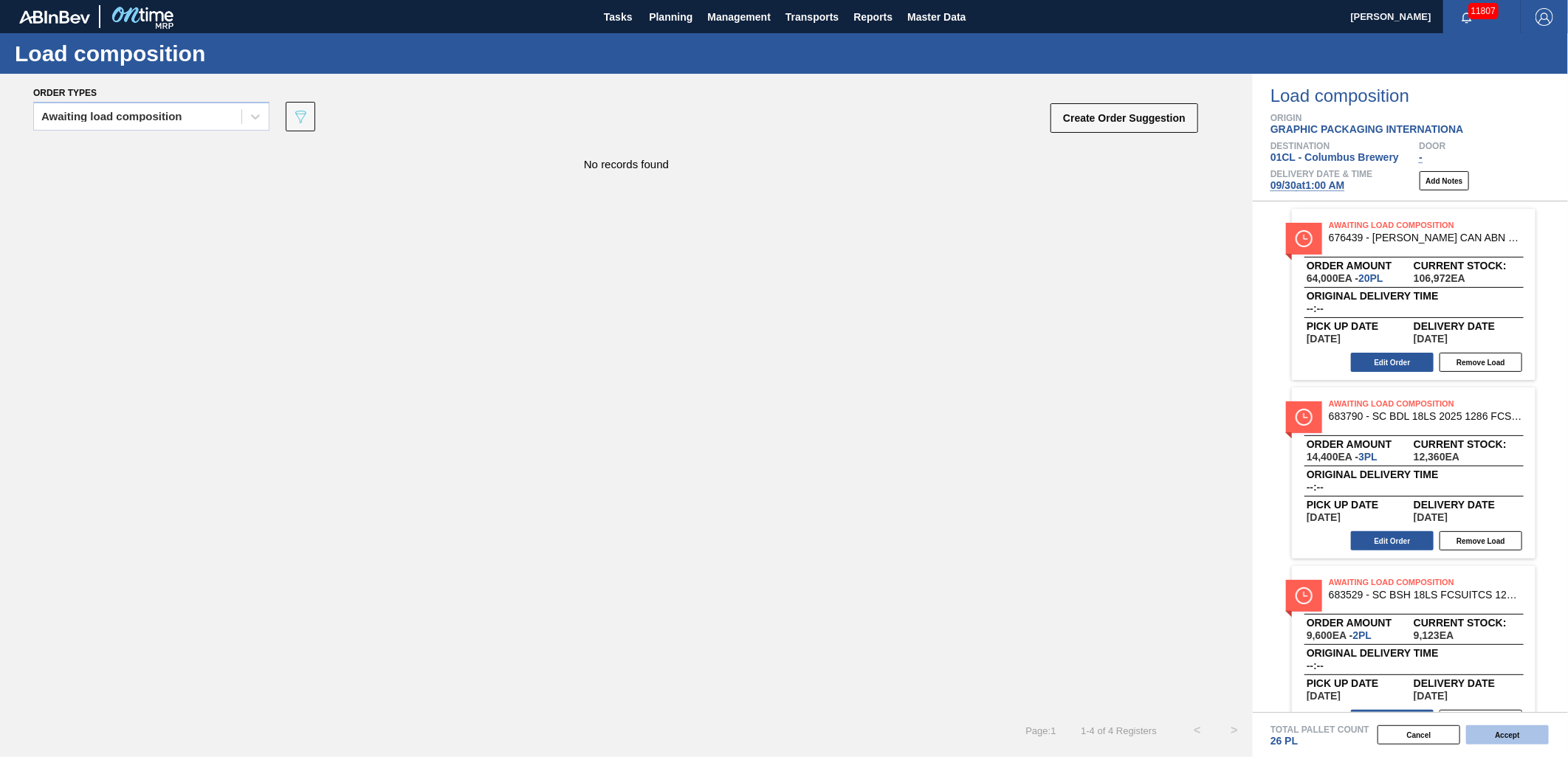
click at [1482, 731] on button "Accept" at bounding box center [1508, 735] width 82 height 19
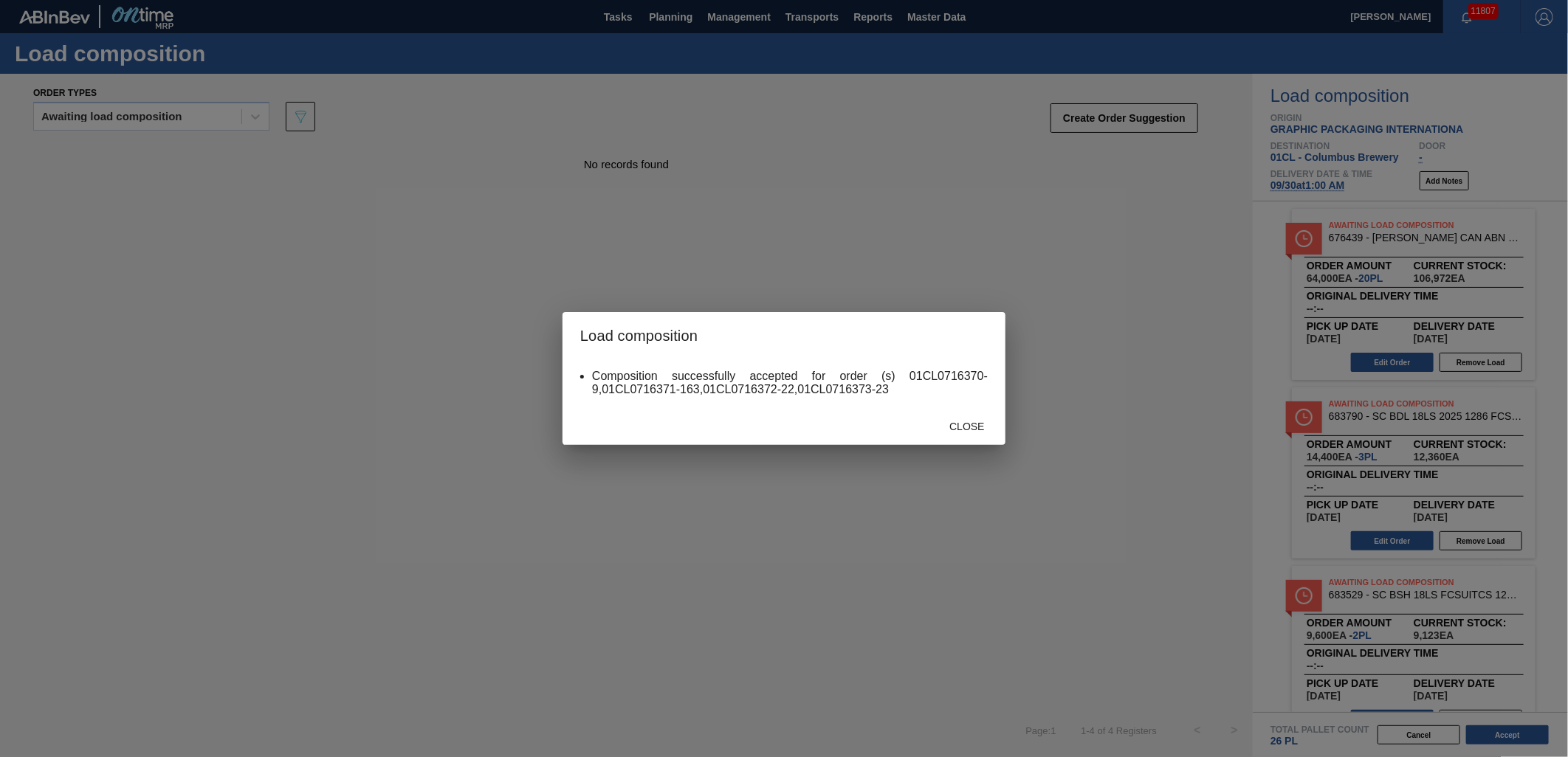
click at [965, 430] on span "Close" at bounding box center [966, 426] width 58 height 12
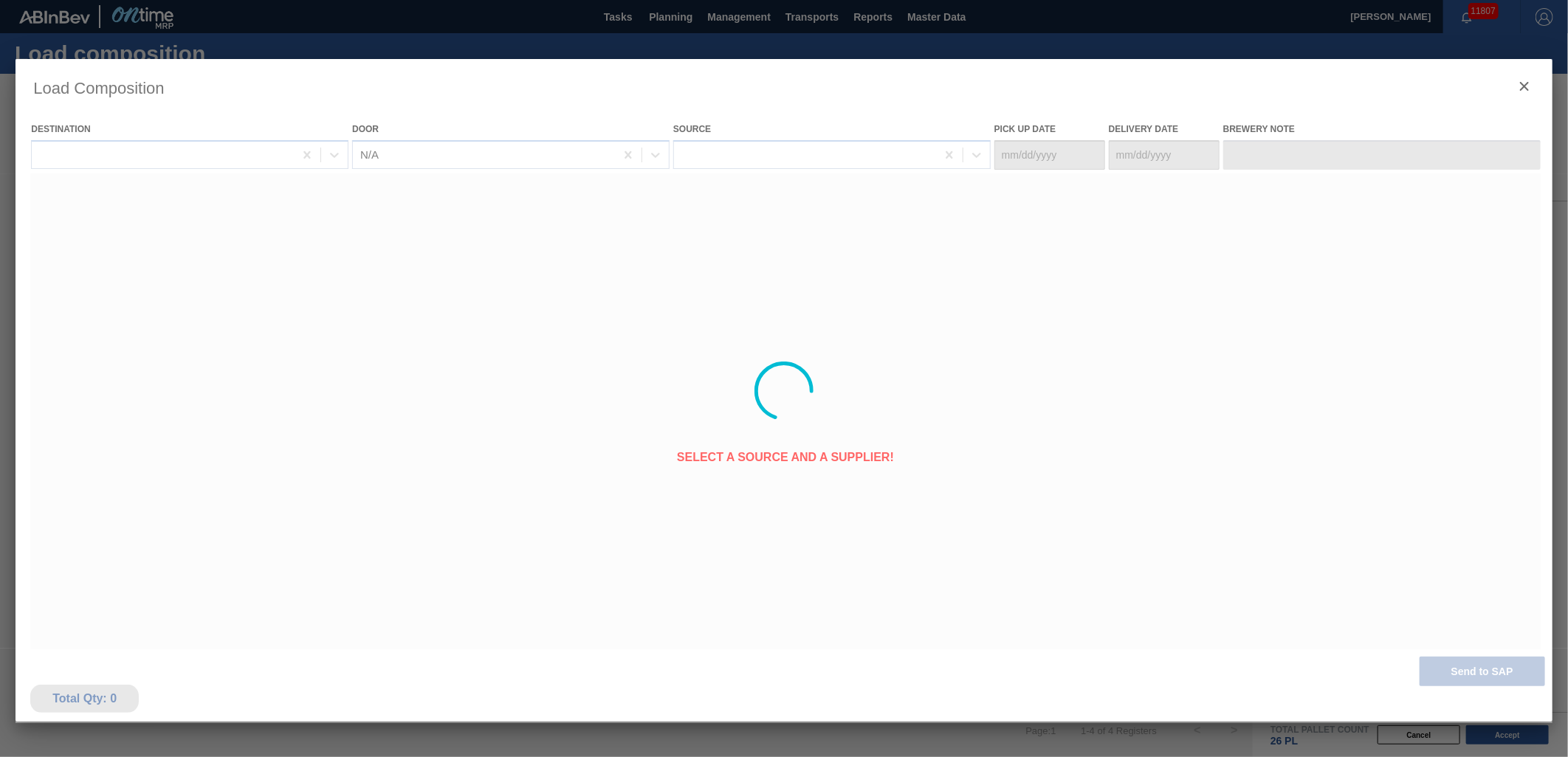
type Date "[DATE]"
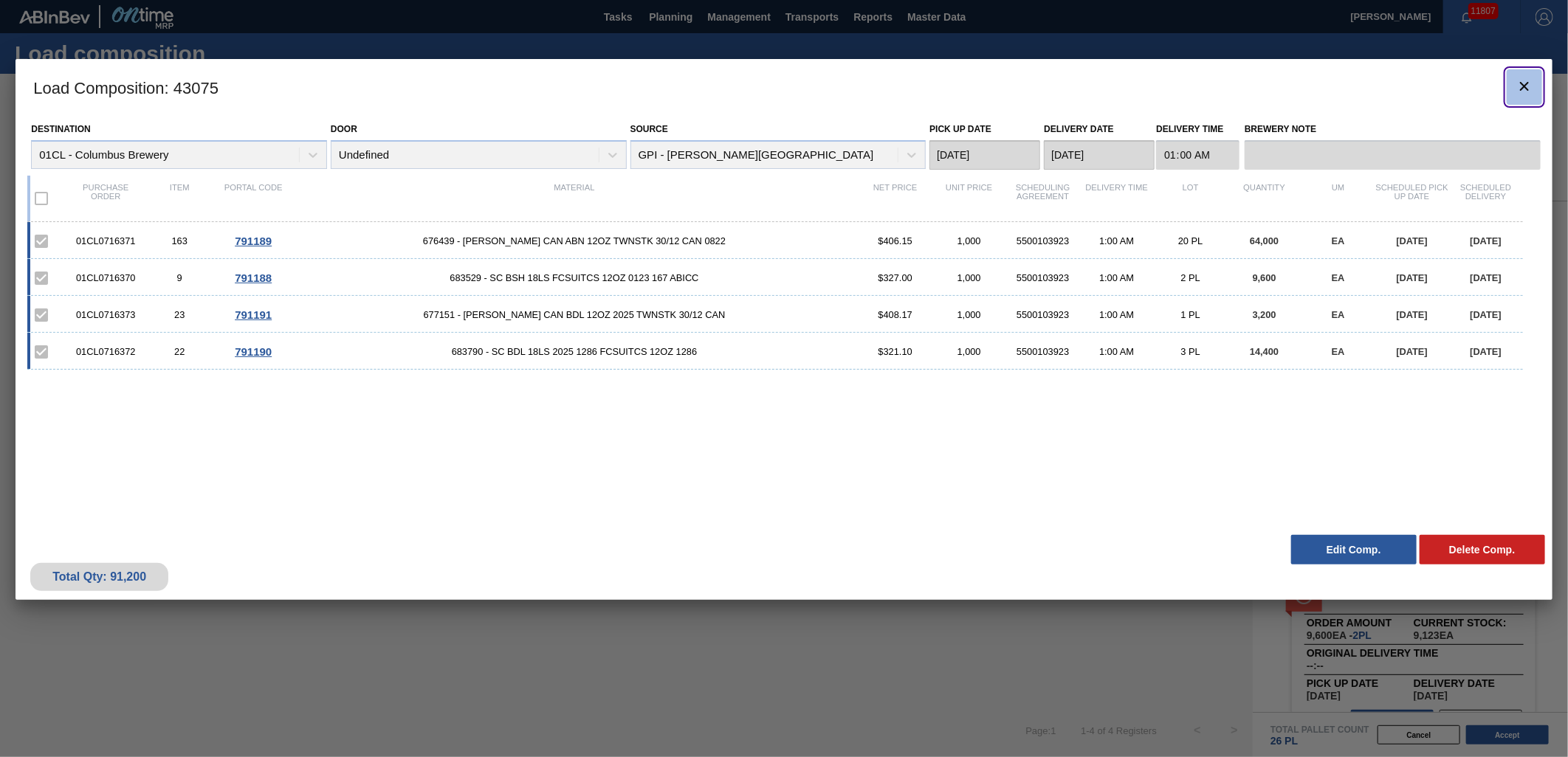
click at [1516, 94] on icon "botão de ícone" at bounding box center [1525, 86] width 18 height 18
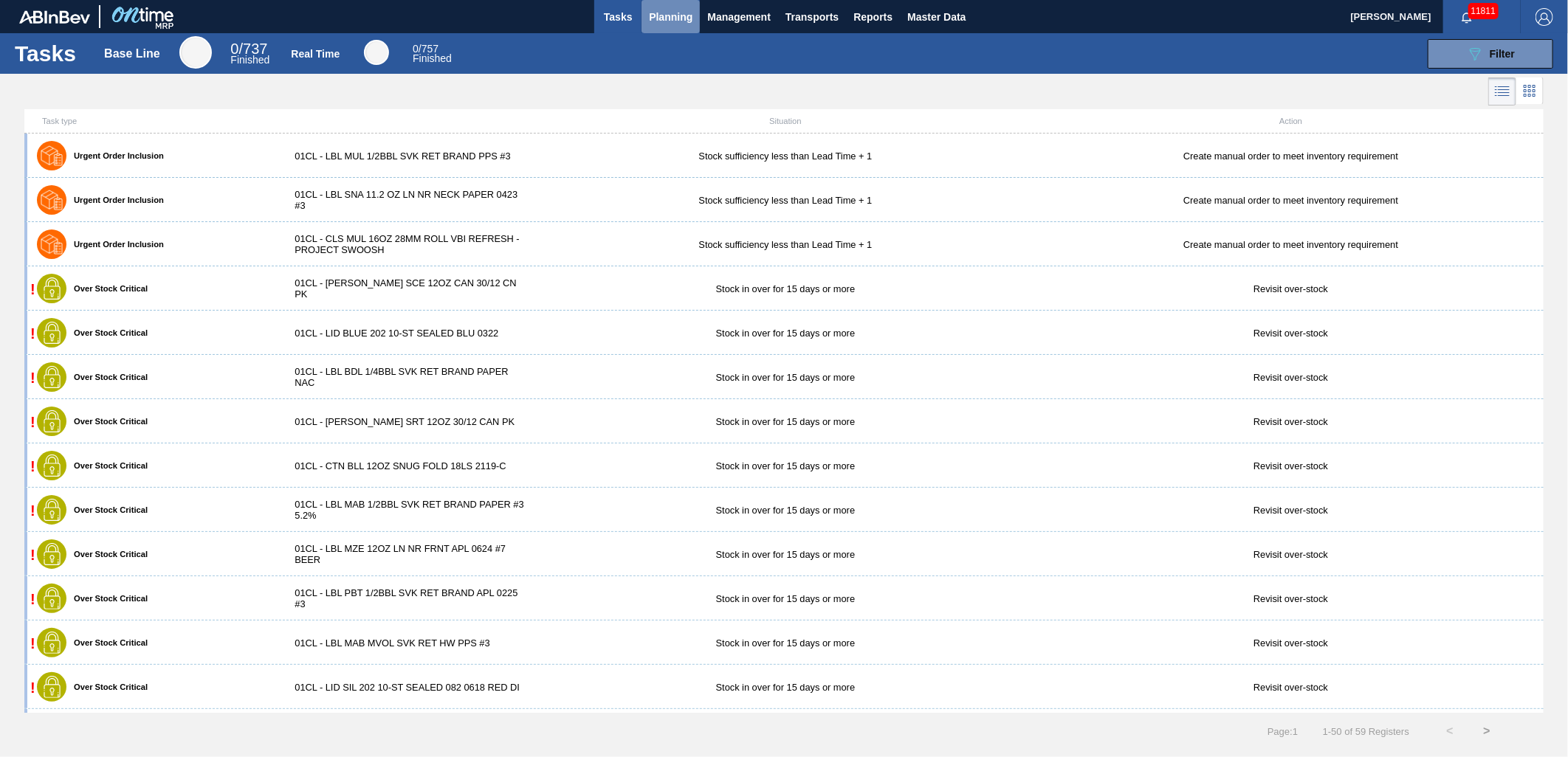
click at [649, 19] on span "Planning" at bounding box center [671, 17] width 44 height 18
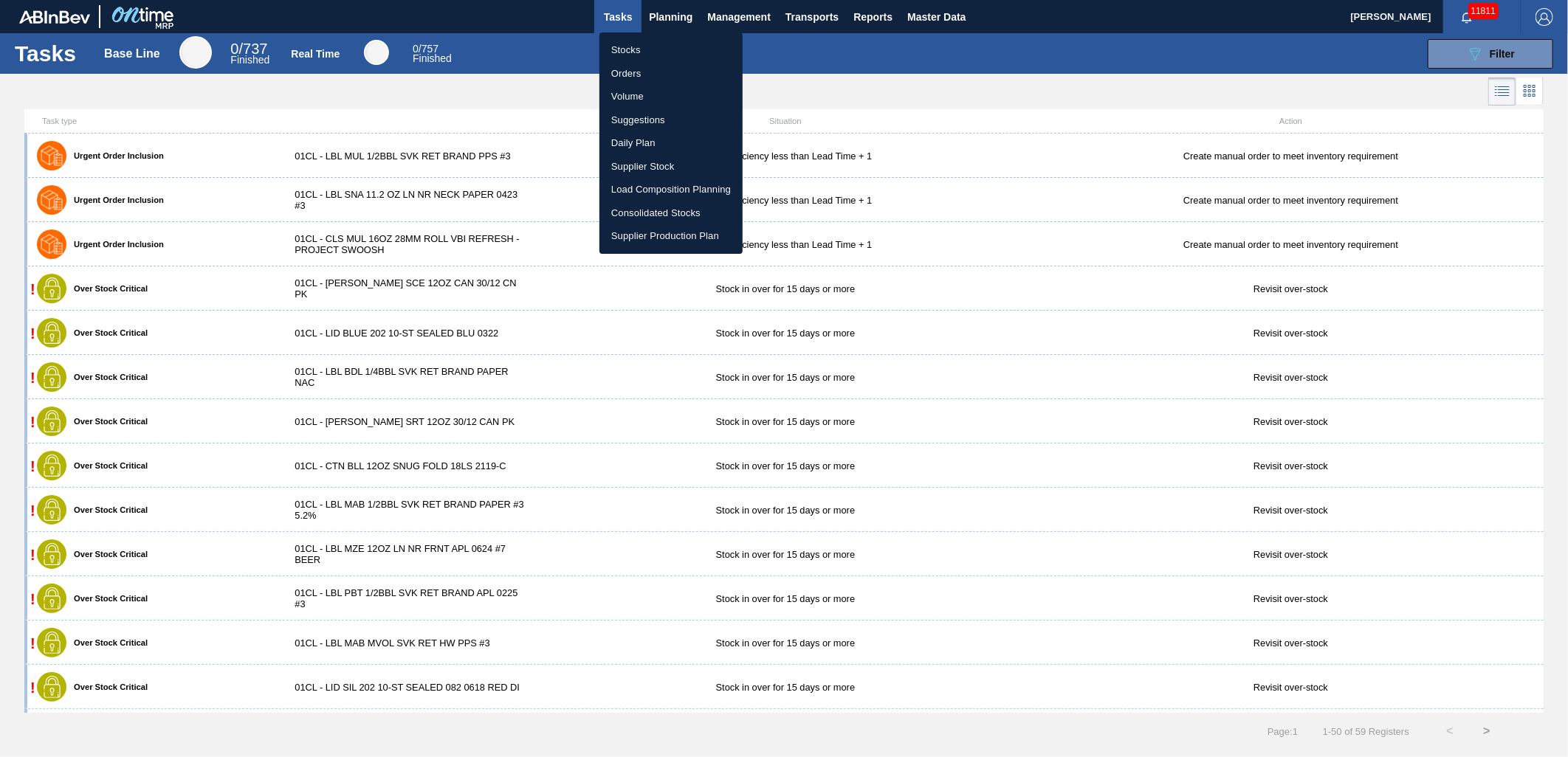
click at [657, 118] on li "Suggestions" at bounding box center [671, 120] width 143 height 24
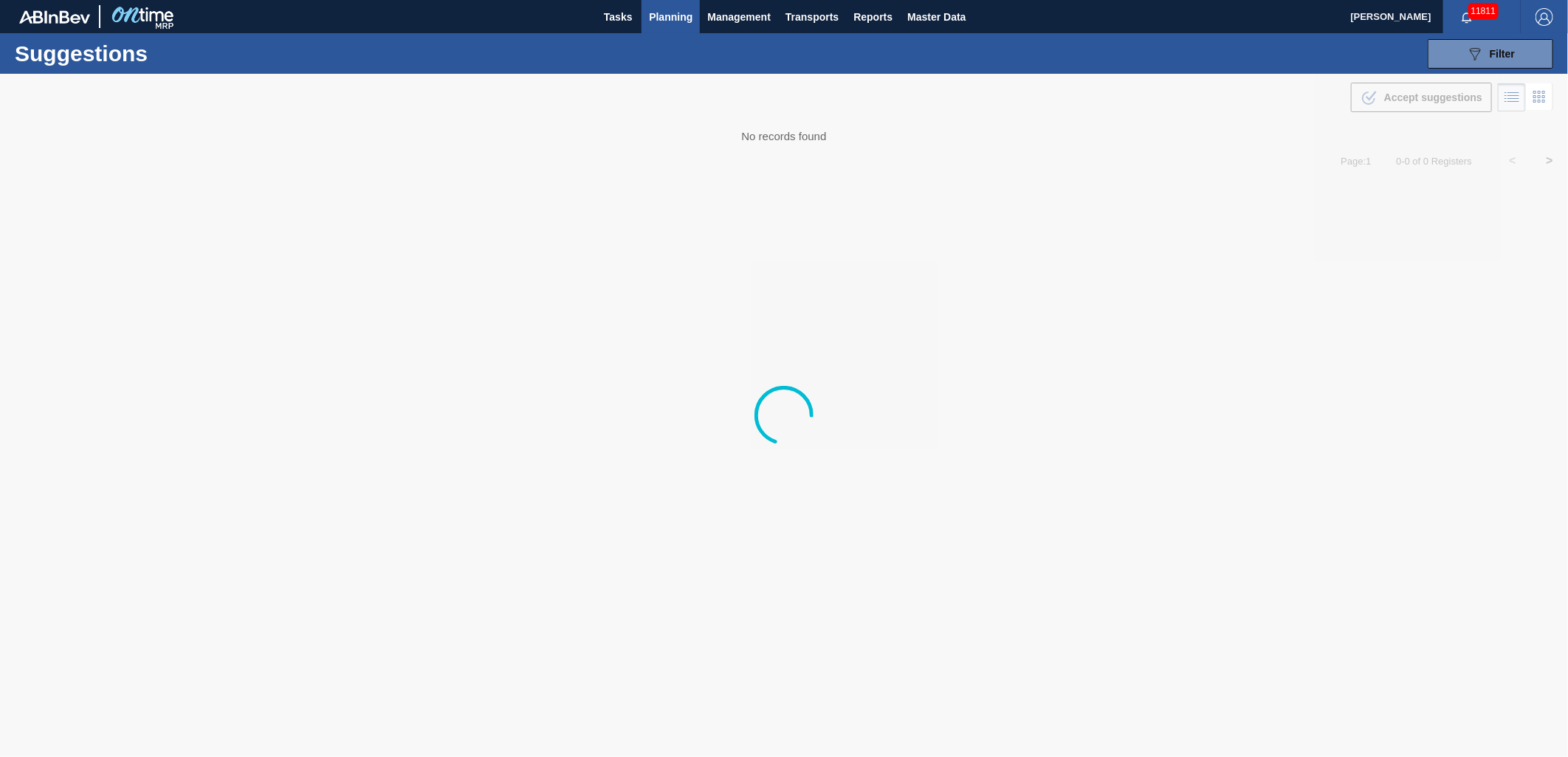
type from "09/15/2025"
type to "12/06/2025"
click at [1510, 57] on span "Filter" at bounding box center [1502, 53] width 26 height 12
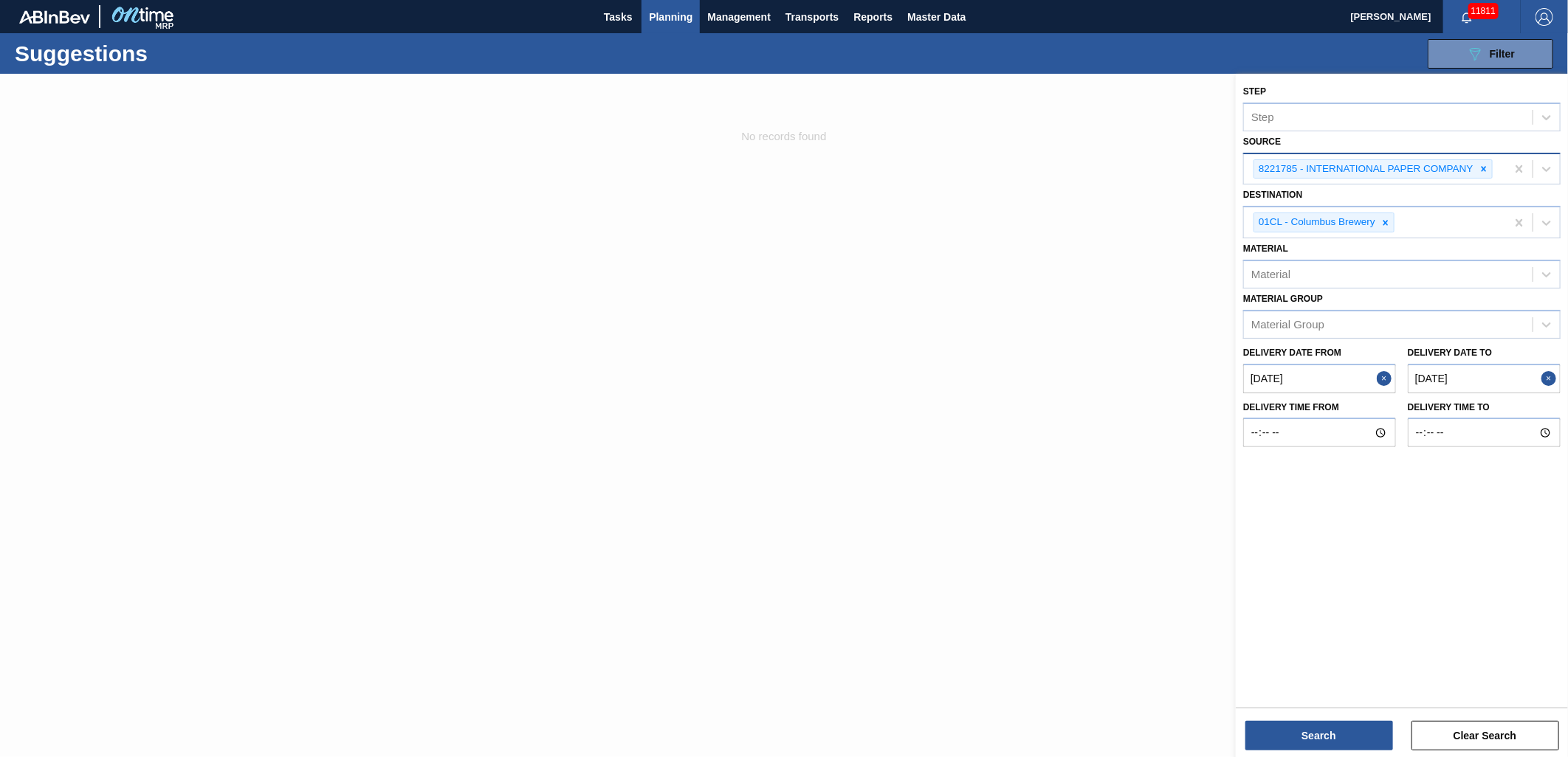
click at [1486, 170] on icon at bounding box center [1484, 169] width 11 height 11
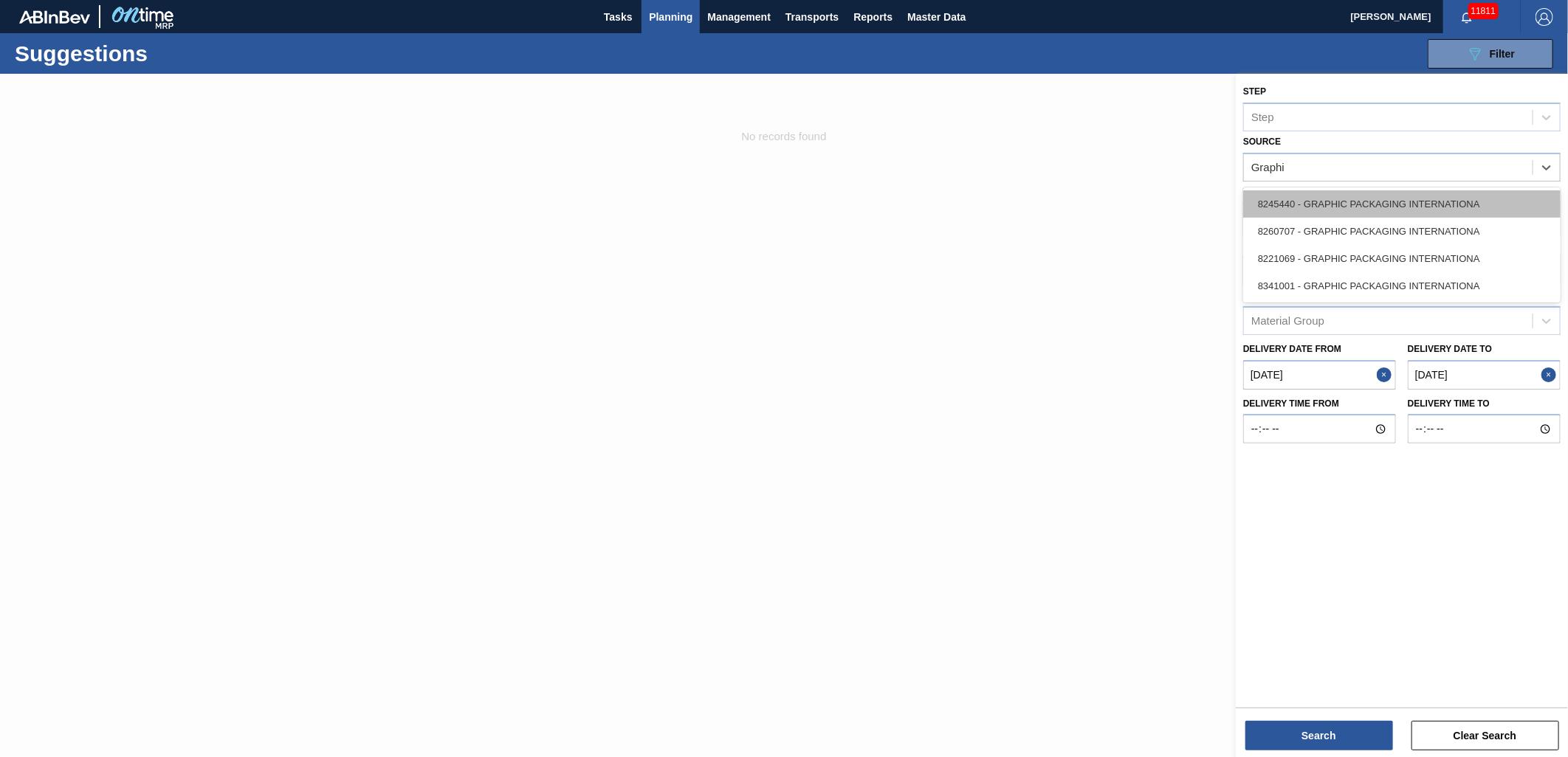
type input "Graphic"
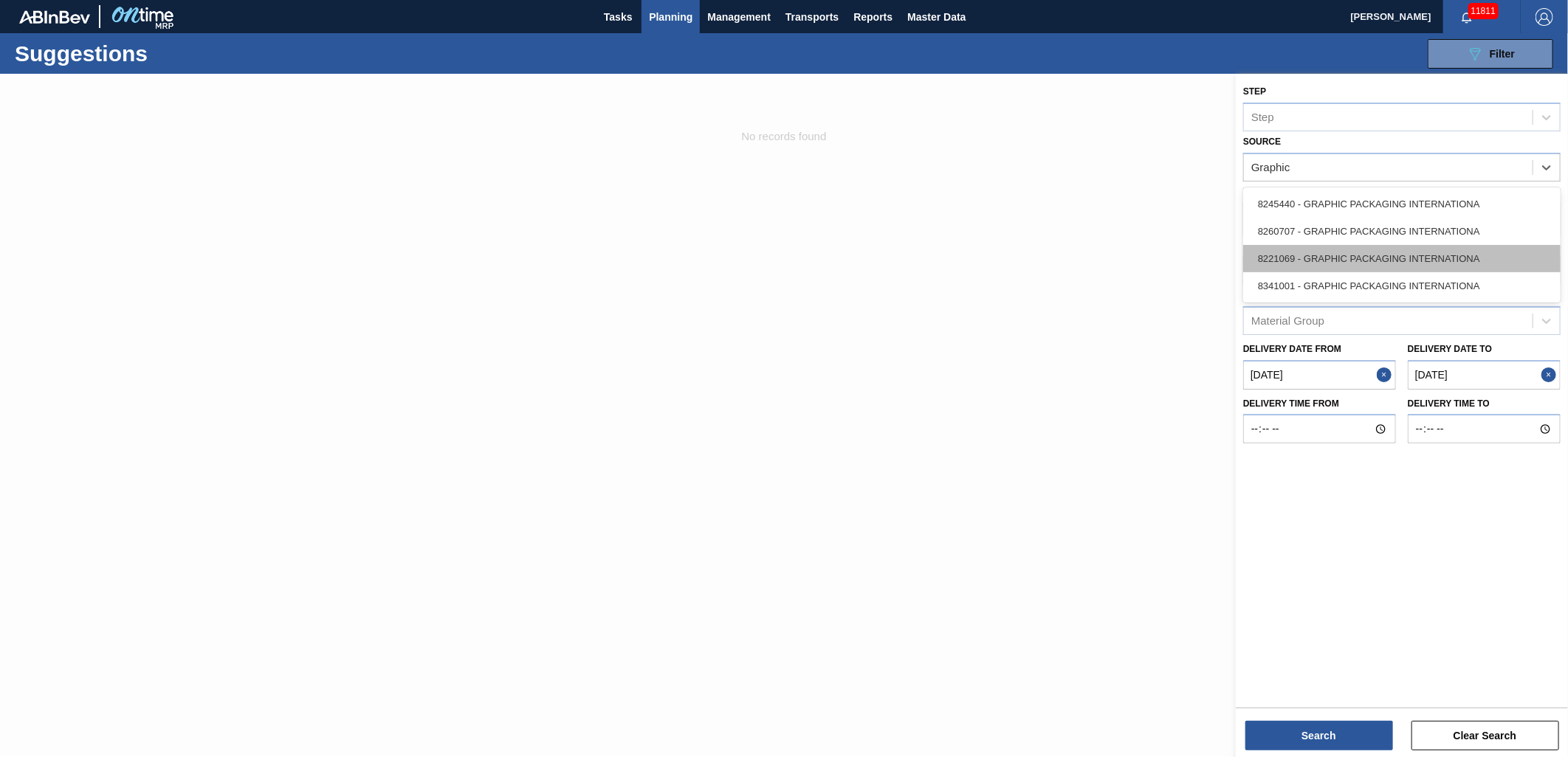
click at [1364, 247] on div "8221069 - GRAPHIC PACKAGING INTERNATIONA" at bounding box center [1403, 258] width 318 height 27
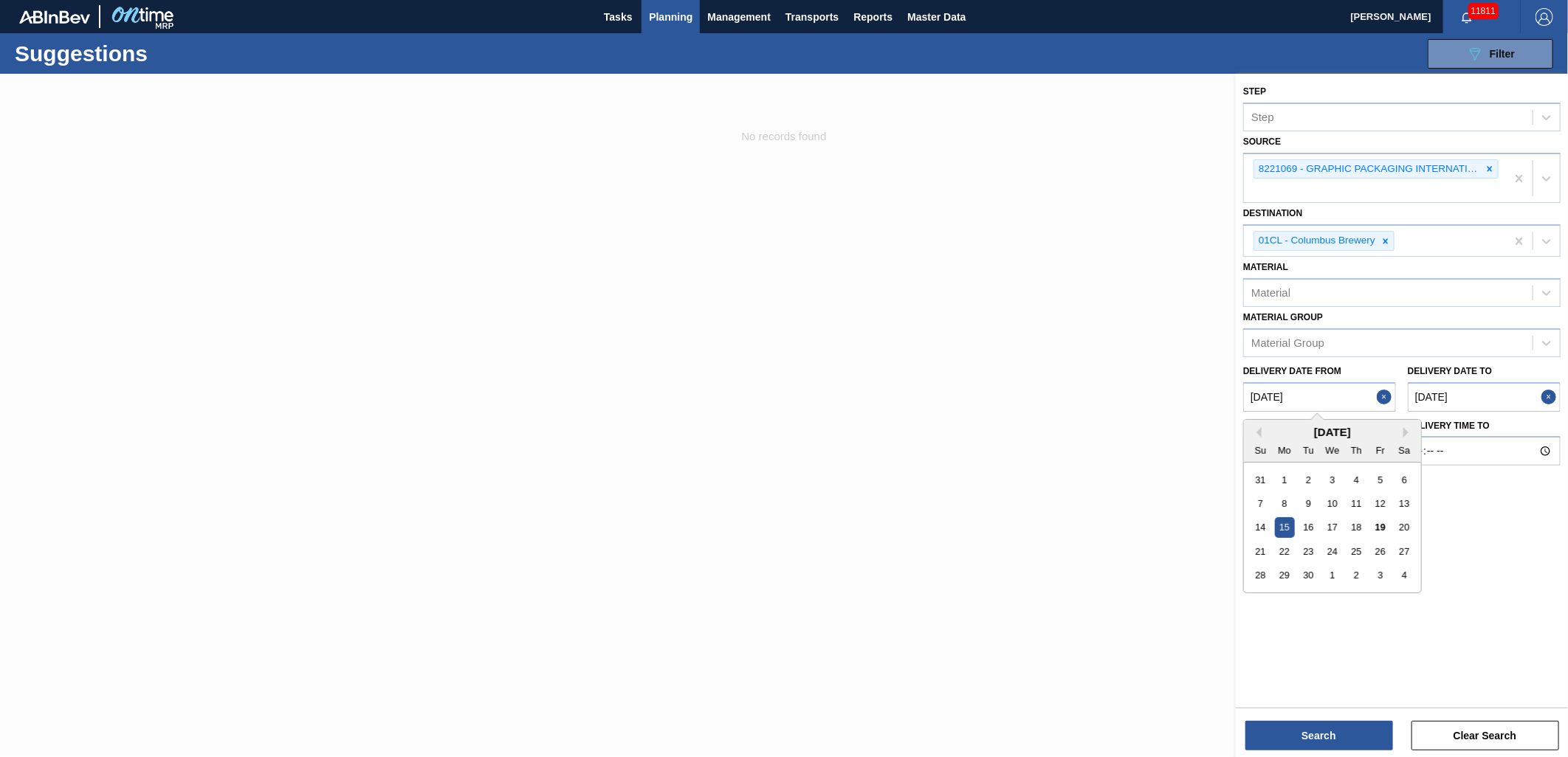
click at [1332, 388] on from "09/15/2025" at bounding box center [1320, 397] width 153 height 30
click at [1376, 527] on div "19" at bounding box center [1380, 527] width 20 height 20
type from "[DATE]"
click at [1500, 393] on to "12/06/2025" at bounding box center [1485, 397] width 153 height 30
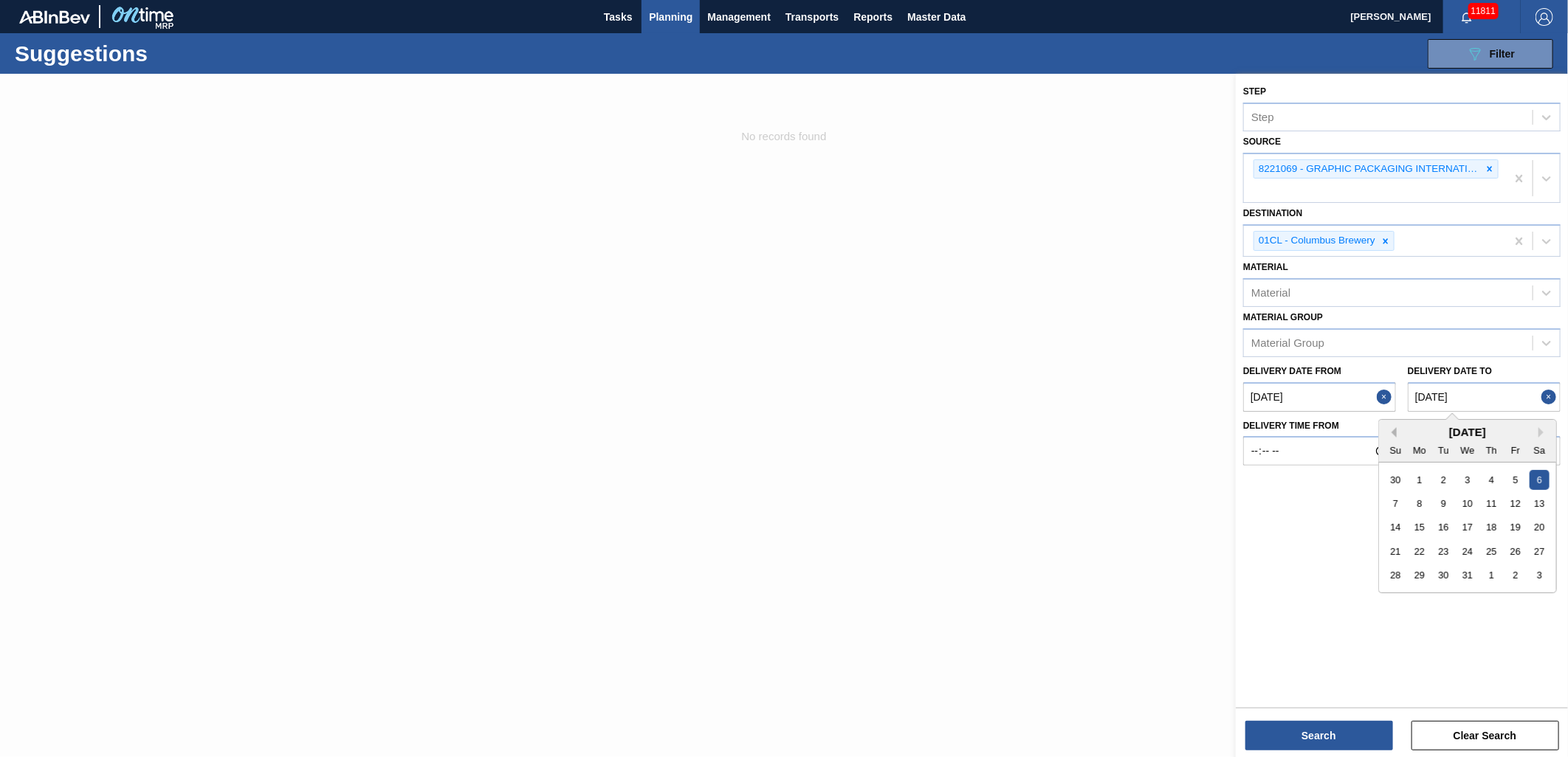
click at [1393, 430] on button "Previous Month" at bounding box center [1392, 432] width 11 height 11
click at [1396, 427] on button "Previous Month" at bounding box center [1392, 432] width 11 height 11
click at [1471, 576] on div "1" at bounding box center [1468, 575] width 20 height 20
type to "[DATE]"
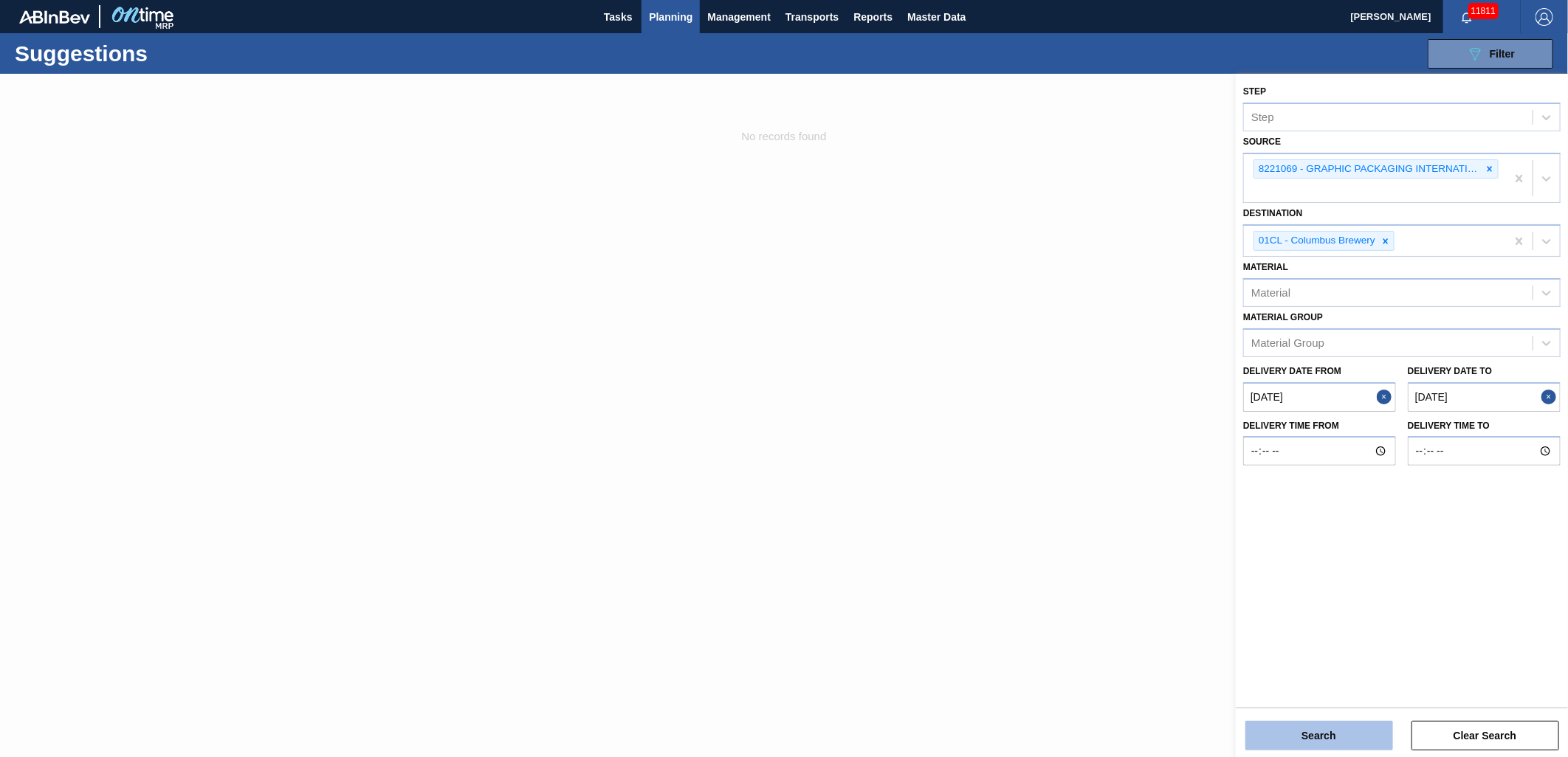
click at [1333, 736] on button "Search" at bounding box center [1319, 736] width 147 height 30
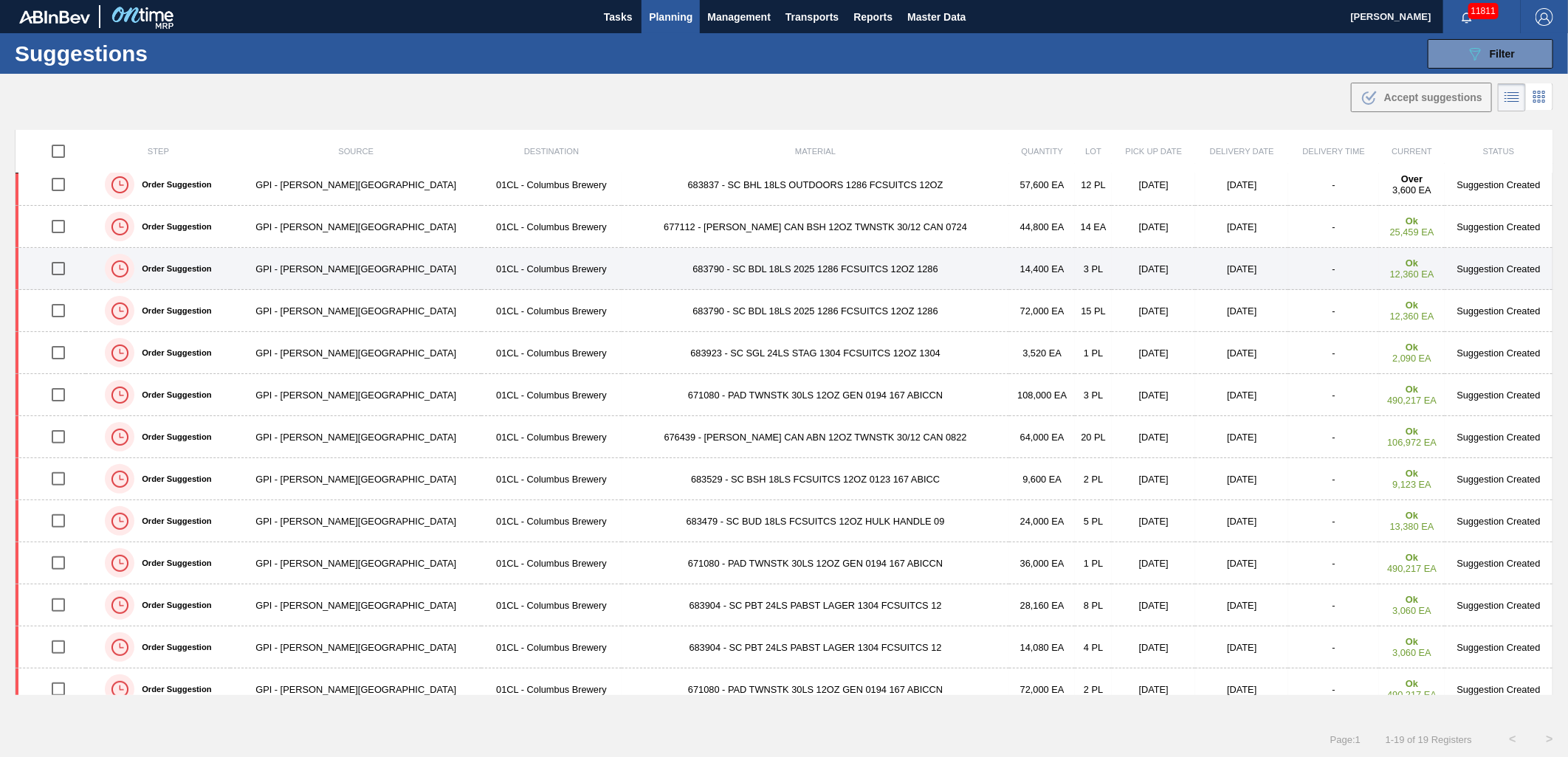
scroll to position [164, 0]
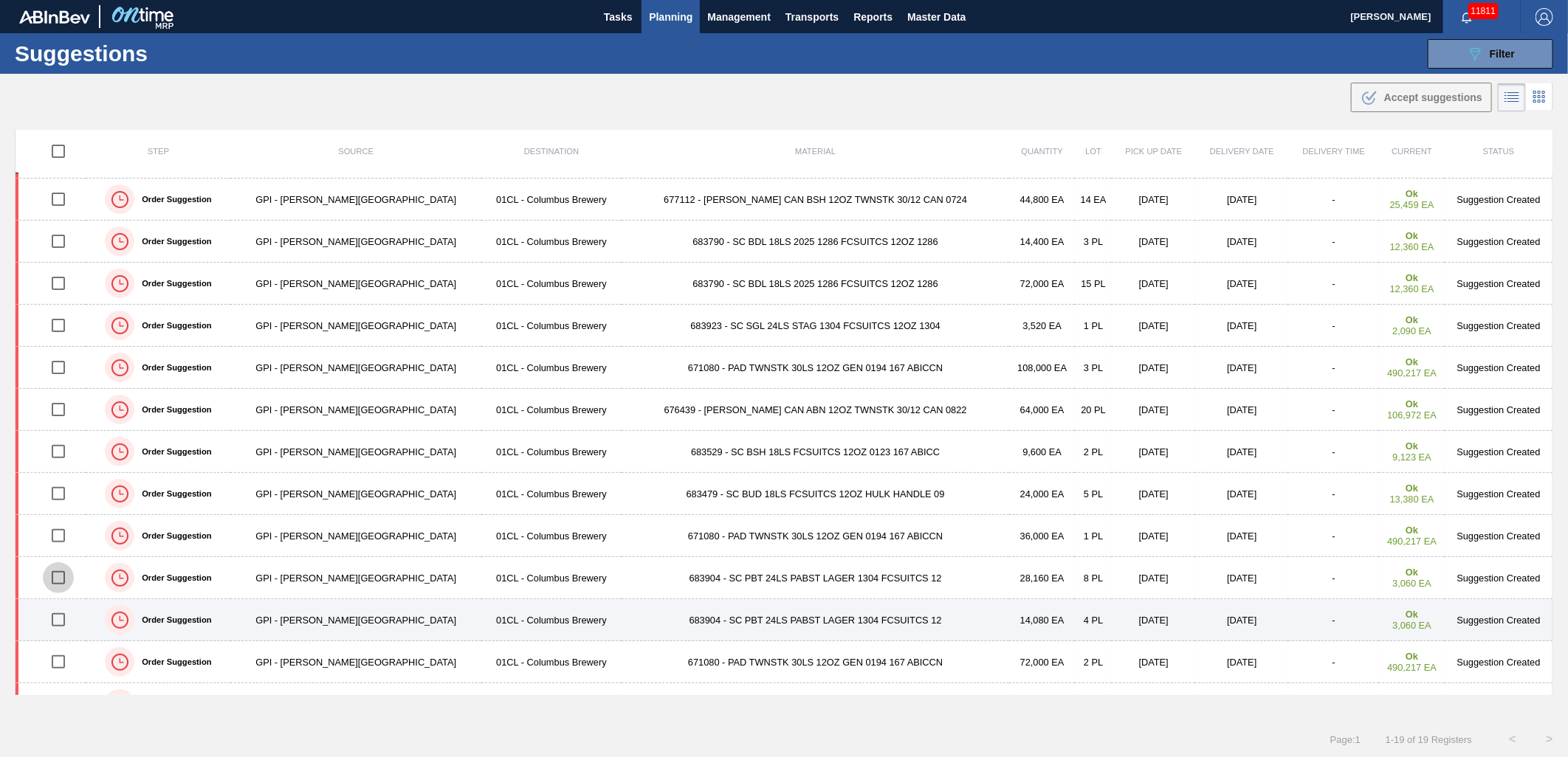
drag, startPoint x: 67, startPoint y: 579, endPoint x: 59, endPoint y: 608, distance: 30.1
click at [67, 581] on input "checkbox" at bounding box center [58, 578] width 31 height 31
checkbox input "true"
click at [59, 615] on input "checkbox" at bounding box center [58, 620] width 31 height 31
checkbox input "true"
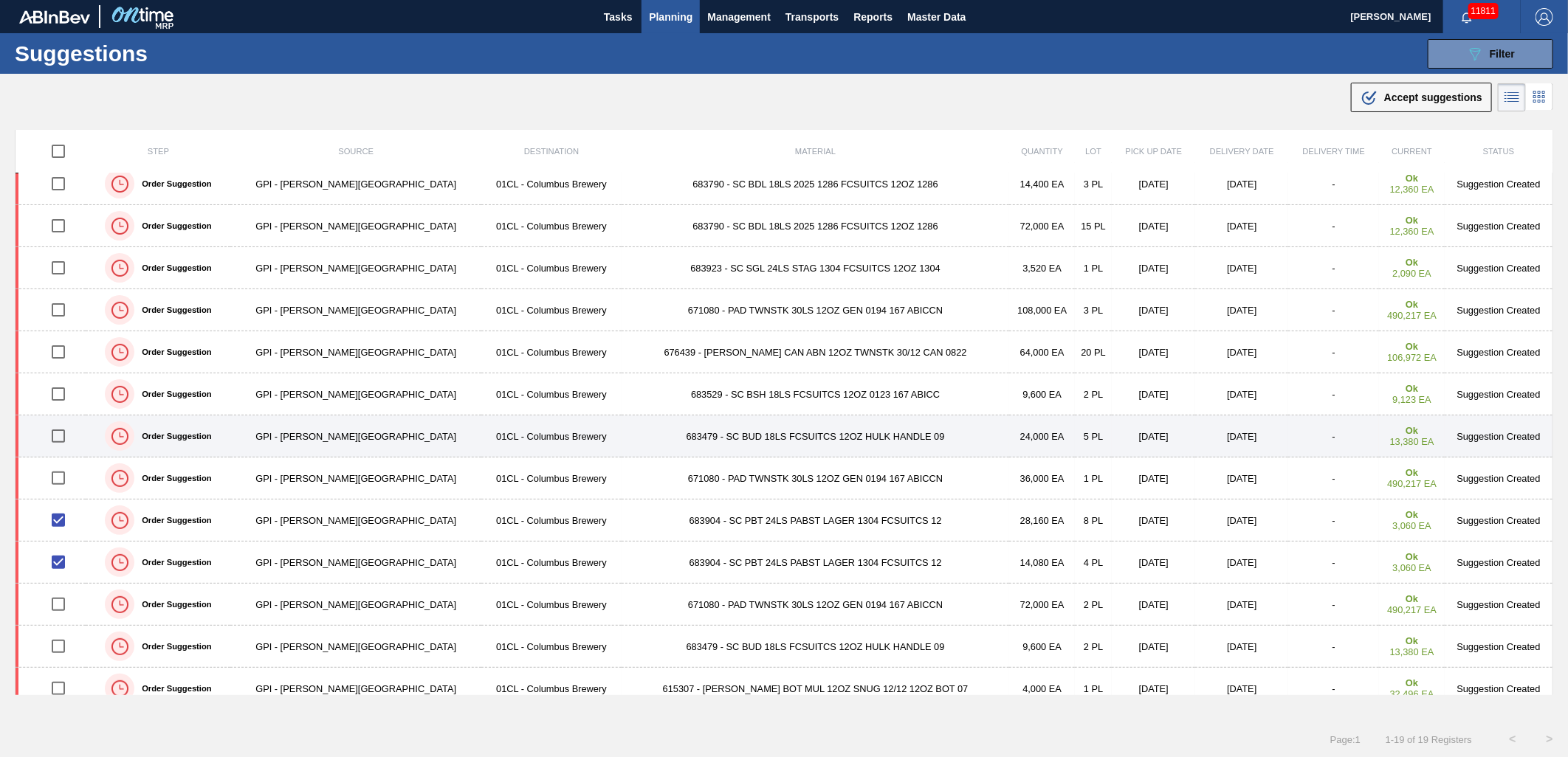
scroll to position [246, 0]
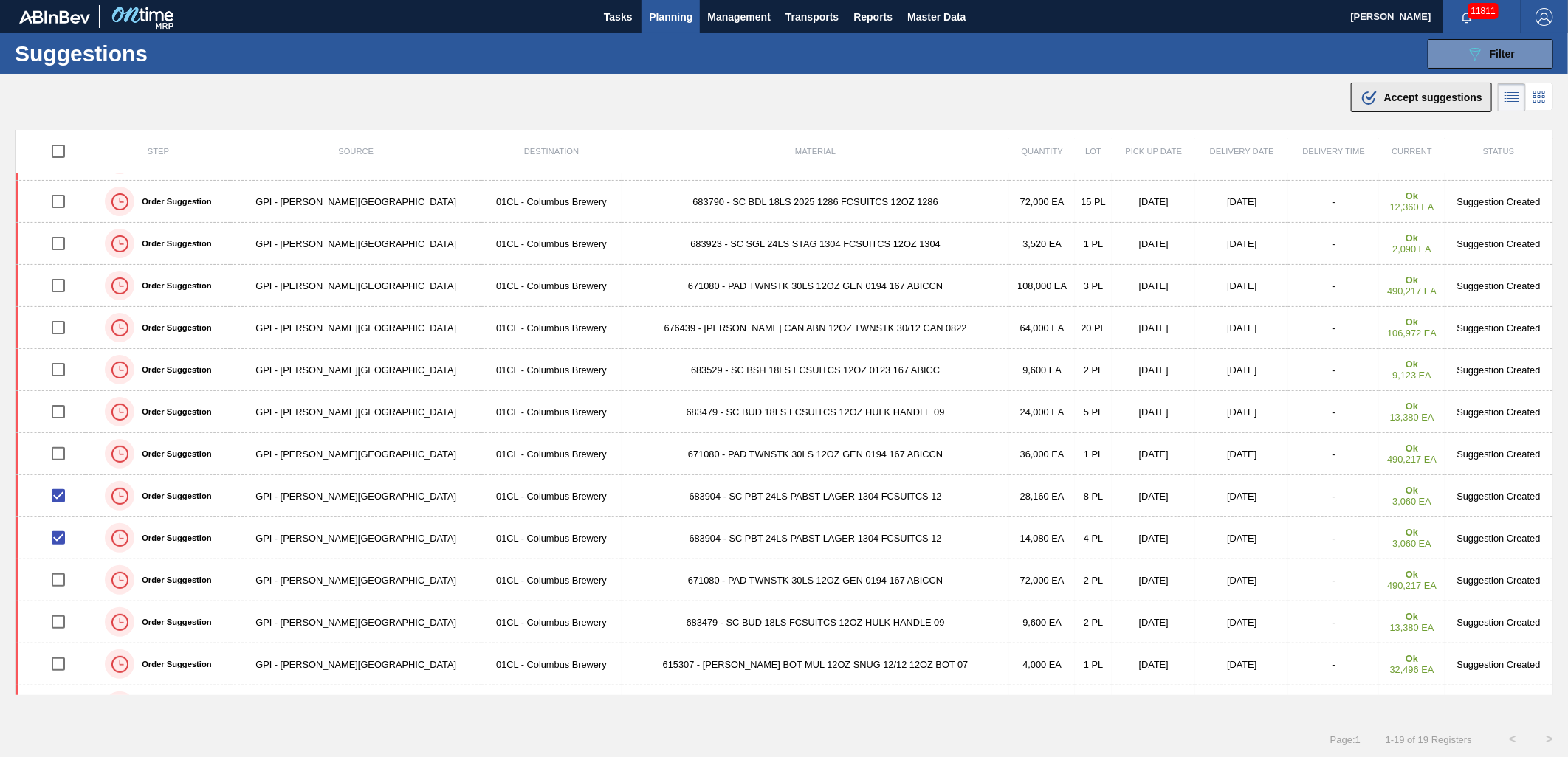
click at [1425, 102] on span "Accept suggestions" at bounding box center [1433, 97] width 98 height 12
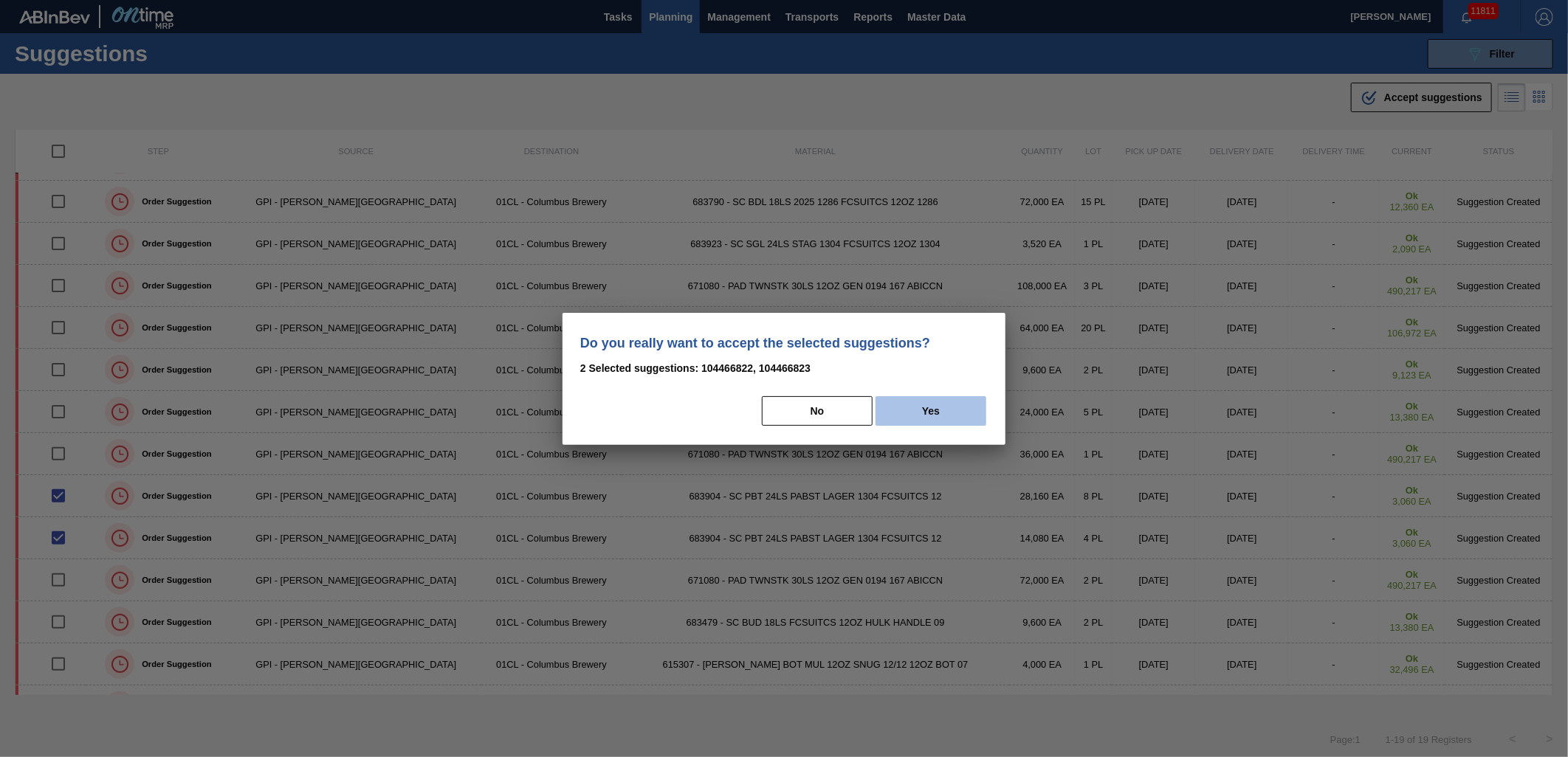
click at [923, 419] on button "Yes" at bounding box center [931, 411] width 111 height 30
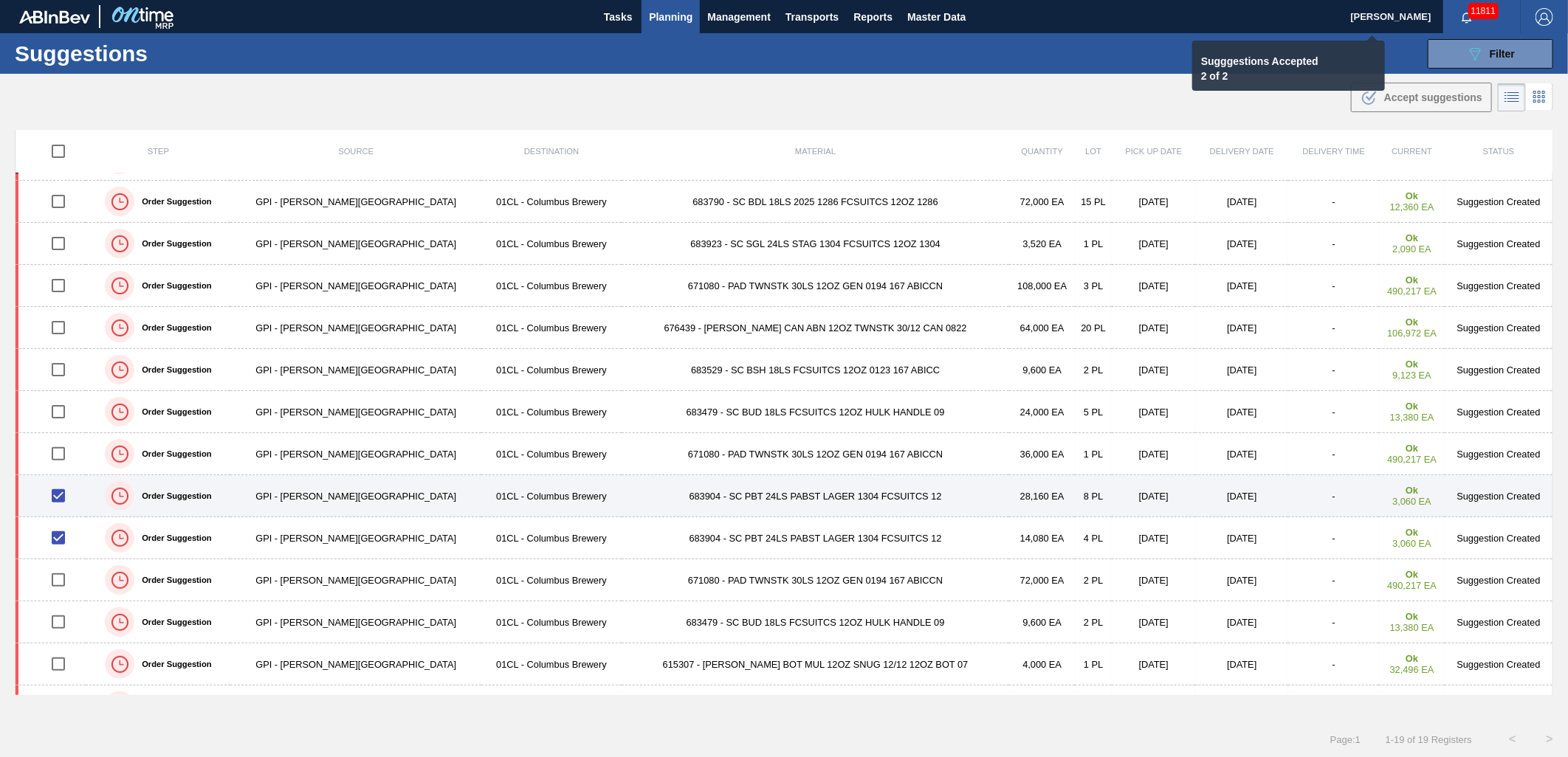
checkbox input "false"
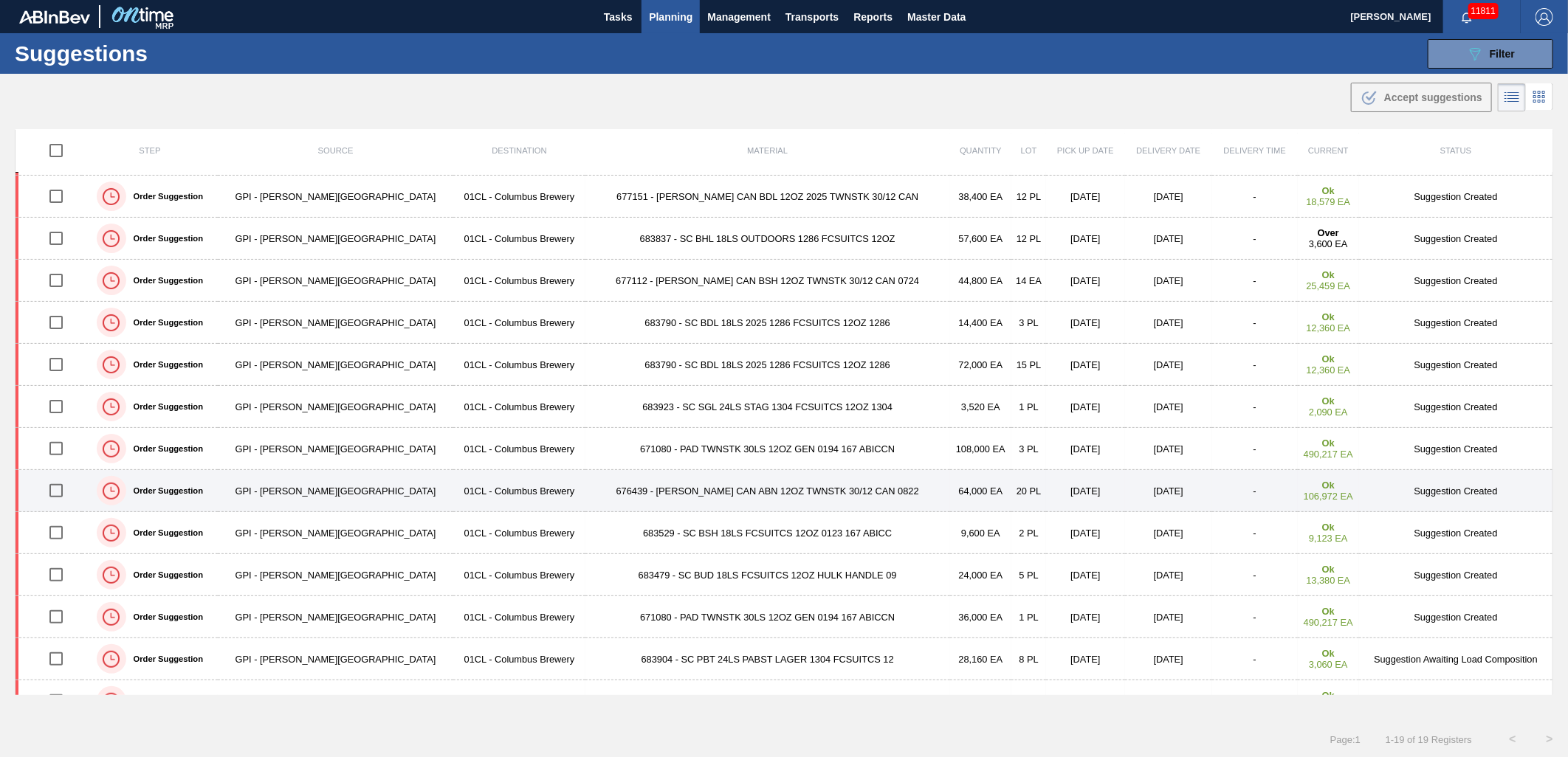
scroll to position [82, 0]
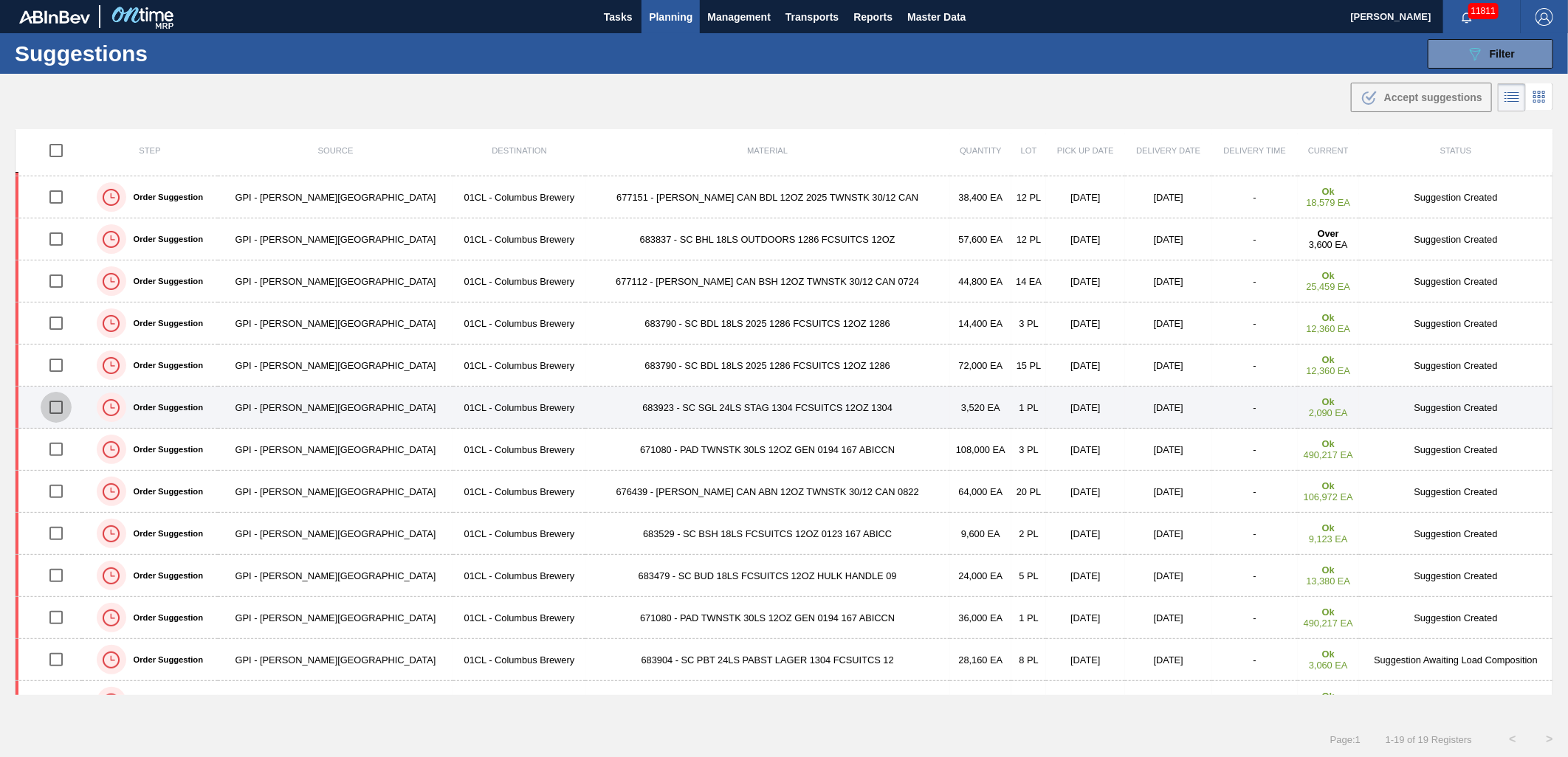
click at [67, 410] on input "checkbox" at bounding box center [56, 407] width 31 height 31
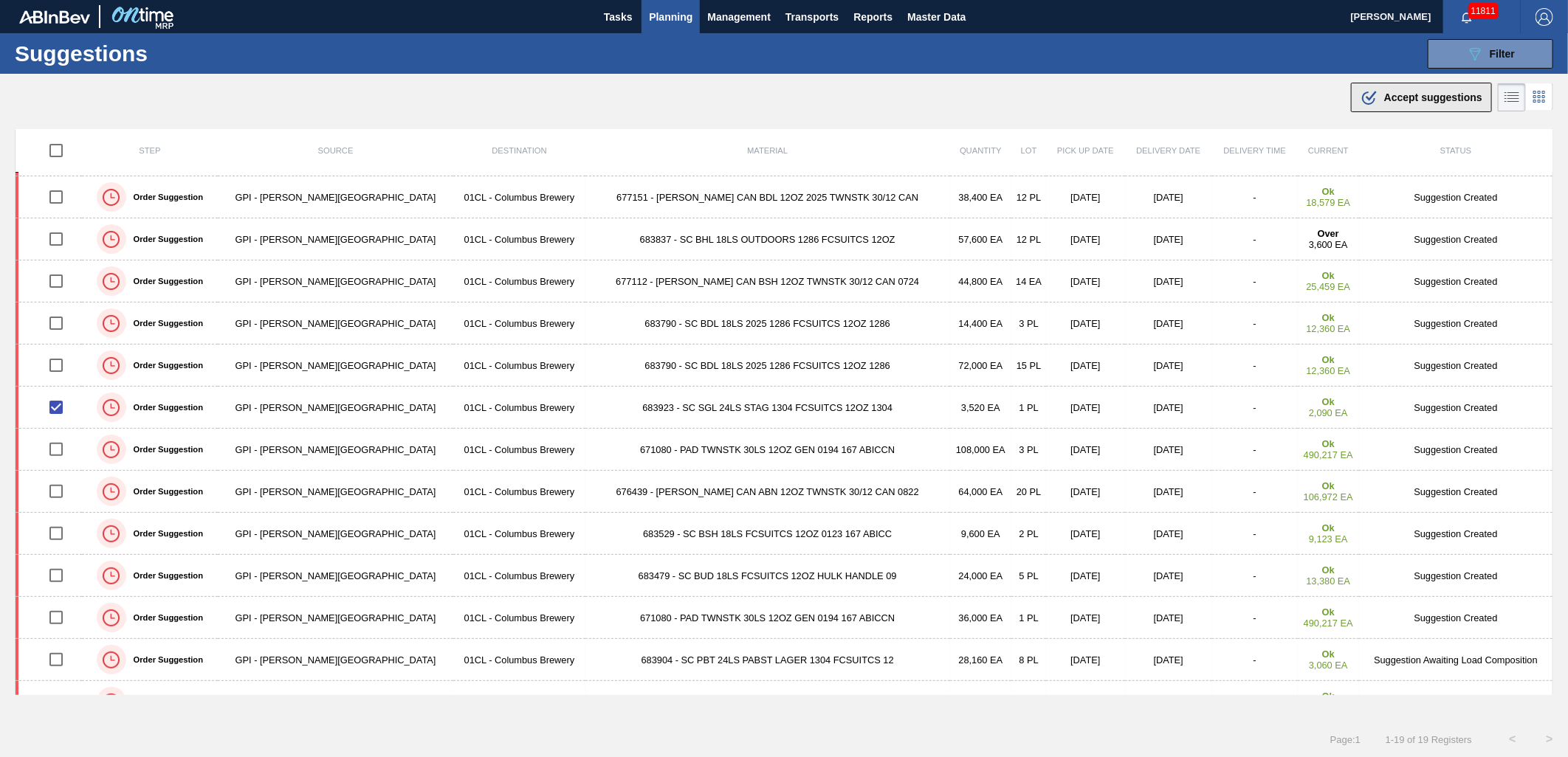
click at [1433, 104] on div ".b{fill:var(--color-action-default)} Accept suggestions" at bounding box center [1421, 98] width 122 height 18
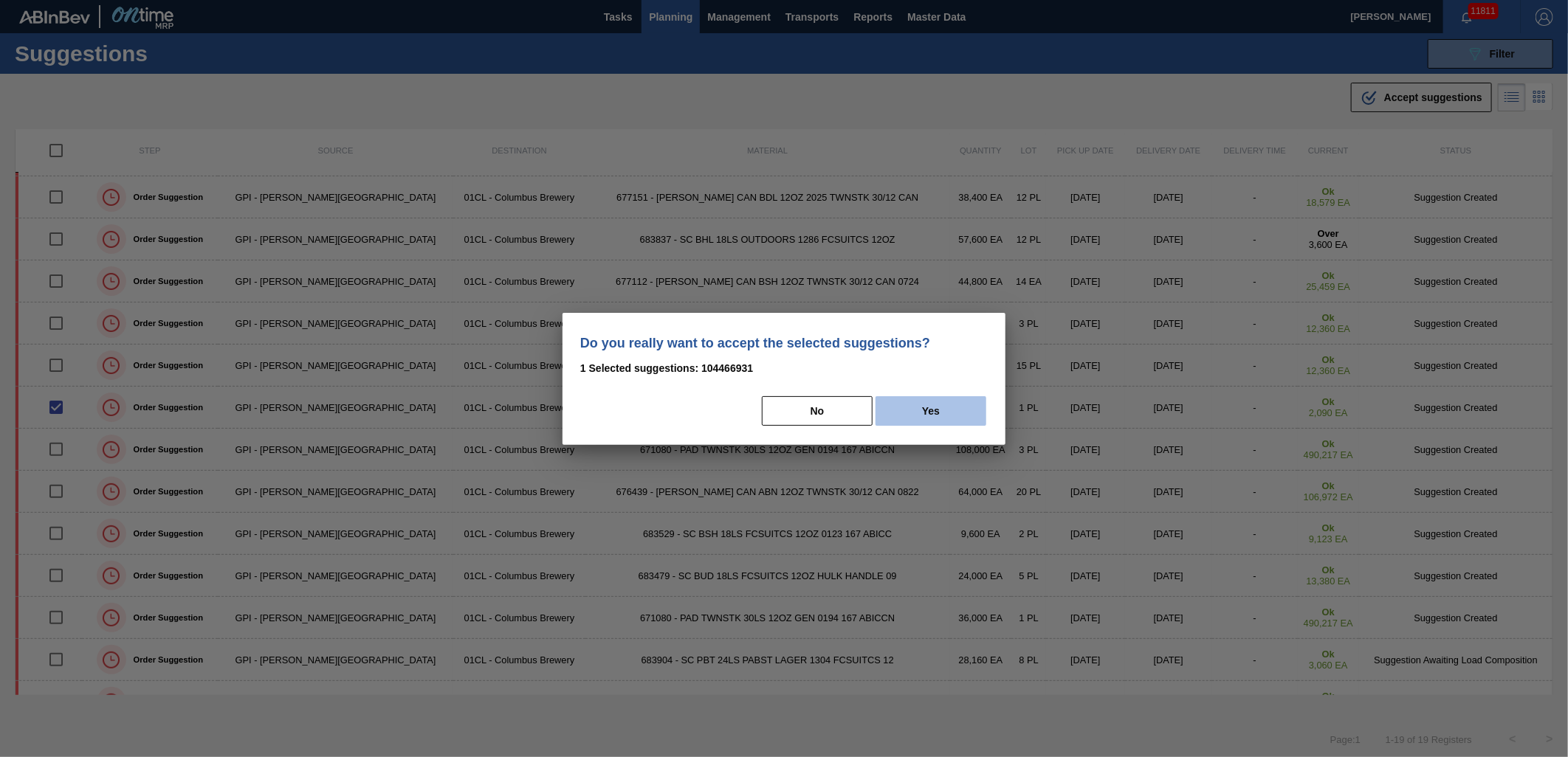
click at [914, 412] on button "Yes" at bounding box center [931, 411] width 111 height 30
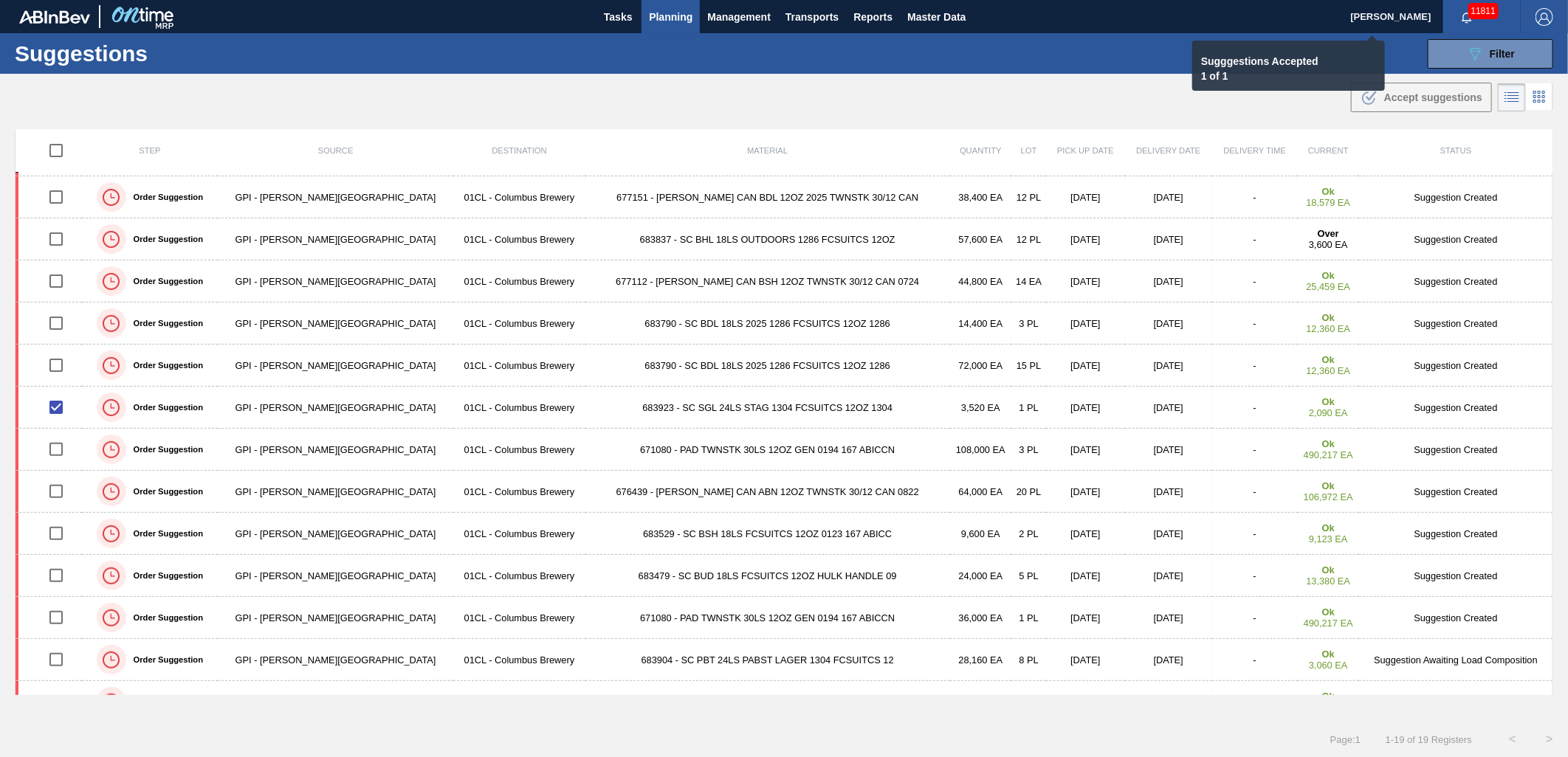
checkbox input "false"
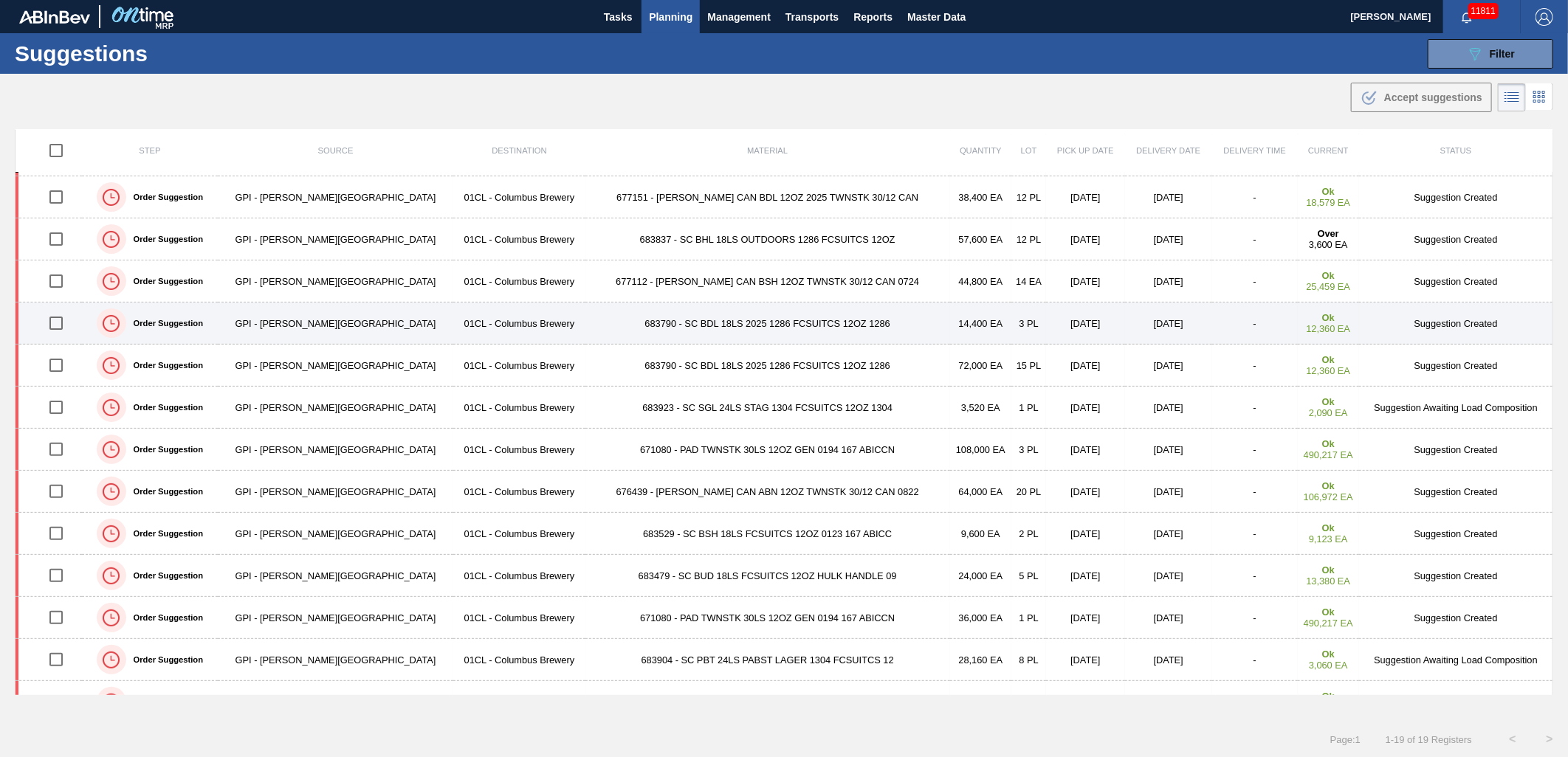
scroll to position [0, 0]
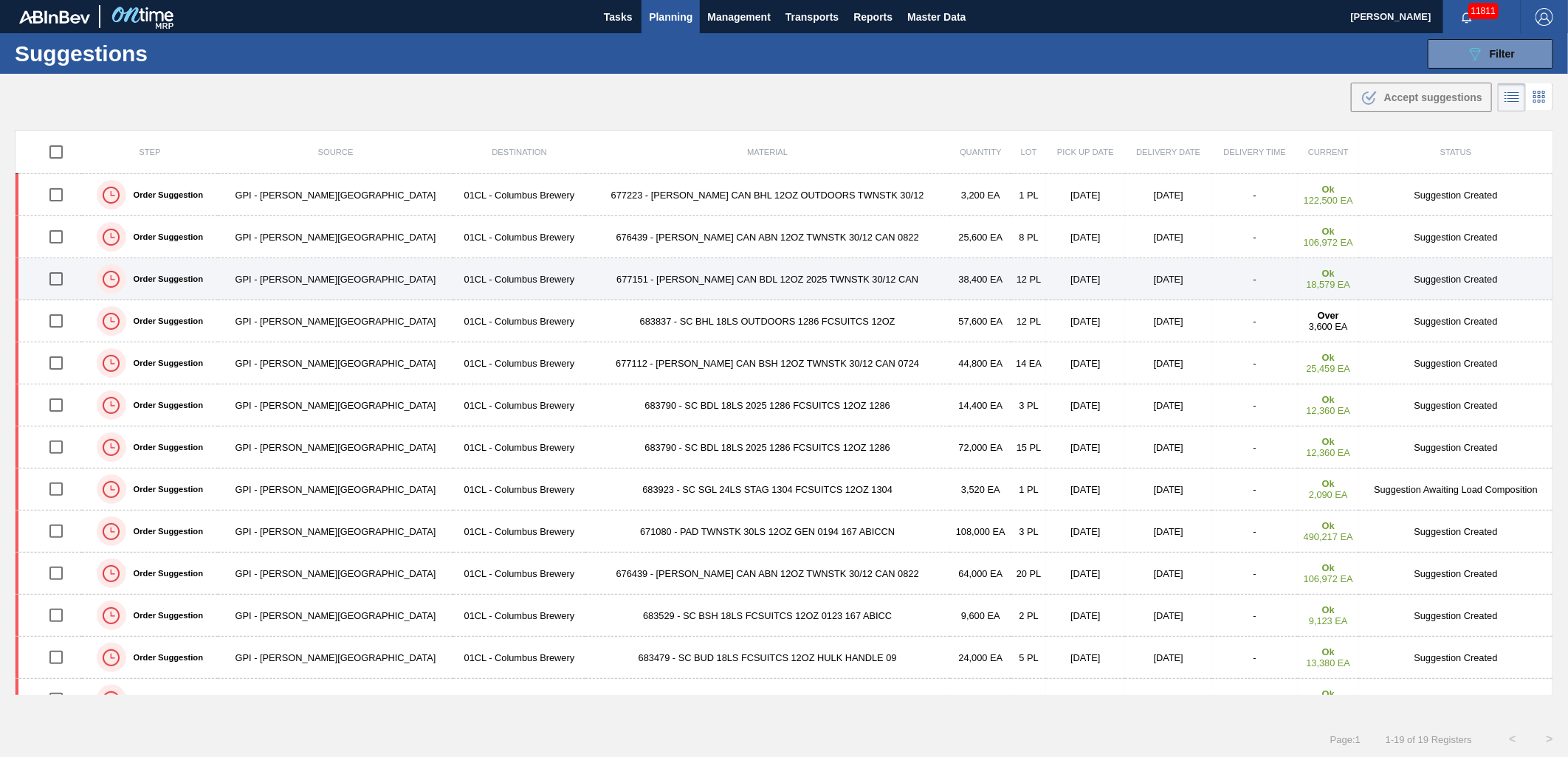
drag, startPoint x: 53, startPoint y: 276, endPoint x: 62, endPoint y: 276, distance: 9.0
click at [53, 276] on input "checkbox" at bounding box center [56, 279] width 31 height 31
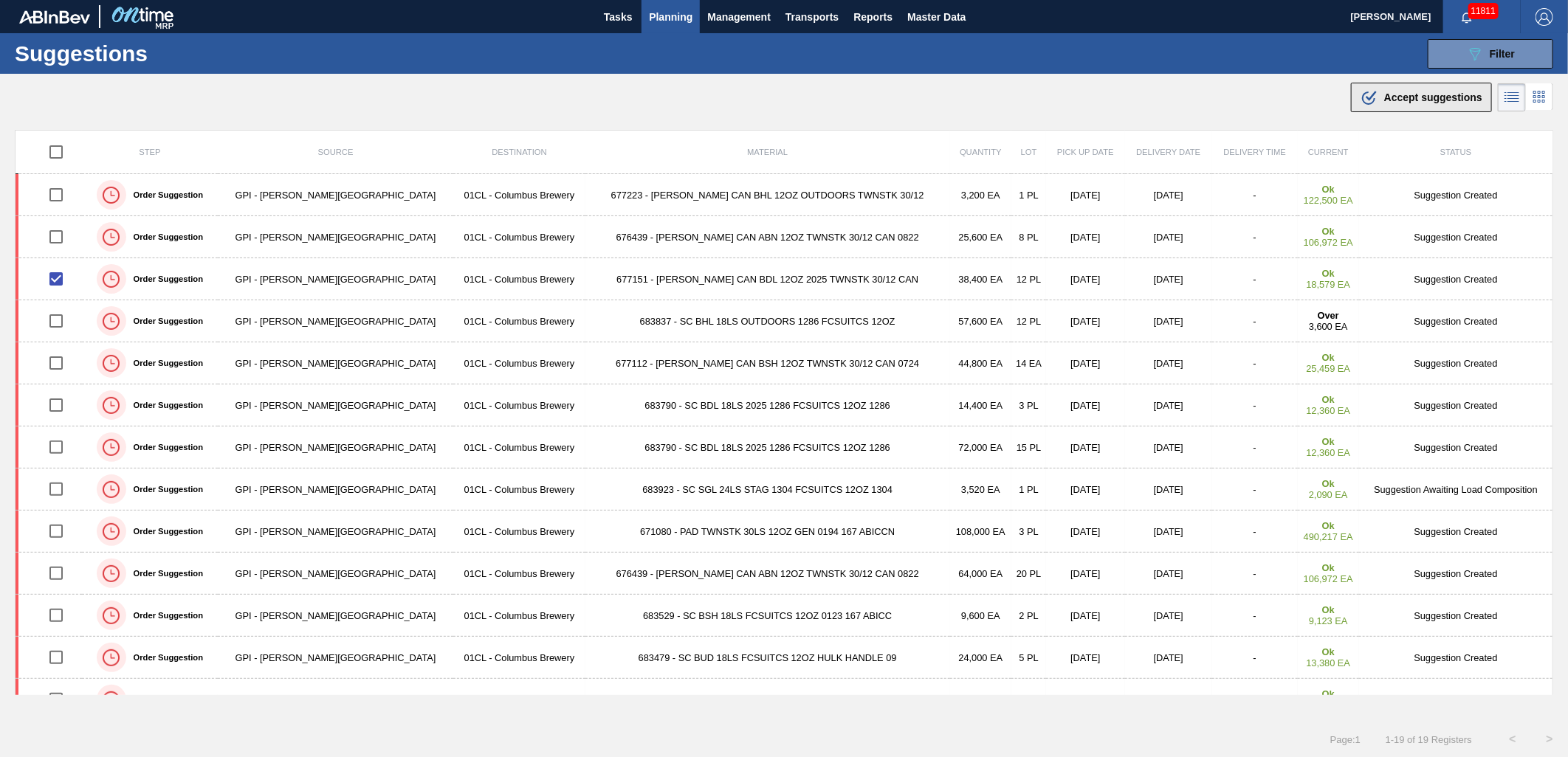
click at [1411, 99] on span "Accept suggestions" at bounding box center [1433, 97] width 98 height 12
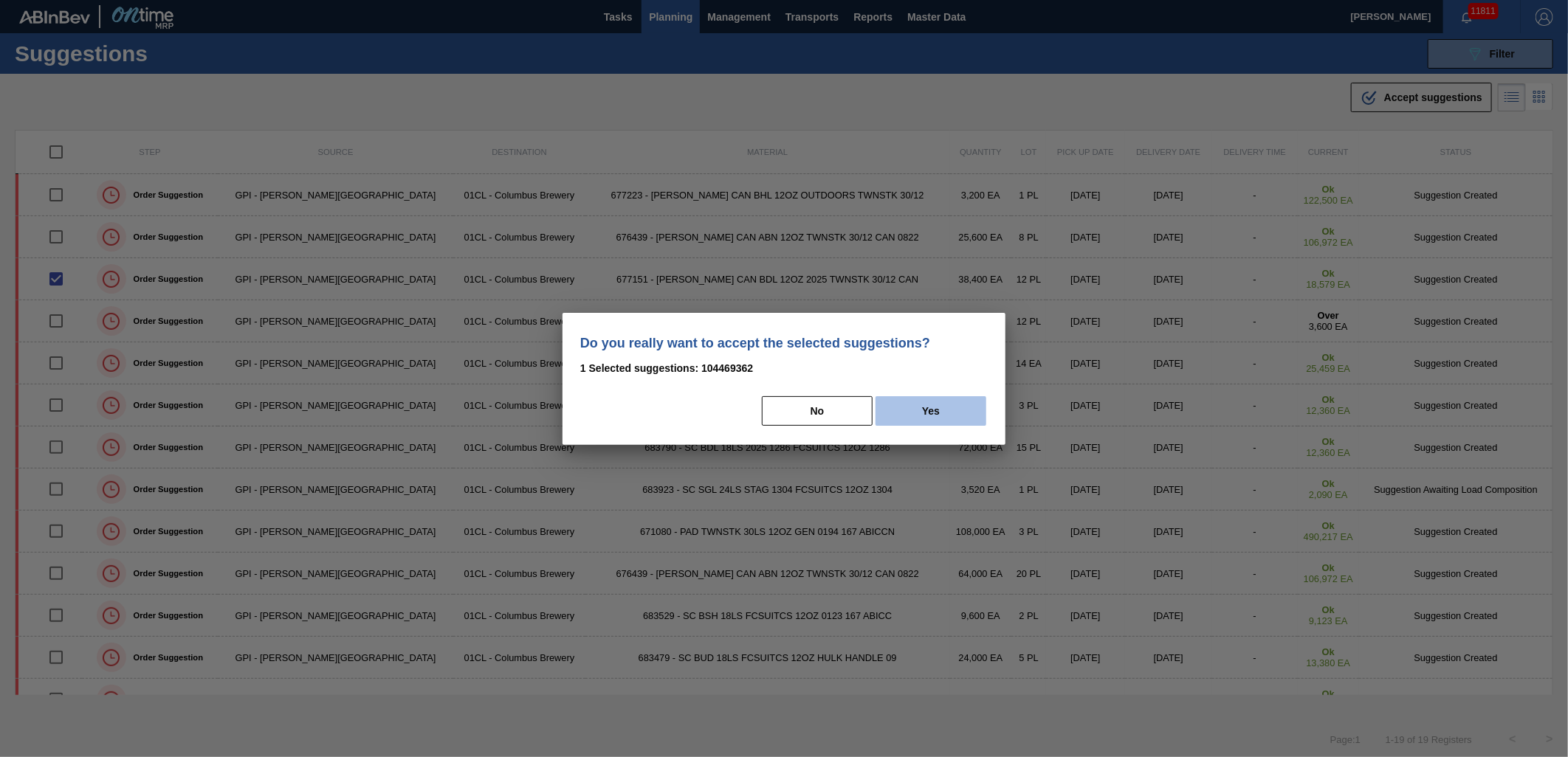
click at [908, 411] on button "Yes" at bounding box center [931, 411] width 111 height 30
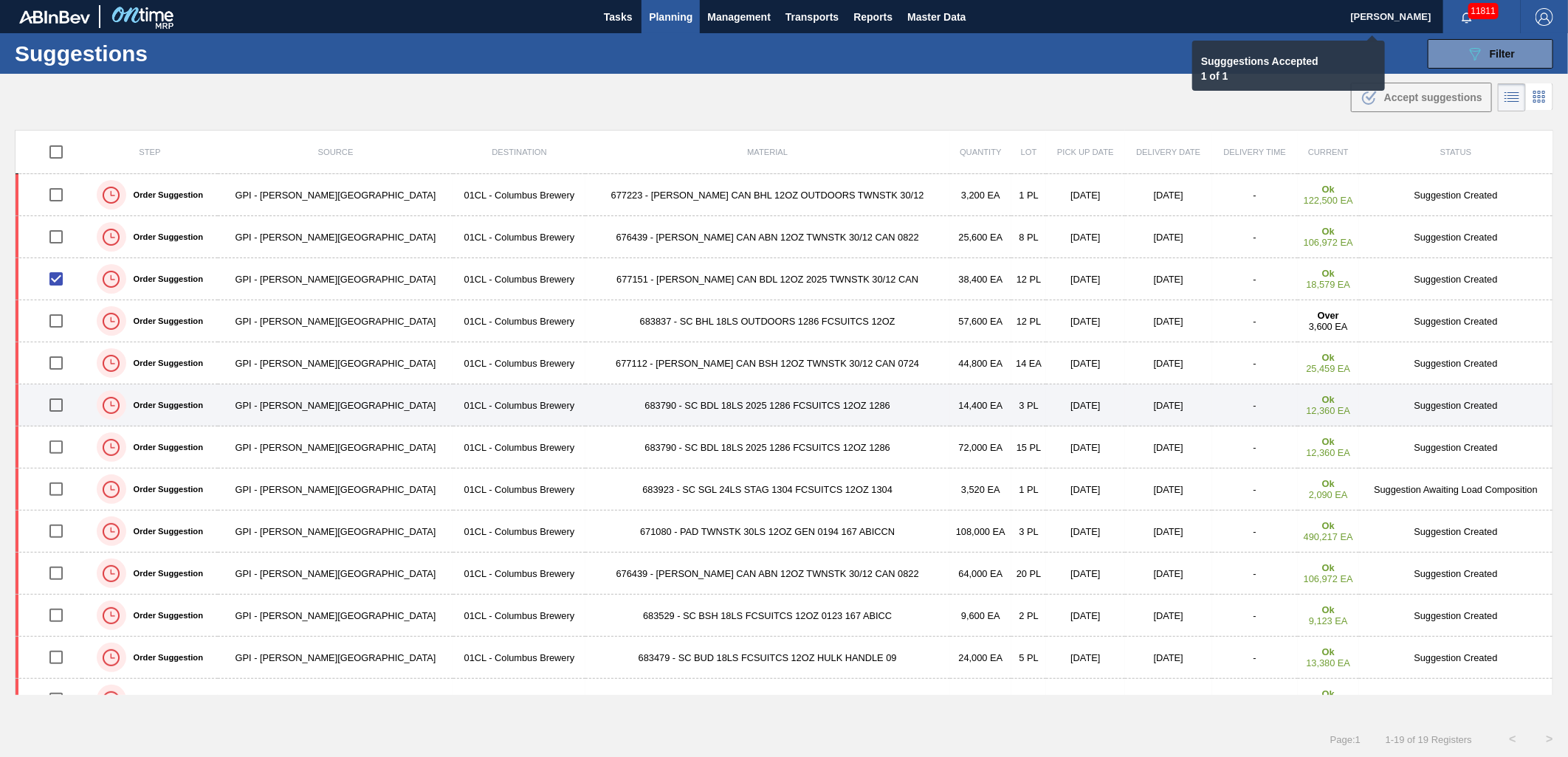
checkbox input "false"
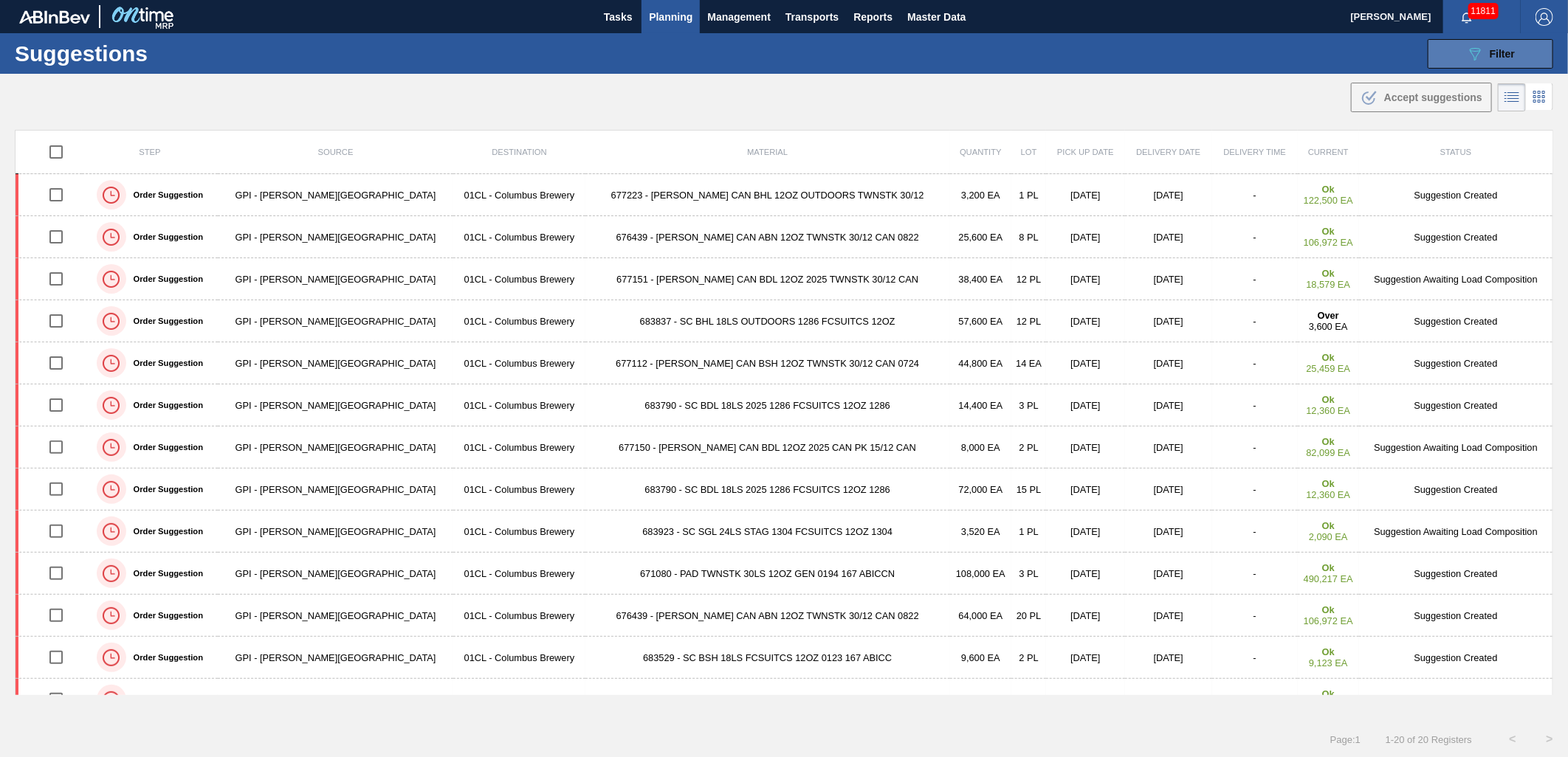
drag, startPoint x: 1431, startPoint y: 46, endPoint x: 1436, endPoint y: 53, distance: 8.6
click at [1431, 46] on button "089F7B8B-B2A5-4AFE-B5C0-19BA573D28AC Filter" at bounding box center [1491, 54] width 126 height 30
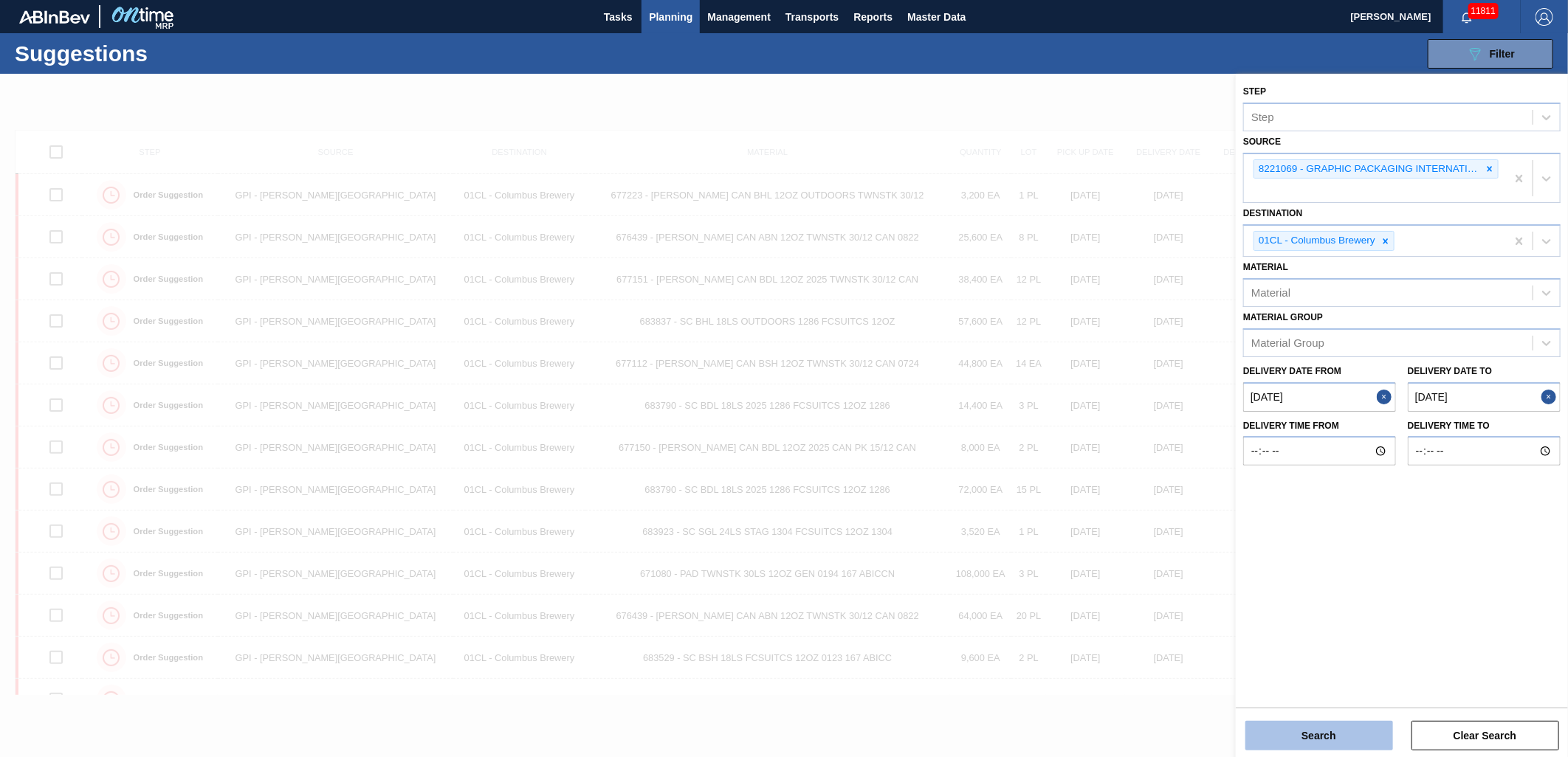
click at [1324, 743] on button "Search" at bounding box center [1319, 736] width 147 height 30
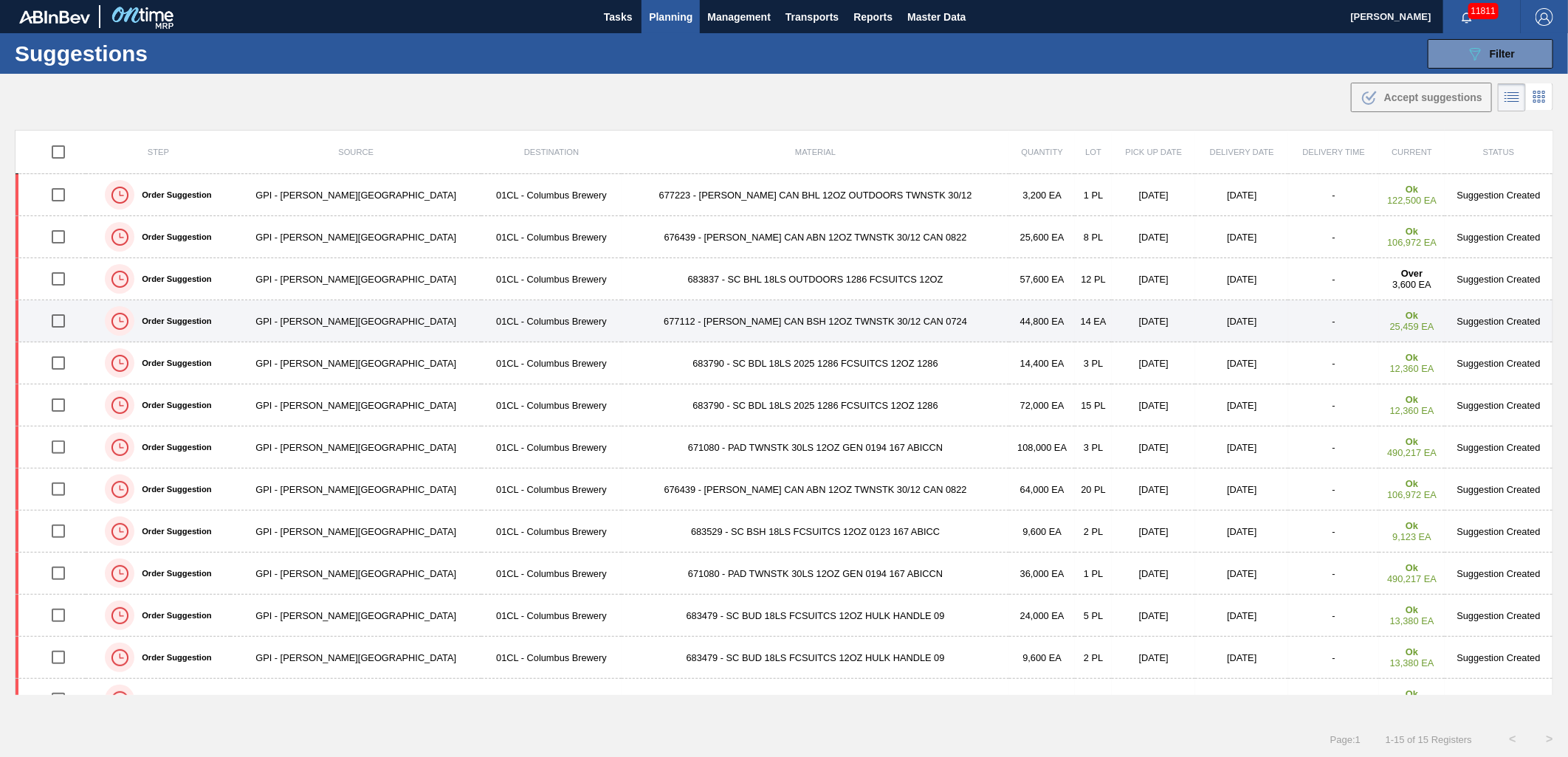
click at [60, 320] on input "checkbox" at bounding box center [58, 321] width 31 height 31
checkbox input "true"
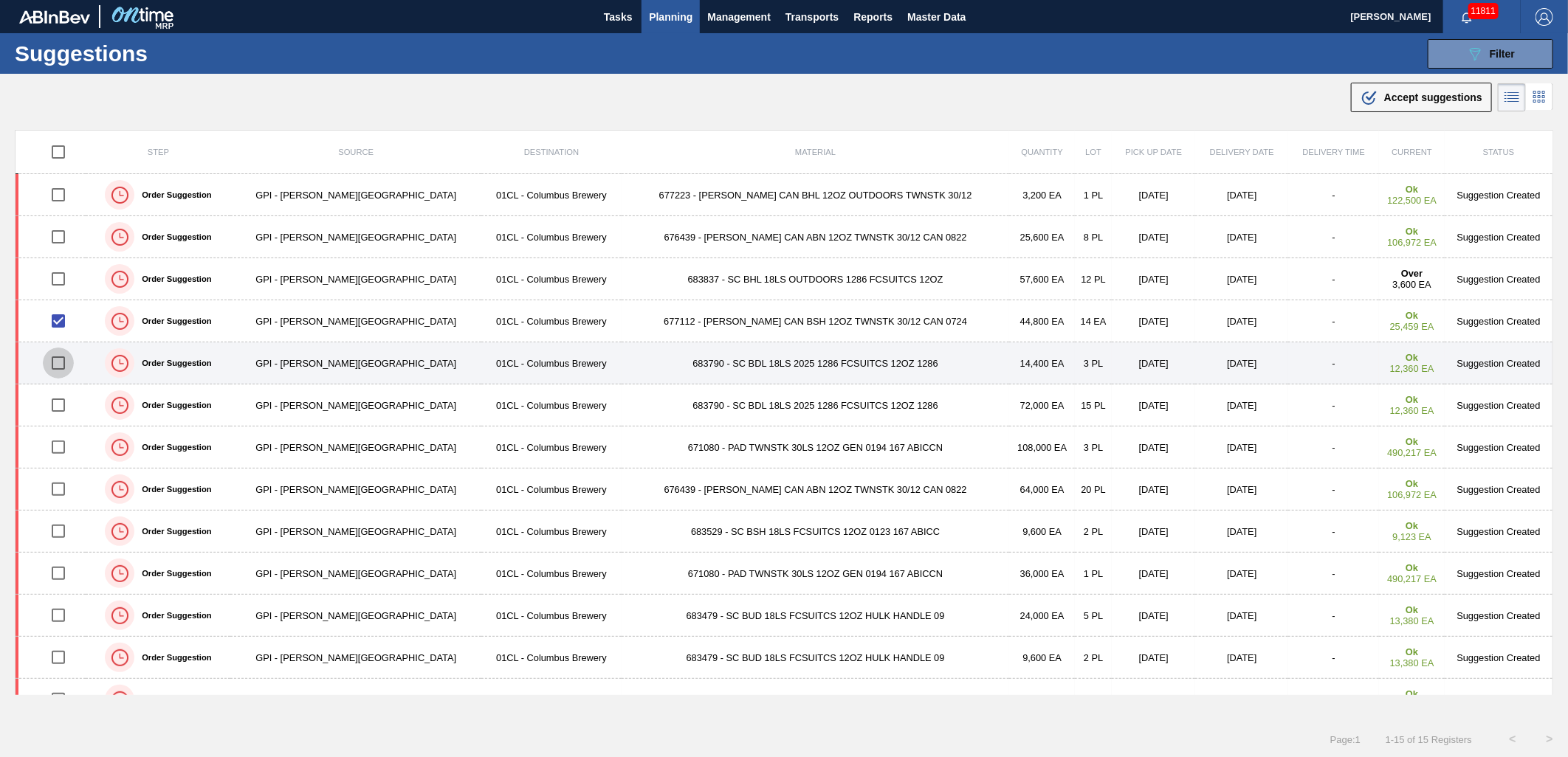
click at [64, 366] on input "checkbox" at bounding box center [58, 364] width 31 height 31
checkbox input "true"
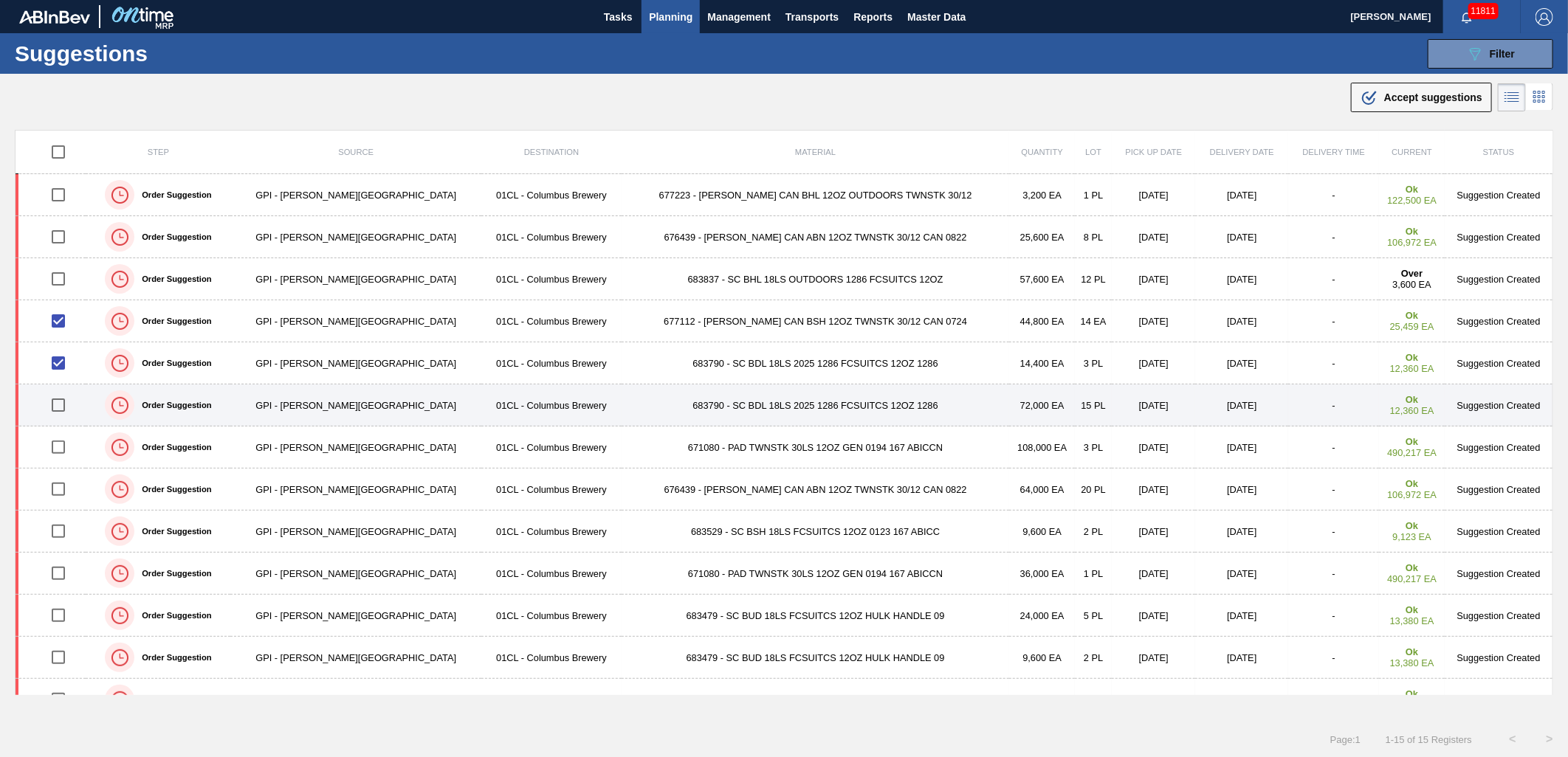
click at [69, 397] on input "checkbox" at bounding box center [58, 406] width 31 height 31
checkbox input "true"
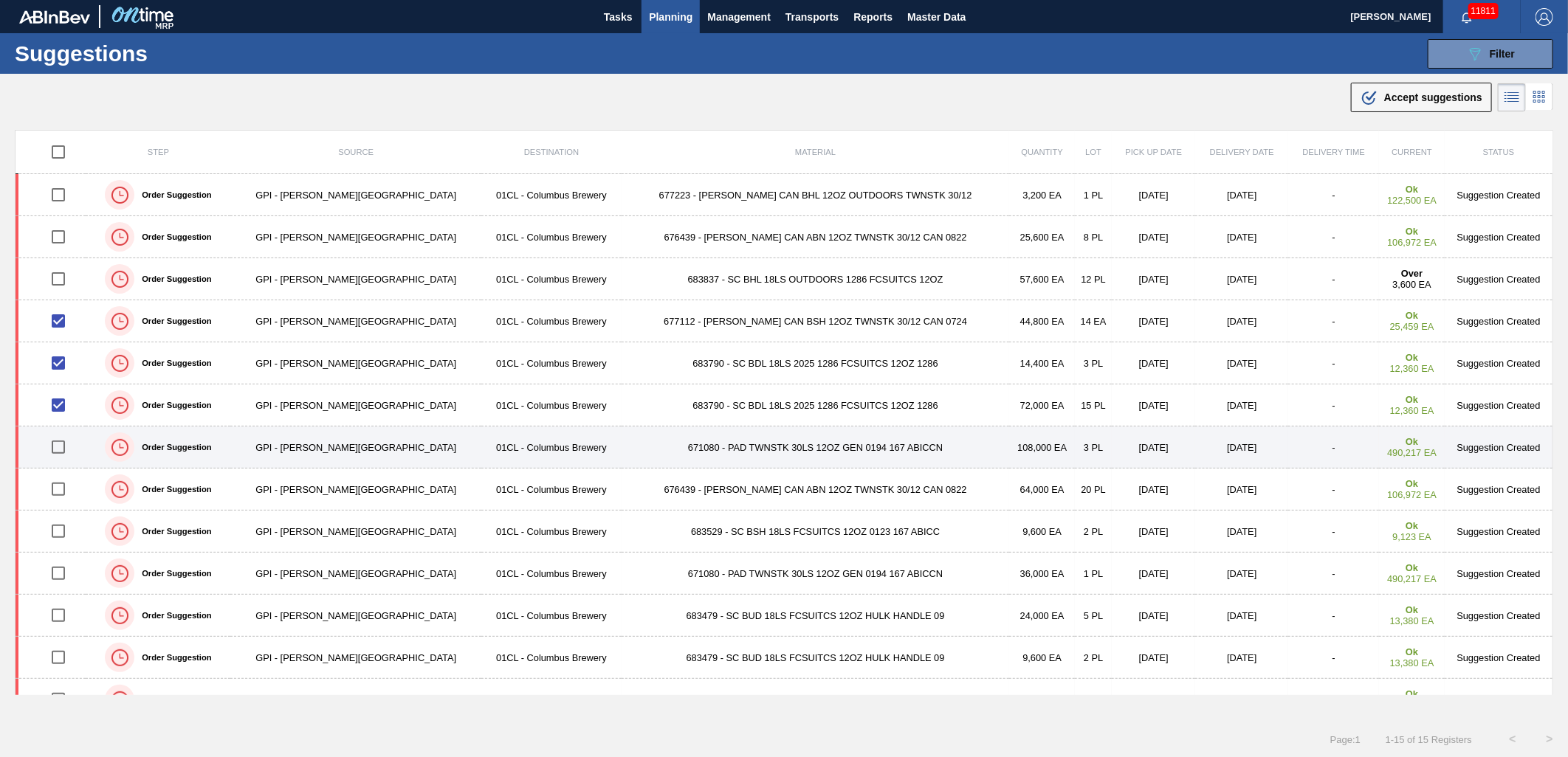
click at [62, 447] on input "checkbox" at bounding box center [58, 448] width 31 height 31
checkbox input "true"
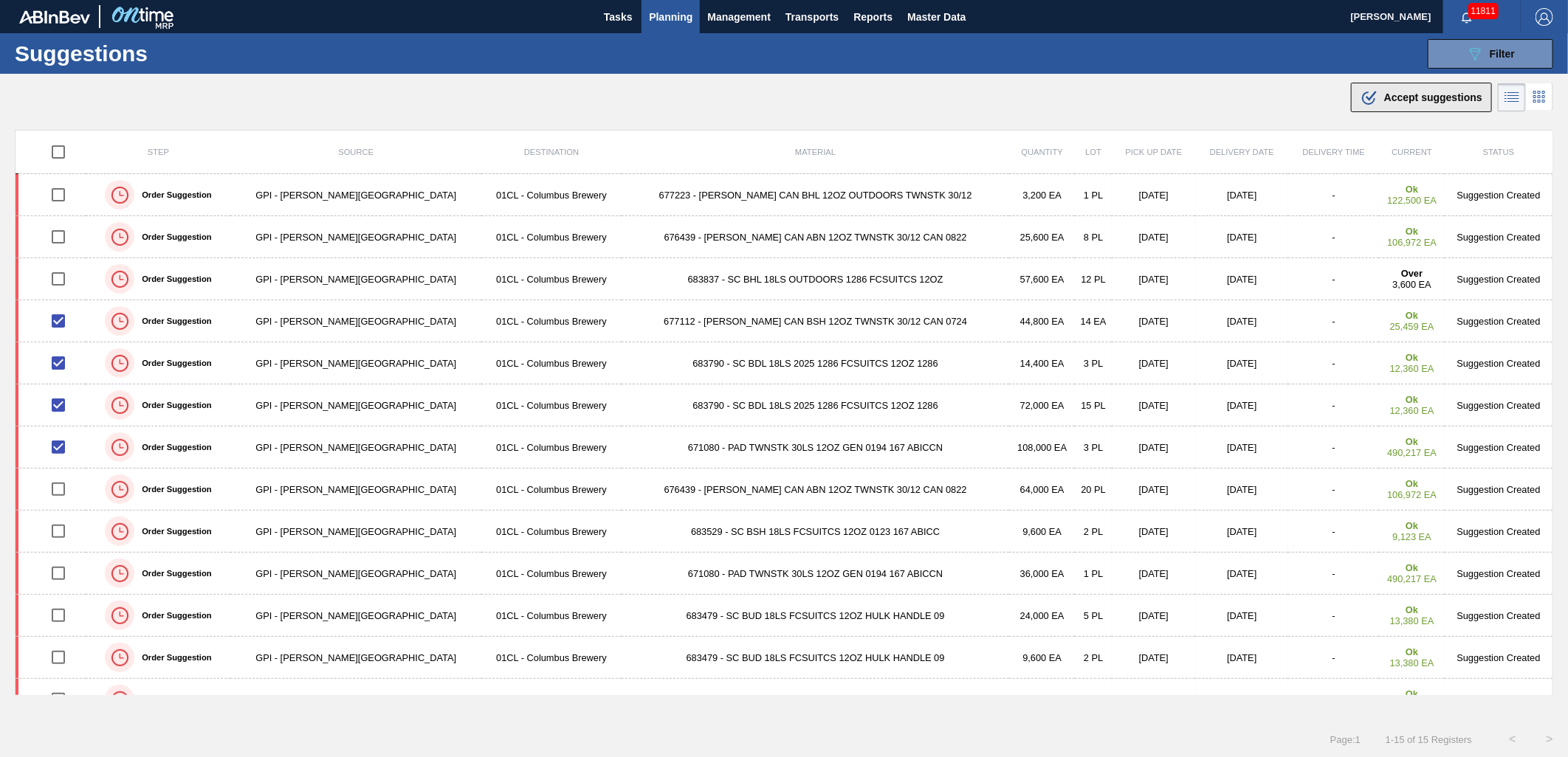
click at [1396, 100] on span "Accept suggestions" at bounding box center [1433, 97] width 98 height 12
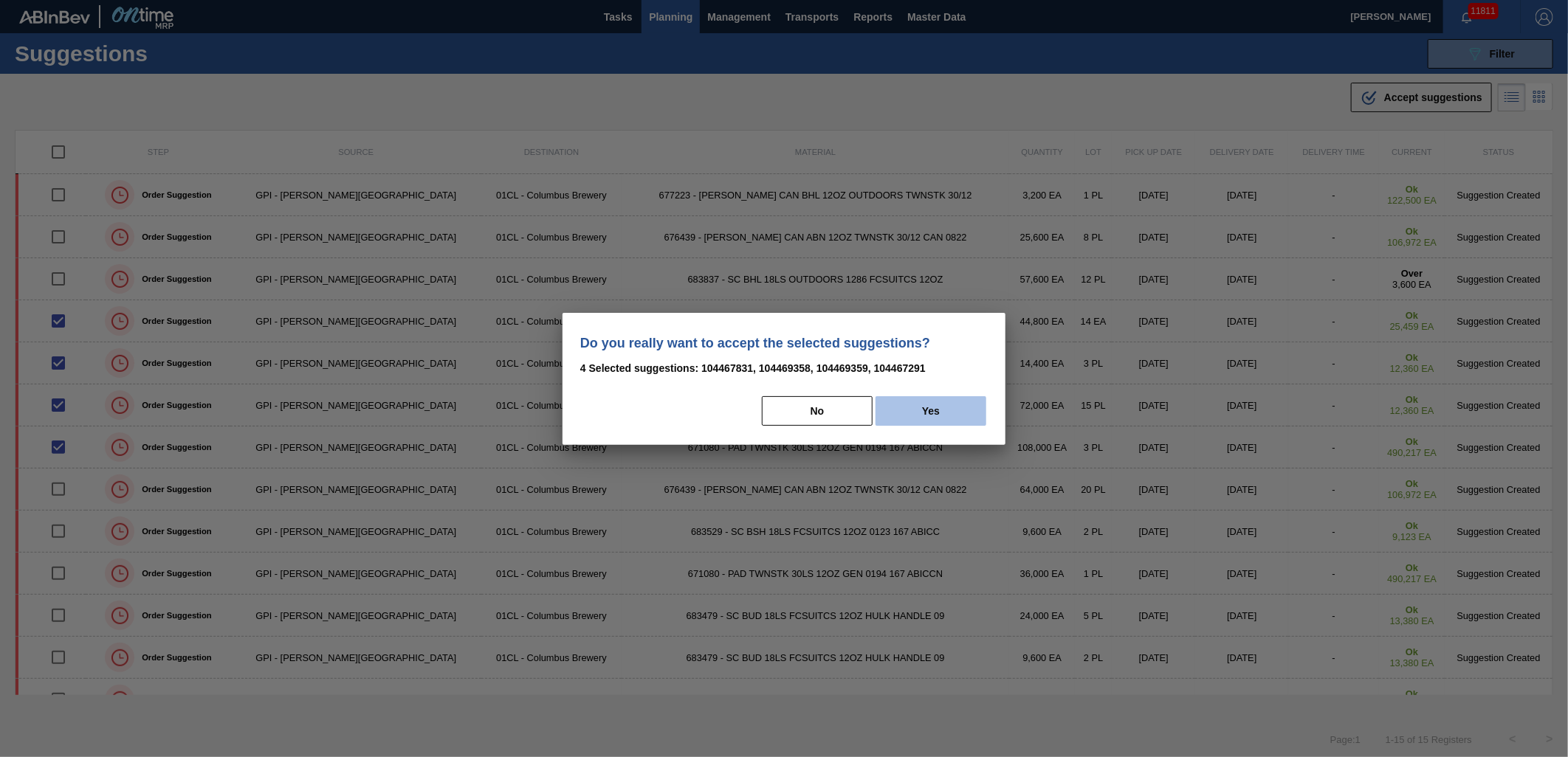
click at [897, 416] on button "Yes" at bounding box center [931, 411] width 111 height 30
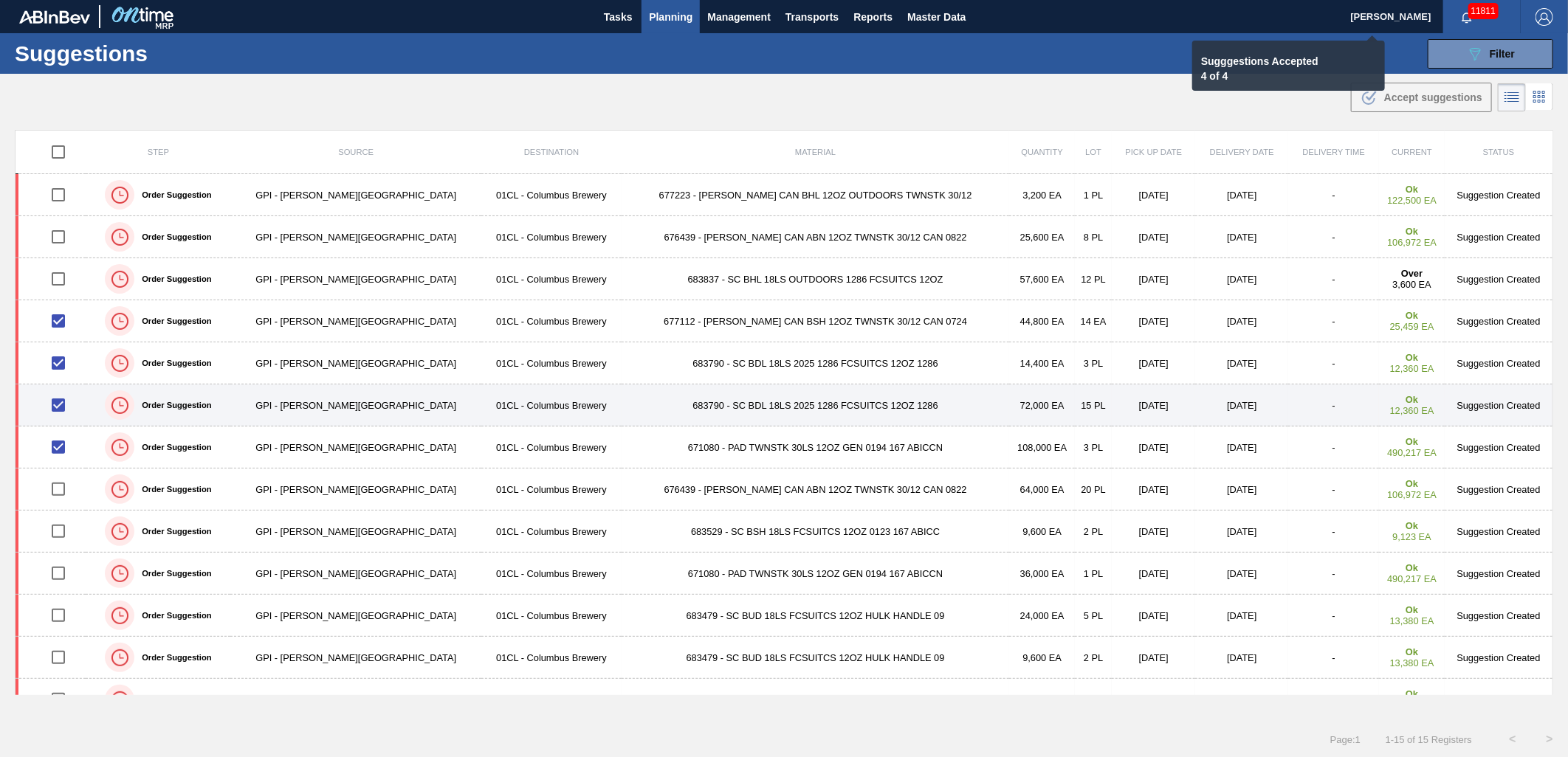
checkbox input "false"
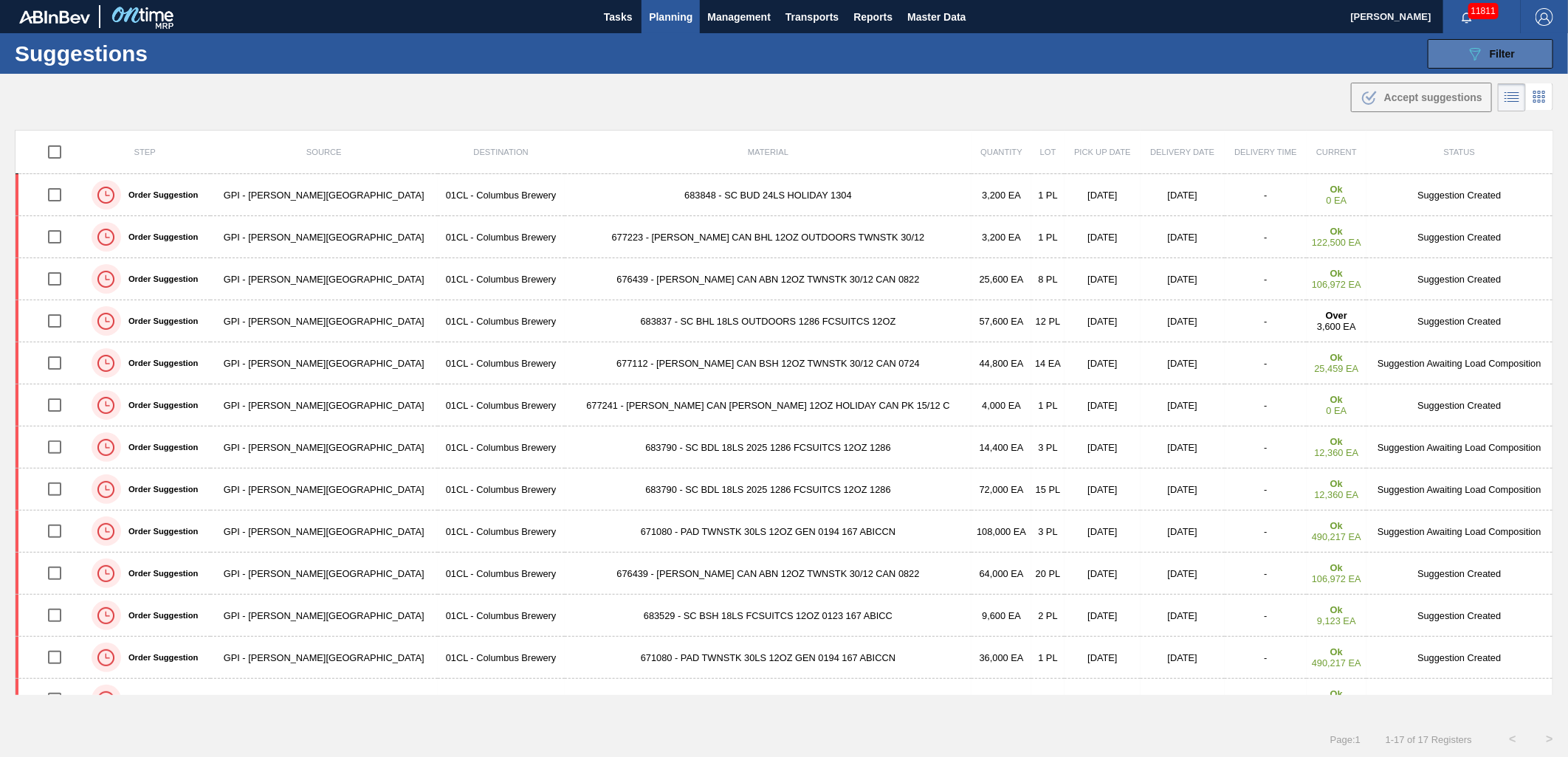
click at [1482, 61] on icon "089F7B8B-B2A5-4AFE-B5C0-19BA573D28AC" at bounding box center [1476, 54] width 18 height 18
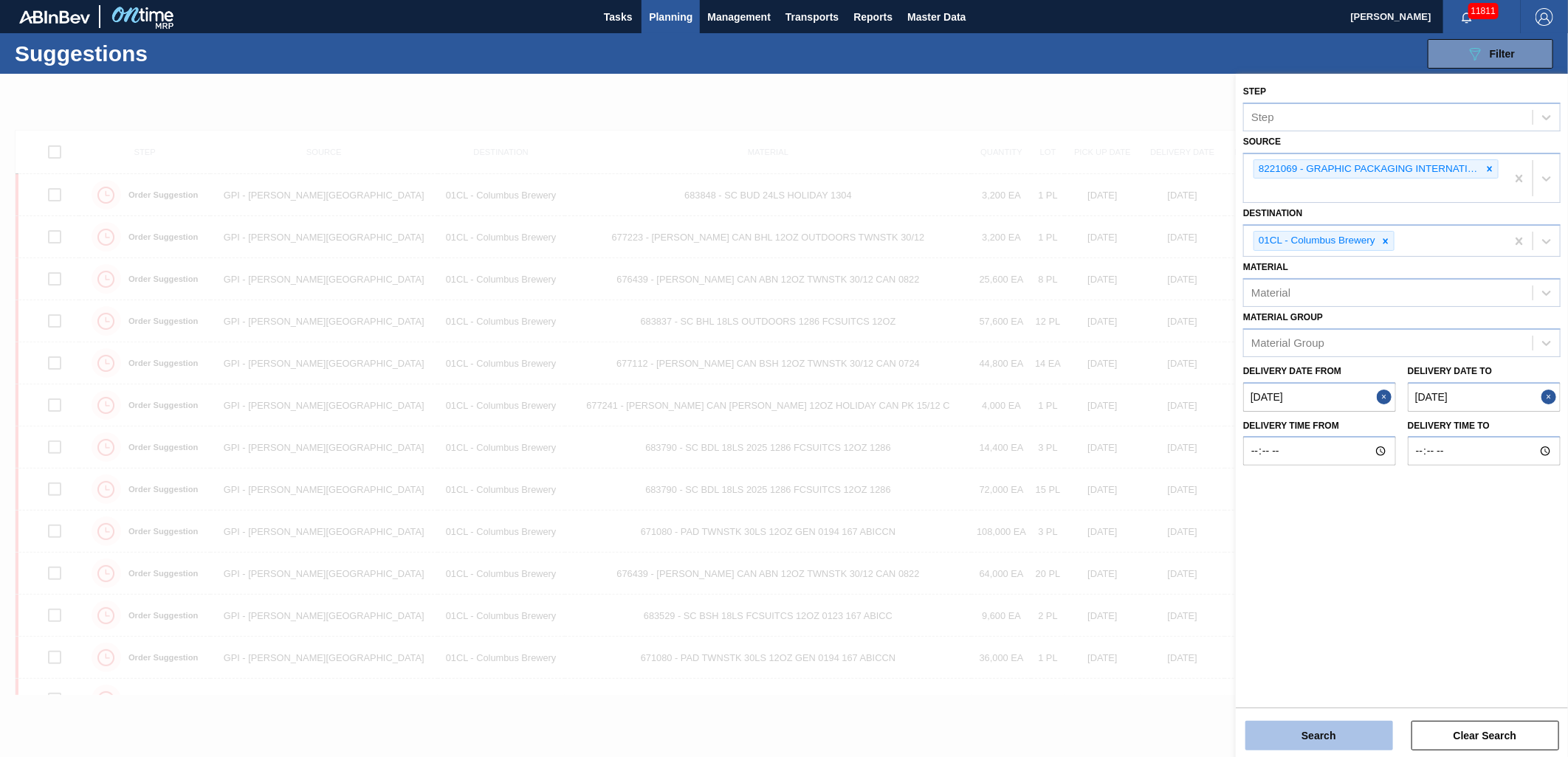
click at [1324, 727] on button "Search" at bounding box center [1319, 736] width 147 height 30
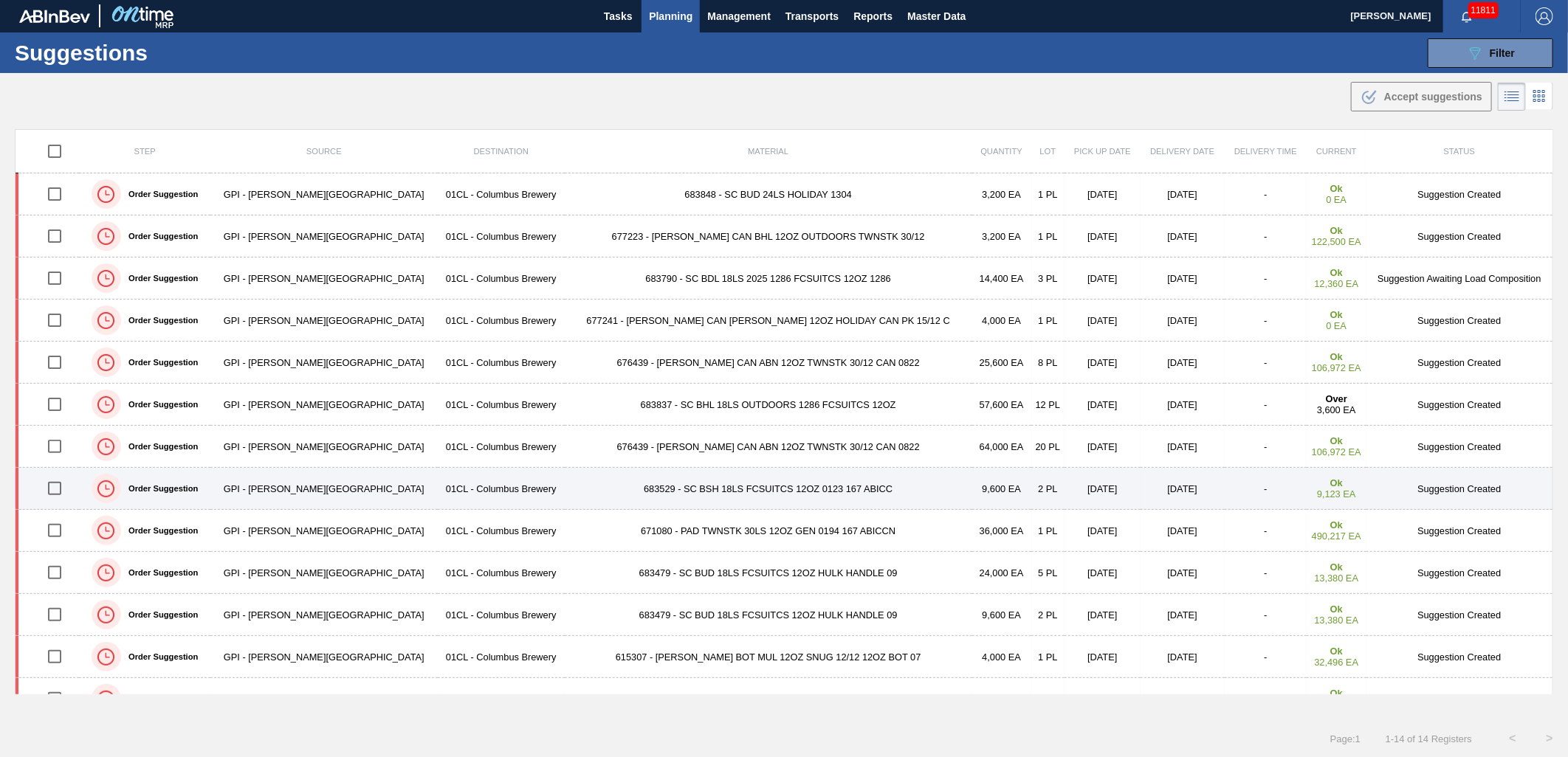
click at [64, 493] on input "checkbox" at bounding box center [55, 489] width 31 height 31
checkbox input "true"
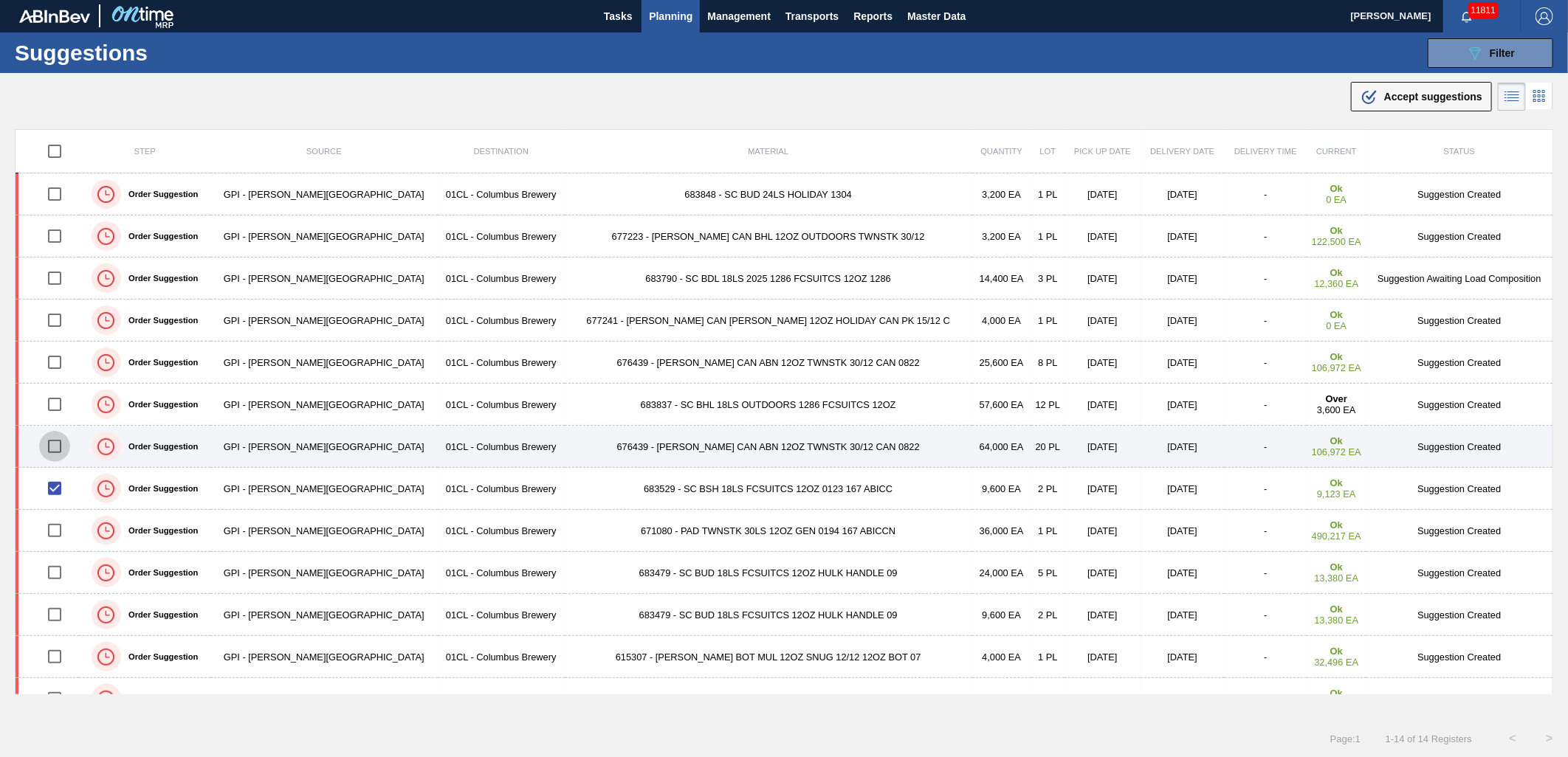
click at [57, 453] on input "checkbox" at bounding box center [55, 447] width 31 height 31
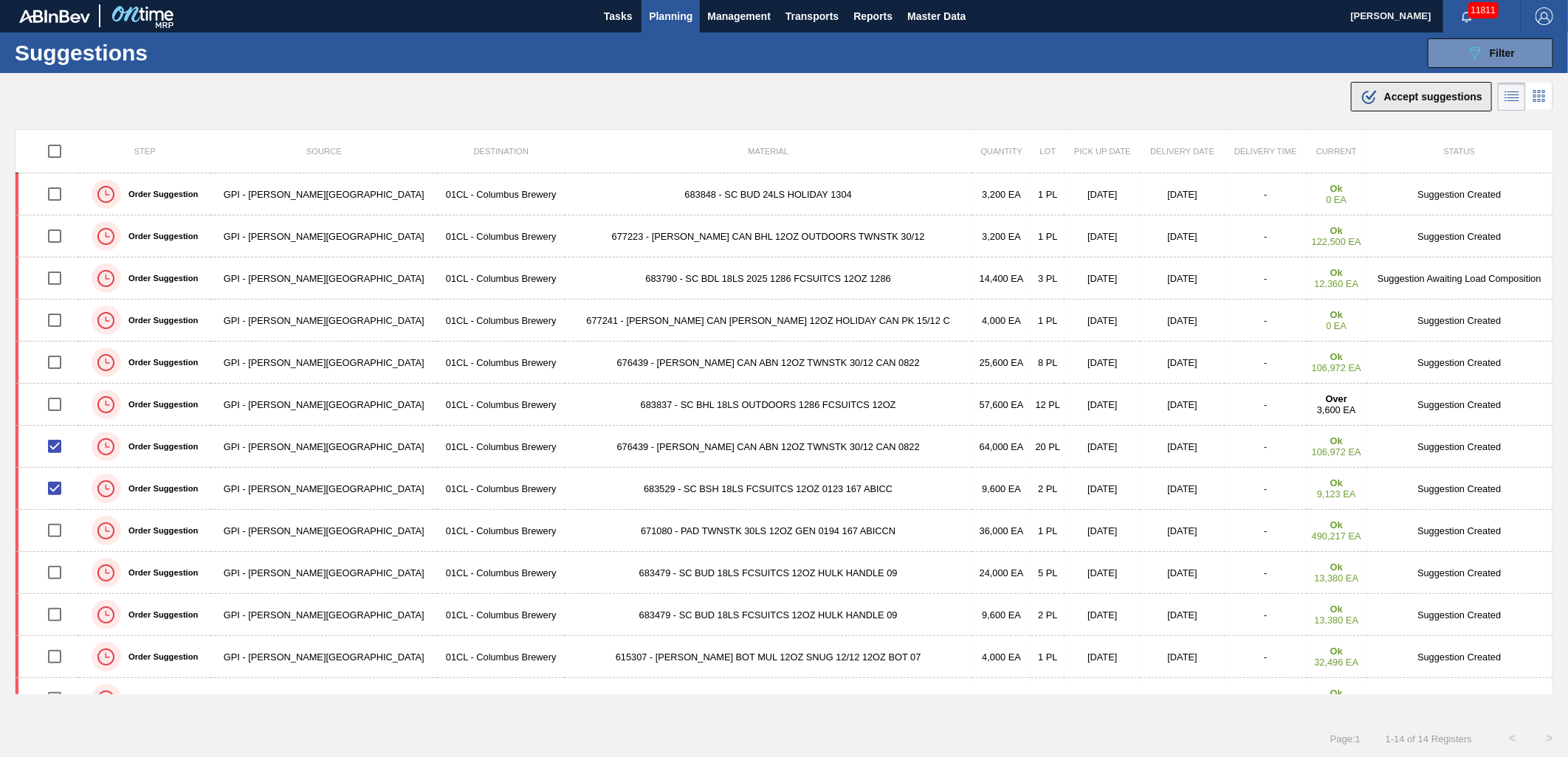
click at [1438, 94] on span "Accept suggestions" at bounding box center [1433, 96] width 98 height 12
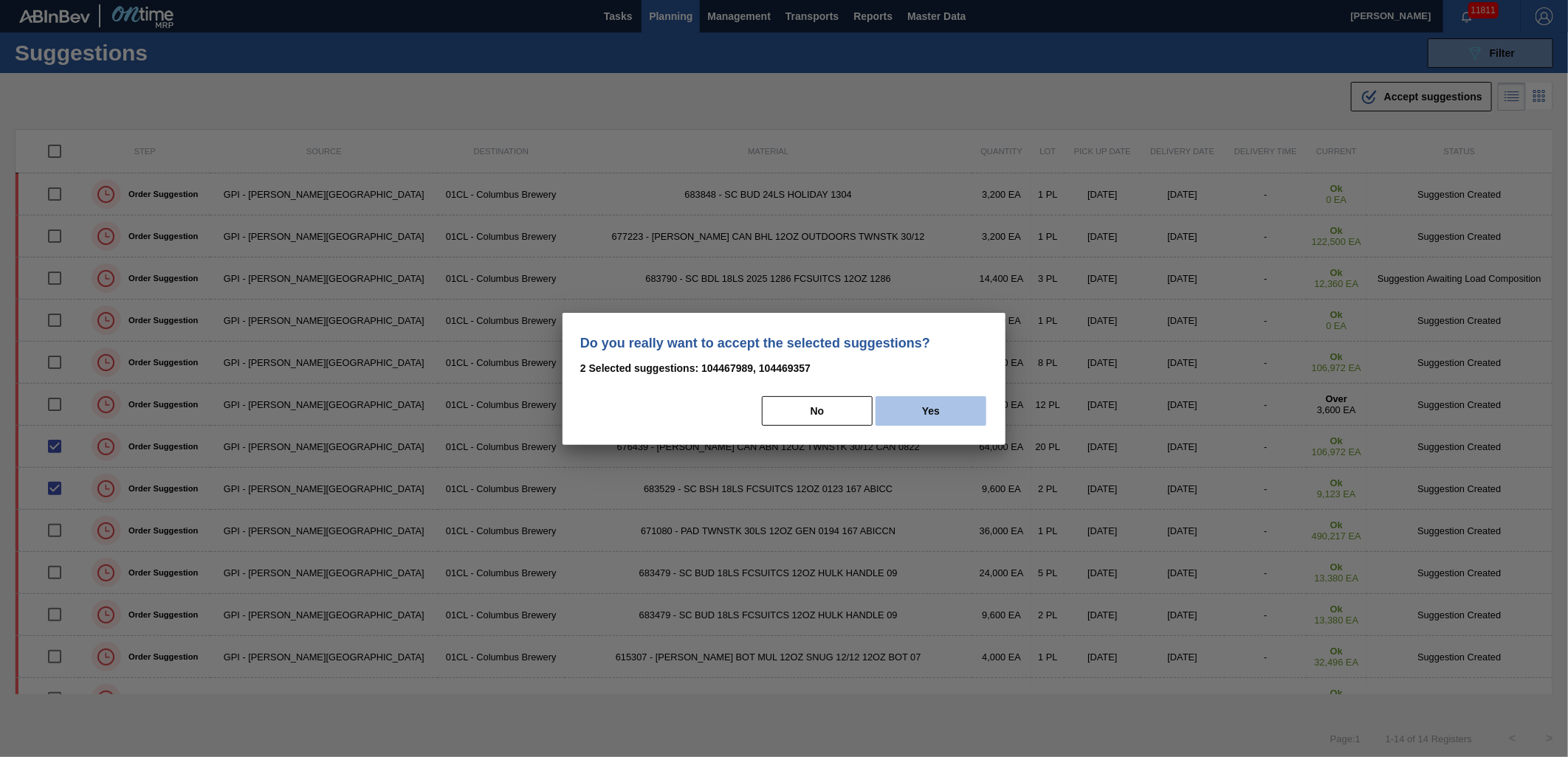
click at [951, 406] on button "Yes" at bounding box center [931, 411] width 111 height 30
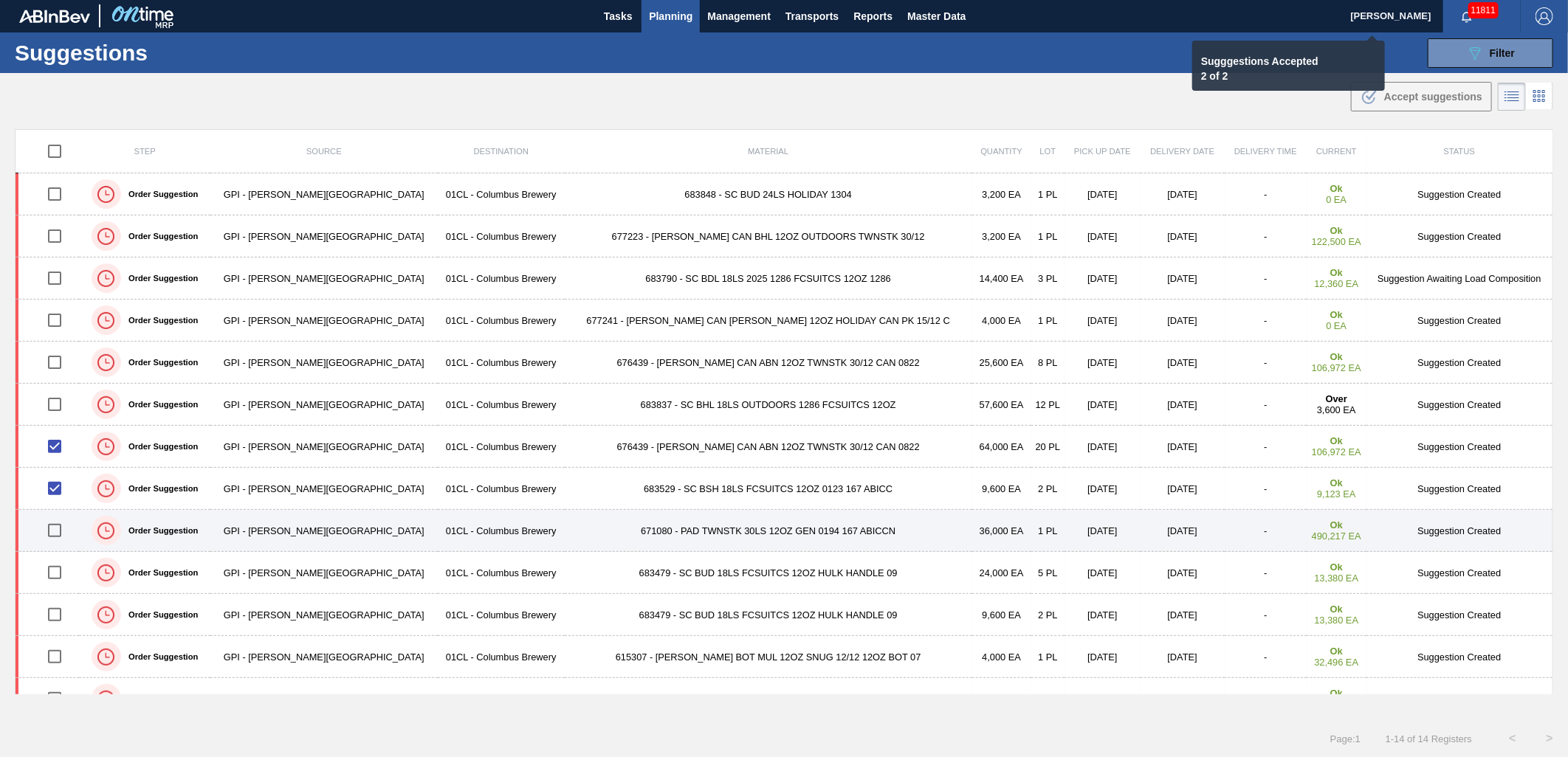
checkbox input "false"
